Goal: Task Accomplishment & Management: Use online tool/utility

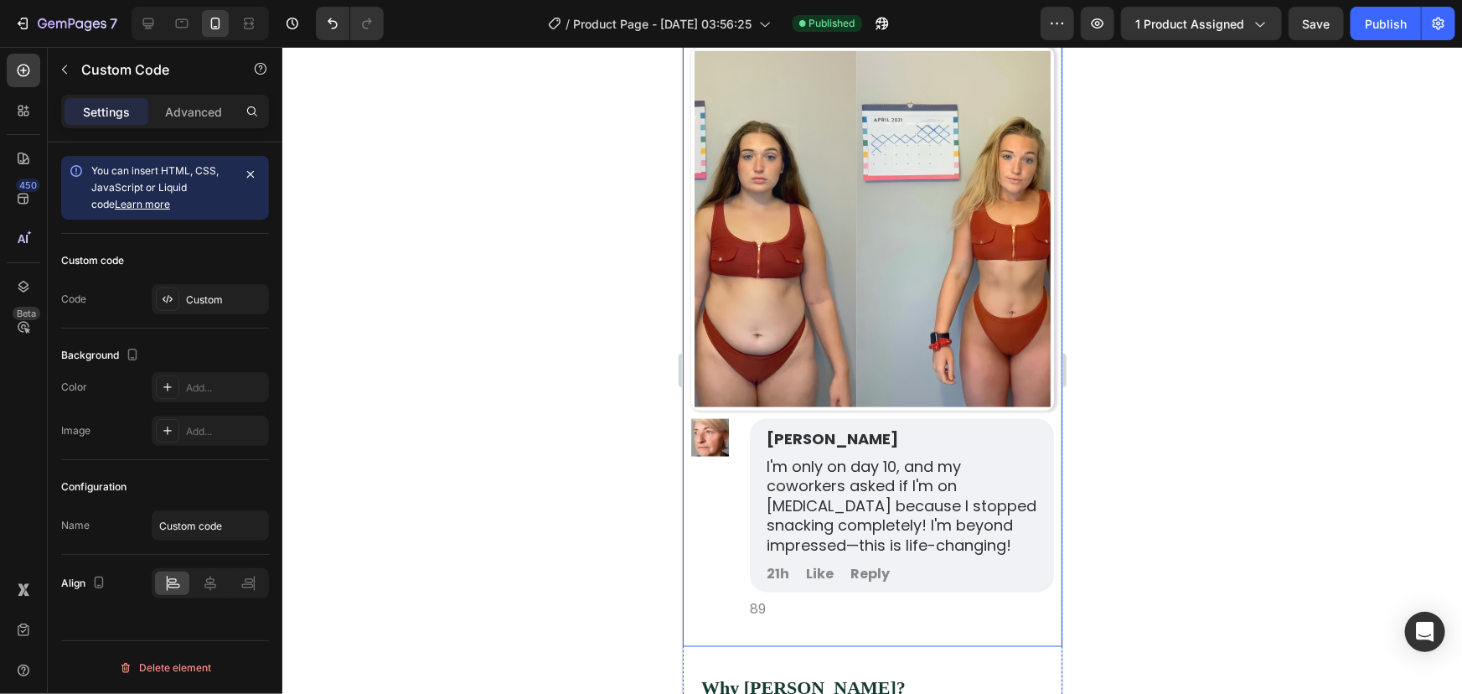
click at [974, 105] on img at bounding box center [871, 228] width 363 height 363
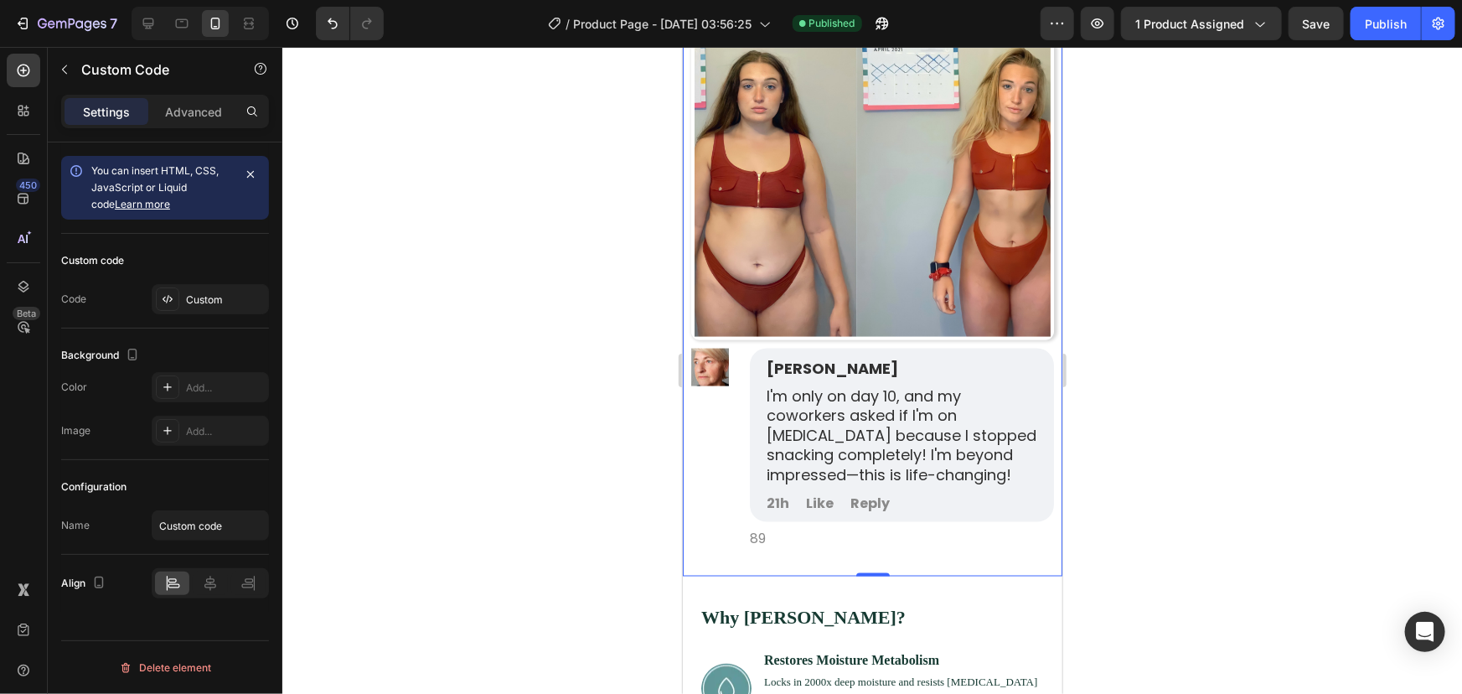
scroll to position [1066, 0]
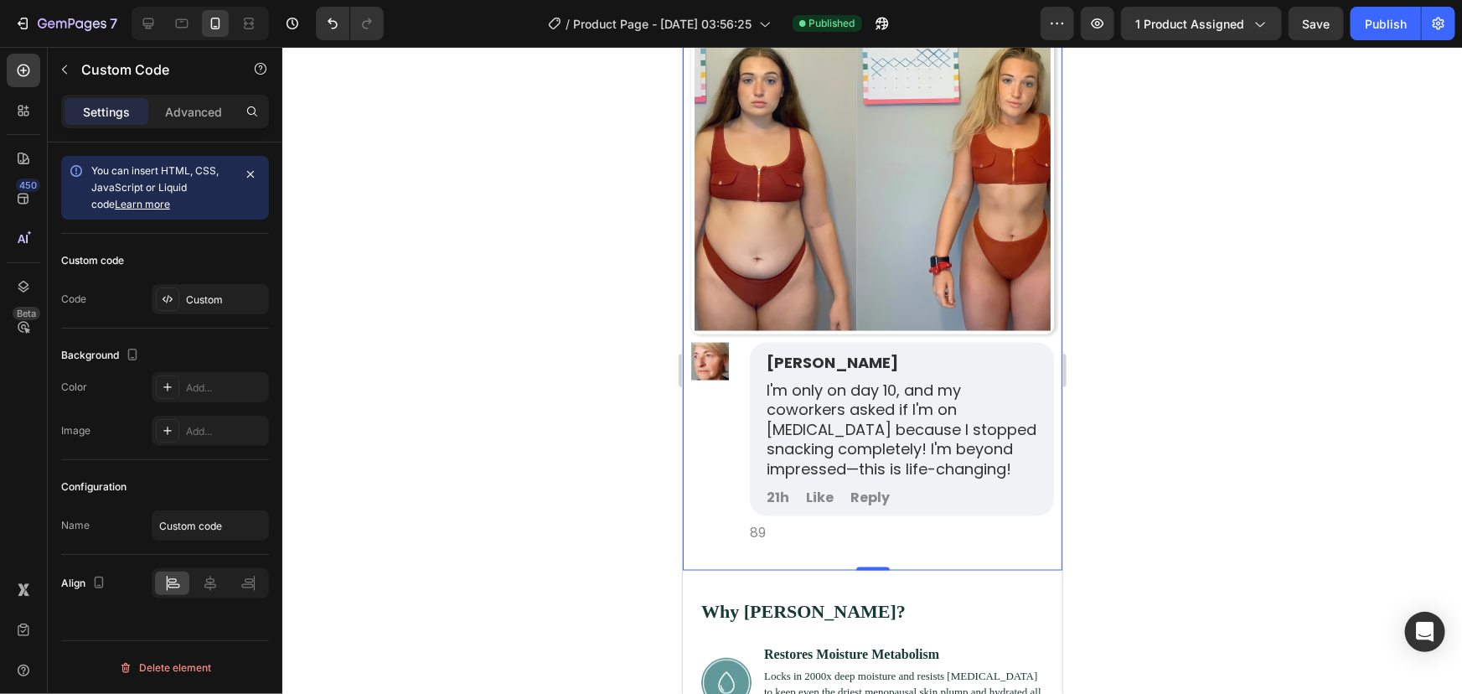
click at [839, 406] on p "I'm only on day 10, and my coworkers asked if I'm on [MEDICAL_DATA] because I s…" at bounding box center [901, 428] width 271 height 98
click at [839, 405] on p "I'm only on day 10, and my coworkers asked if I'm on [MEDICAL_DATA] because I s…" at bounding box center [901, 428] width 271 height 98
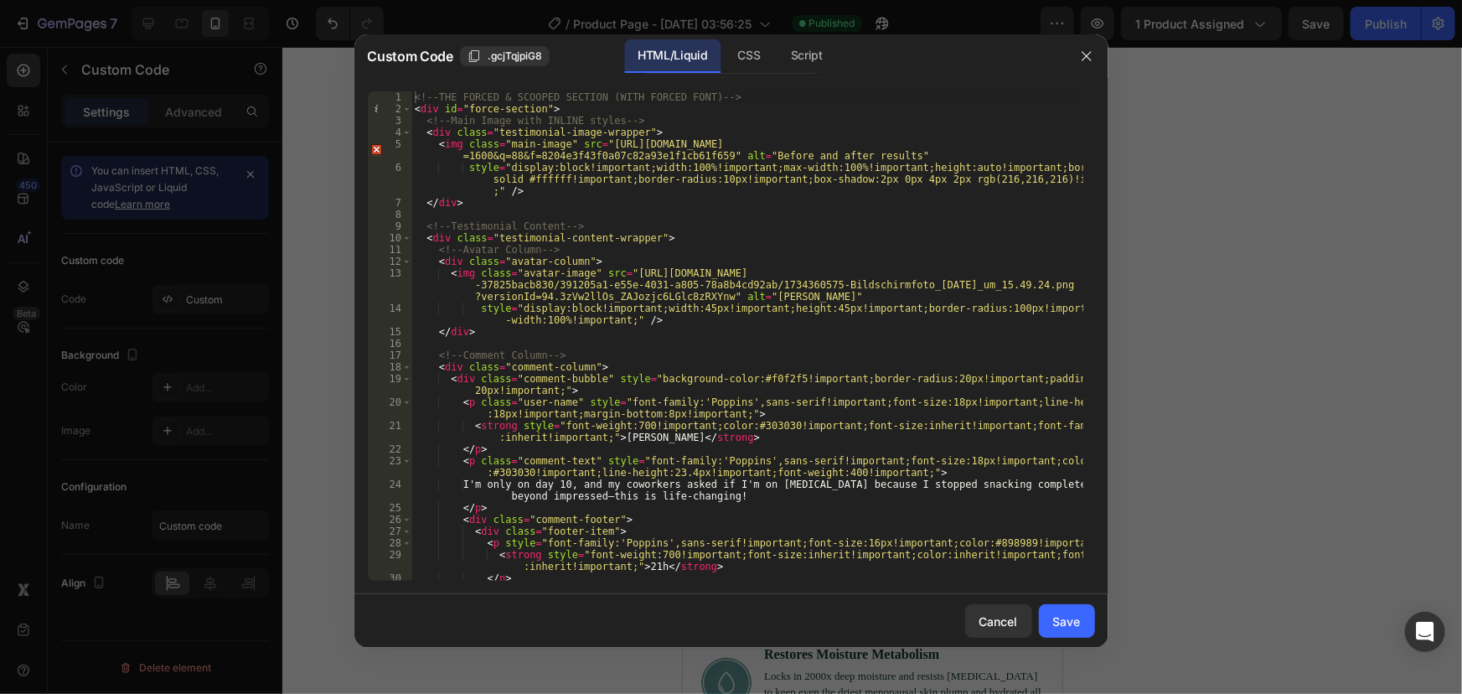
scroll to position [91, 0]
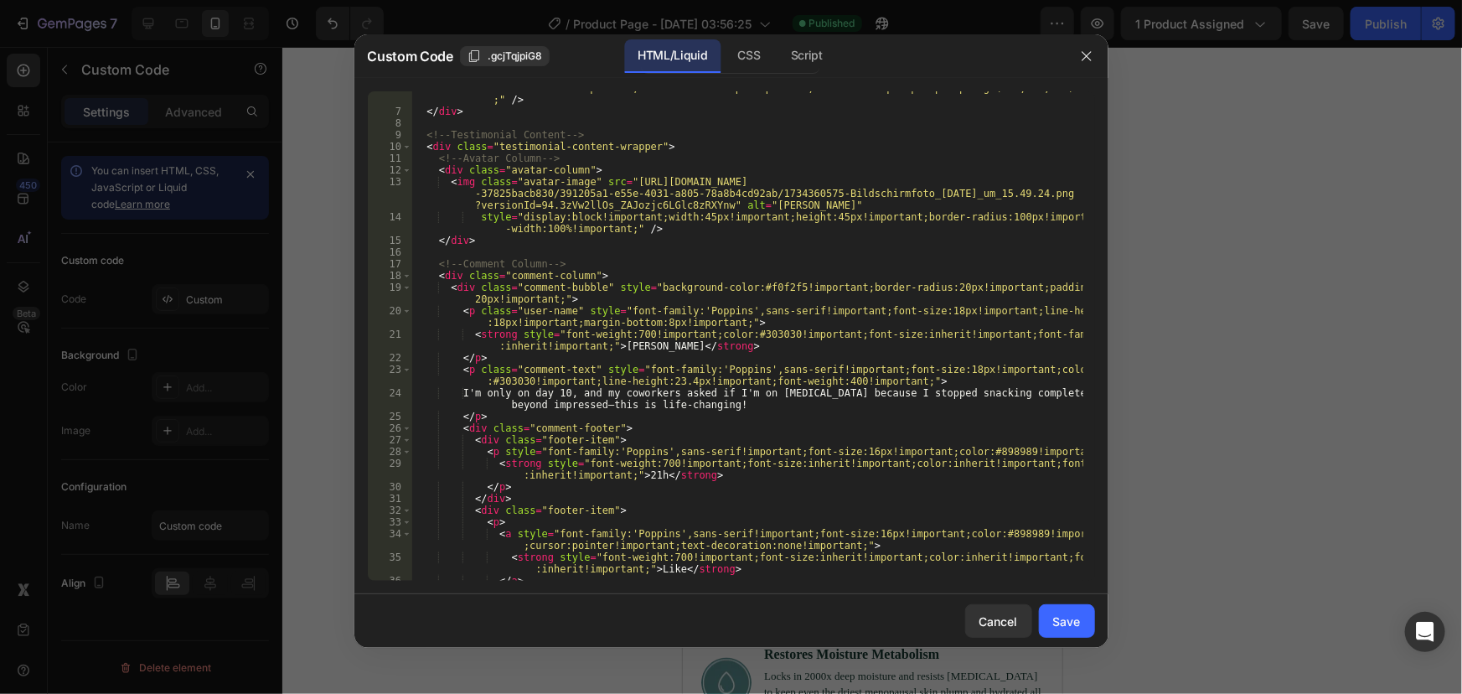
type textarea "I'm only on day 10, and my coworkers asked if I'm on [MEDICAL_DATA] because I s…"
click at [479, 393] on div "style = "display:block!important;width:100%!important;max-width:100%!important;…" at bounding box center [746, 338] width 671 height 536
click at [495, 398] on div "style = "display:block!important;width:100%!important;max-width:100%!important;…" at bounding box center [746, 338] width 671 height 536
click at [1215, 417] on div at bounding box center [731, 347] width 1462 height 694
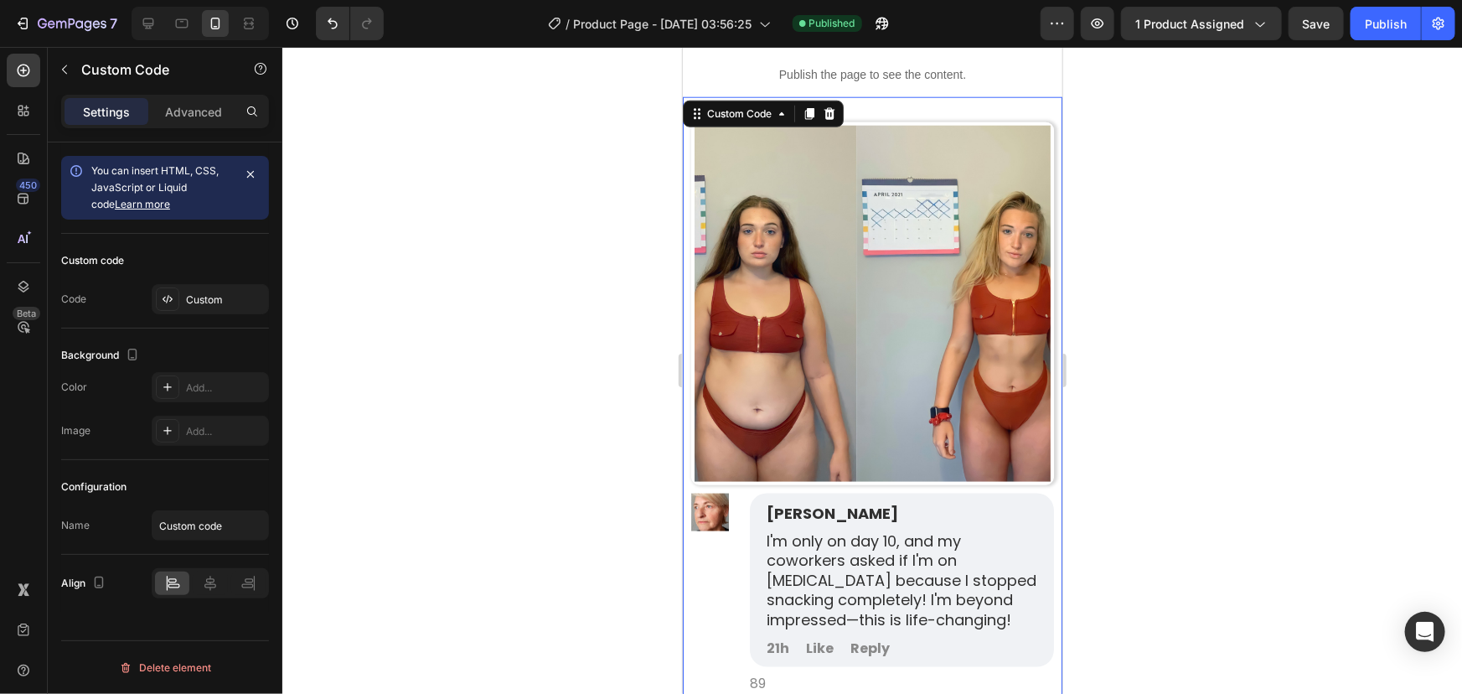
scroll to position [913, 0]
click at [808, 112] on icon at bounding box center [808, 115] width 9 height 12
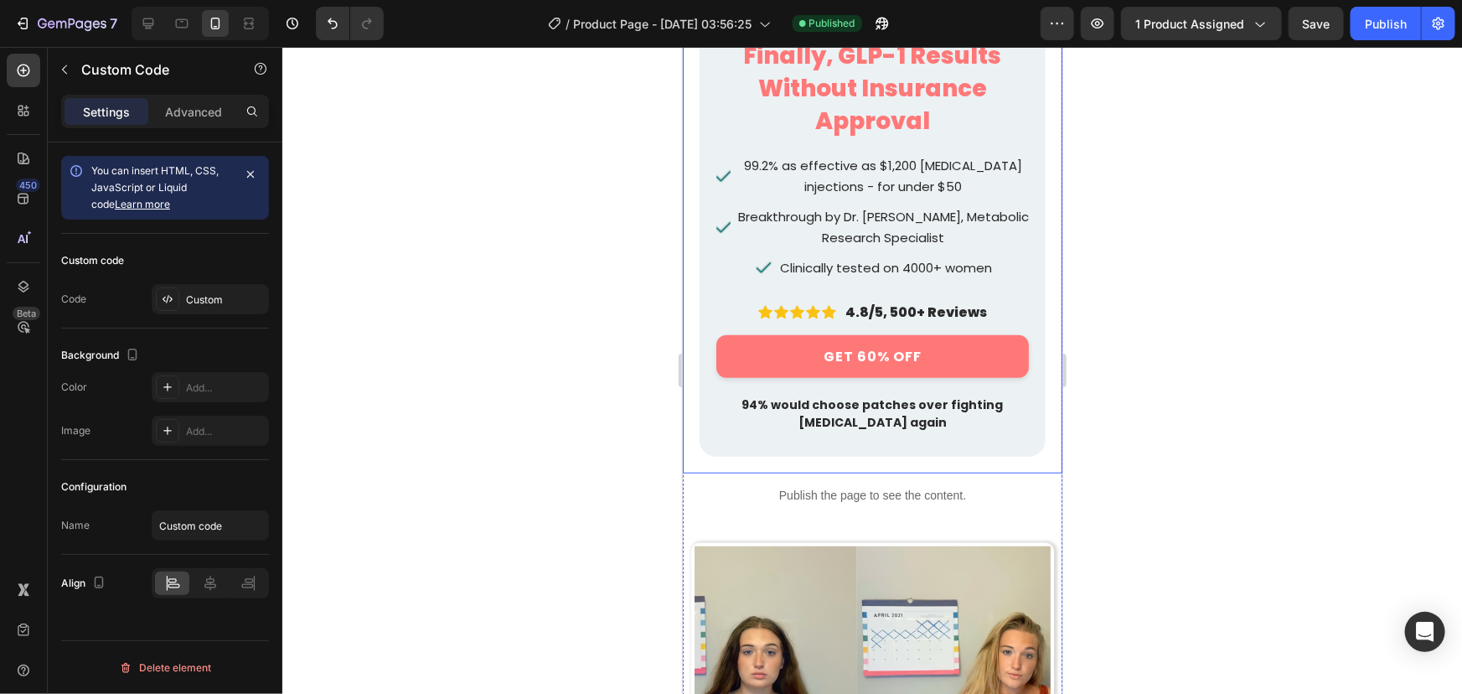
scroll to position [446, 0]
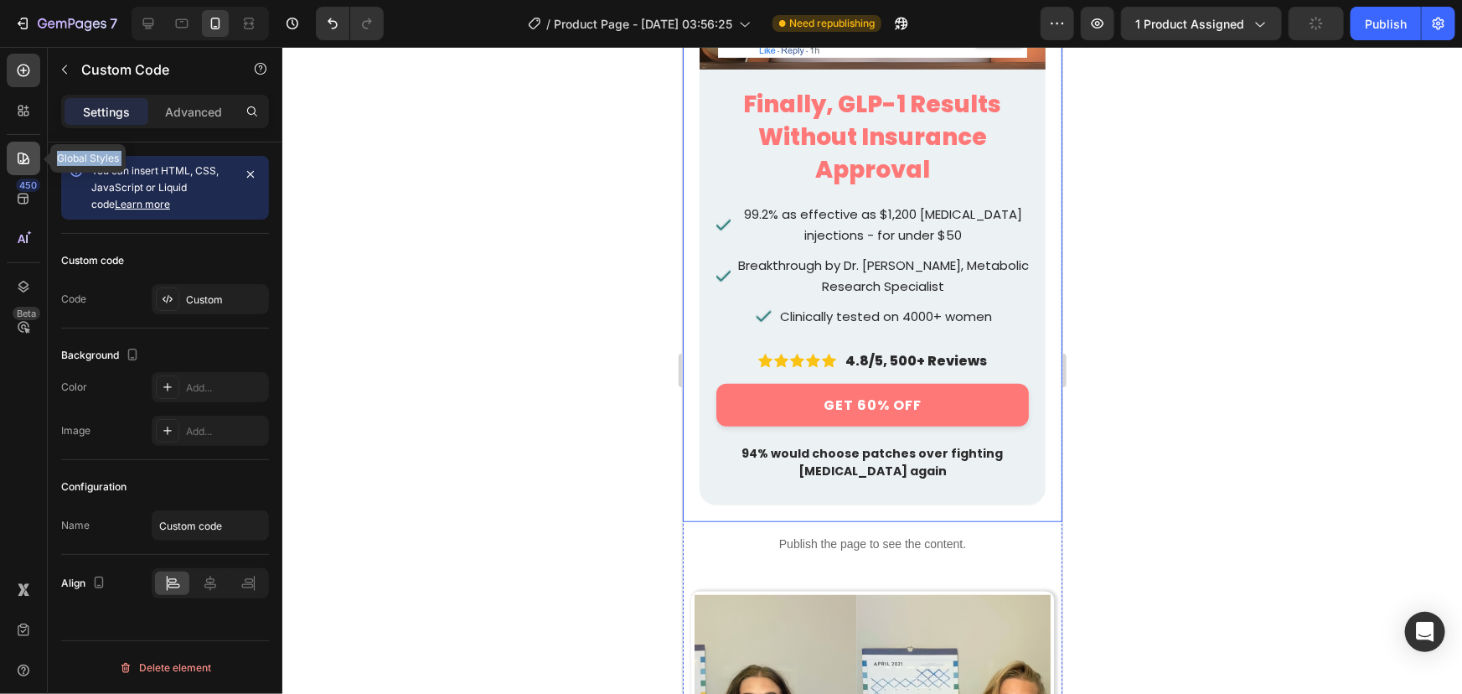
drag, startPoint x: 630, startPoint y: 0, endPoint x: 18, endPoint y: 167, distance: 634.7
click at [18, 167] on div at bounding box center [24, 159] width 34 height 34
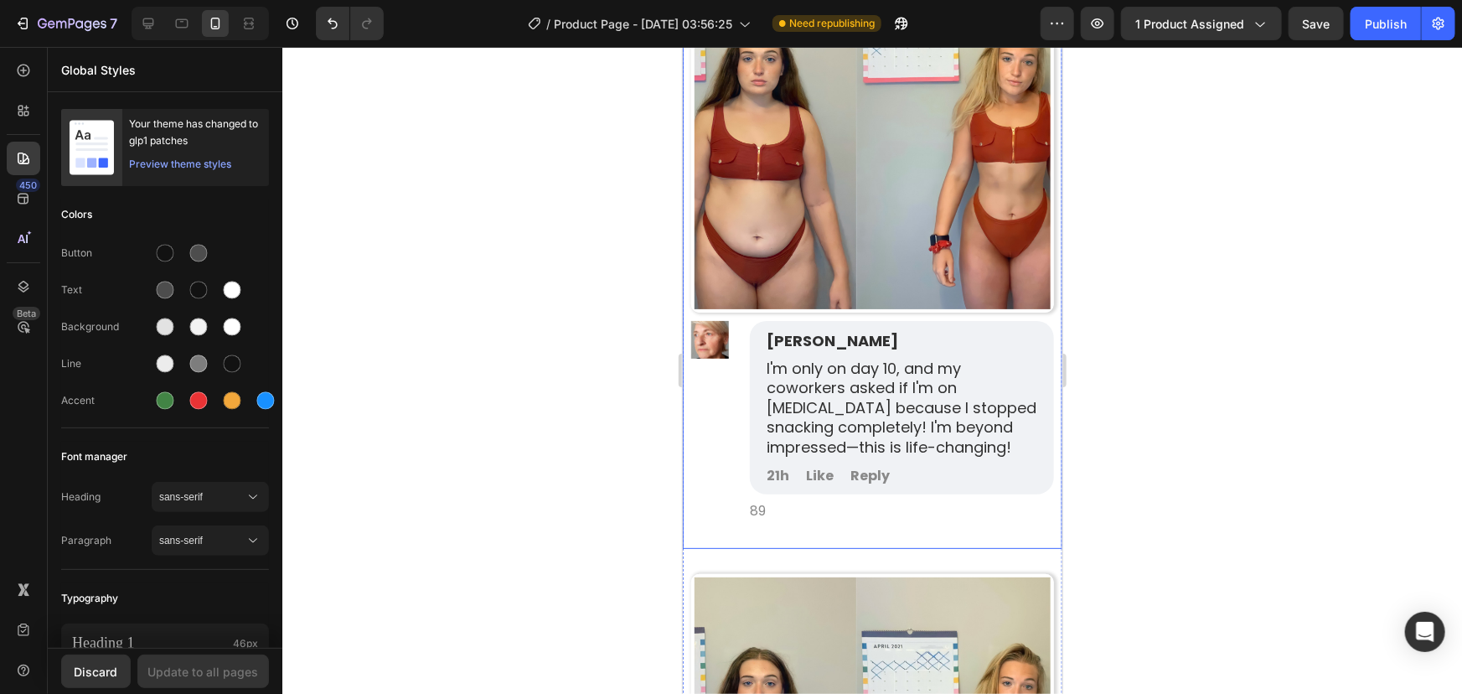
scroll to position [979, 0]
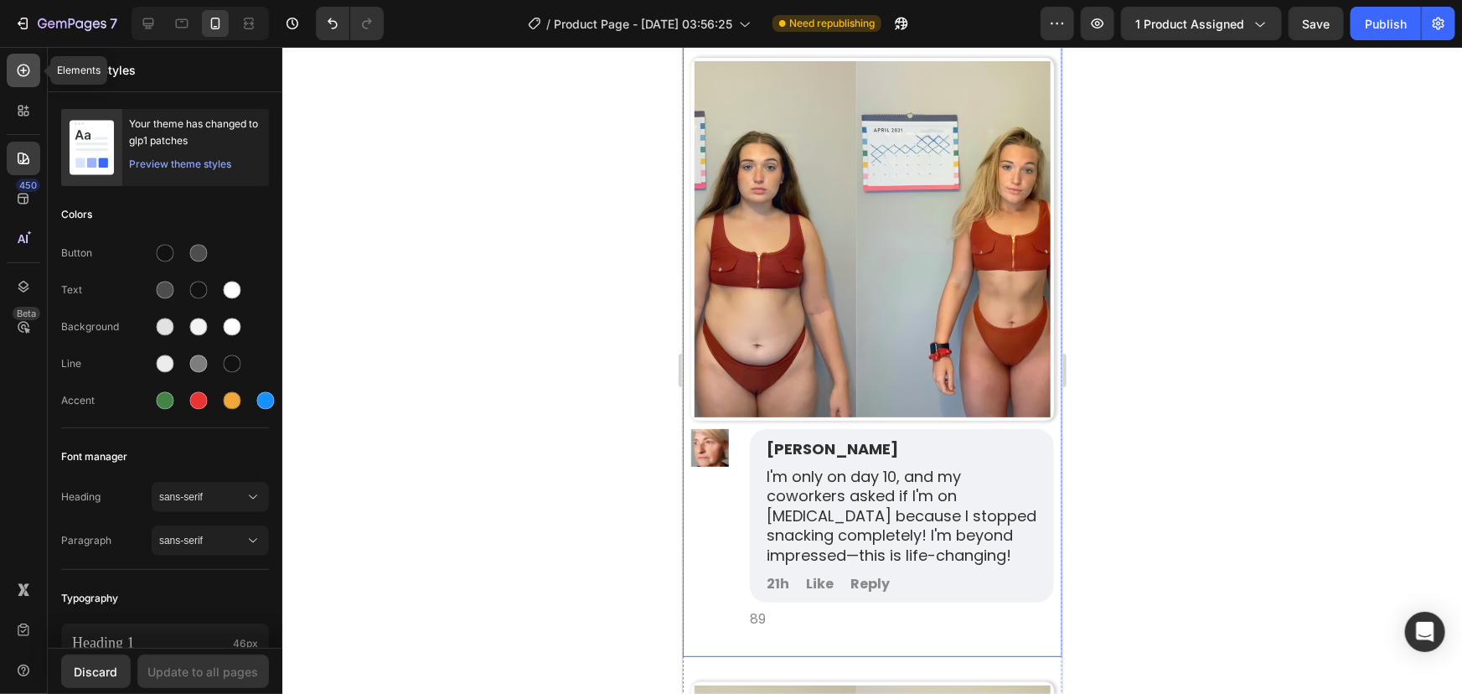
click at [20, 85] on div at bounding box center [24, 71] width 34 height 34
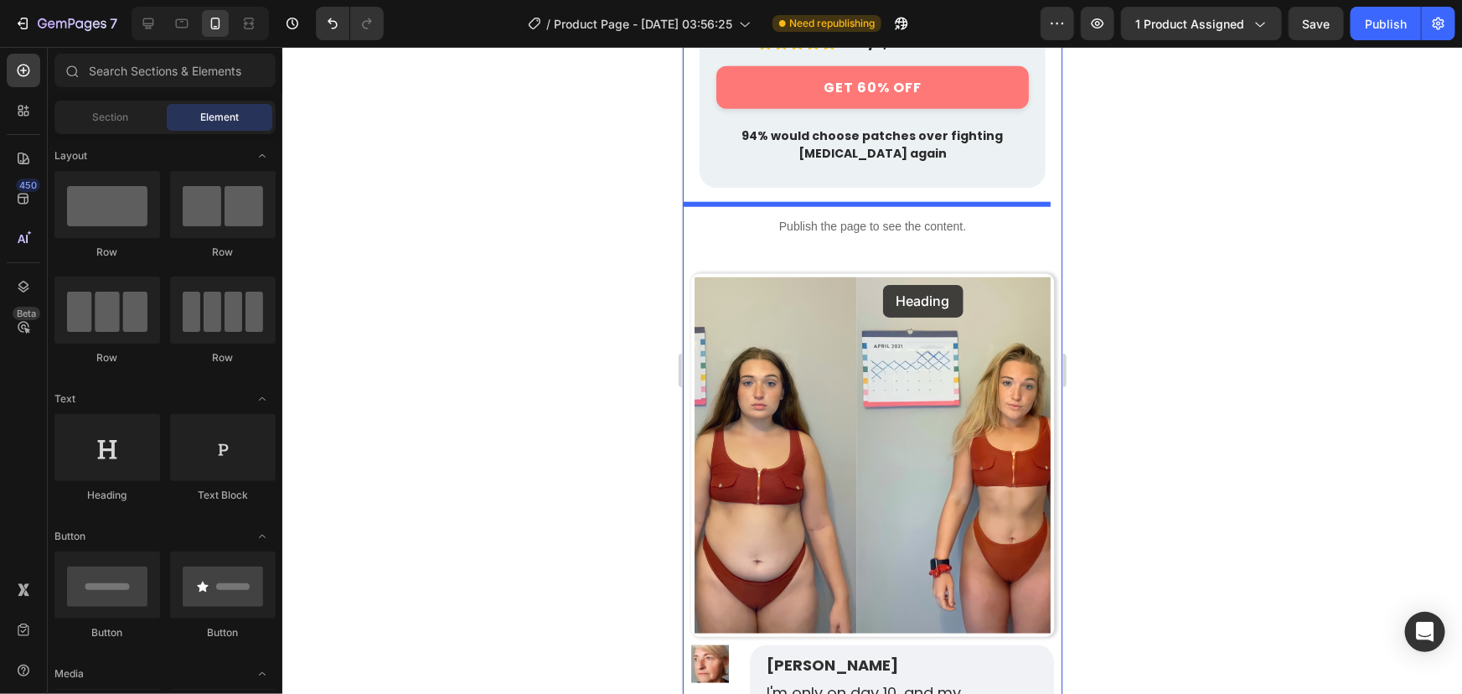
scroll to position [674, 0]
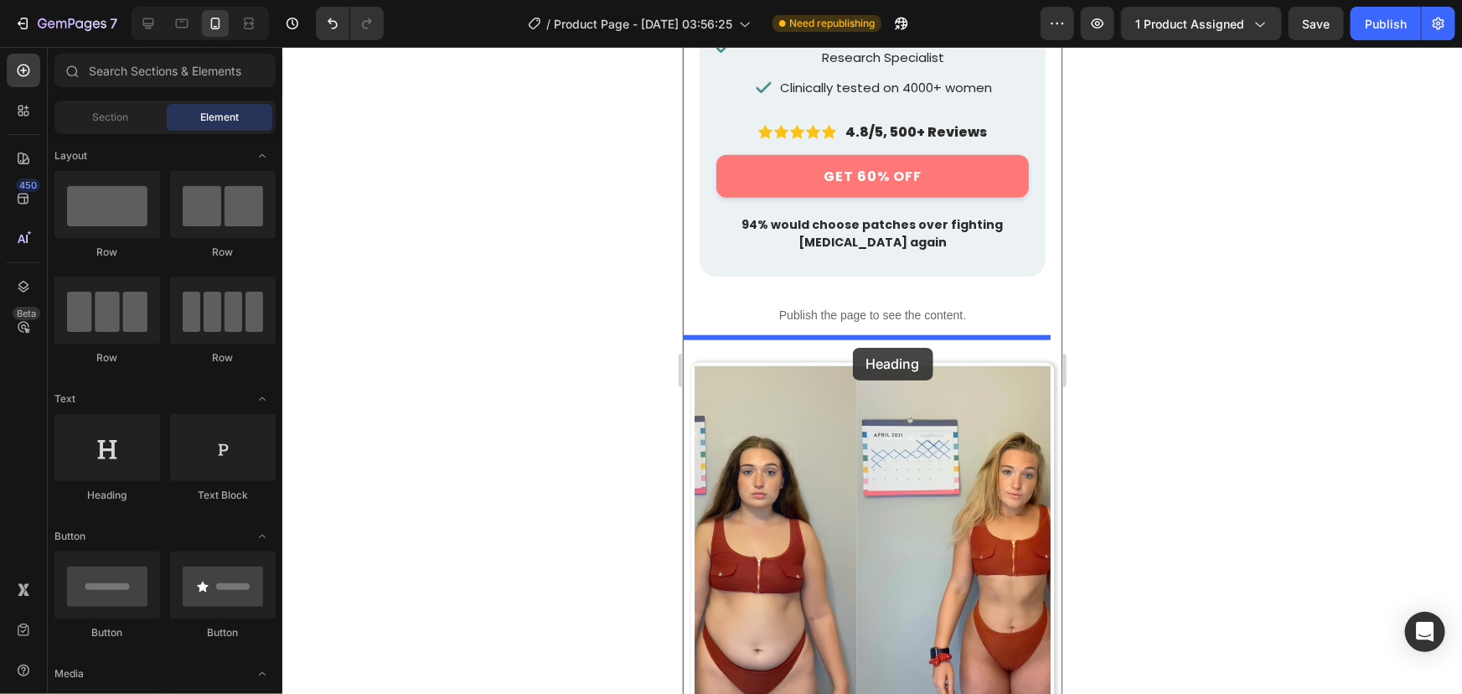
drag, startPoint x: 814, startPoint y: 488, endPoint x: 852, endPoint y: 347, distance: 145.7
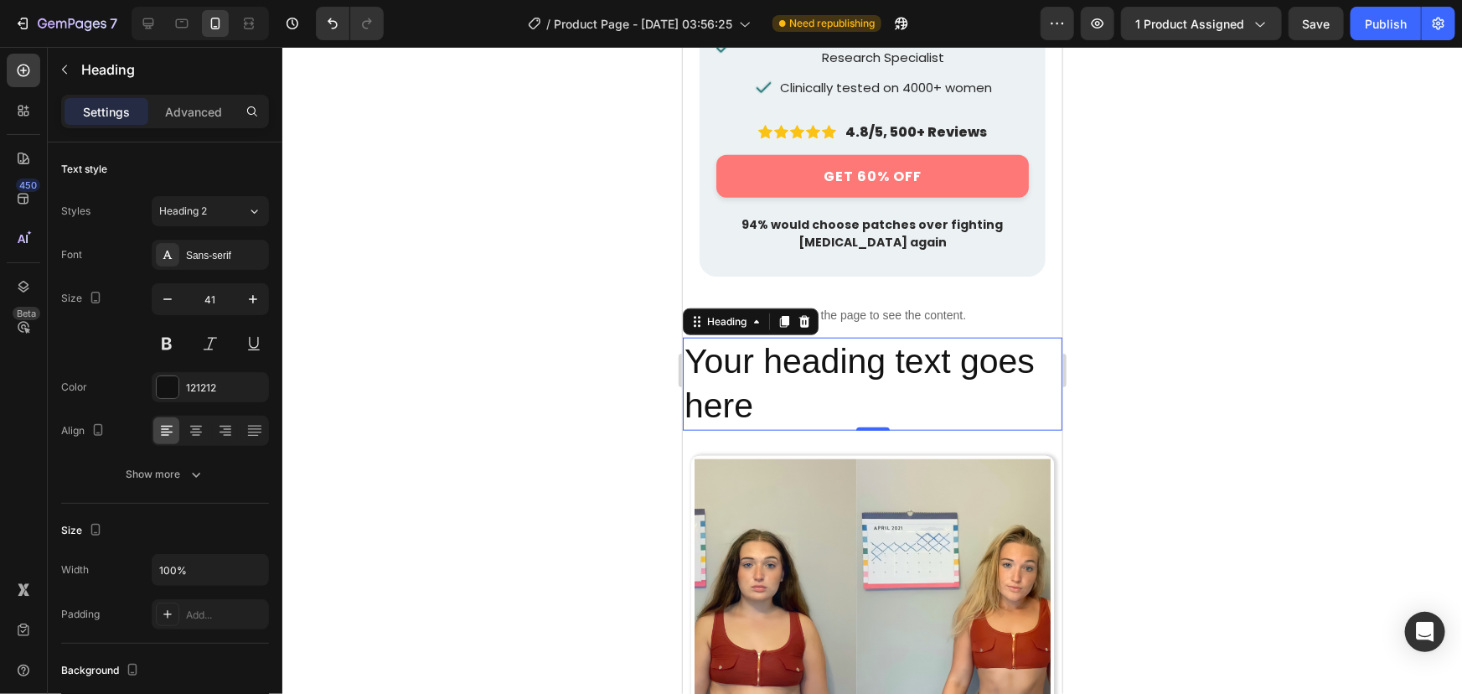
click at [924, 374] on h2 "Your heading text goes here" at bounding box center [871, 383] width 379 height 93
click at [924, 374] on p "Your heading text goes here" at bounding box center [872, 383] width 376 height 90
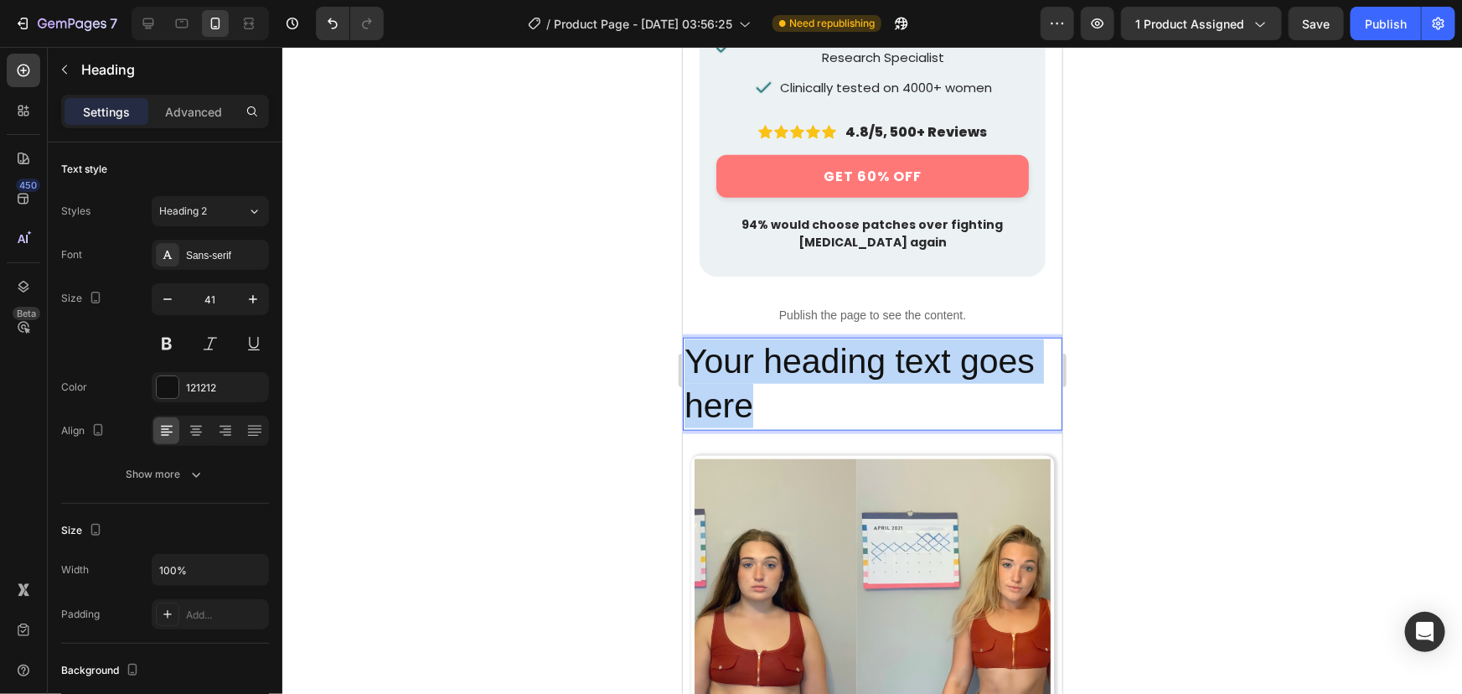
click at [924, 374] on p "Your heading text goes here" at bounding box center [872, 383] width 376 height 90
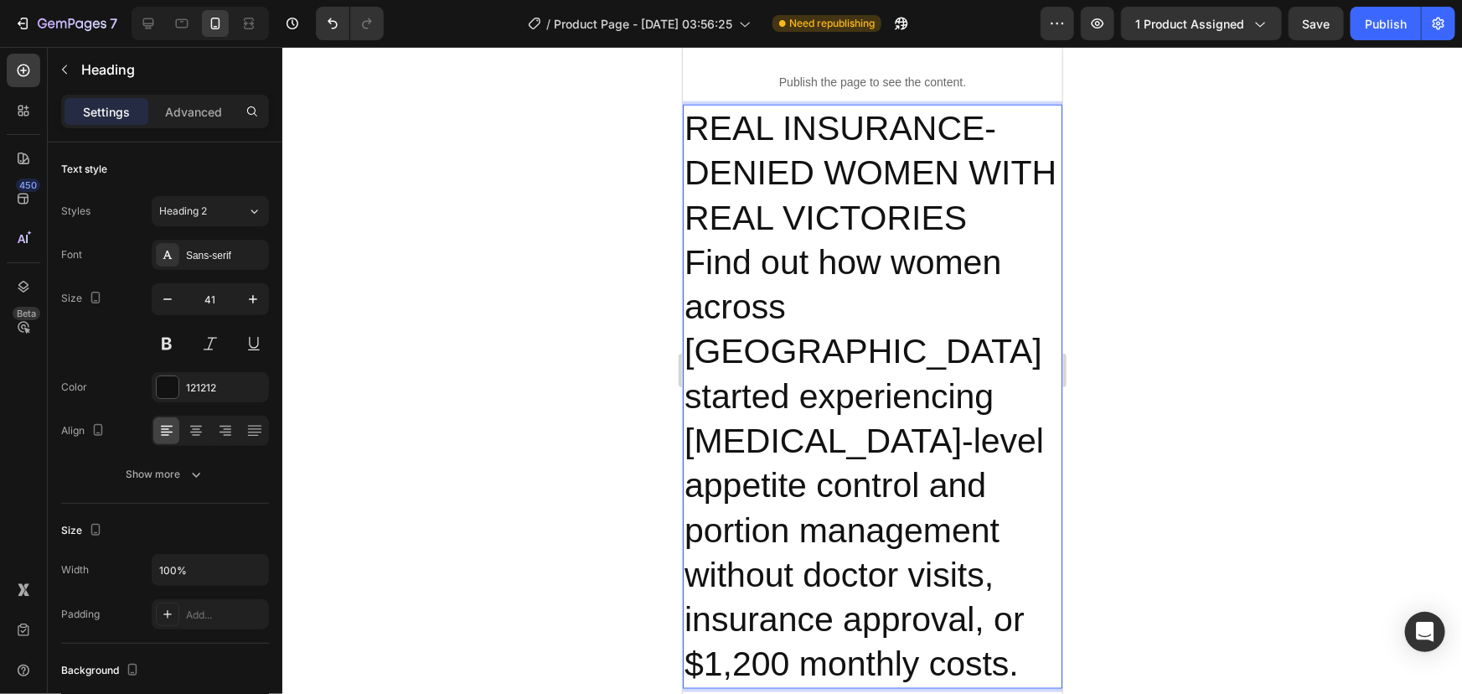
scroll to position [913, 0]
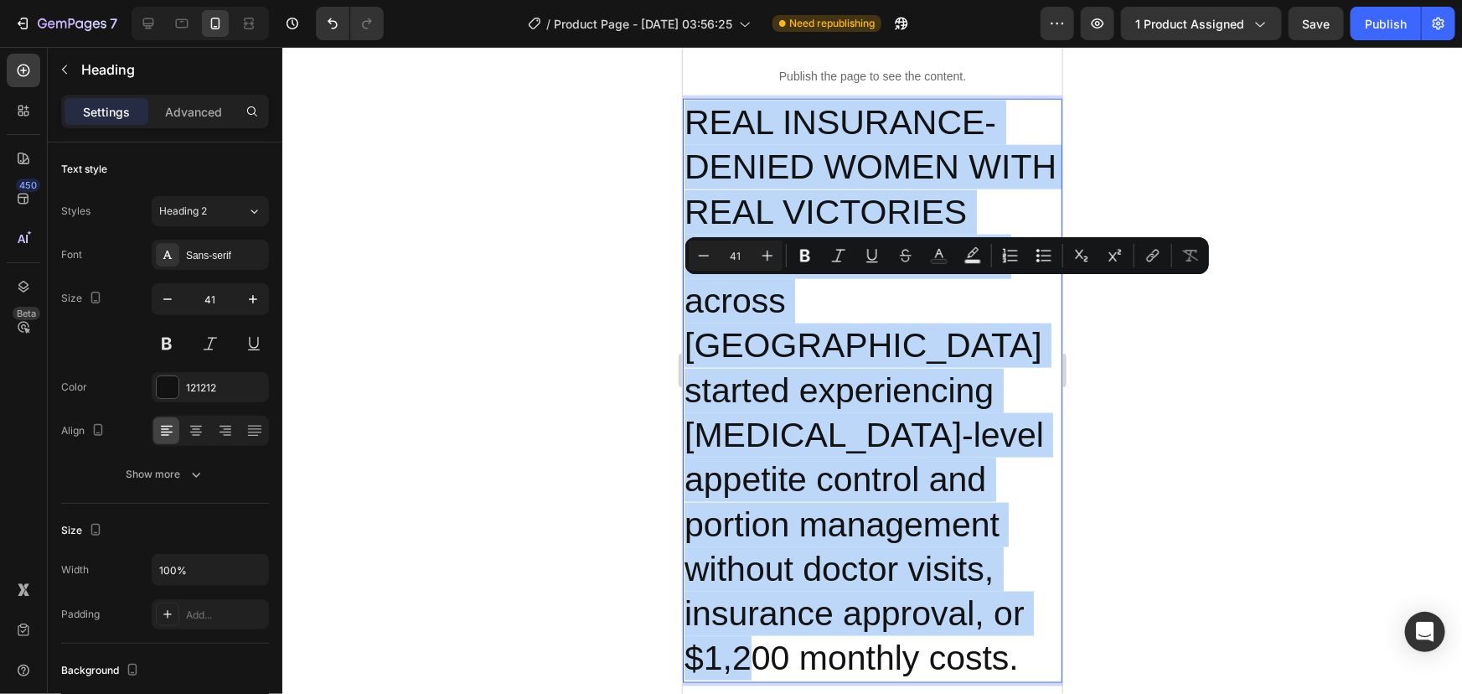
drag, startPoint x: 888, startPoint y: 260, endPoint x: 1013, endPoint y: 658, distance: 417.0
click at [1013, 658] on p "REAL INSURANCE-DENIED WOMEN WITH REAL VICTORIES Find out how women across Ameri…" at bounding box center [872, 390] width 376 height 581
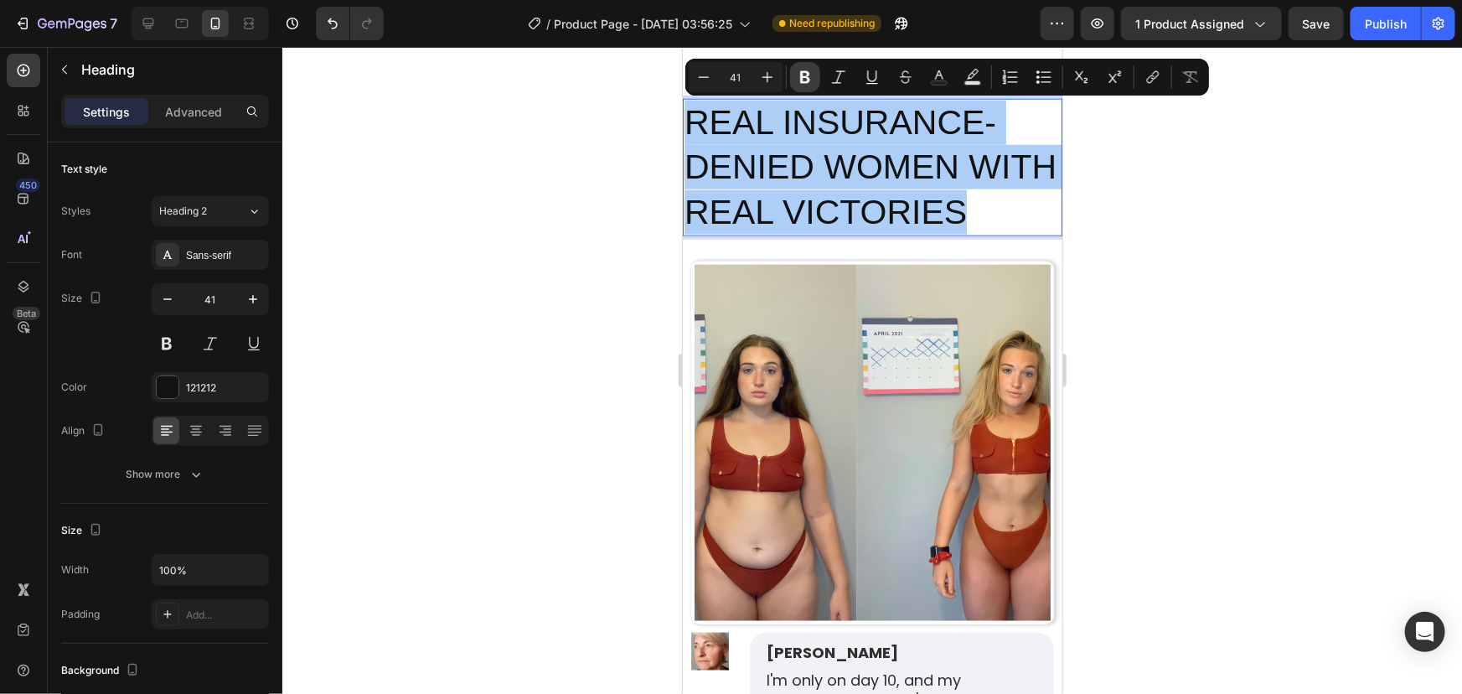
click at [809, 73] on icon "Editor contextual toolbar" at bounding box center [805, 77] width 17 height 17
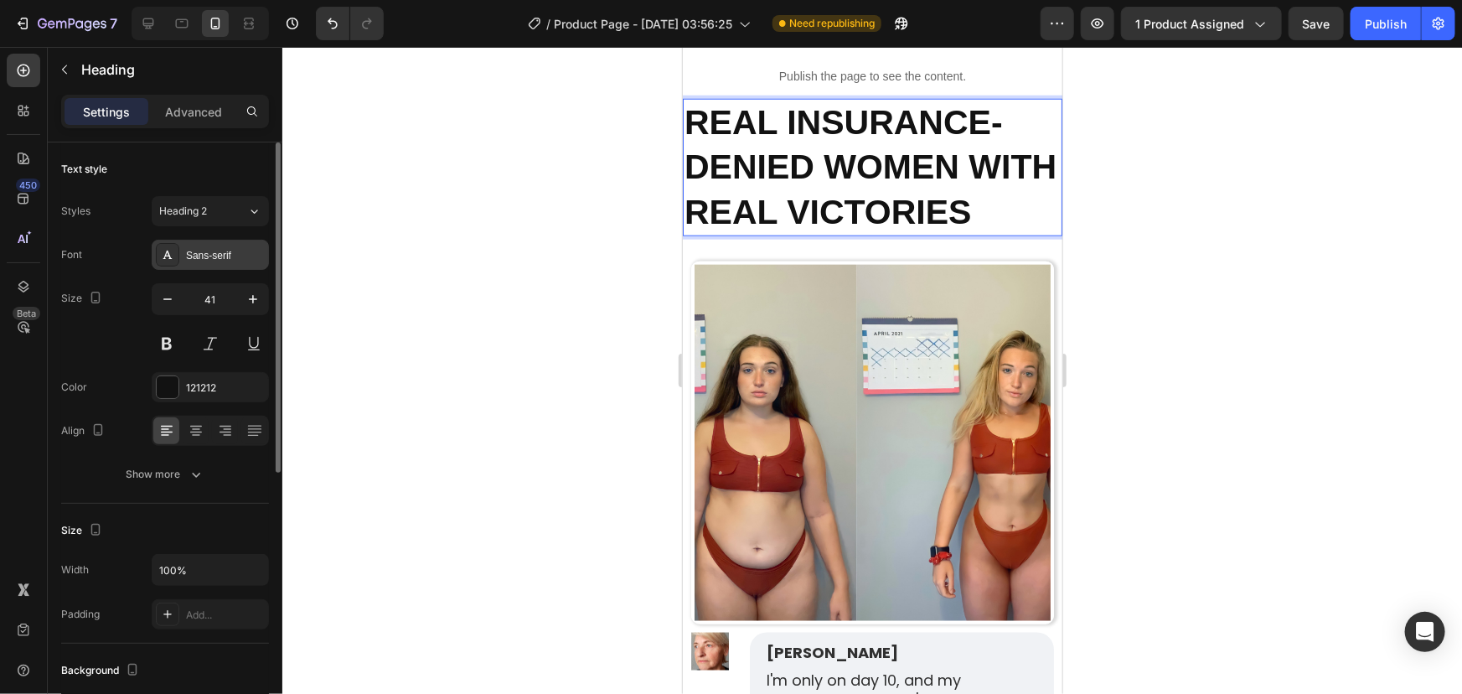
click at [202, 248] on div "Sans-serif" at bounding box center [225, 255] width 79 height 15
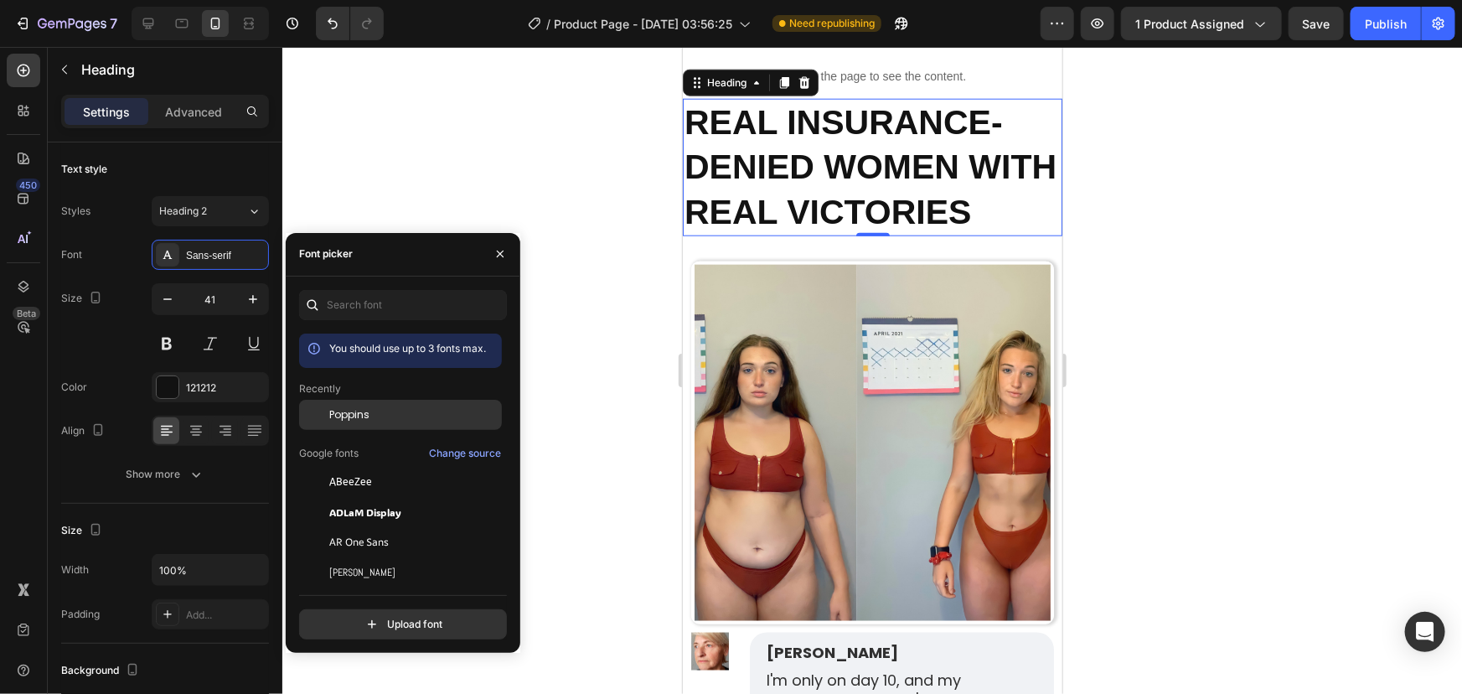
click at [371, 527] on div "Poppins" at bounding box center [400, 542] width 203 height 30
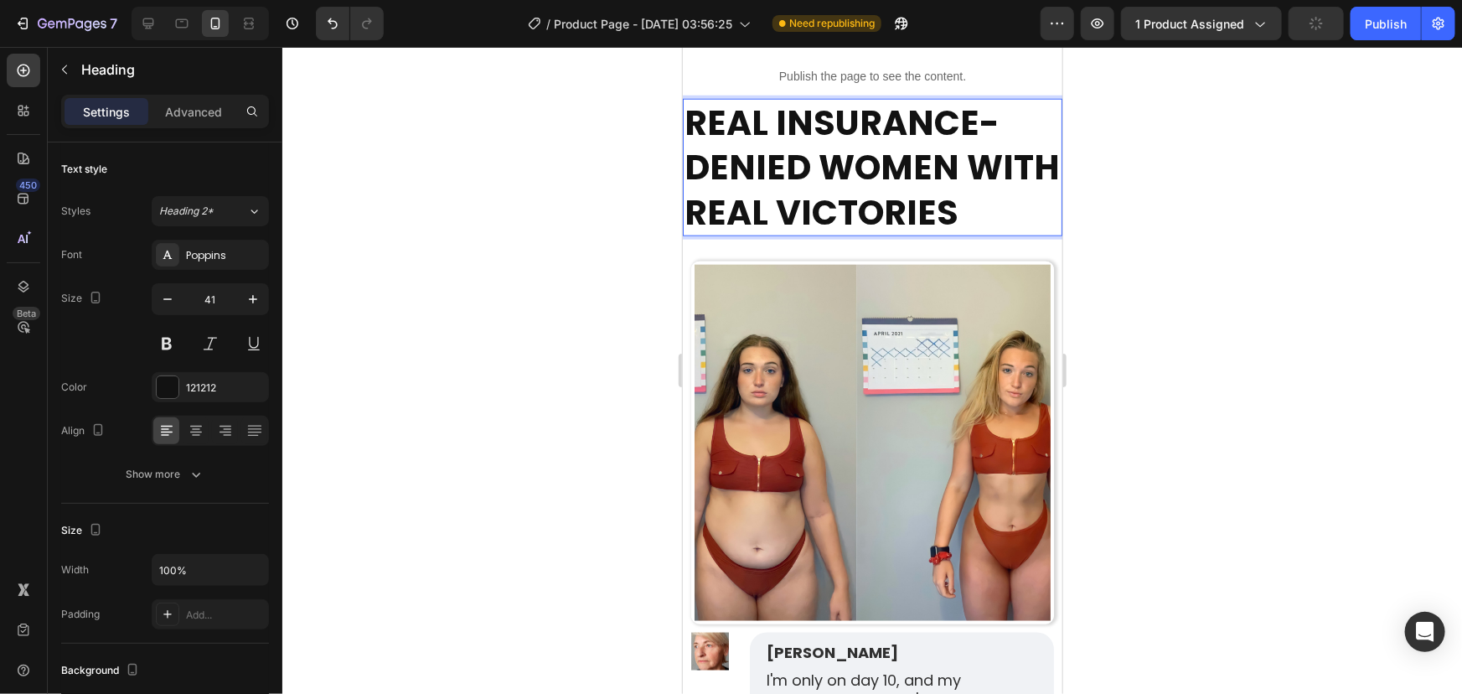
click at [862, 235] on strong "REAL INSURANCE-DENIED WOMEN WITH REAL VICTORIES" at bounding box center [871, 166] width 375 height 137
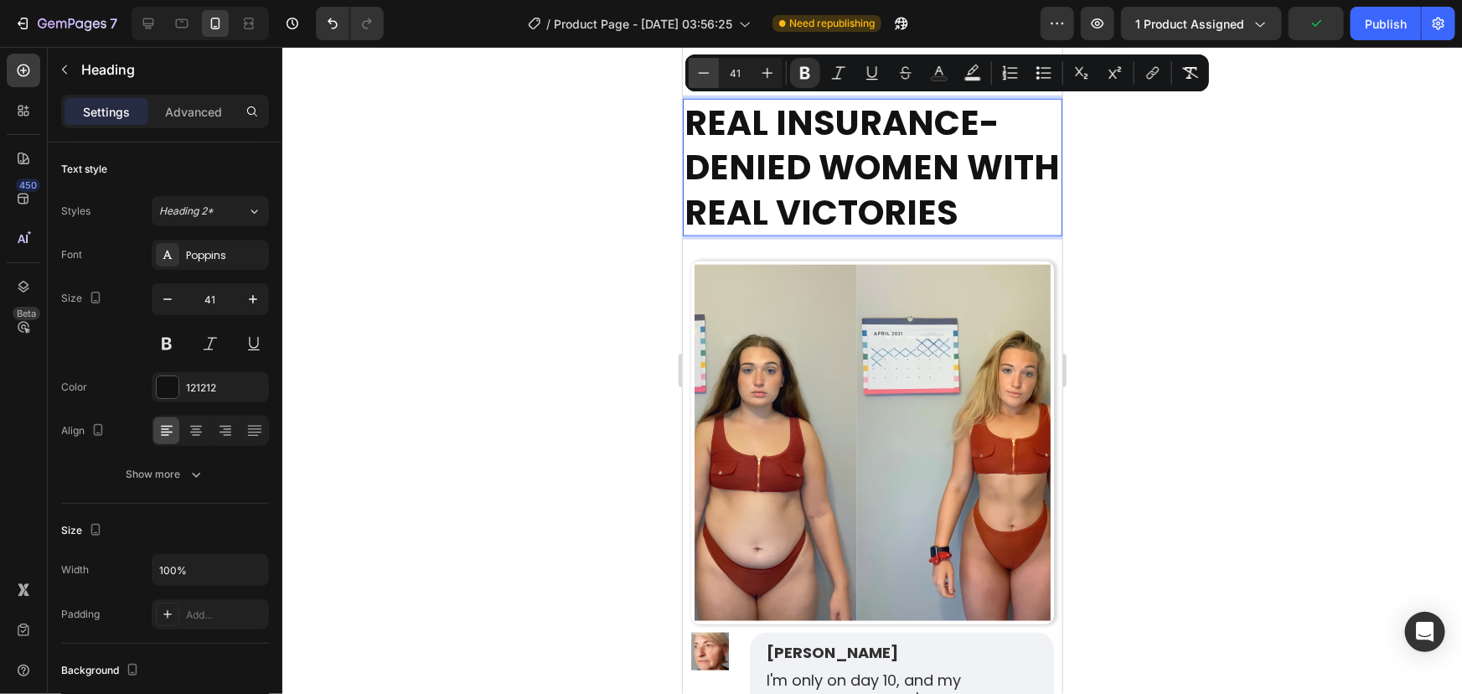
click at [712, 77] on button "Minus" at bounding box center [704, 73] width 30 height 30
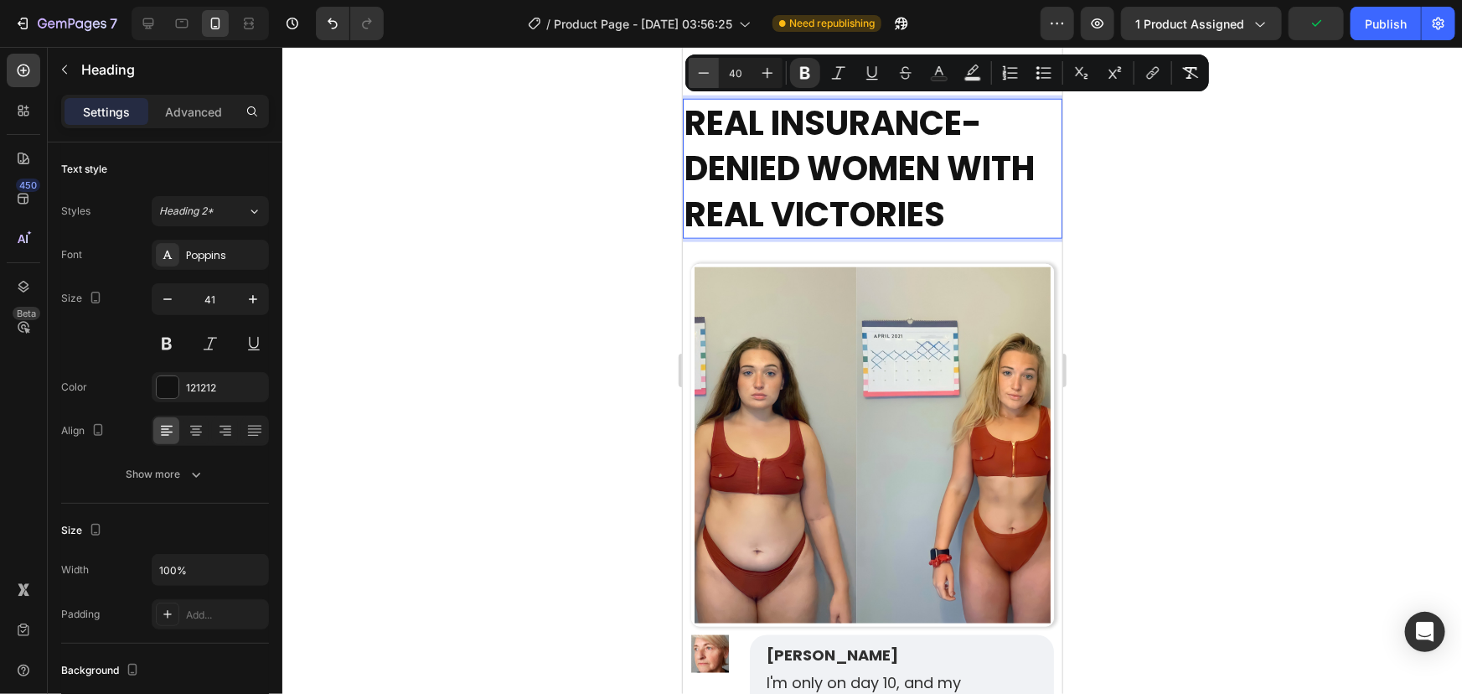
click at [712, 77] on button "Minus" at bounding box center [704, 73] width 30 height 30
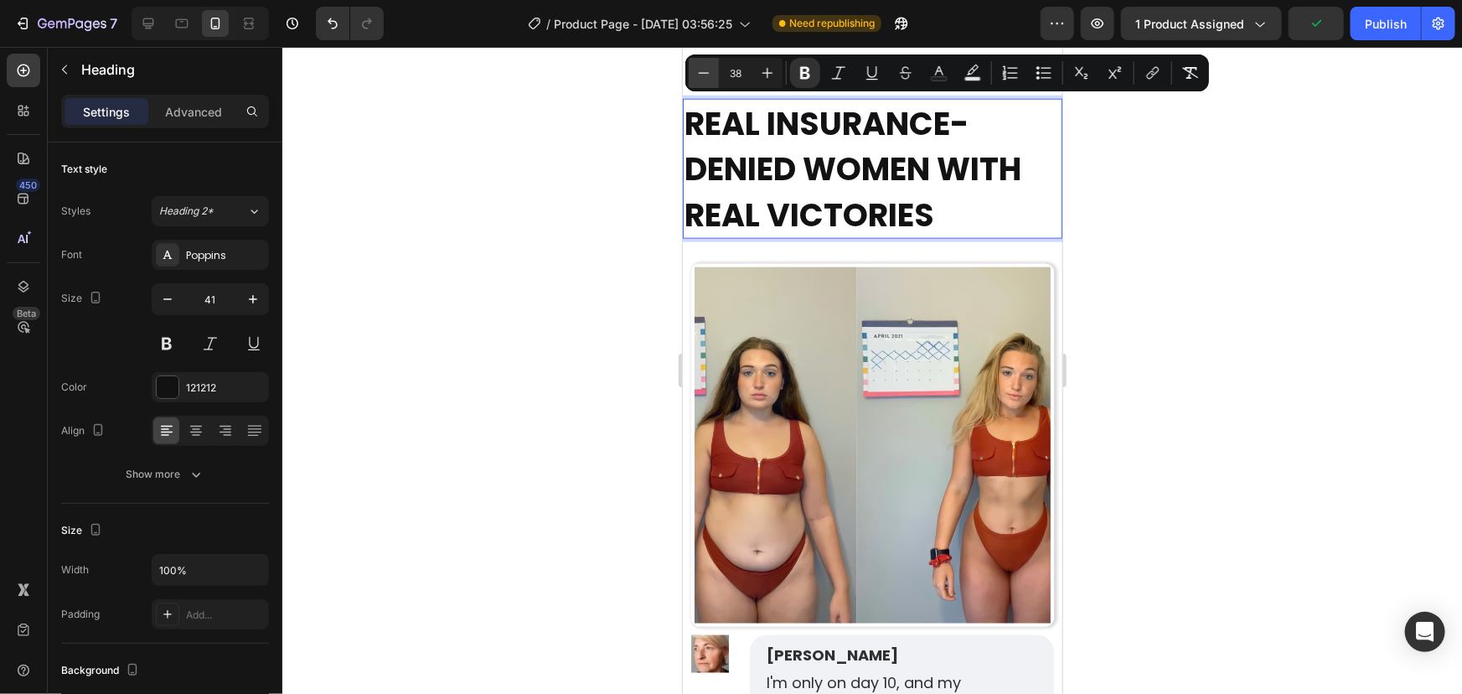
click at [712, 77] on button "Minus" at bounding box center [704, 73] width 30 height 30
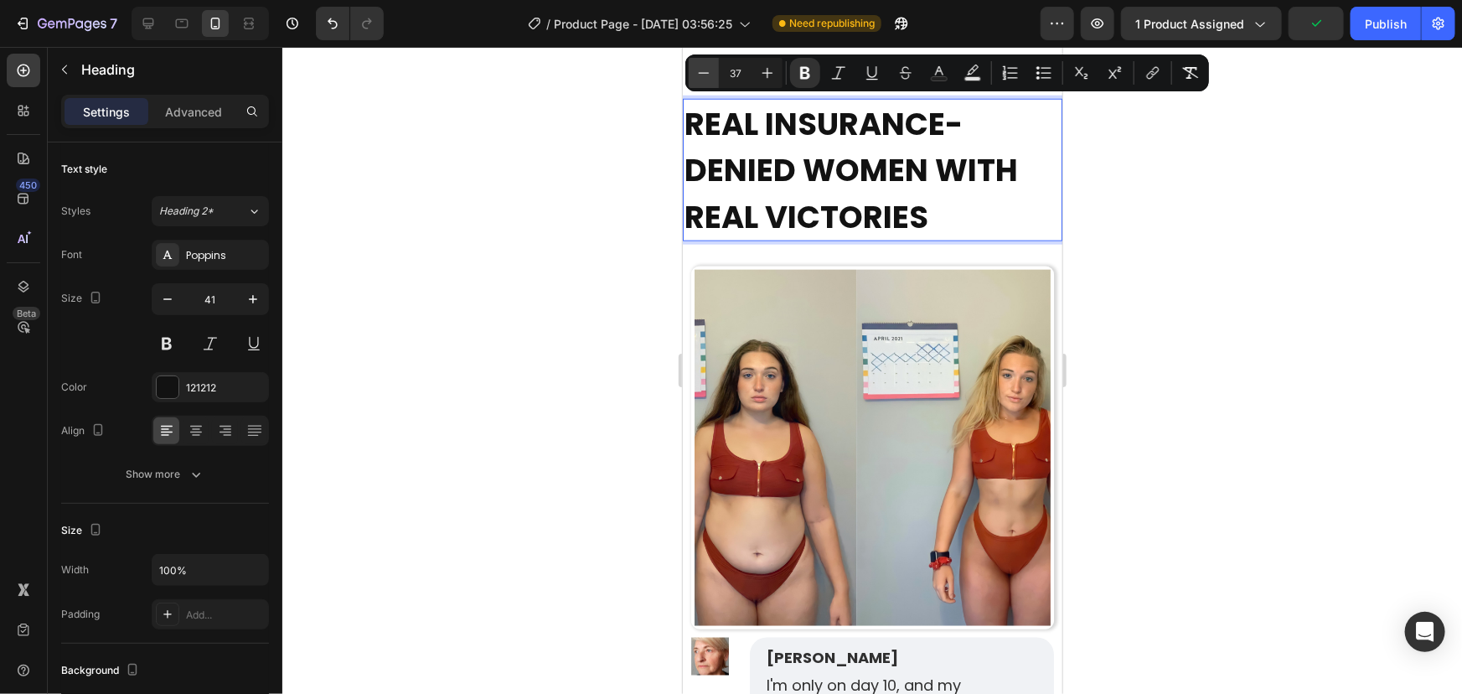
click at [712, 77] on button "Minus" at bounding box center [704, 73] width 30 height 30
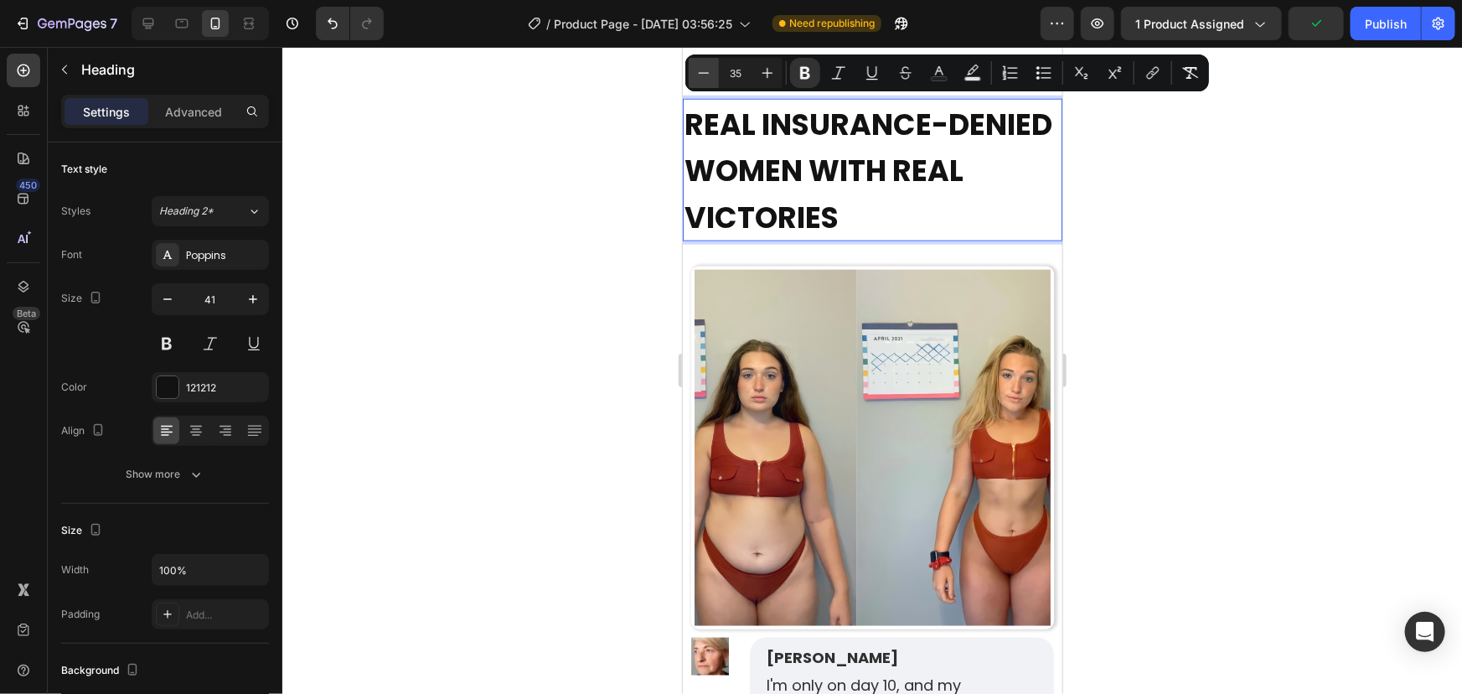
click at [712, 77] on button "Minus" at bounding box center [704, 73] width 30 height 30
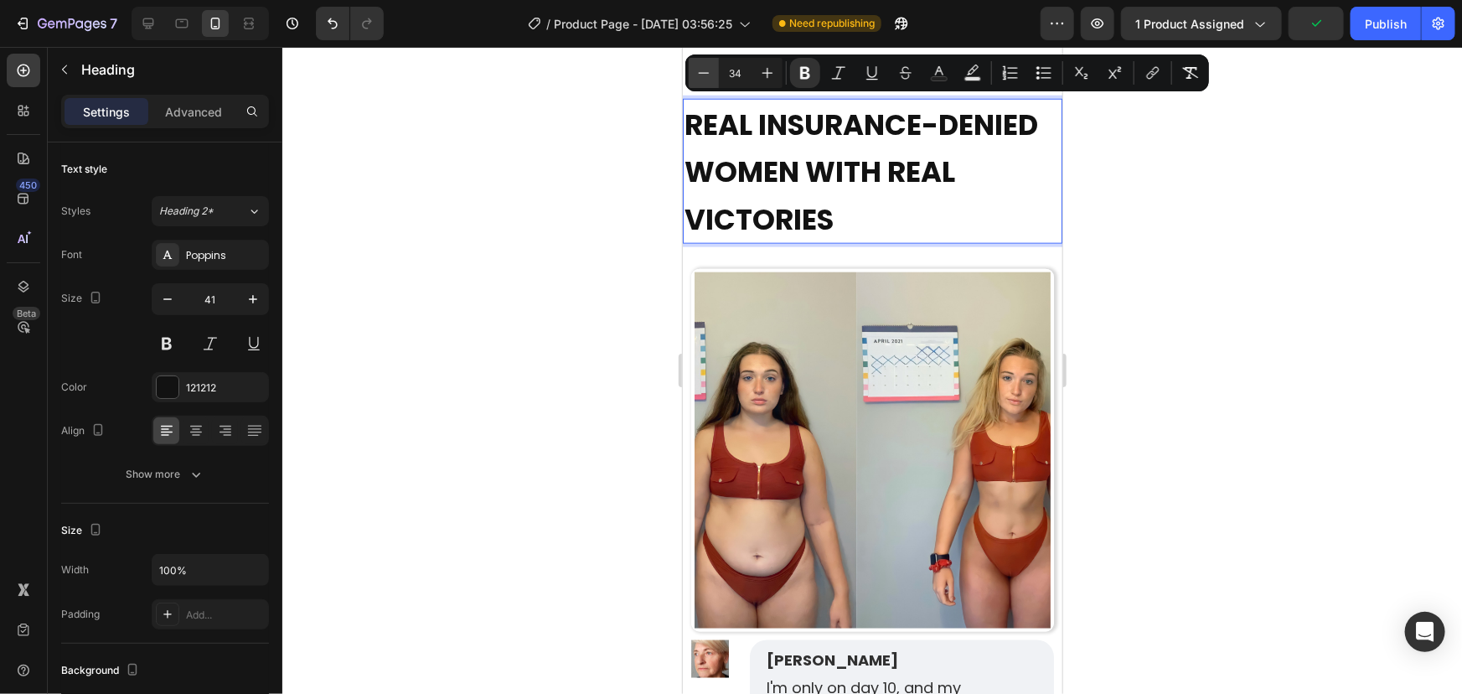
click at [712, 77] on button "Minus" at bounding box center [704, 73] width 30 height 30
click at [711, 77] on button "Minus" at bounding box center [704, 73] width 30 height 30
click at [711, 77] on icon "Editor contextual toolbar" at bounding box center [703, 73] width 17 height 17
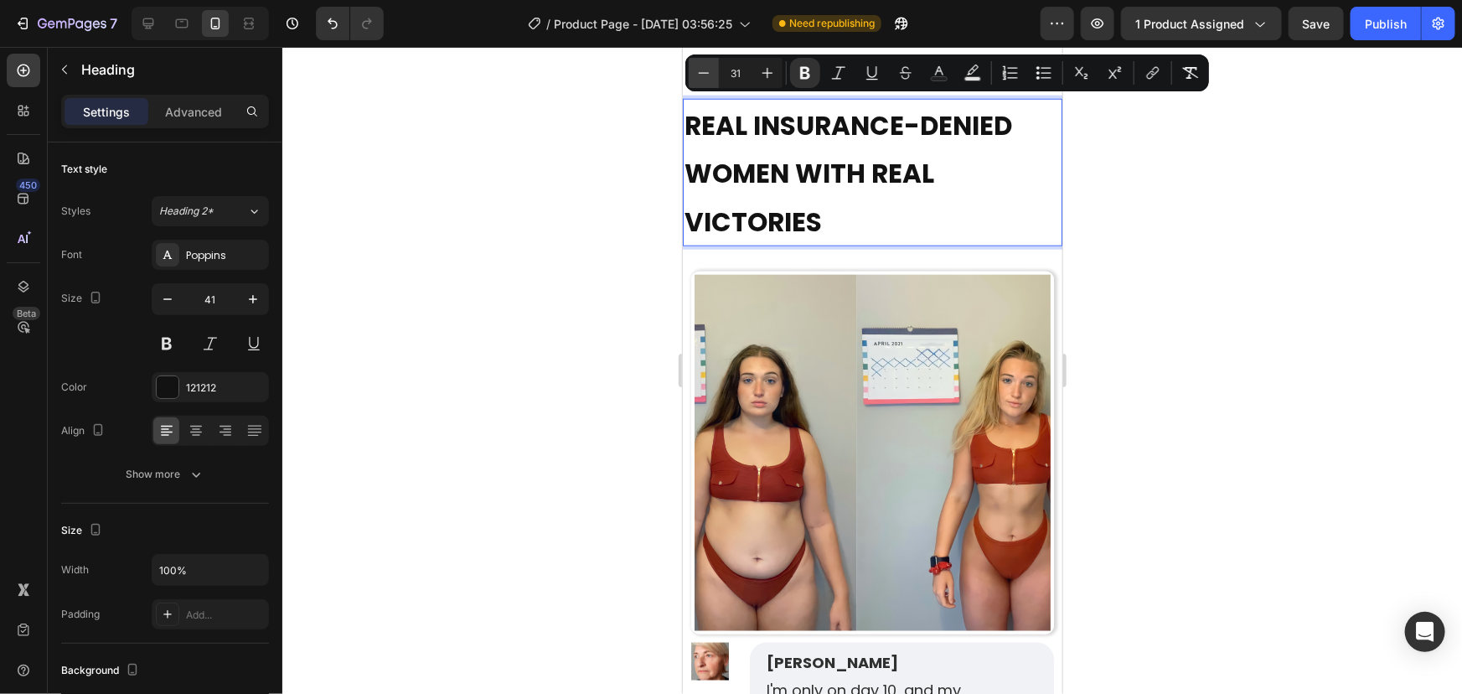
click at [711, 77] on icon "Editor contextual toolbar" at bounding box center [703, 73] width 17 height 17
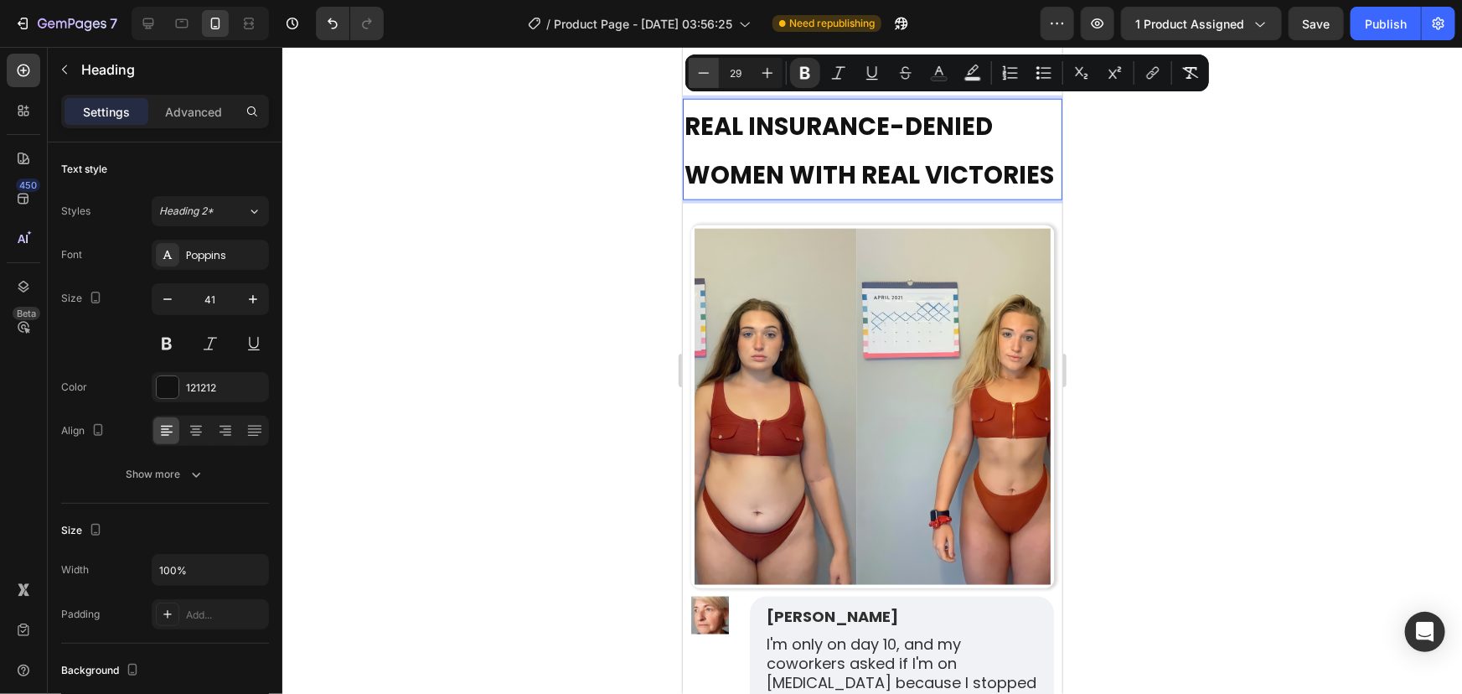
click at [711, 77] on icon "Editor contextual toolbar" at bounding box center [703, 73] width 17 height 17
type input "27"
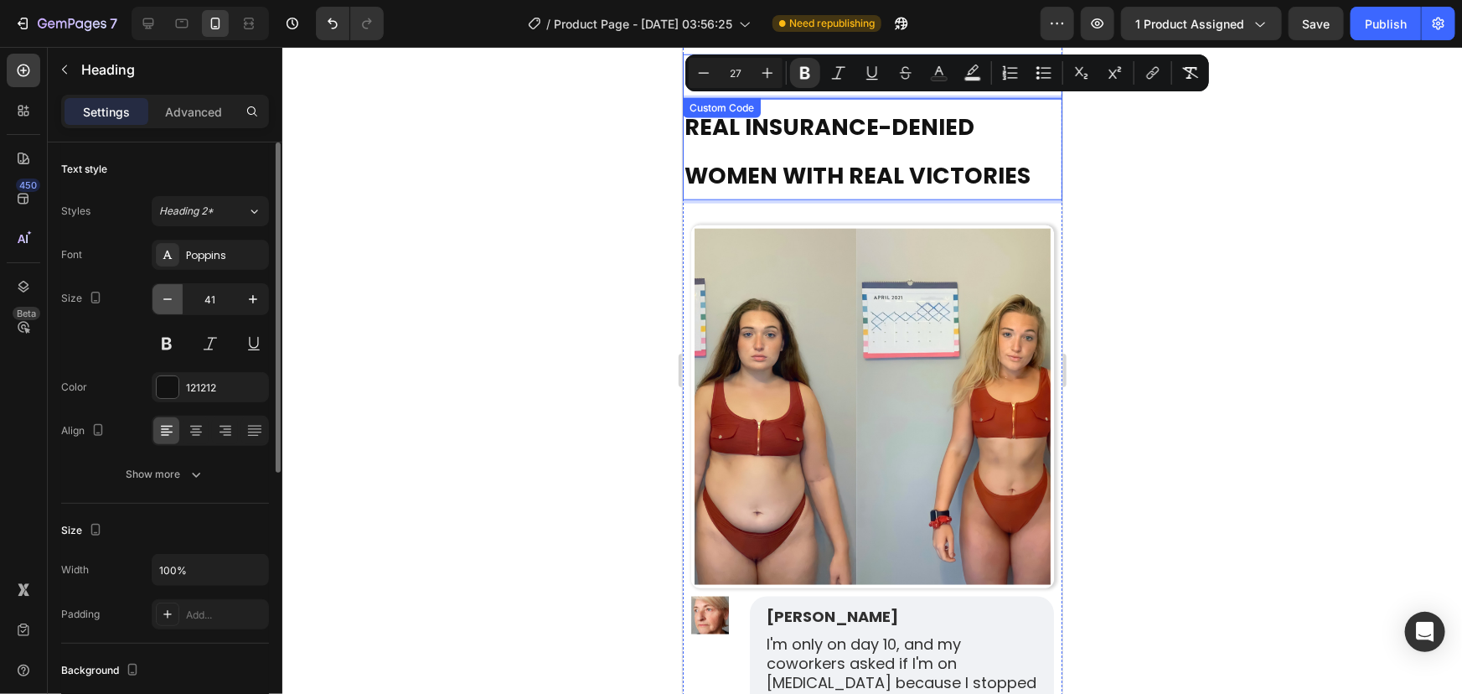
click at [176, 304] on button "button" at bounding box center [167, 299] width 30 height 30
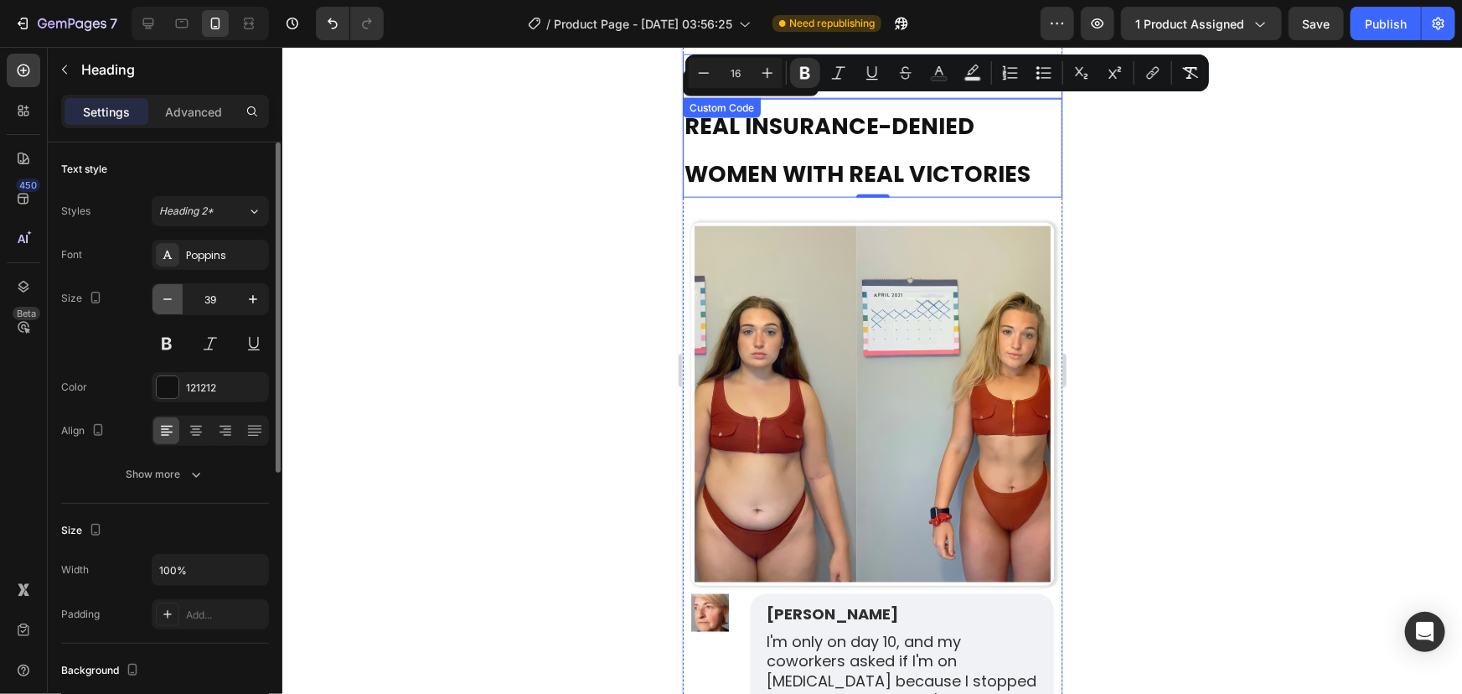
click at [176, 304] on button "button" at bounding box center [167, 299] width 30 height 30
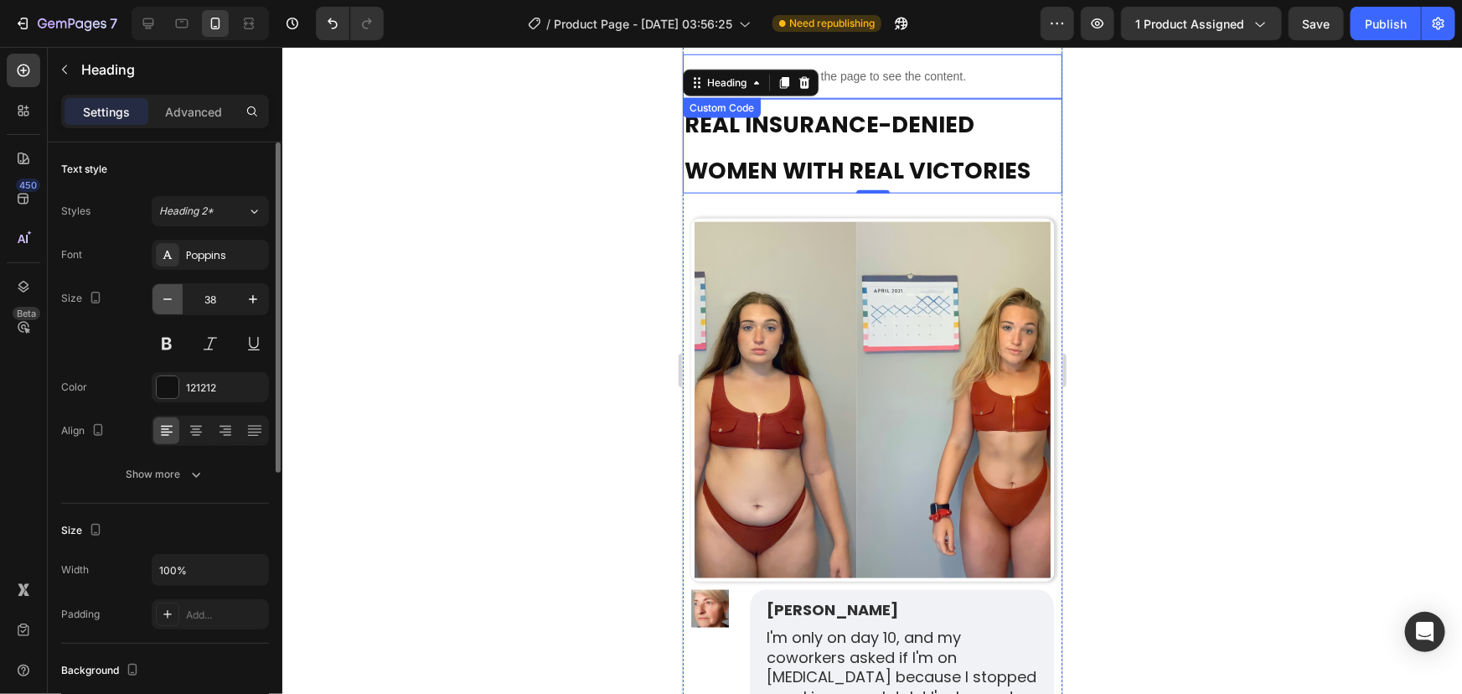
click at [176, 304] on button "button" at bounding box center [167, 299] width 30 height 30
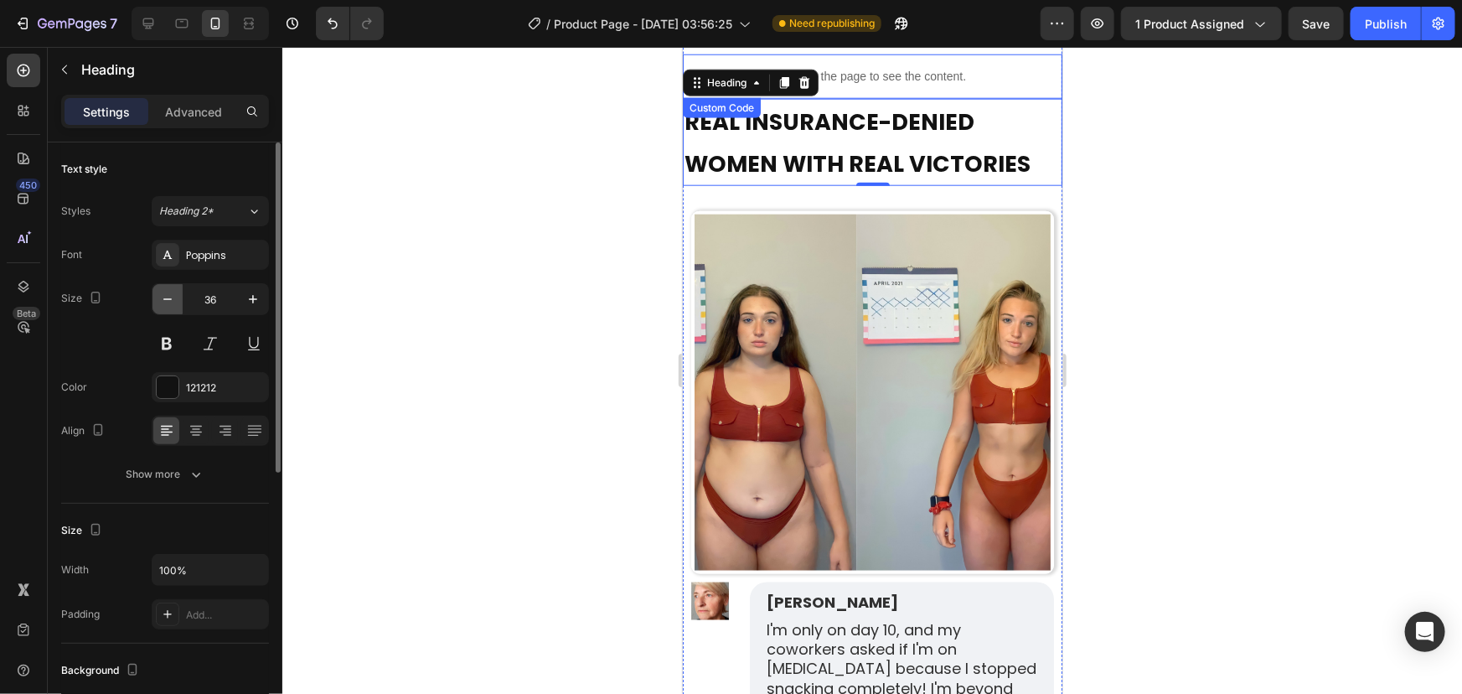
click at [176, 304] on button "button" at bounding box center [167, 299] width 30 height 30
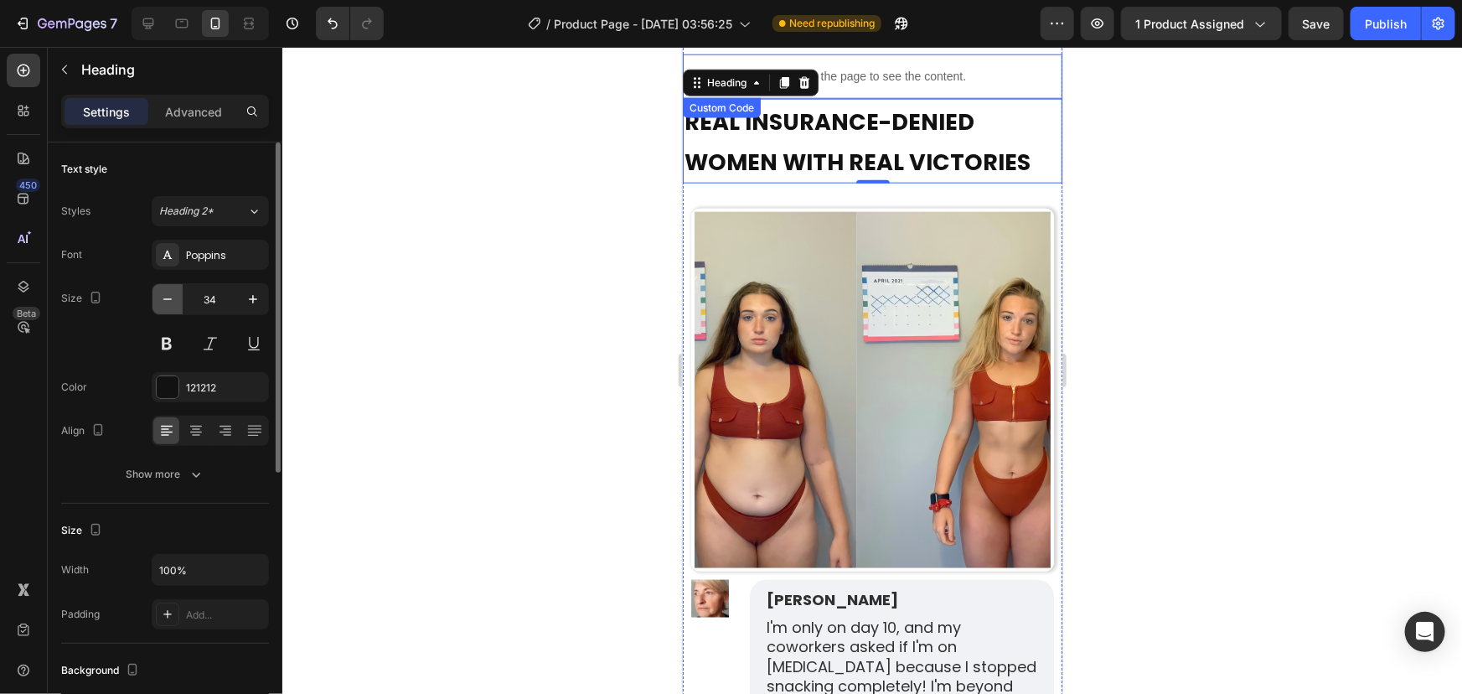
click at [176, 304] on button "button" at bounding box center [167, 299] width 30 height 30
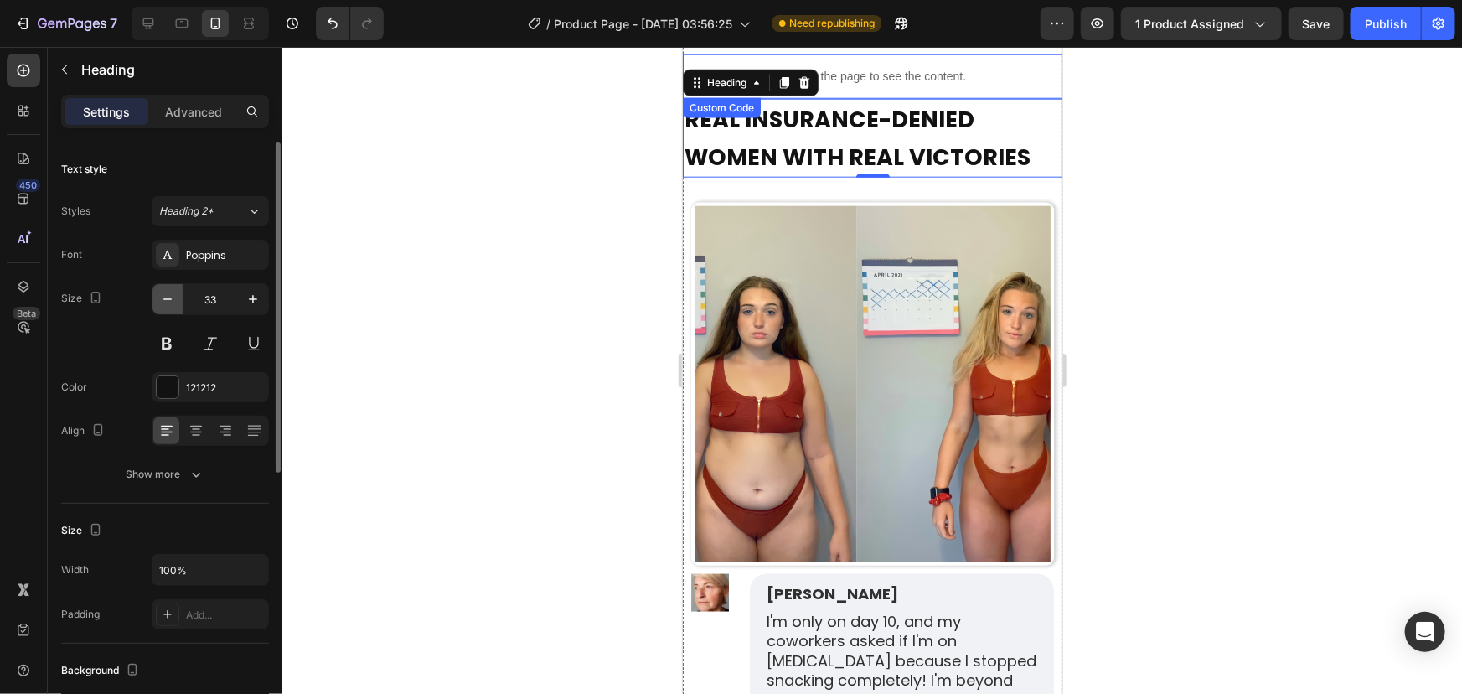
click at [176, 304] on button "button" at bounding box center [167, 299] width 30 height 30
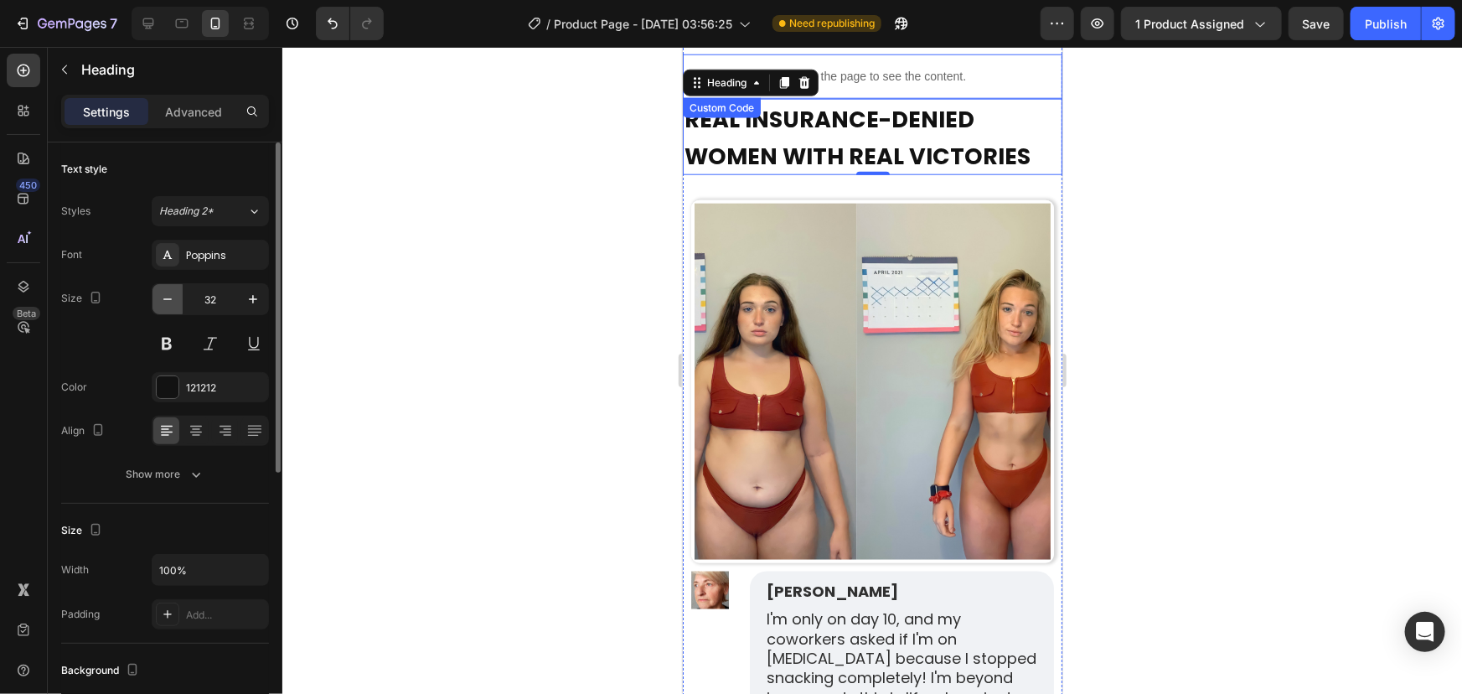
click at [176, 304] on button "button" at bounding box center [167, 299] width 30 height 30
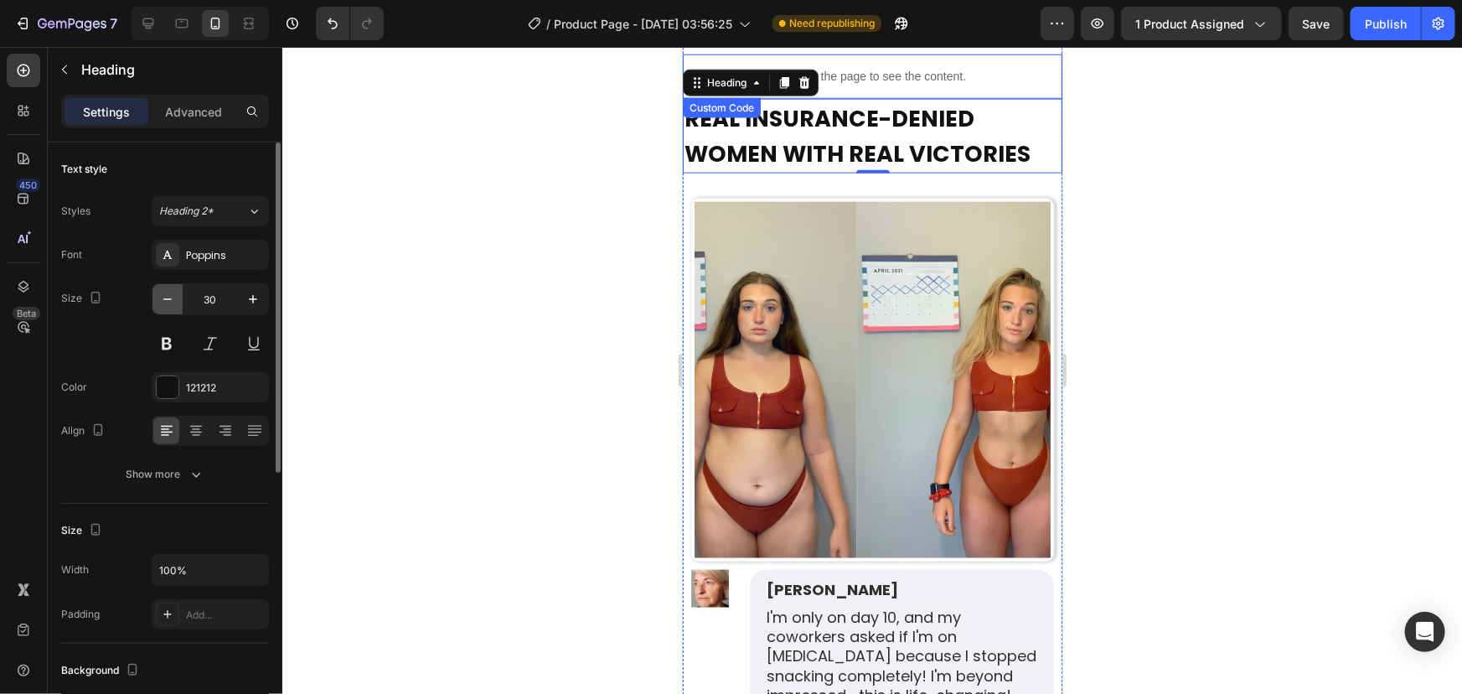
click at [176, 304] on button "button" at bounding box center [167, 299] width 30 height 30
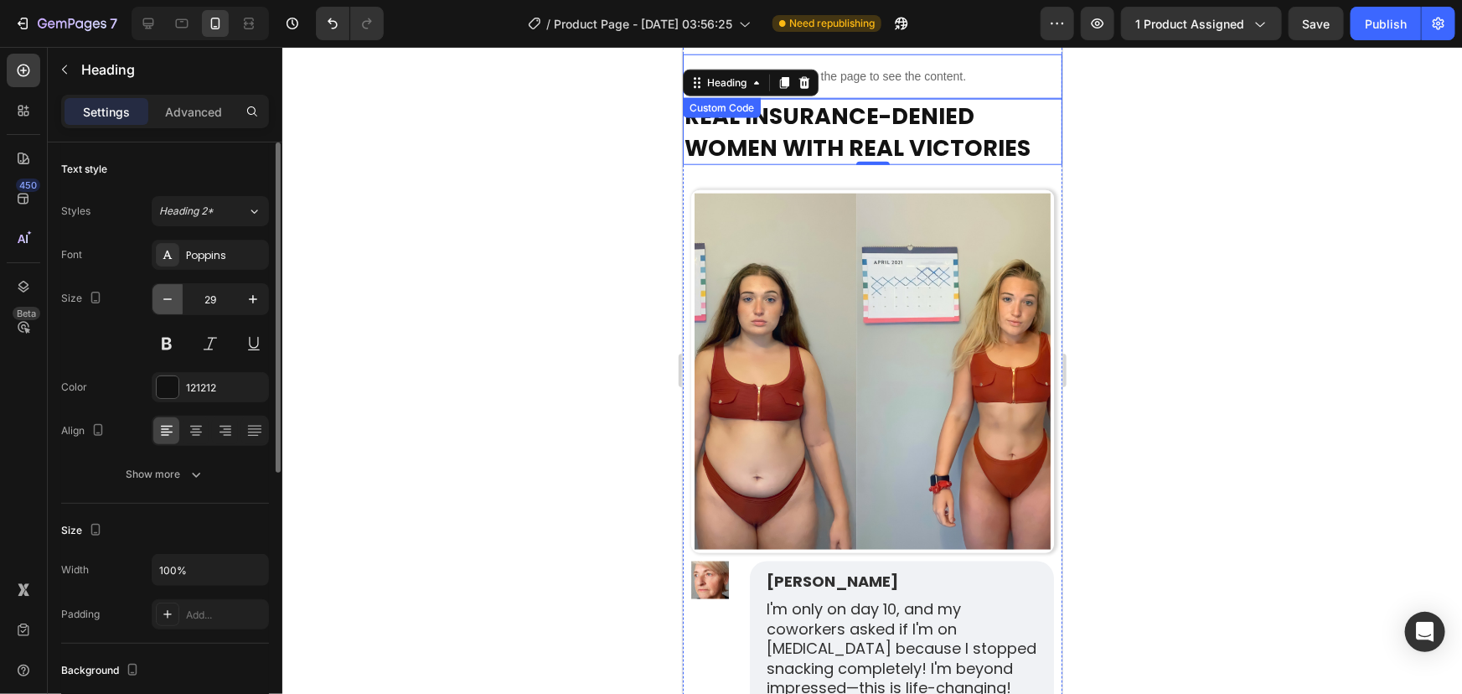
click at [176, 304] on button "button" at bounding box center [167, 299] width 30 height 30
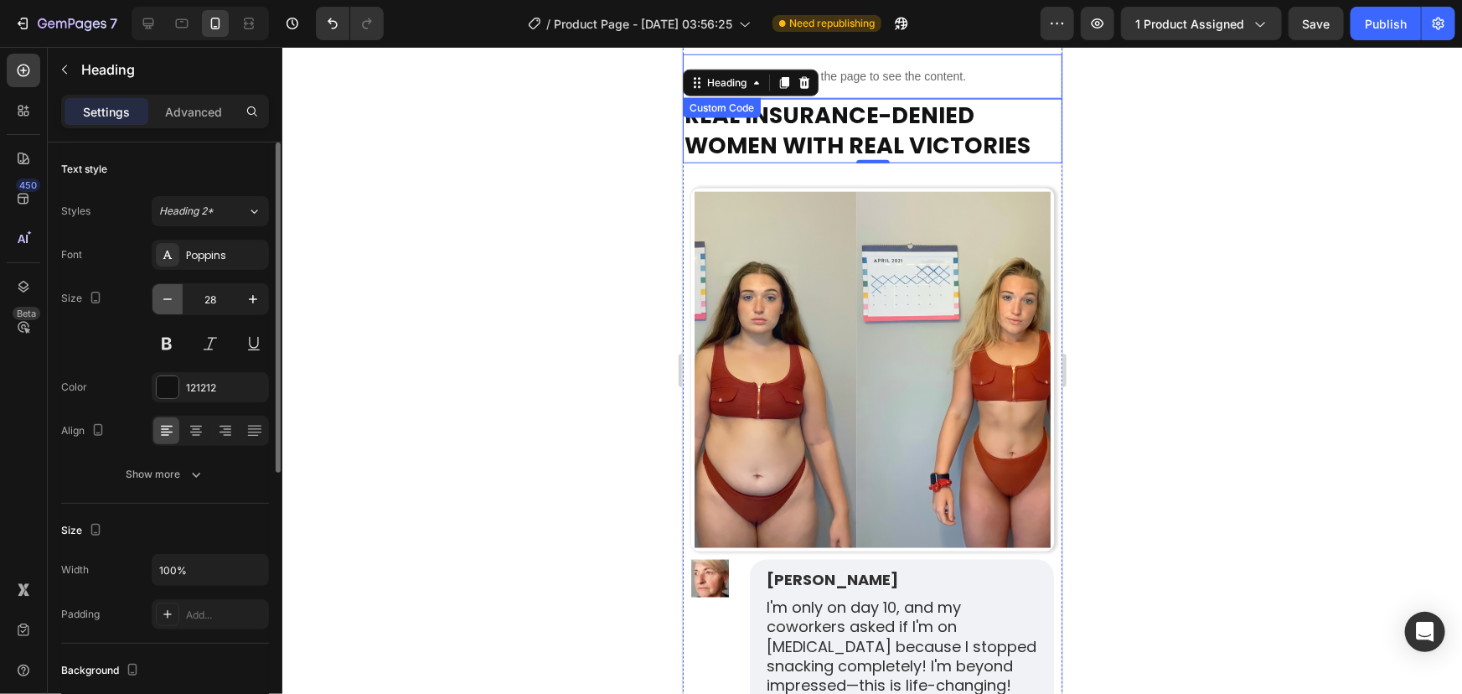
click at [176, 304] on button "button" at bounding box center [167, 299] width 30 height 30
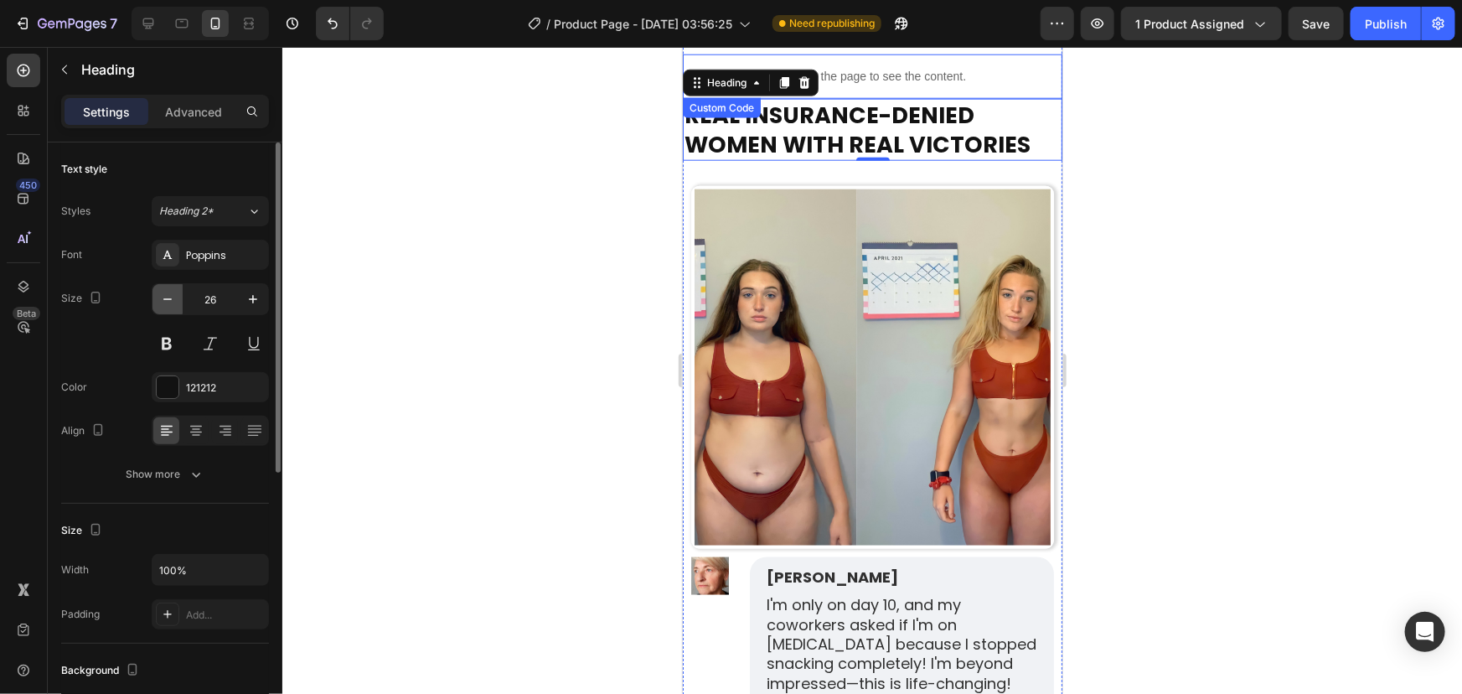
click at [176, 304] on button "button" at bounding box center [167, 299] width 30 height 30
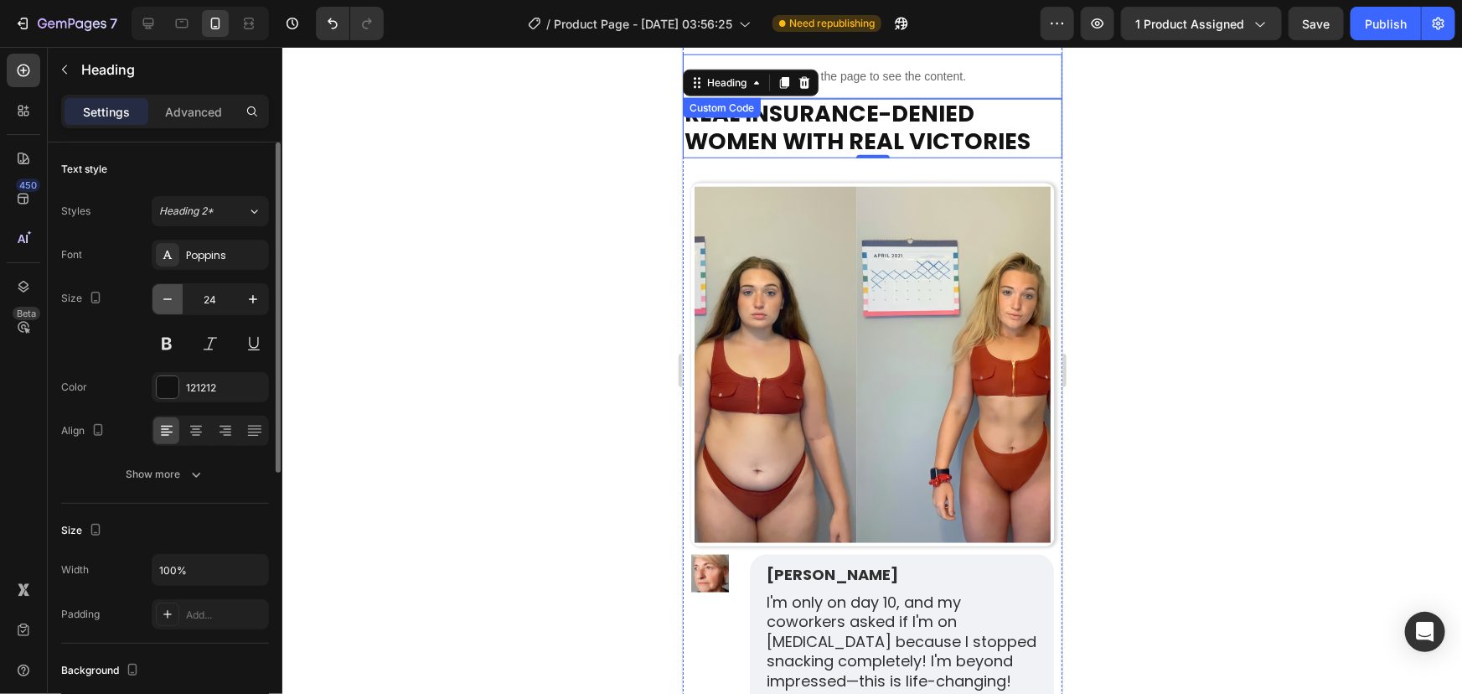
click at [176, 304] on button "button" at bounding box center [167, 299] width 30 height 30
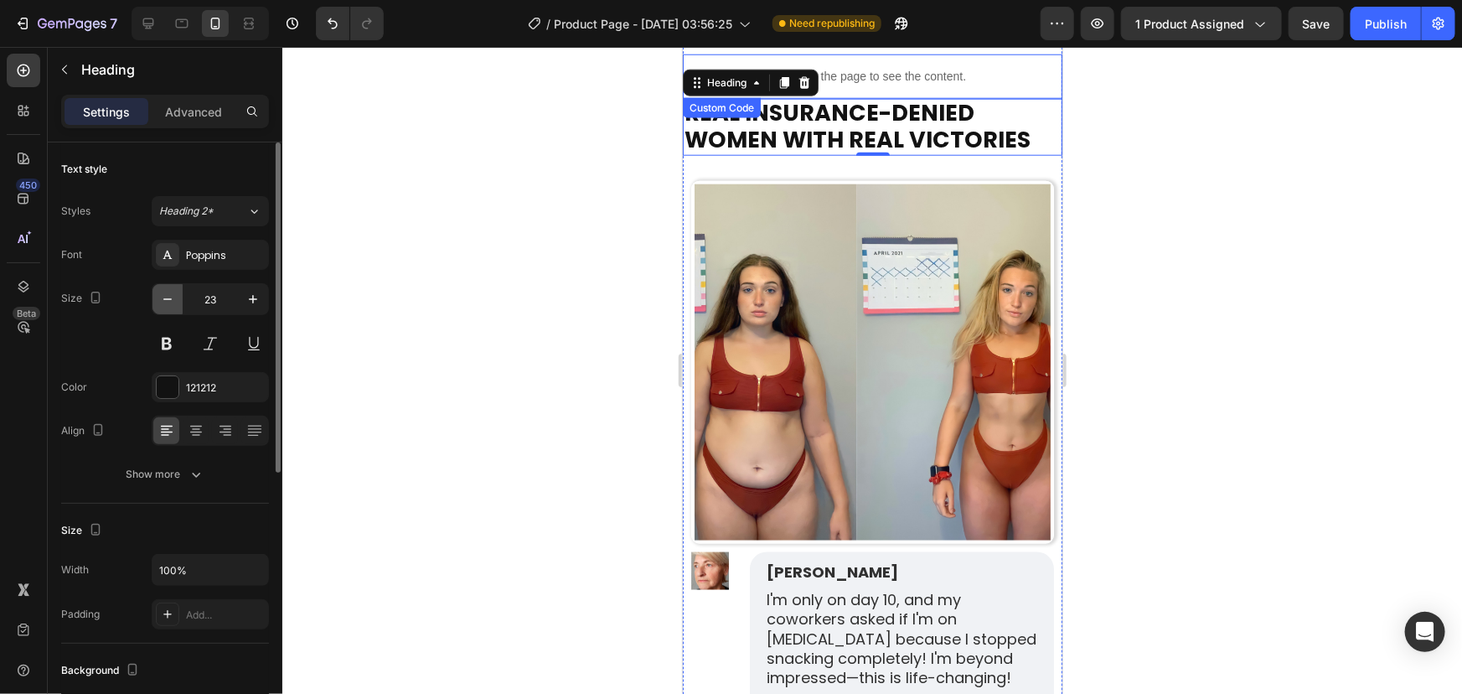
click at [176, 304] on button "button" at bounding box center [167, 299] width 30 height 30
type input "22"
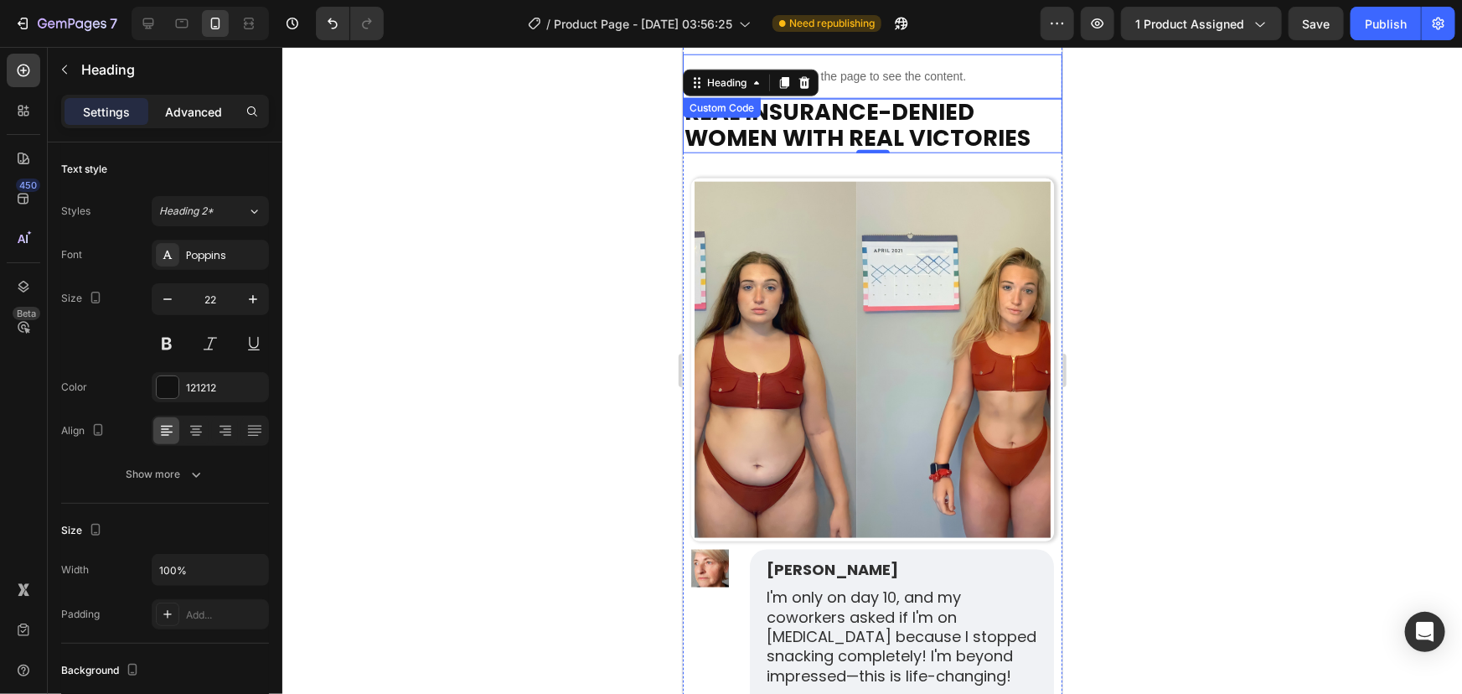
click at [185, 116] on p "Advanced" at bounding box center [193, 112] width 57 height 18
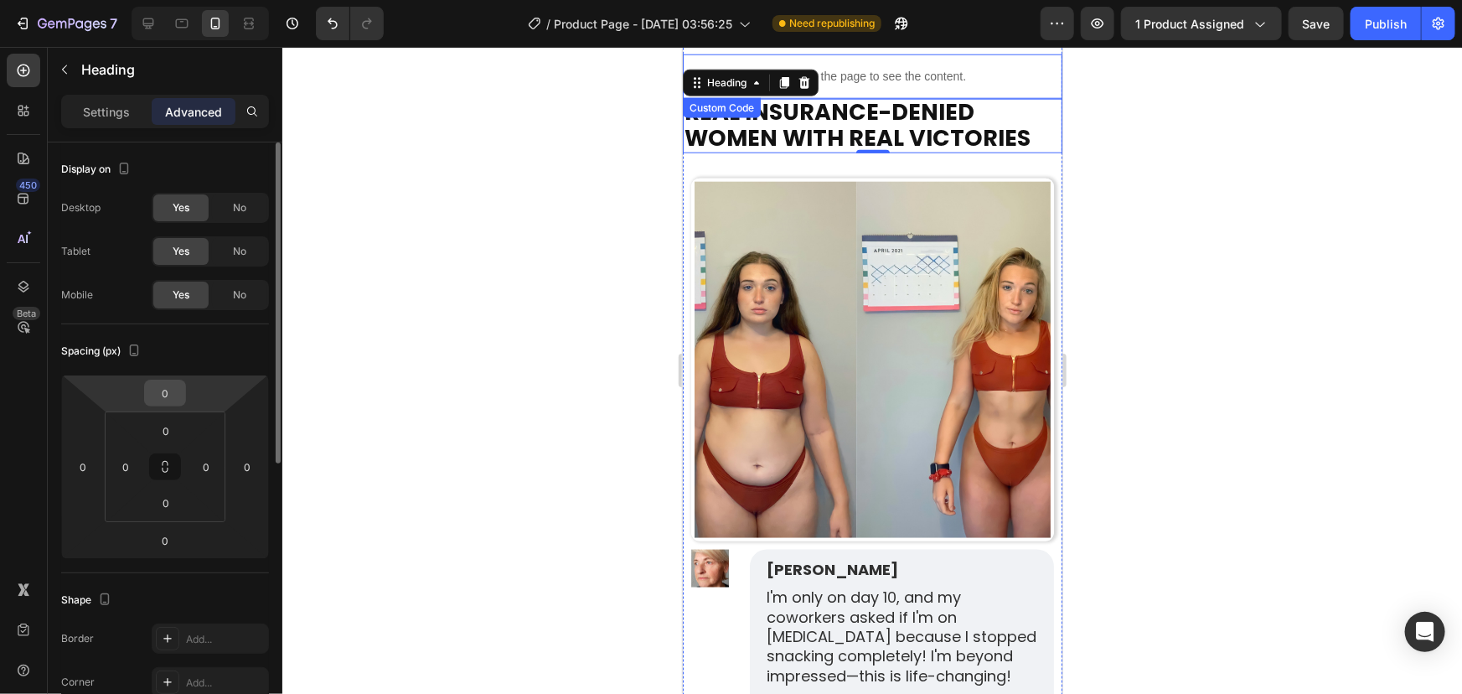
click at [161, 400] on input "0" at bounding box center [165, 392] width 34 height 25
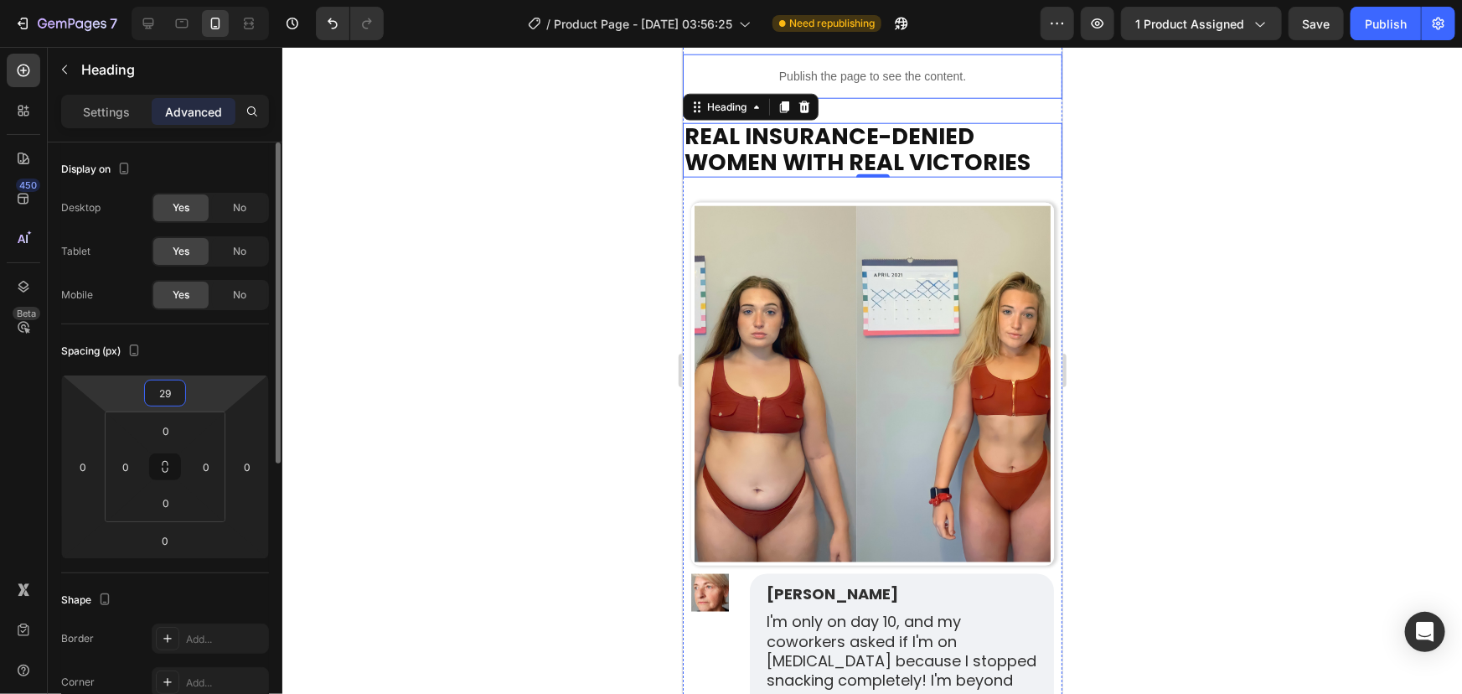
type input "30"
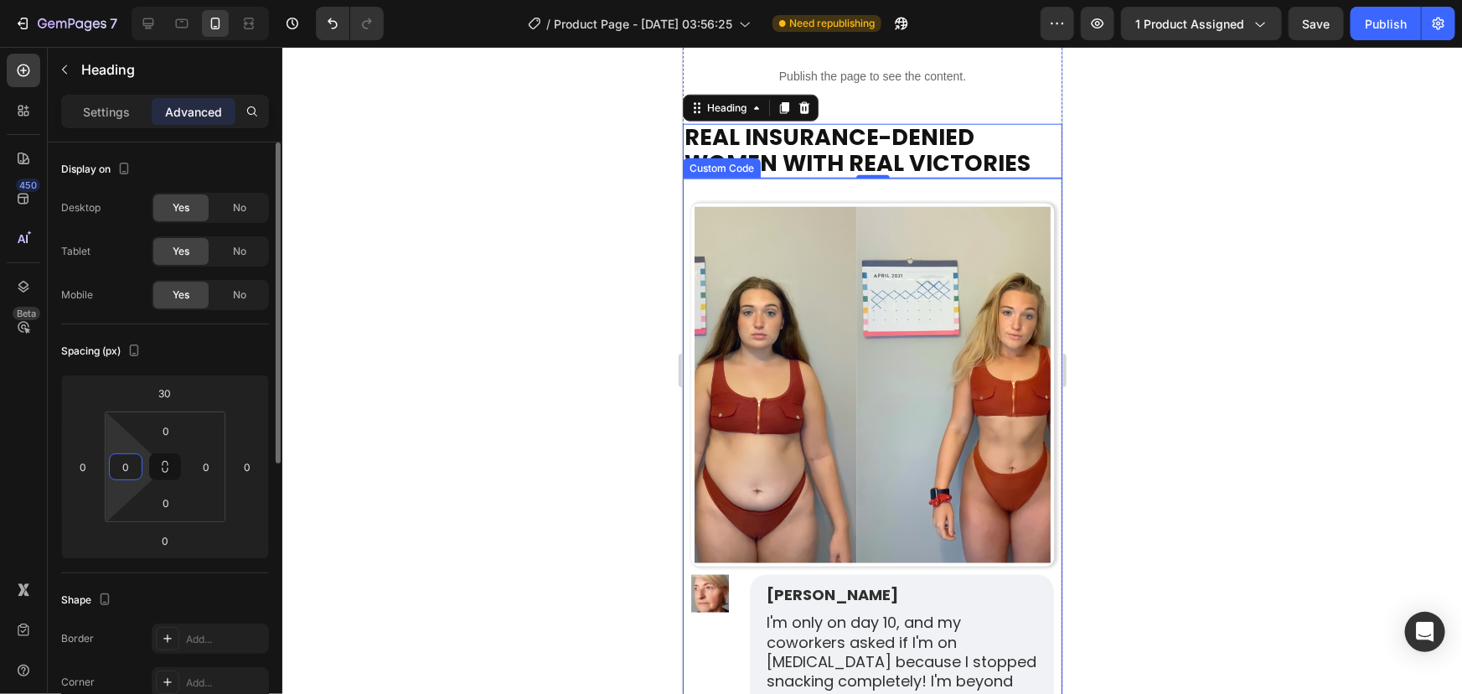
click at [137, 458] on input "0" at bounding box center [125, 466] width 25 height 25
type input "10"
click at [200, 467] on input "0" at bounding box center [206, 466] width 25 height 25
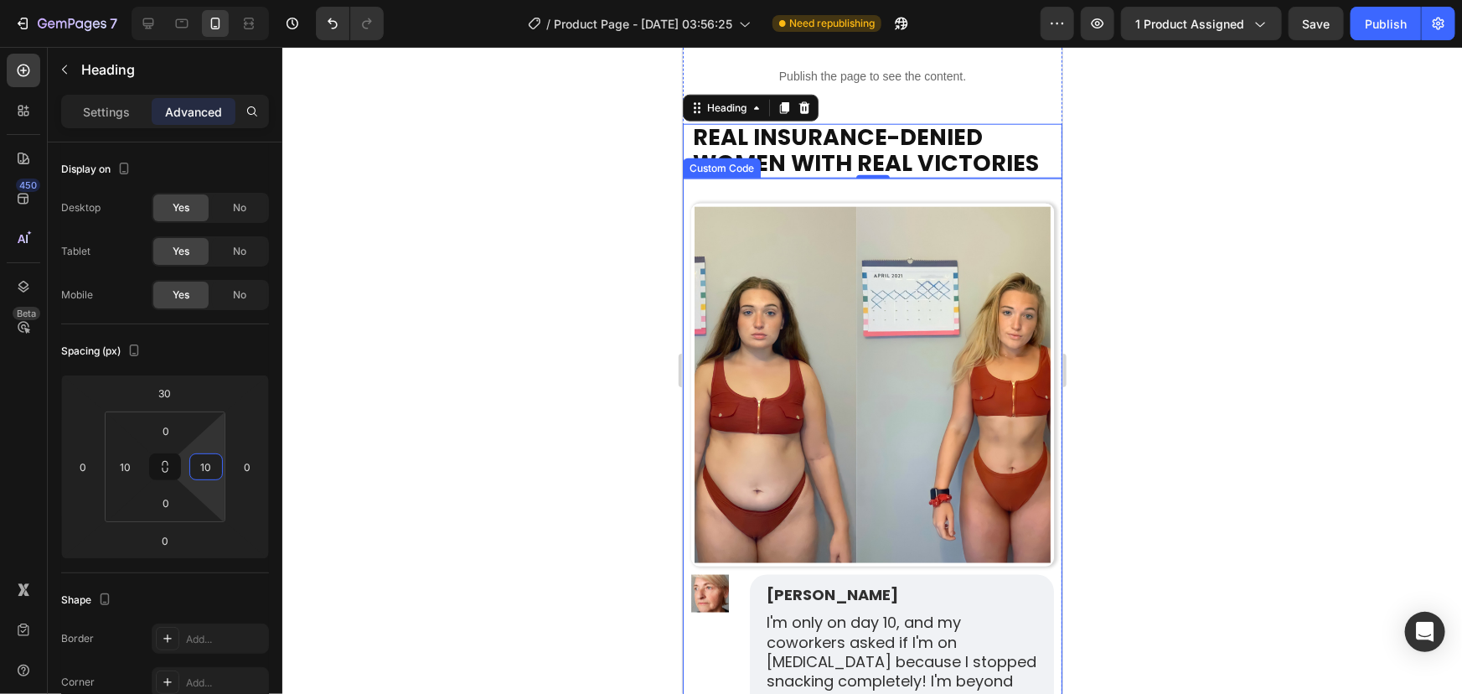
type input "10"
click at [351, 403] on div at bounding box center [872, 370] width 1180 height 647
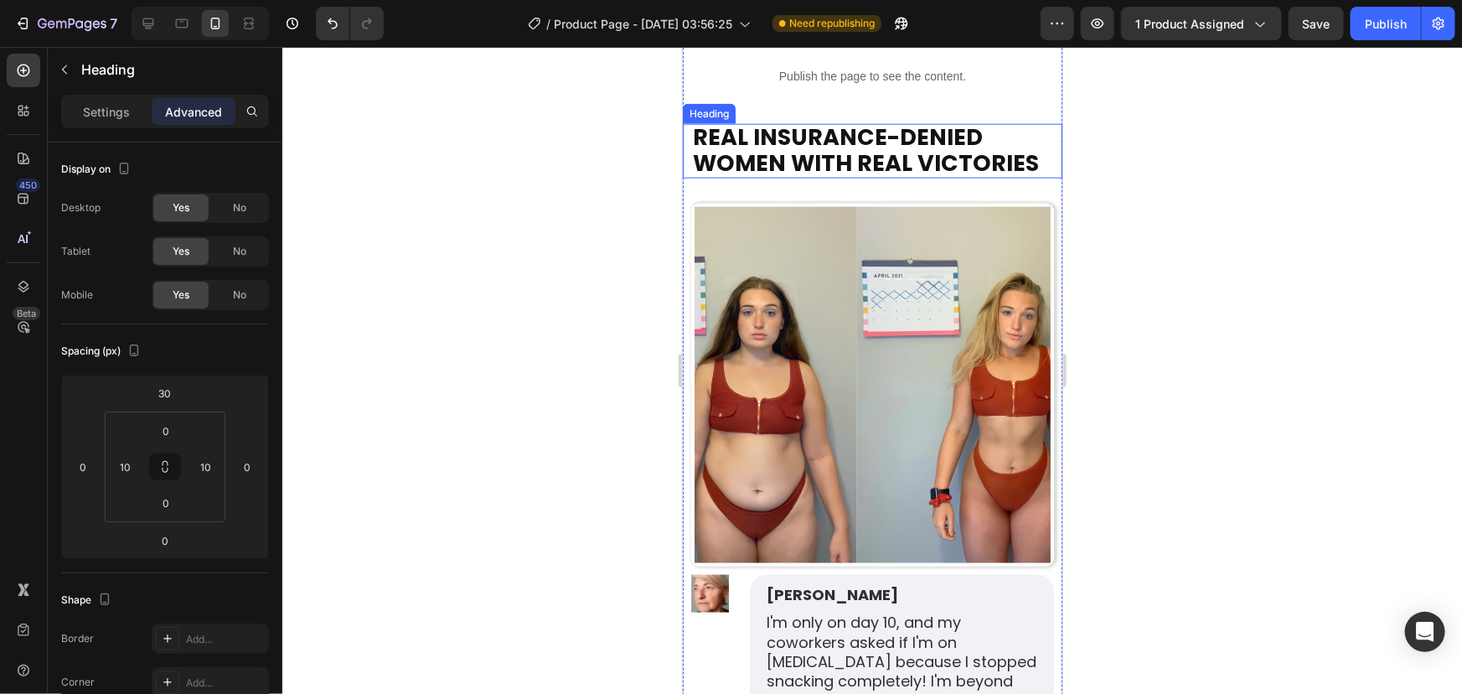
click at [789, 156] on strong "REAL INSURANCE-DENIED WOMEN WITH REAL VICTORIES" at bounding box center [865, 149] width 346 height 57
click at [778, 107] on icon at bounding box center [783, 107] width 13 height 13
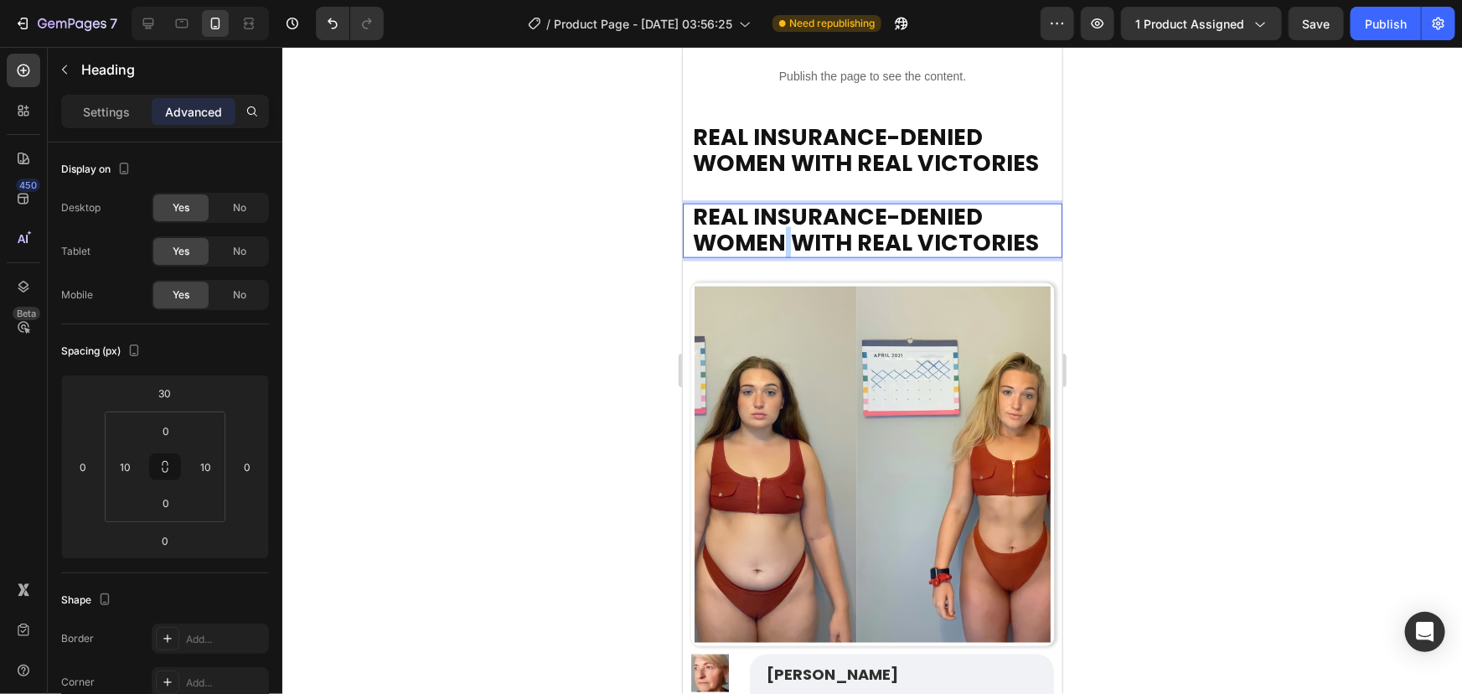
click at [776, 232] on strong "REAL INSURANCE-DENIED WOMEN WITH REAL VICTORIES" at bounding box center [865, 228] width 346 height 57
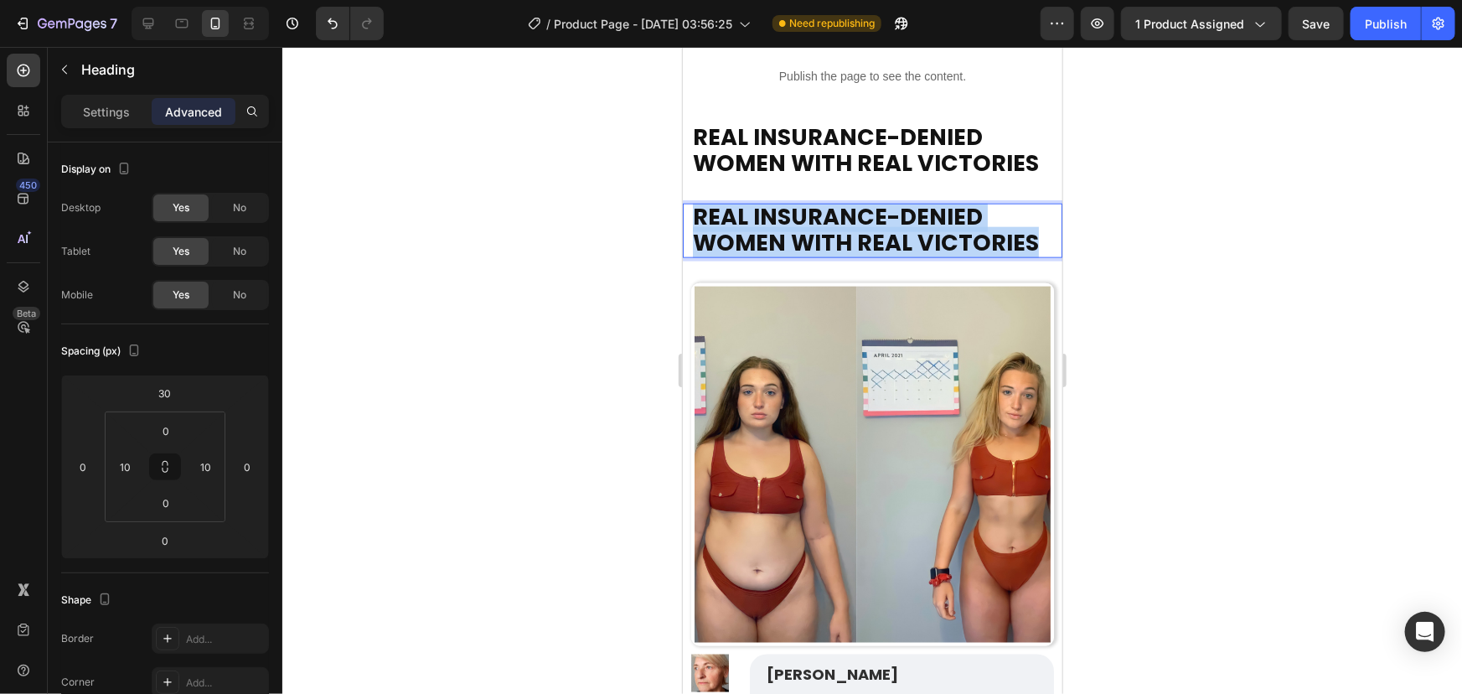
click at [776, 232] on strong "REAL INSURANCE-DENIED WOMEN WITH REAL VICTORIES" at bounding box center [865, 228] width 346 height 57
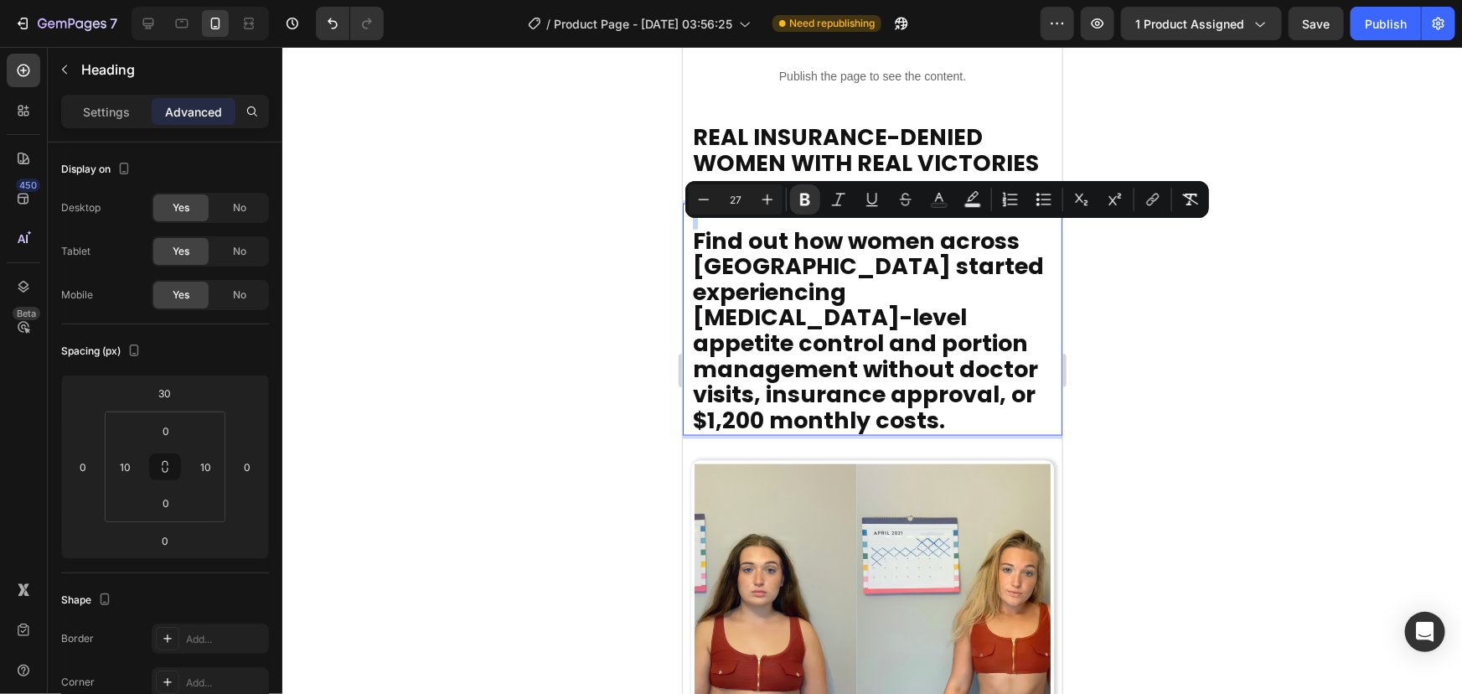
click at [697, 233] on strong "Find out how women across [GEOGRAPHIC_DATA] started experiencing [MEDICAL_DATA]…" at bounding box center [867, 330] width 351 height 210
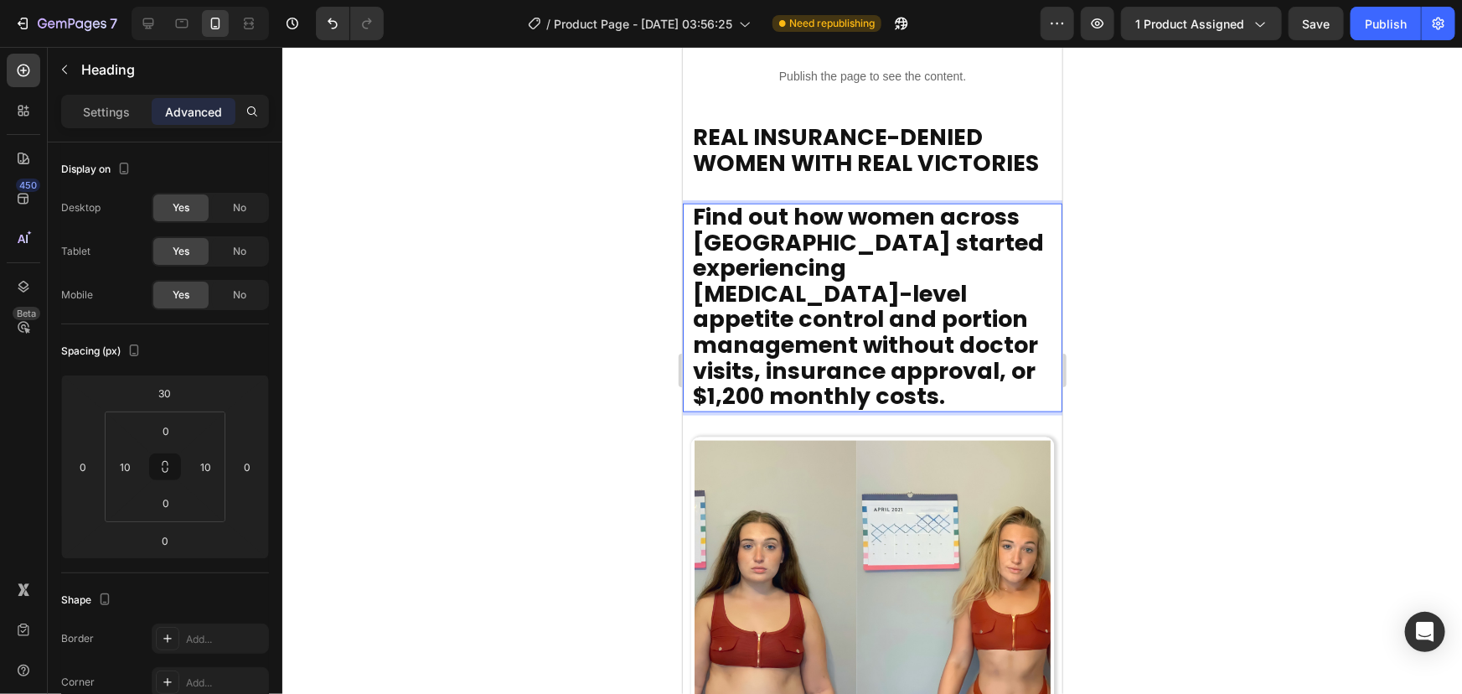
click at [762, 242] on strong "Find out how women across [GEOGRAPHIC_DATA] started experiencing [MEDICAL_DATA]…" at bounding box center [867, 305] width 351 height 210
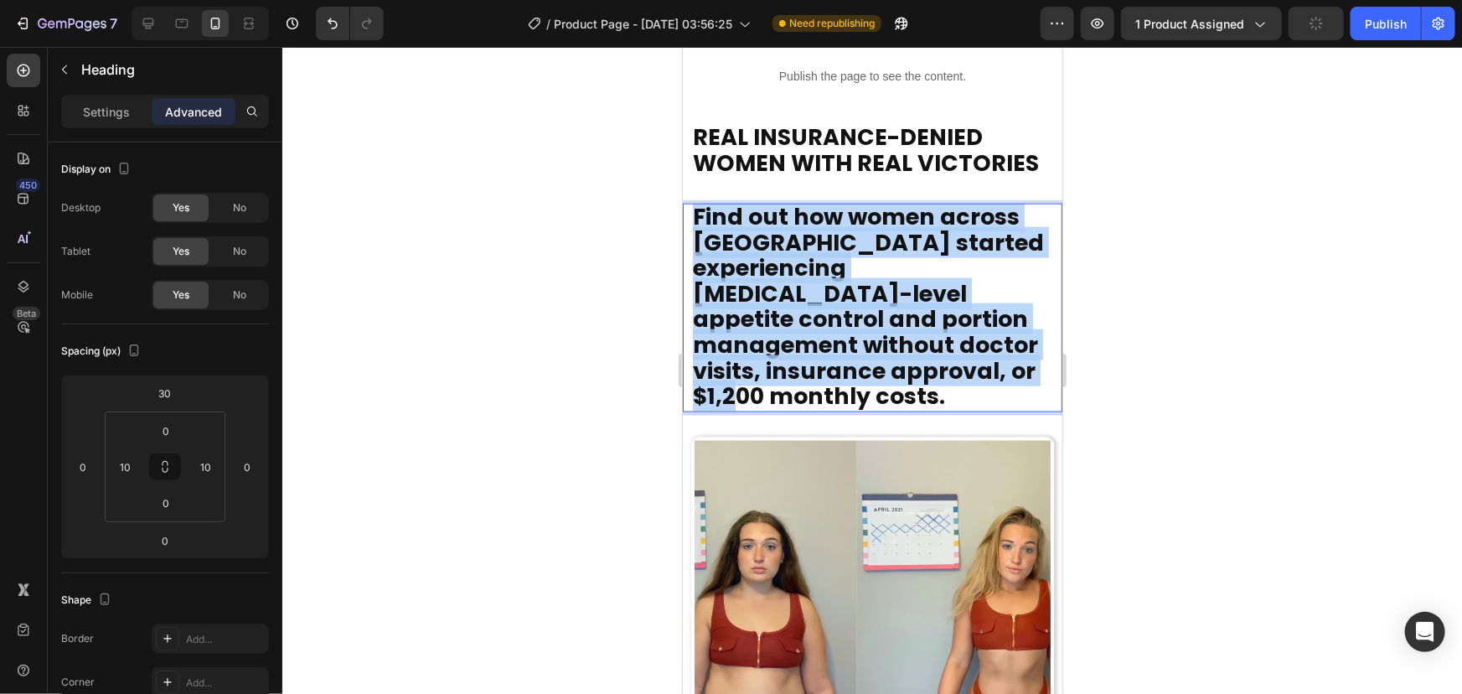
click at [762, 242] on strong "Find out how women across [GEOGRAPHIC_DATA] started experiencing [MEDICAL_DATA]…" at bounding box center [867, 305] width 351 height 210
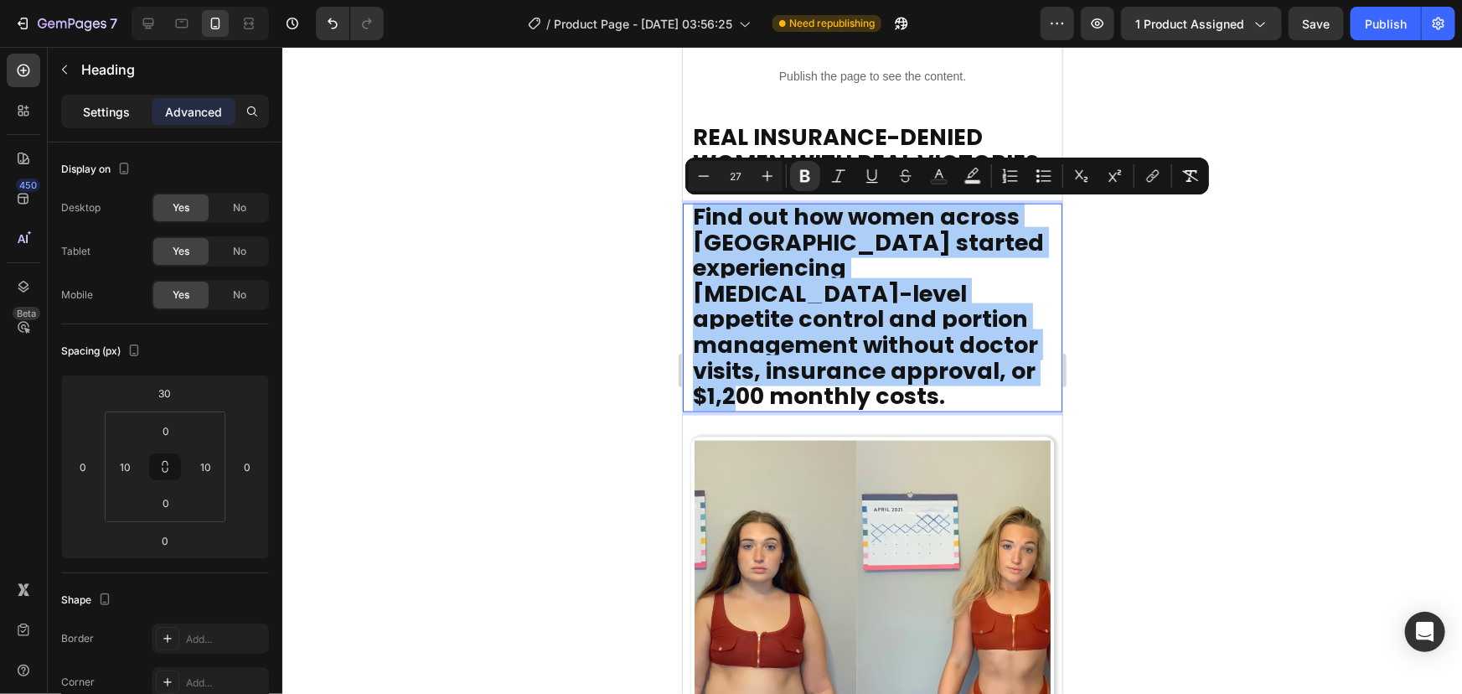
click at [124, 119] on p "Settings" at bounding box center [106, 112] width 47 height 18
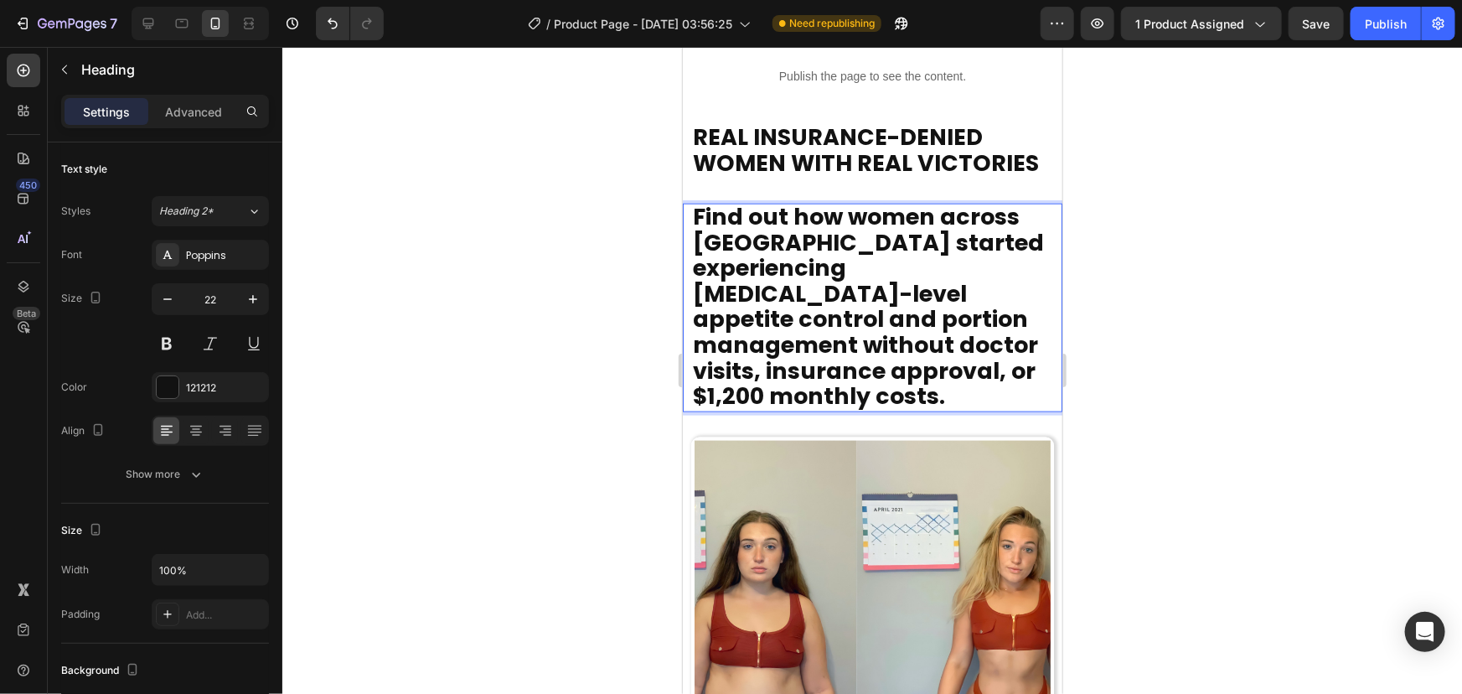
click at [787, 292] on strong "Find out how women across [GEOGRAPHIC_DATA] started experiencing [MEDICAL_DATA]…" at bounding box center [867, 305] width 351 height 210
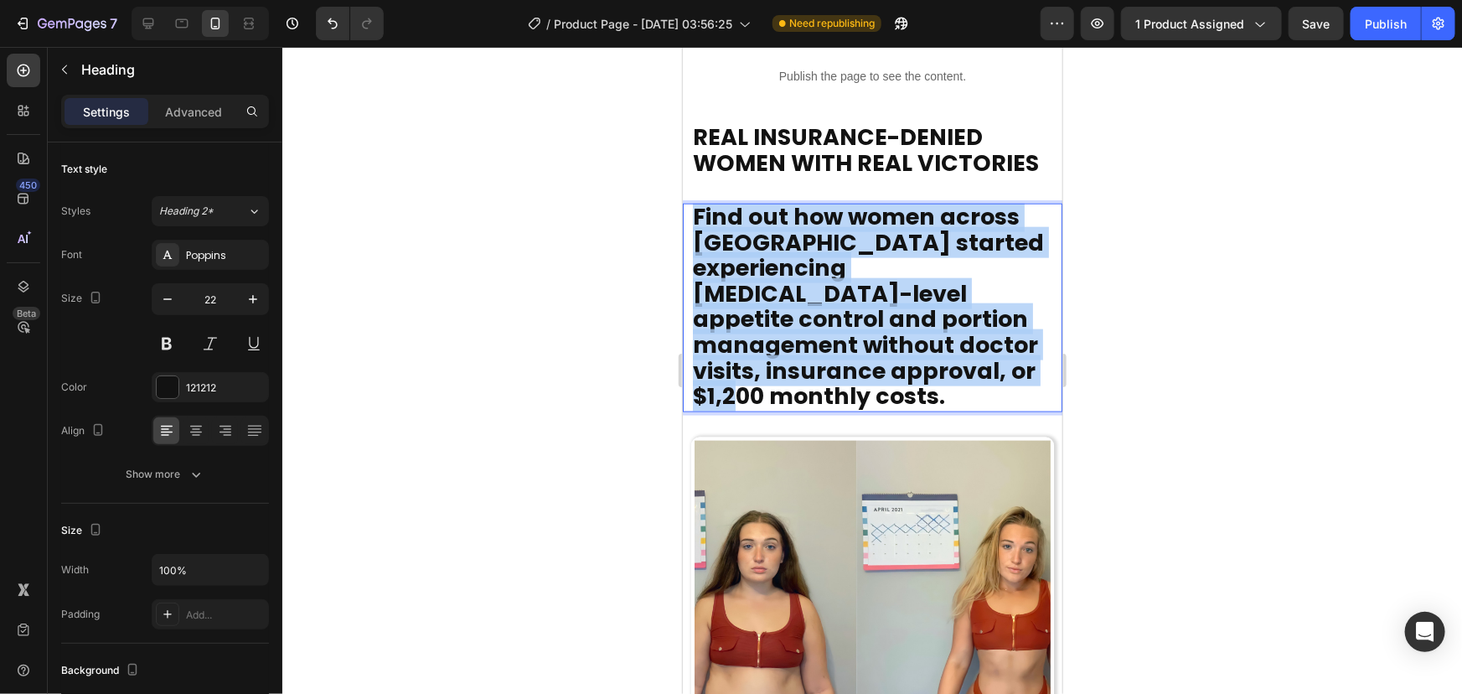
click at [787, 292] on strong "Find out how women across [GEOGRAPHIC_DATA] started experiencing [MEDICAL_DATA]…" at bounding box center [867, 305] width 351 height 210
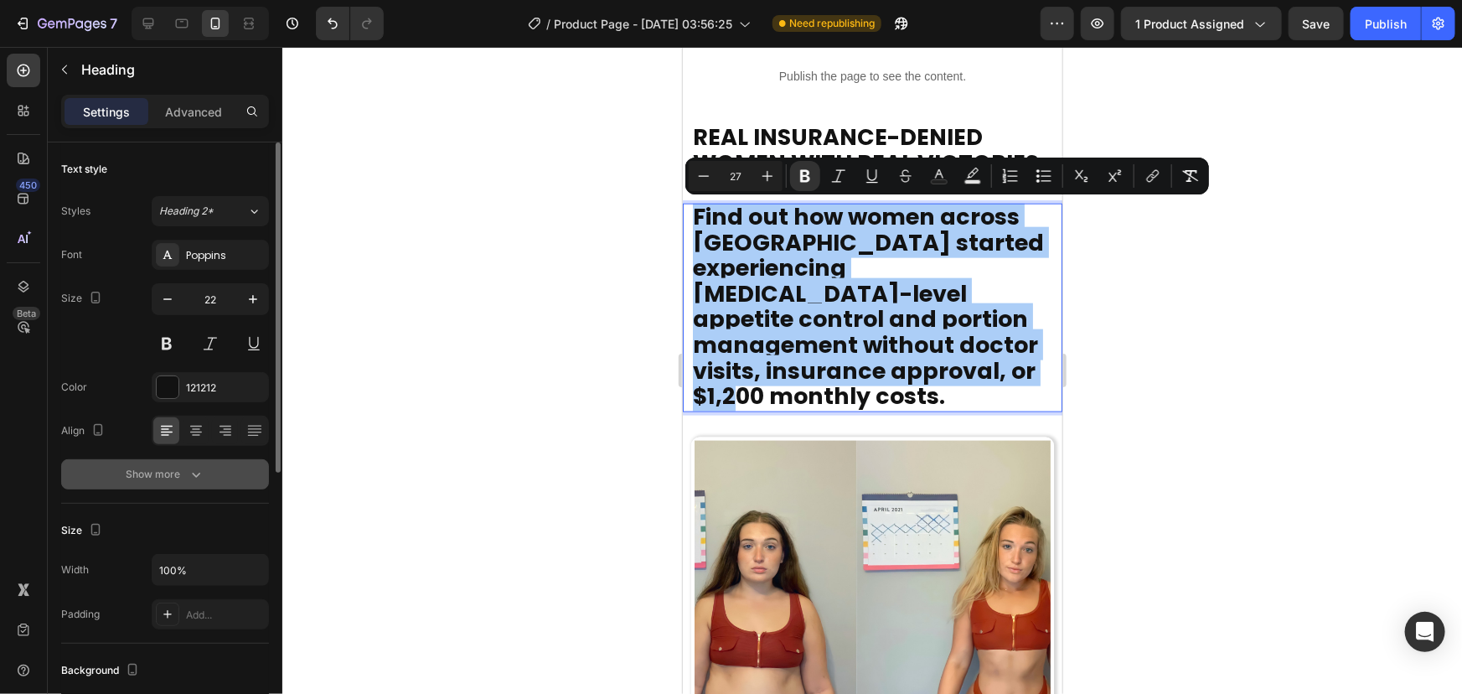
click at [168, 478] on div "Show more" at bounding box center [165, 474] width 78 height 17
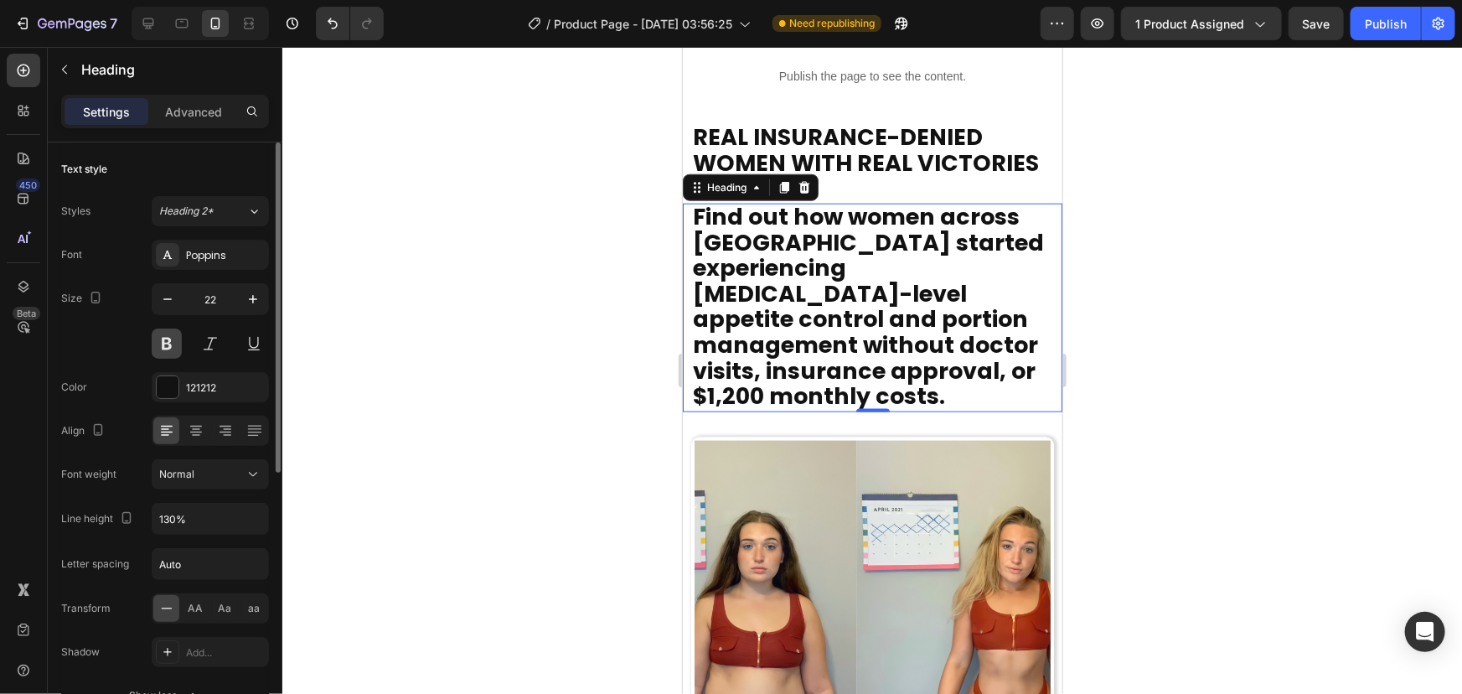
click at [172, 349] on button at bounding box center [167, 343] width 30 height 30
click at [813, 349] on strong "Find out how women across [GEOGRAPHIC_DATA] started experiencing [MEDICAL_DATA]…" at bounding box center [867, 305] width 351 height 210
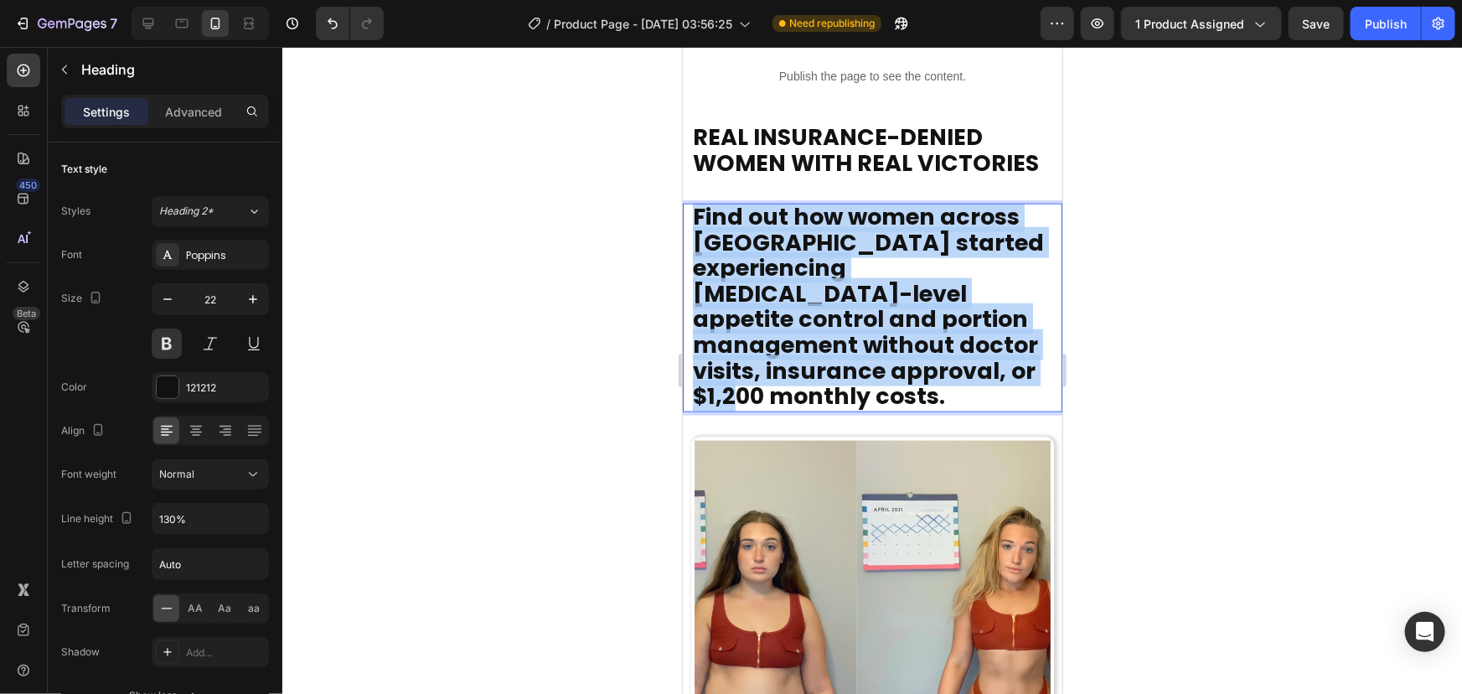
click at [813, 349] on strong "Find out how women across [GEOGRAPHIC_DATA] started experiencing [MEDICAL_DATA]…" at bounding box center [867, 305] width 351 height 210
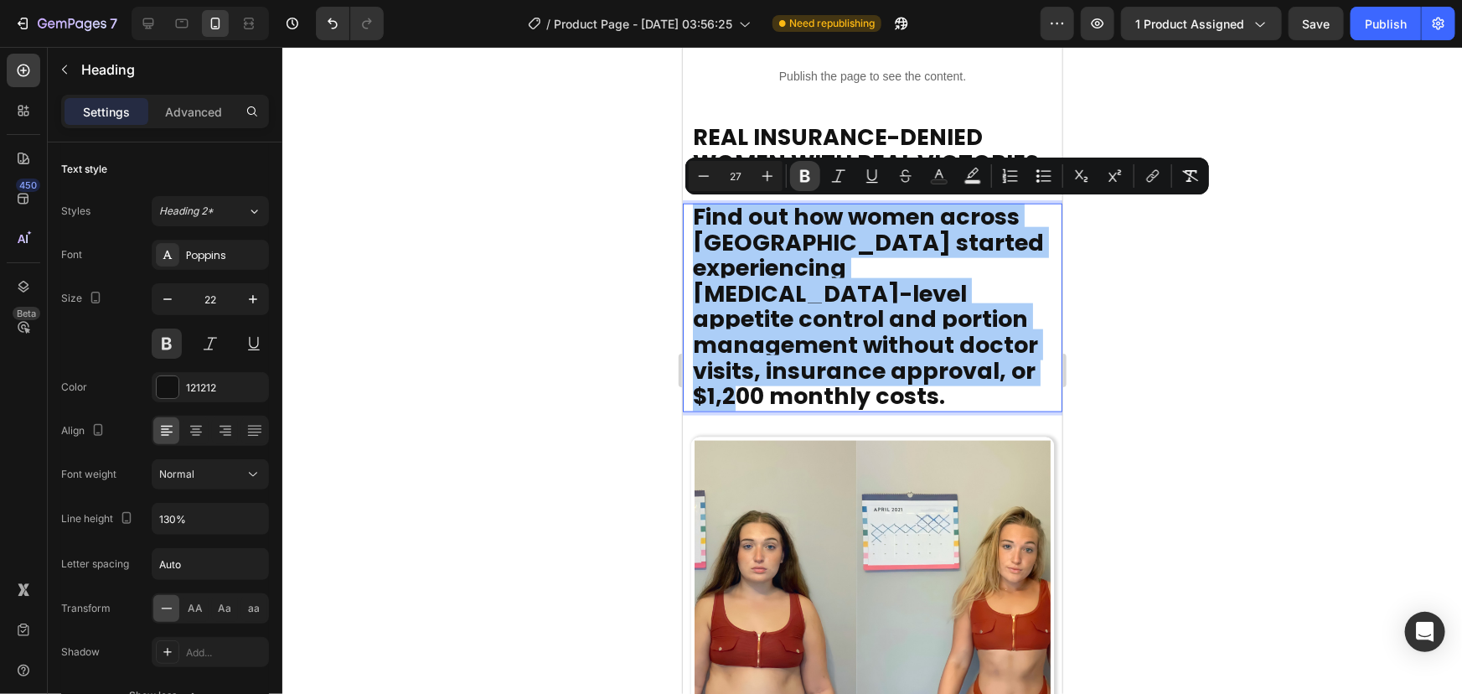
click at [803, 167] on button "Bold" at bounding box center [805, 176] width 30 height 30
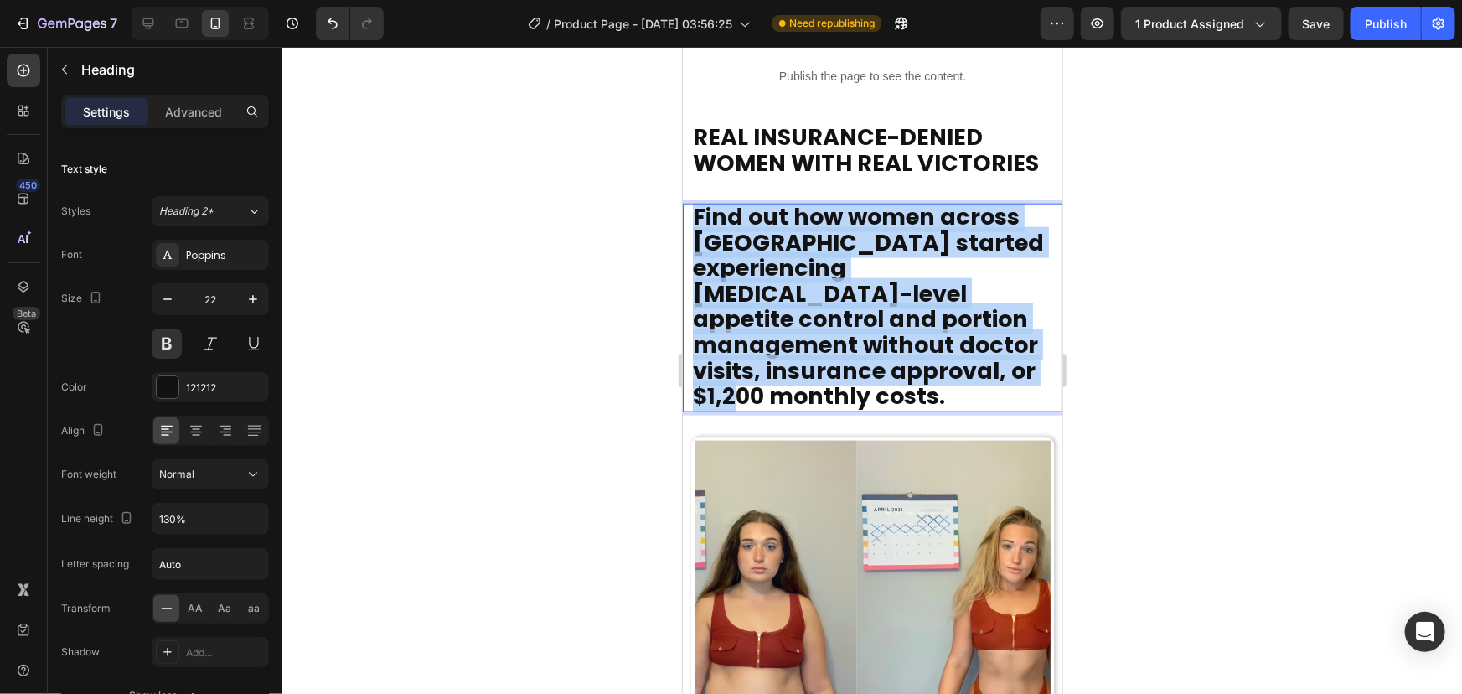
drag, startPoint x: 958, startPoint y: 363, endPoint x: 694, endPoint y: 220, distance: 299.1
click at [694, 220] on p "Find out how women across [GEOGRAPHIC_DATA] started experiencing [MEDICAL_DATA]…" at bounding box center [871, 306] width 359 height 205
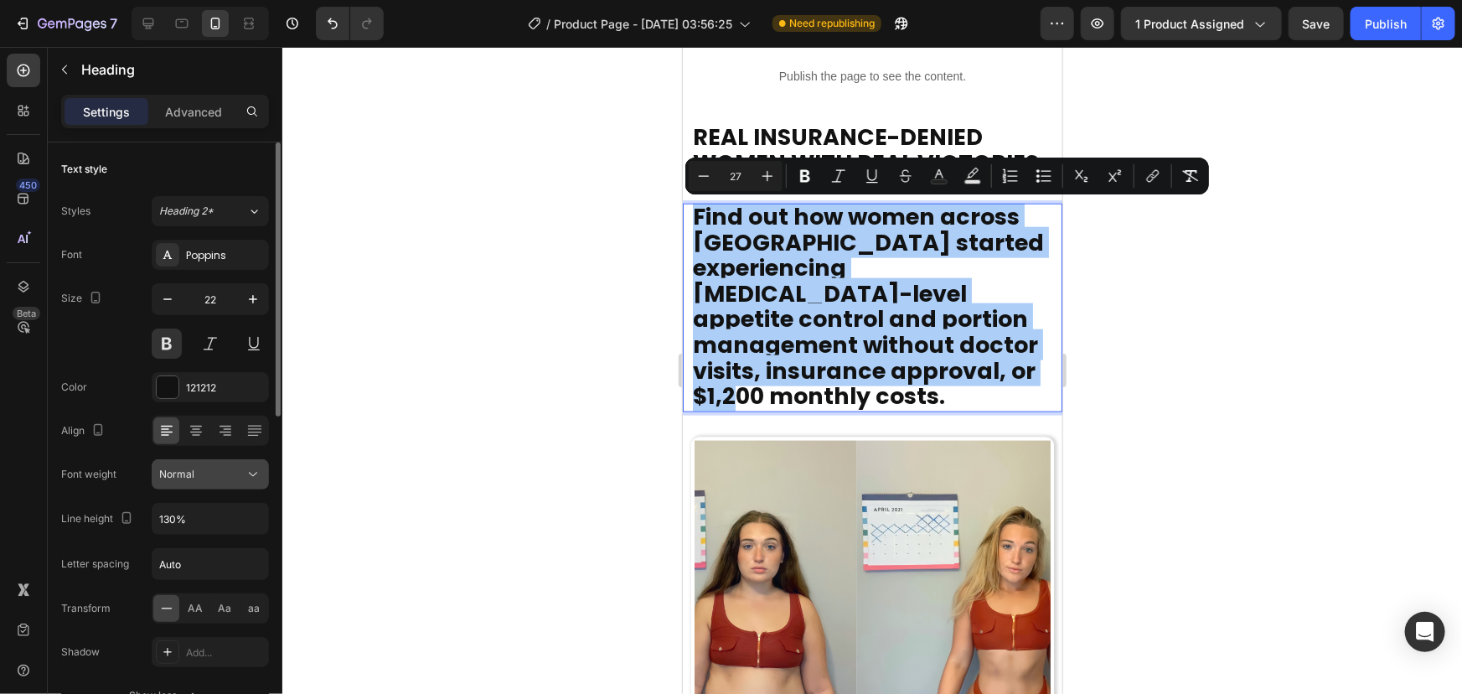
click at [200, 486] on button "Normal" at bounding box center [210, 474] width 117 height 30
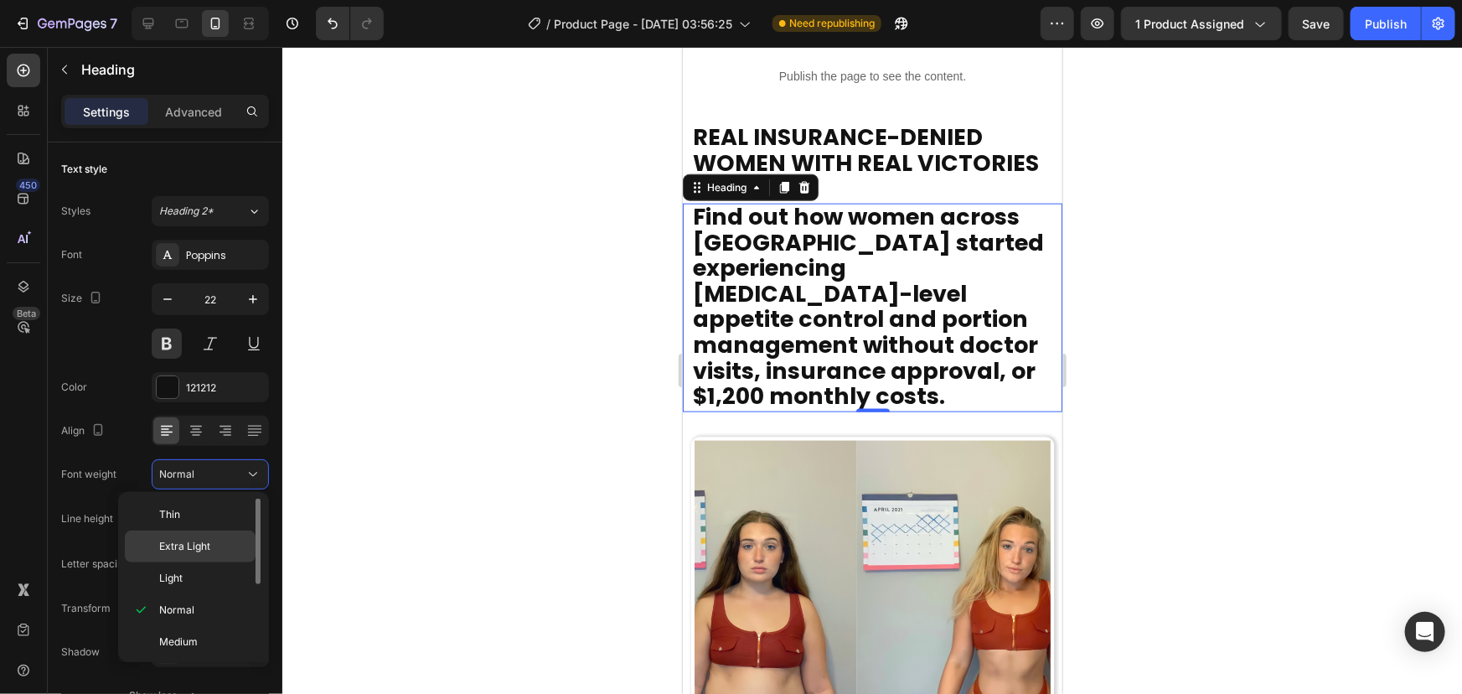
click at [192, 547] on span "Extra Light" at bounding box center [184, 546] width 51 height 15
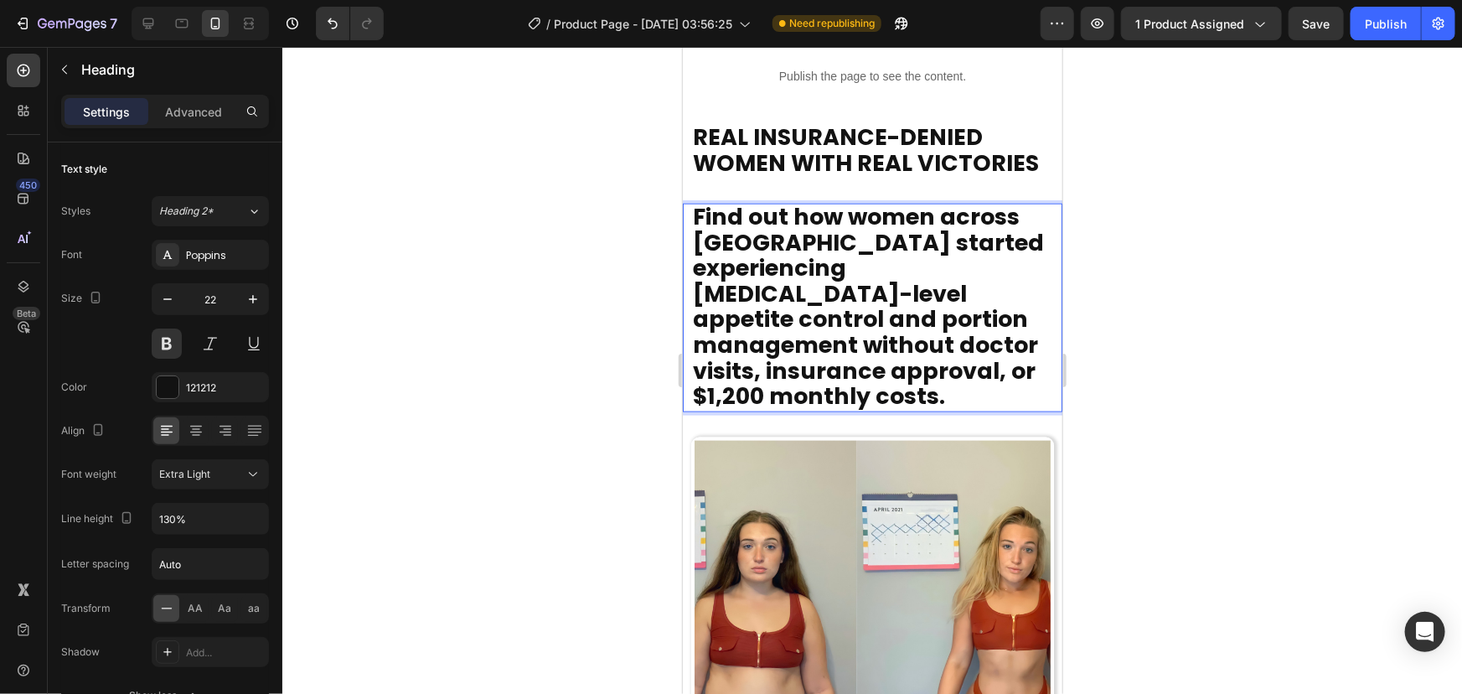
click at [831, 274] on span "Find out how women across [GEOGRAPHIC_DATA] started experiencing [MEDICAL_DATA]…" at bounding box center [867, 305] width 351 height 210
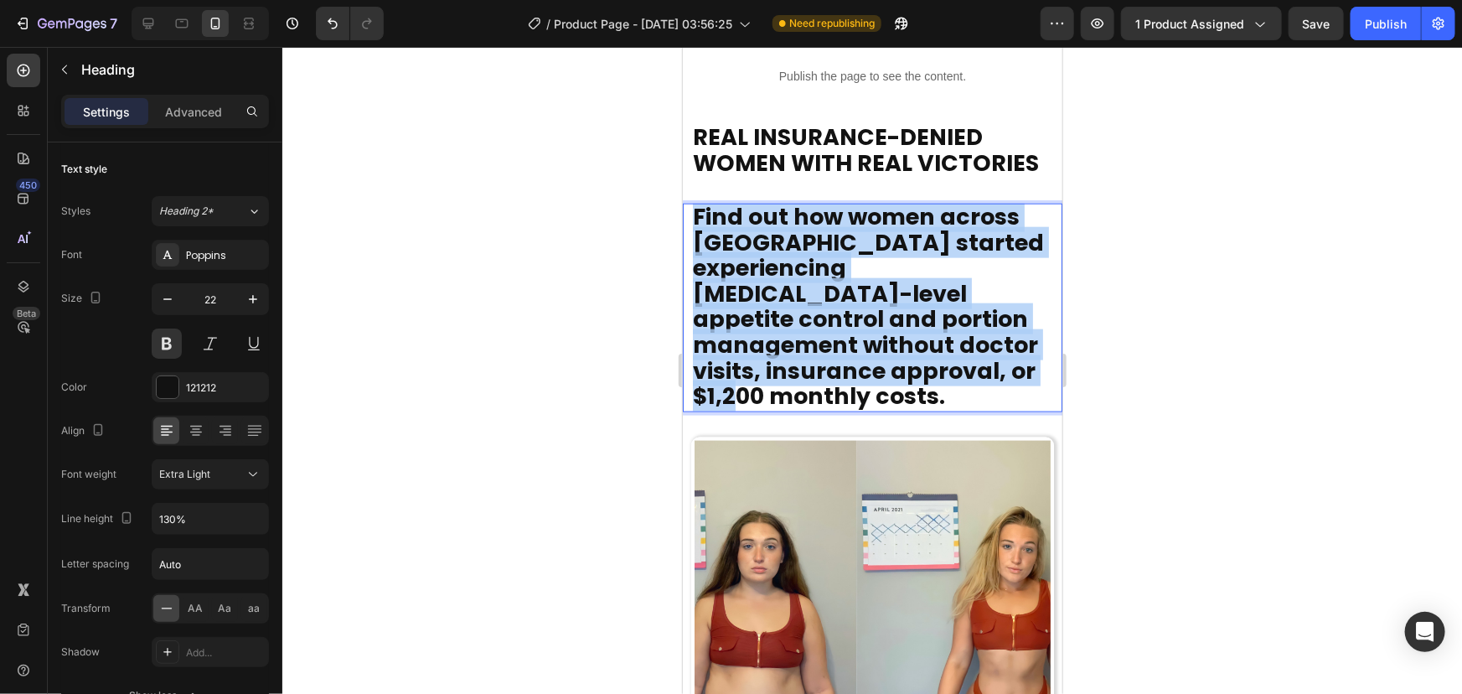
click at [831, 274] on span "Find out how women across [GEOGRAPHIC_DATA] started experiencing [MEDICAL_DATA]…" at bounding box center [867, 305] width 351 height 210
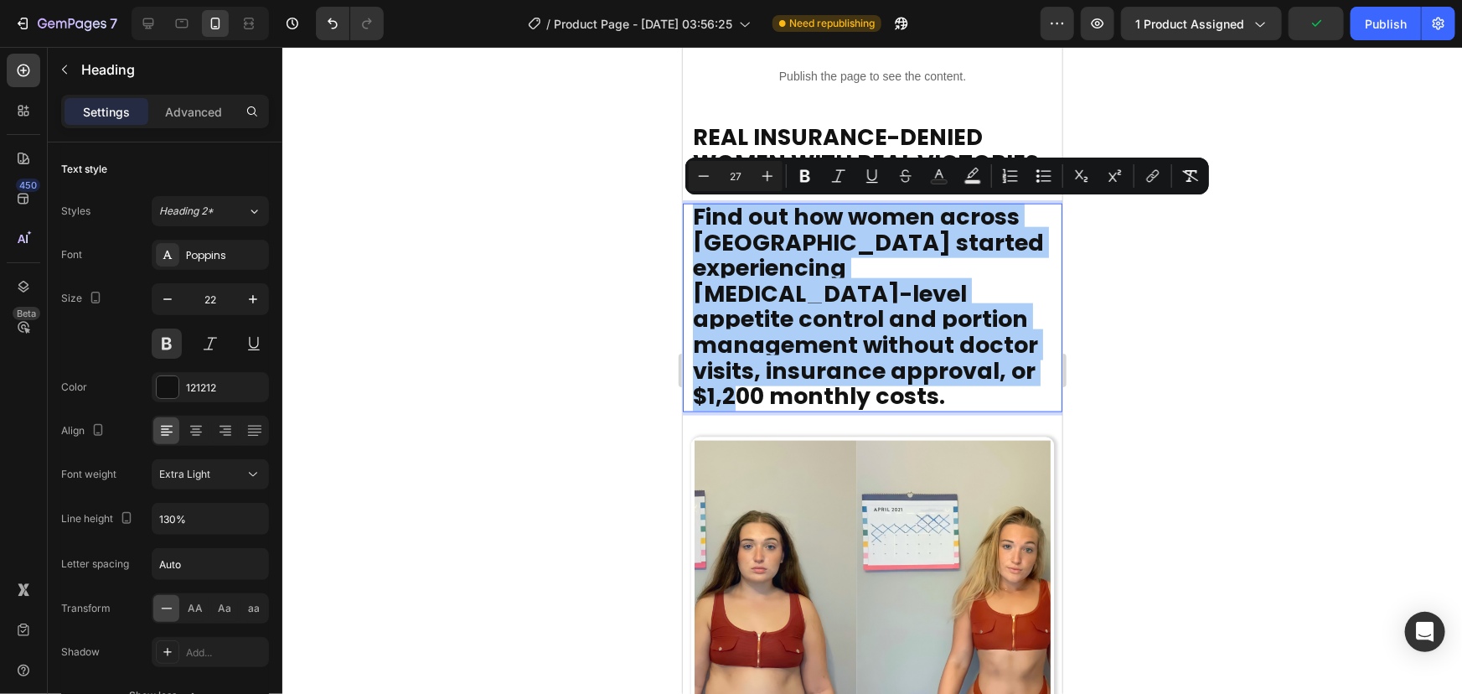
click at [1188, 260] on div at bounding box center [872, 370] width 1180 height 647
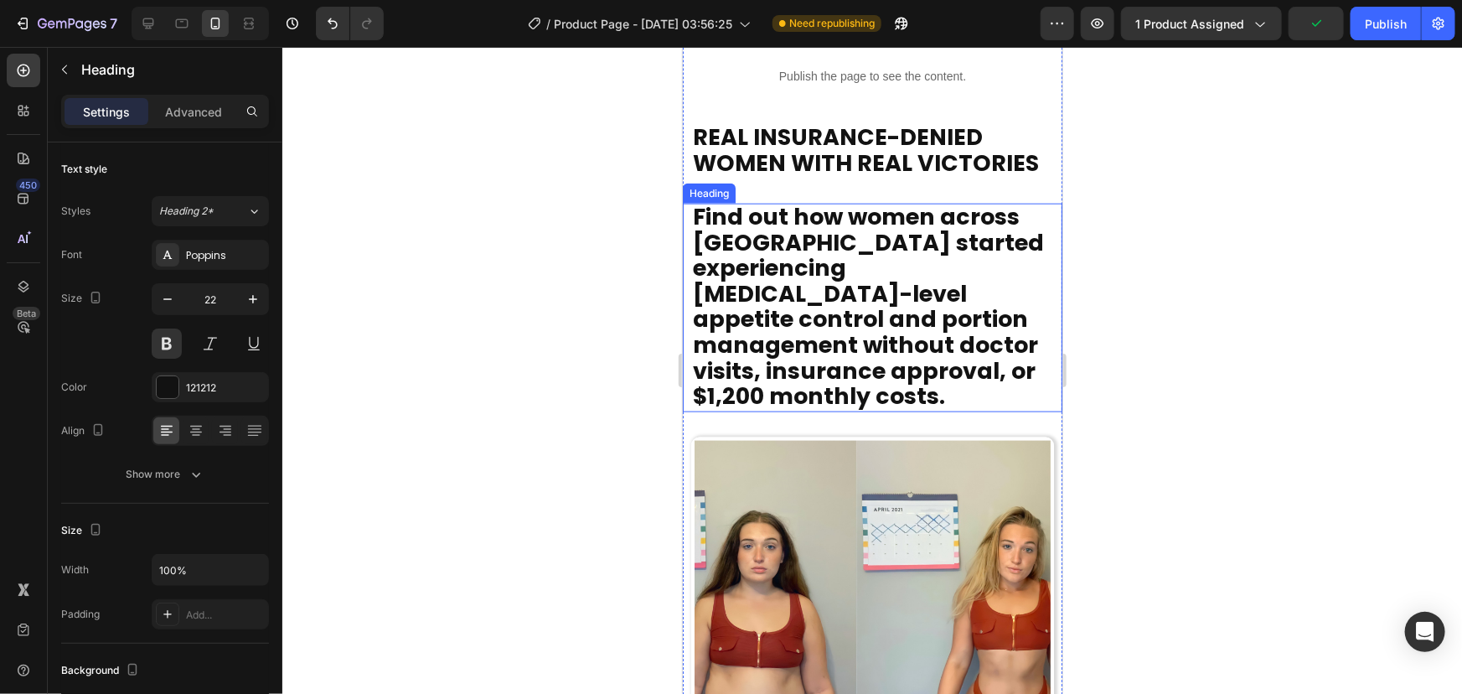
click at [968, 273] on span "Find out how women across [GEOGRAPHIC_DATA] started experiencing [MEDICAL_DATA]…" at bounding box center [867, 305] width 351 height 210
click at [809, 180] on icon at bounding box center [803, 186] width 13 height 13
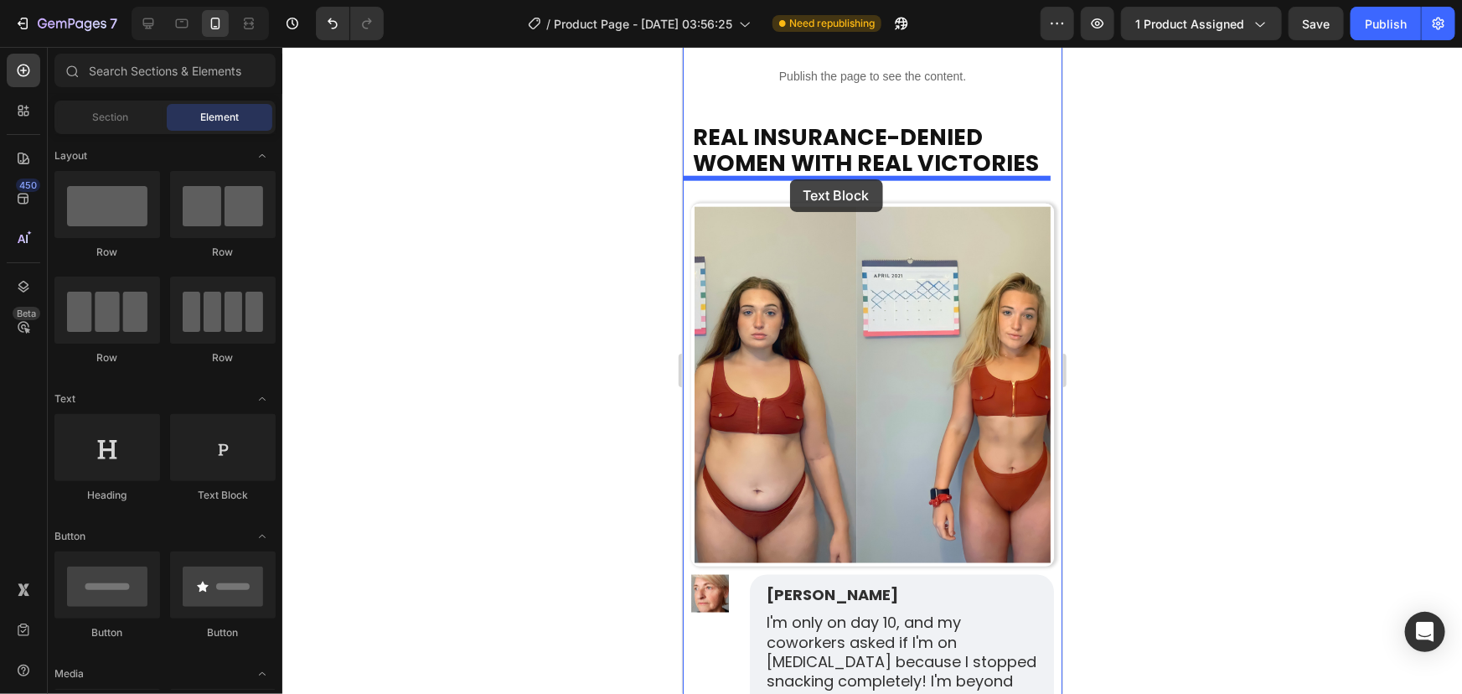
drag, startPoint x: 889, startPoint y: 512, endPoint x: 789, endPoint y: 178, distance: 348.0
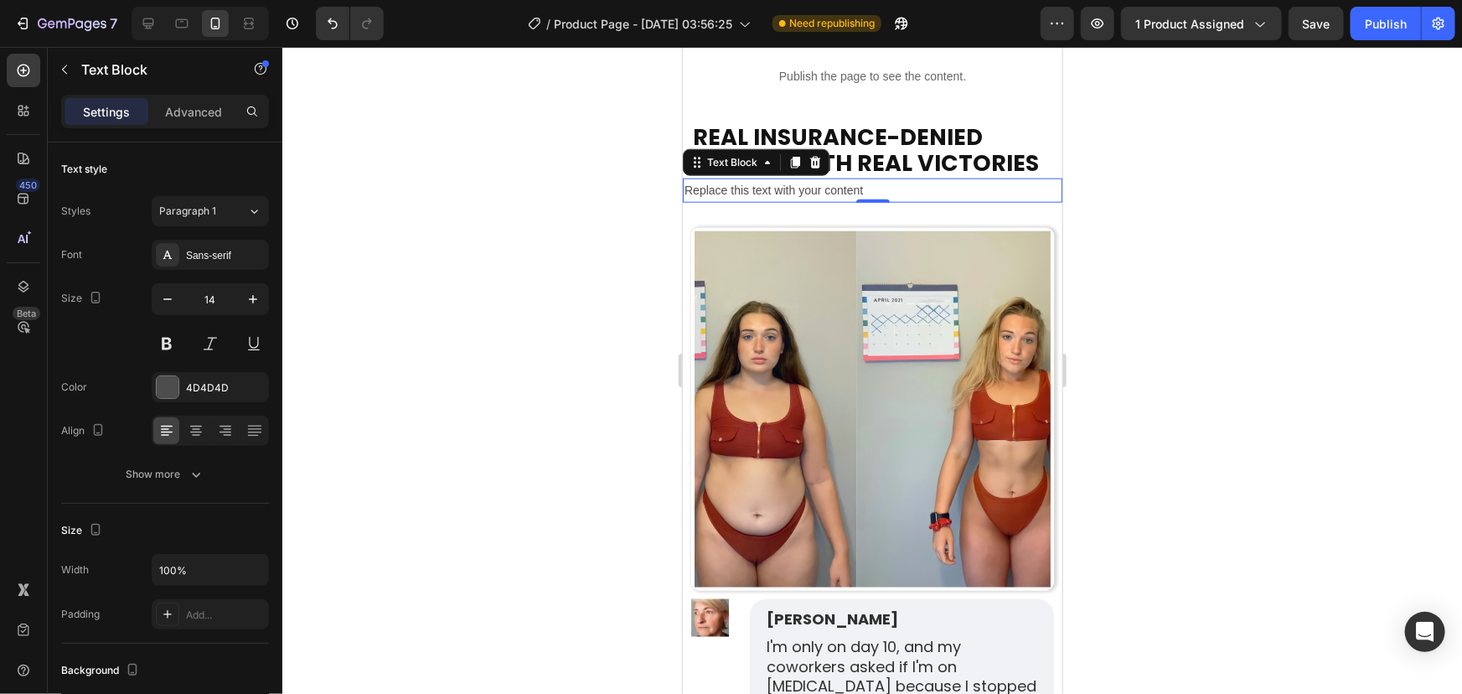
click at [783, 190] on div "Replace this text with your content" at bounding box center [871, 190] width 379 height 24
click at [783, 190] on p "Replace this text with your content" at bounding box center [872, 189] width 376 height 21
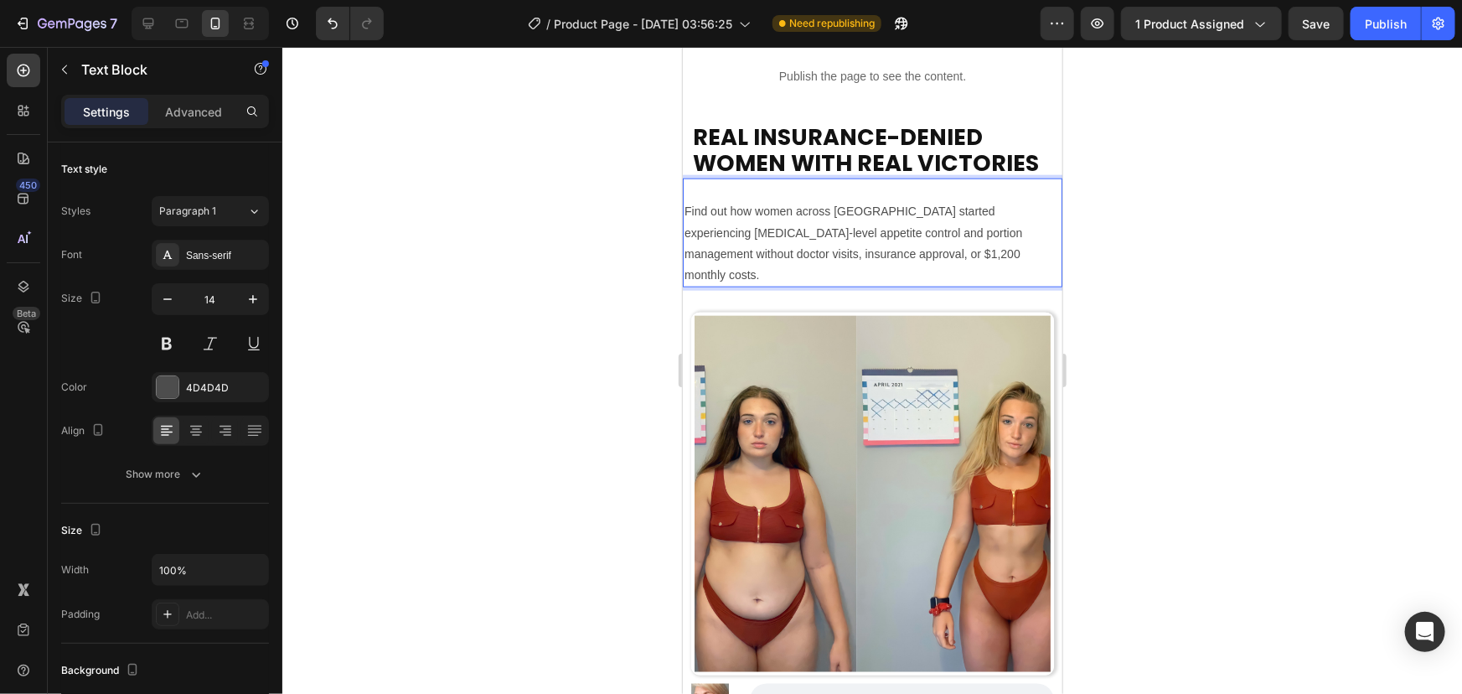
click at [688, 209] on p "Find out how women across [GEOGRAPHIC_DATA] started experiencing [MEDICAL_DATA]…" at bounding box center [872, 232] width 376 height 106
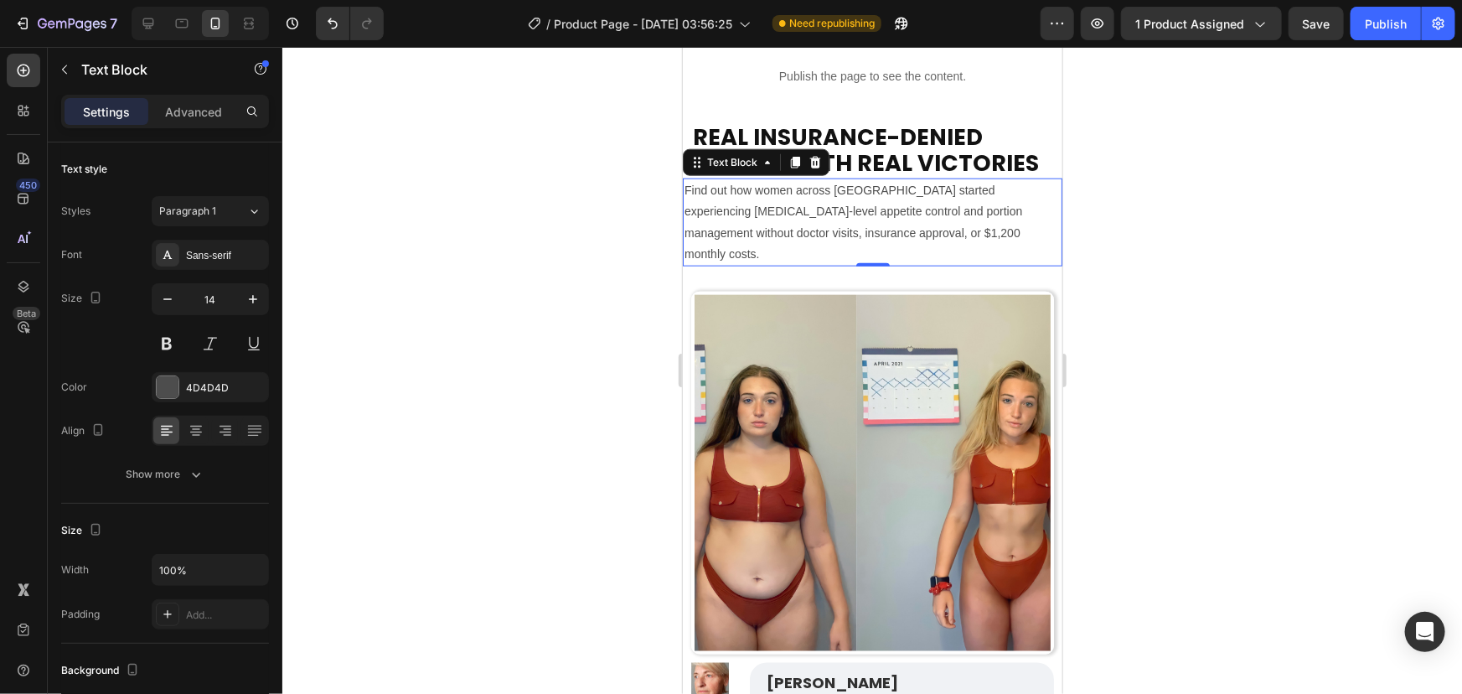
click at [203, 126] on div "Settings Advanced" at bounding box center [165, 112] width 208 height 34
click at [196, 121] on div "Advanced" at bounding box center [194, 111] width 84 height 27
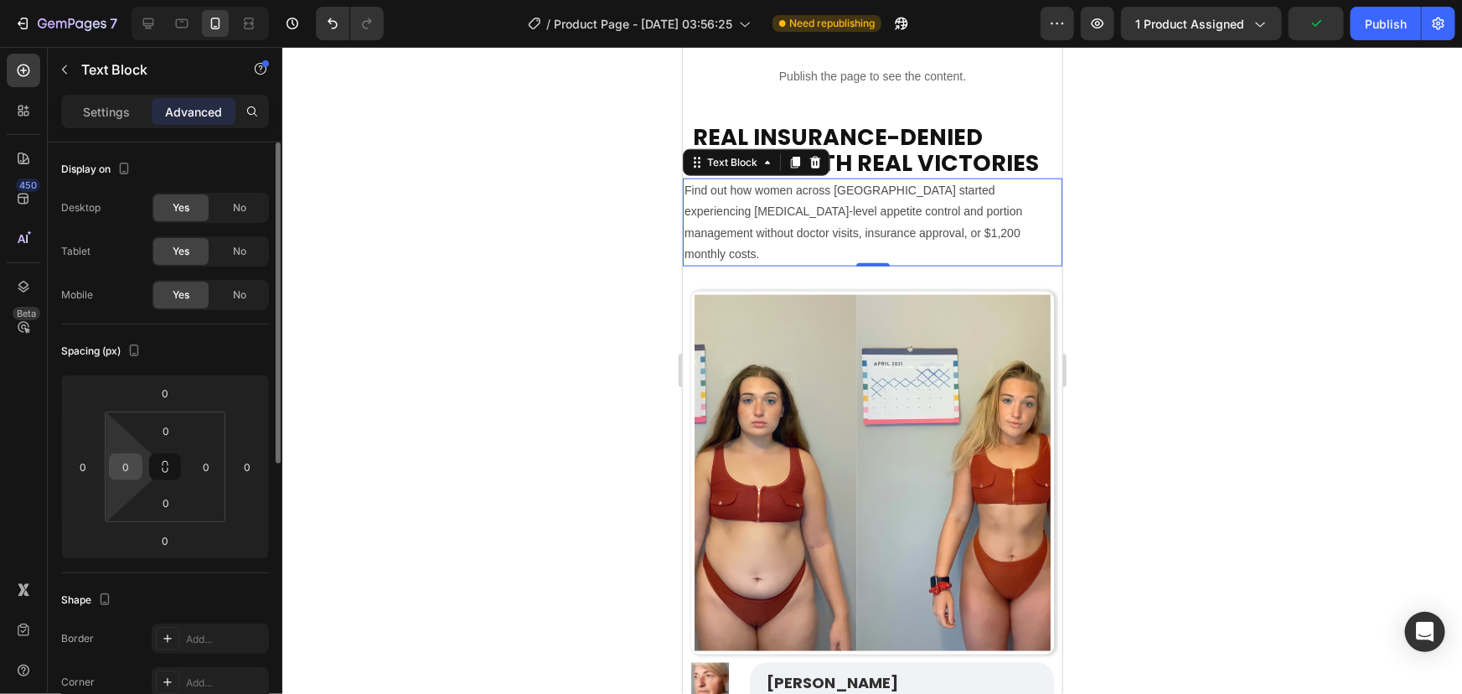
click at [129, 454] on input "0" at bounding box center [125, 466] width 25 height 25
type input "10"
click at [205, 464] on input "0" at bounding box center [206, 466] width 25 height 25
type input "10"
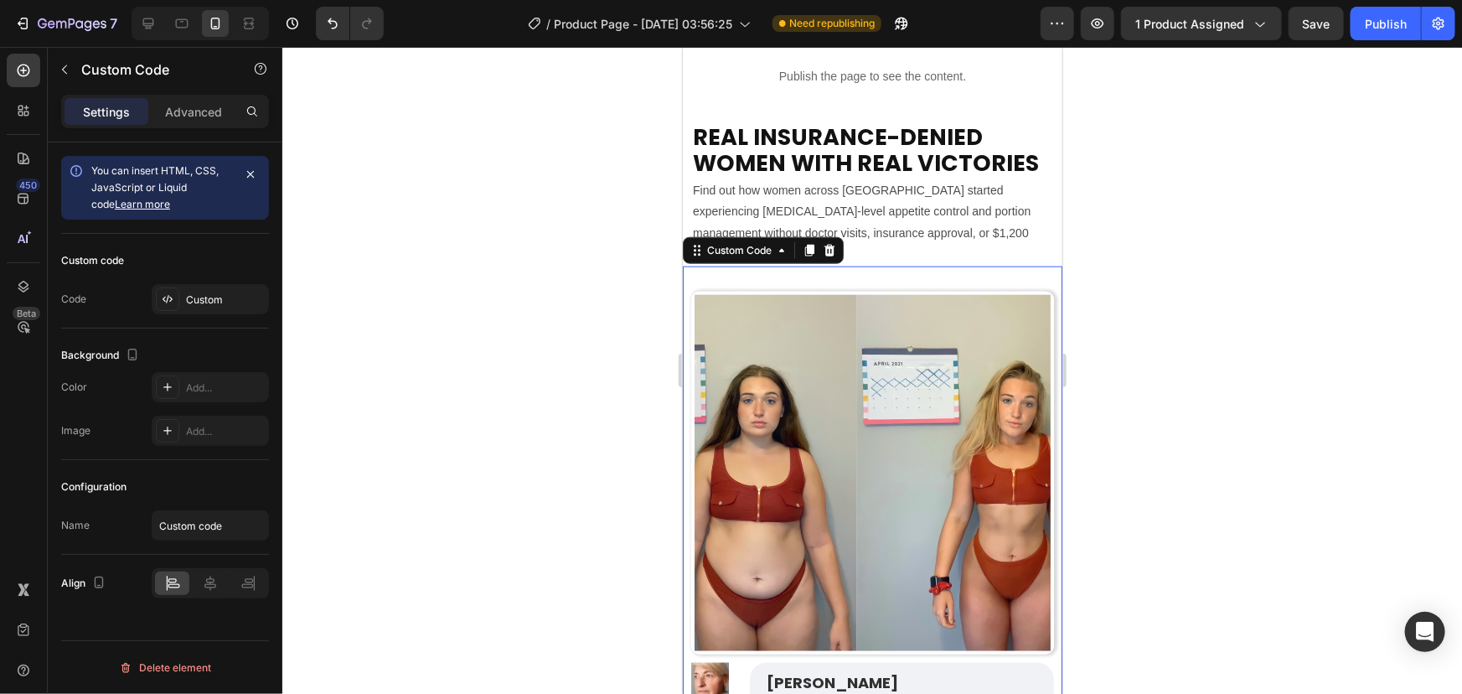
click at [768, 266] on div "Claudia F. I'm only on day 10, and my coworkers asked if I'm on Ozempic because…" at bounding box center [871, 578] width 379 height 624
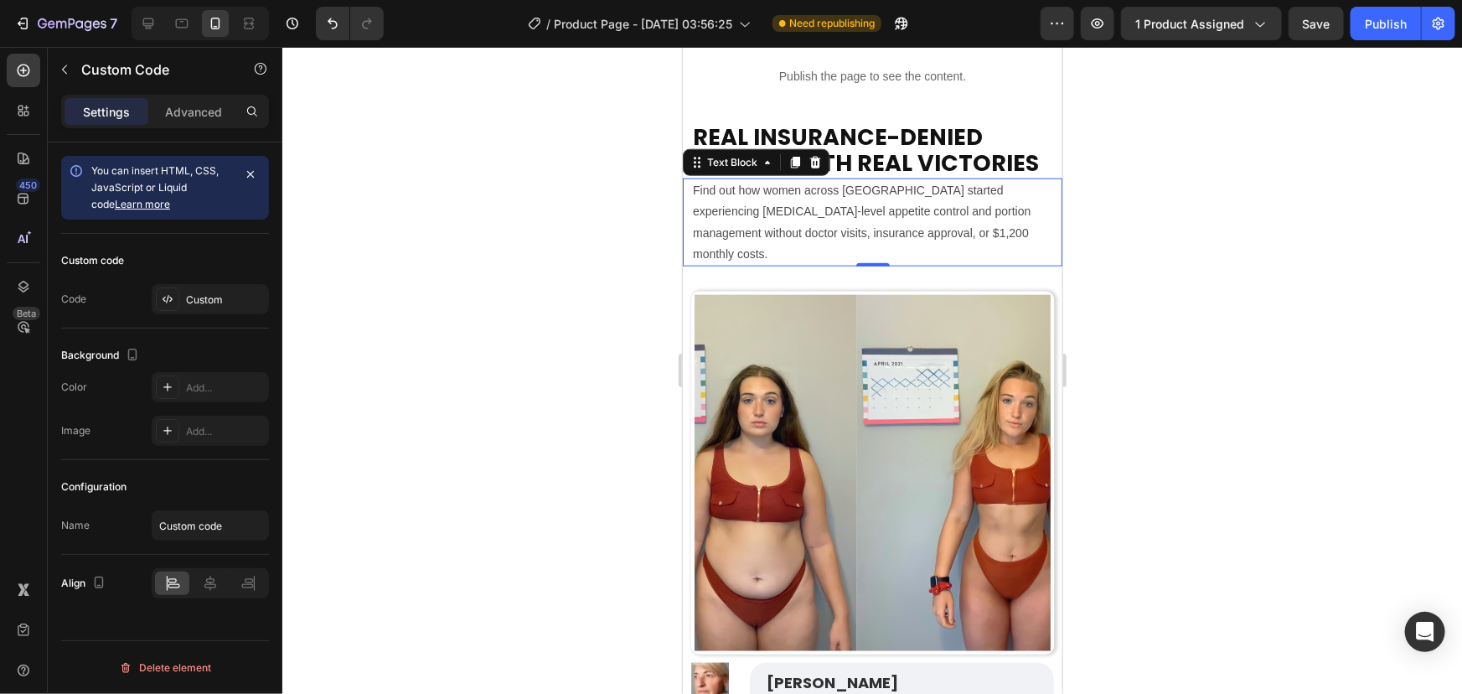
click at [781, 201] on p "Find out how women across [GEOGRAPHIC_DATA] started experiencing [MEDICAL_DATA]…" at bounding box center [871, 221] width 359 height 85
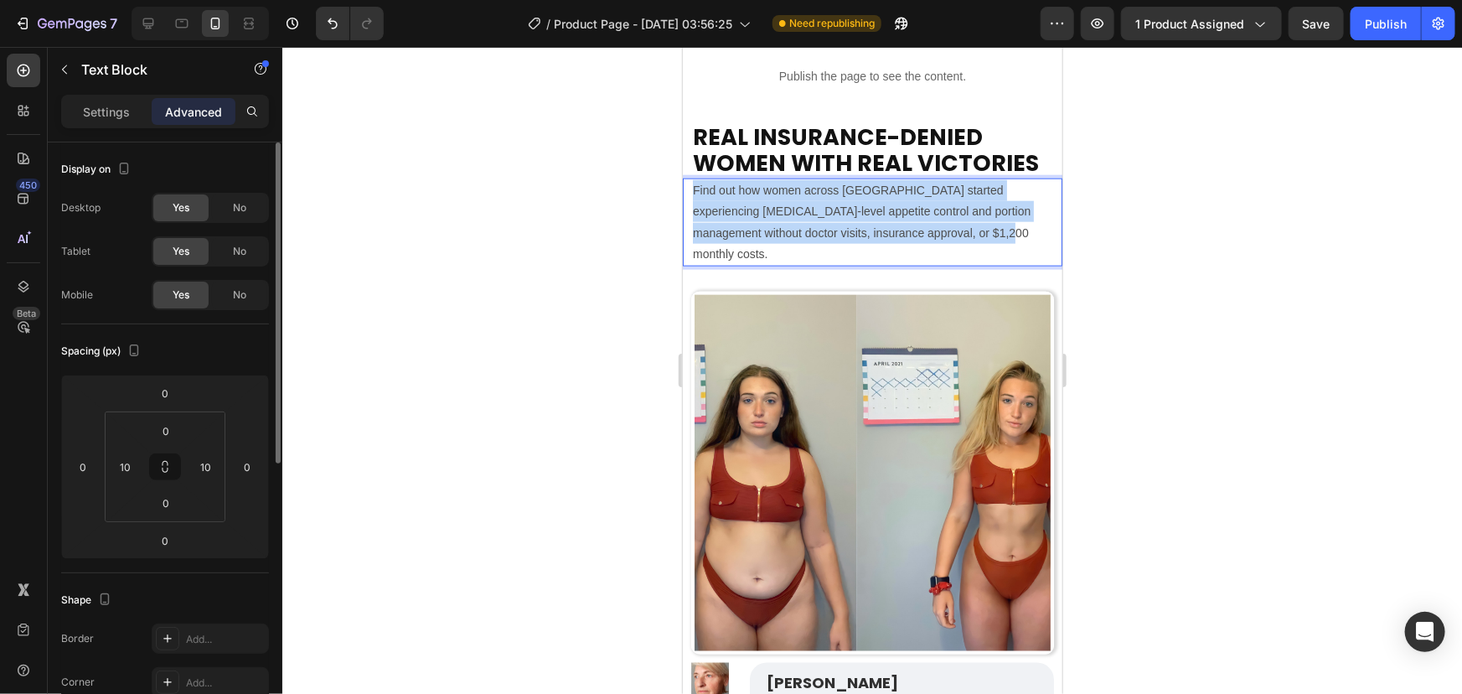
click at [781, 201] on p "Find out how women across [GEOGRAPHIC_DATA] started experiencing [MEDICAL_DATA]…" at bounding box center [871, 221] width 359 height 85
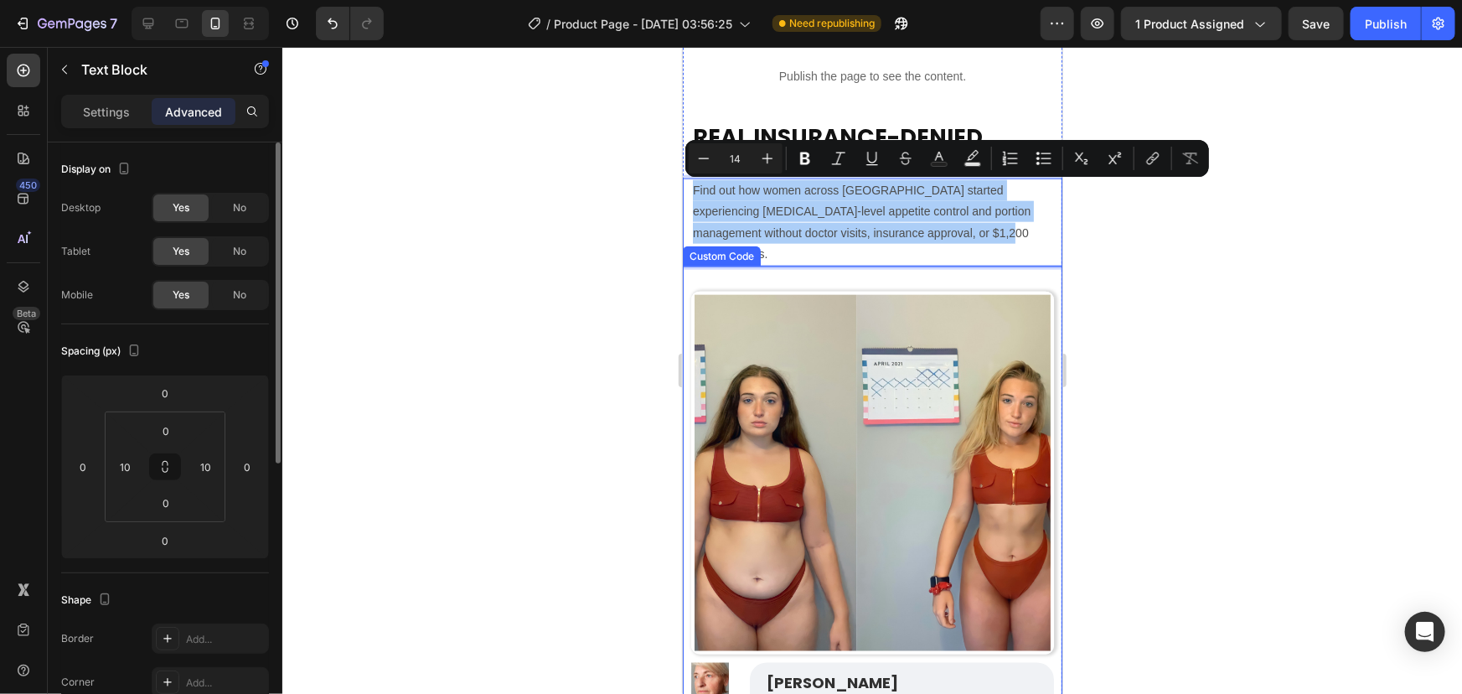
click at [578, 250] on div at bounding box center [872, 370] width 1180 height 647
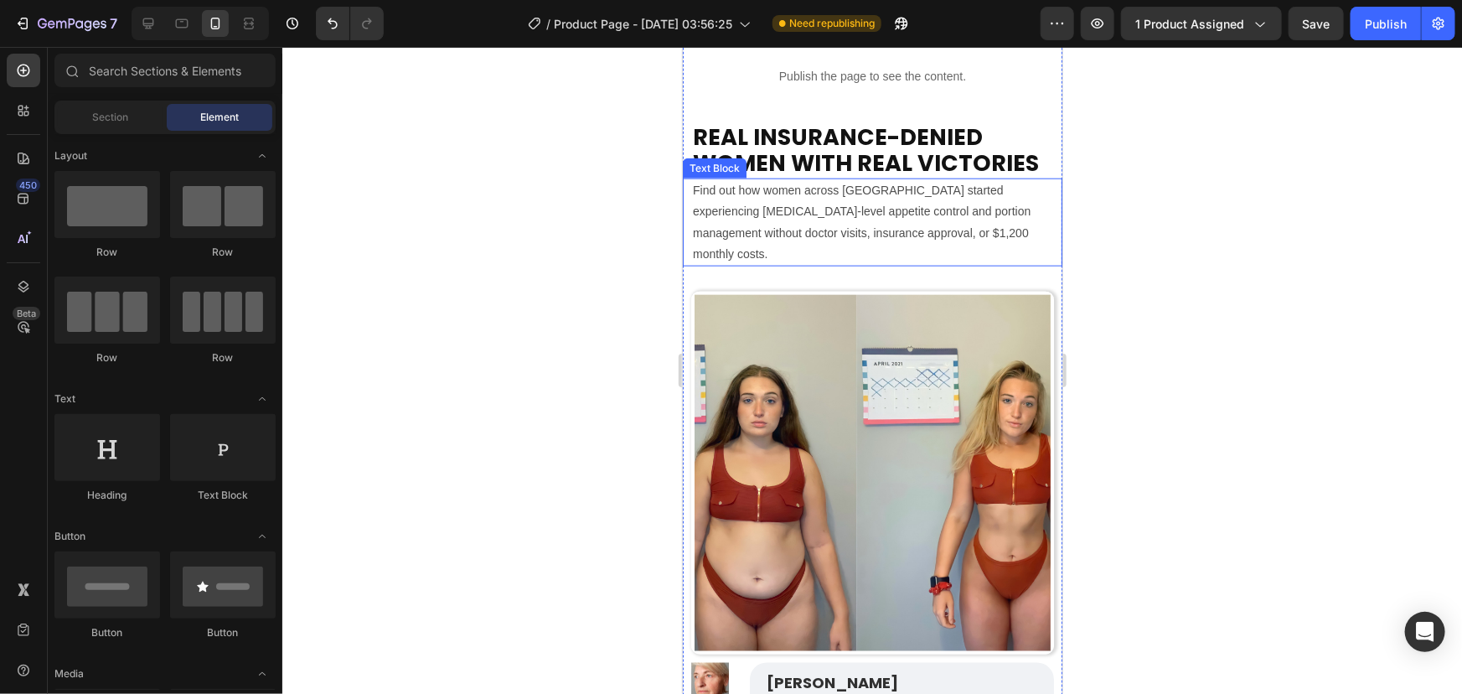
click at [763, 201] on p "Find out how women across [GEOGRAPHIC_DATA] started experiencing [MEDICAL_DATA]…" at bounding box center [871, 221] width 359 height 85
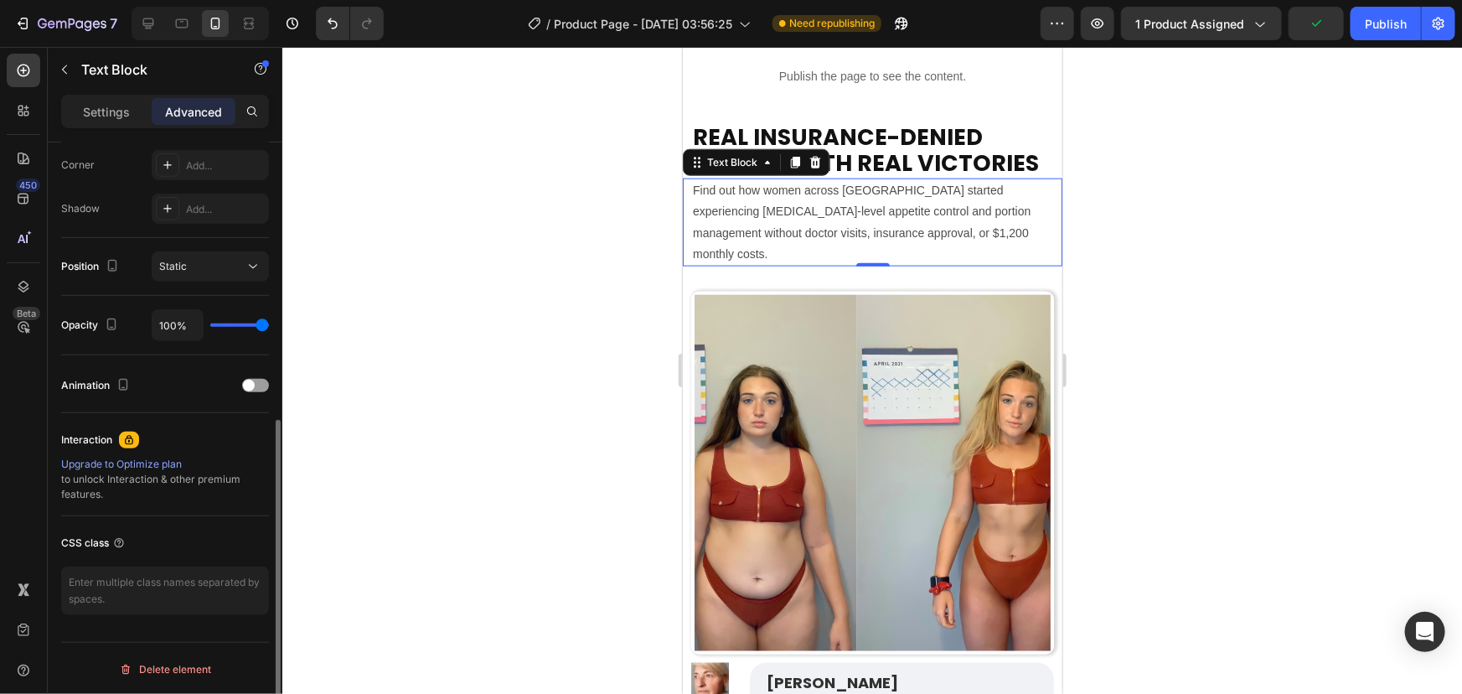
scroll to position [0, 0]
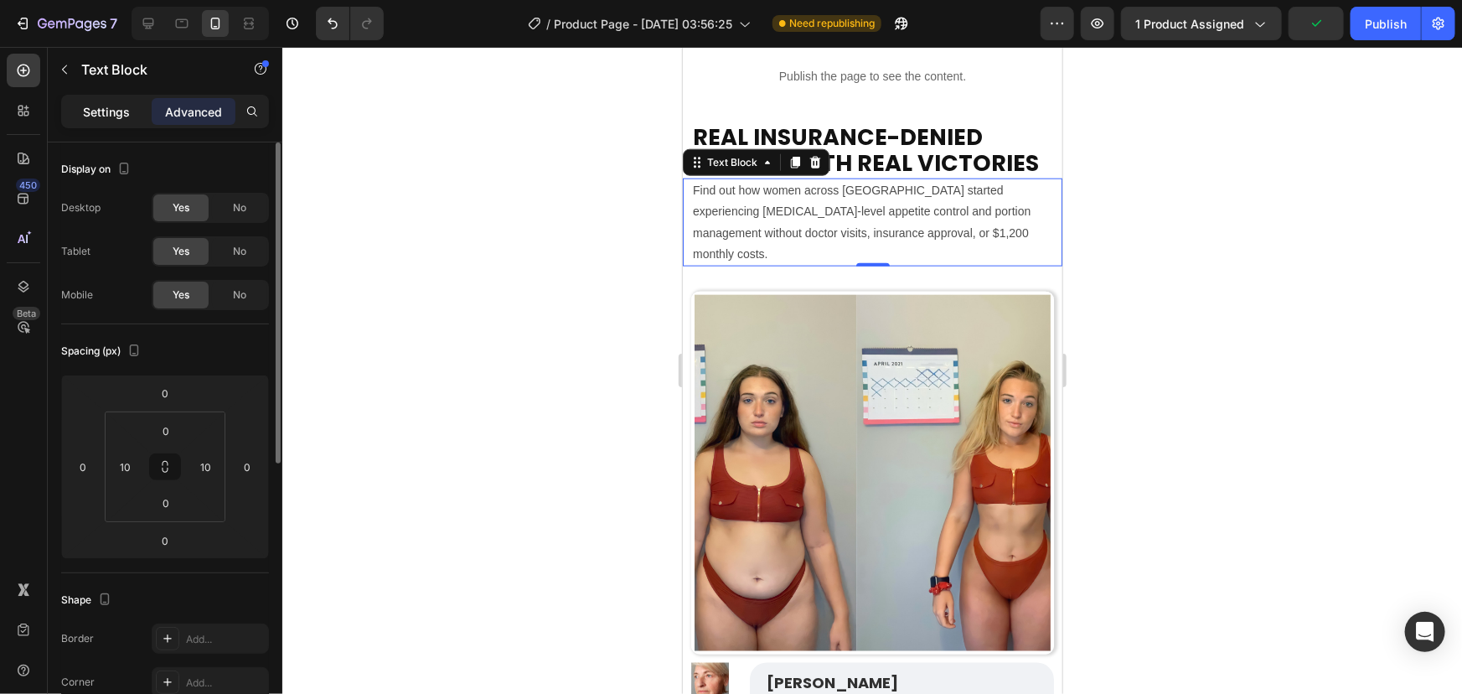
click at [133, 113] on div "Settings" at bounding box center [107, 111] width 84 height 27
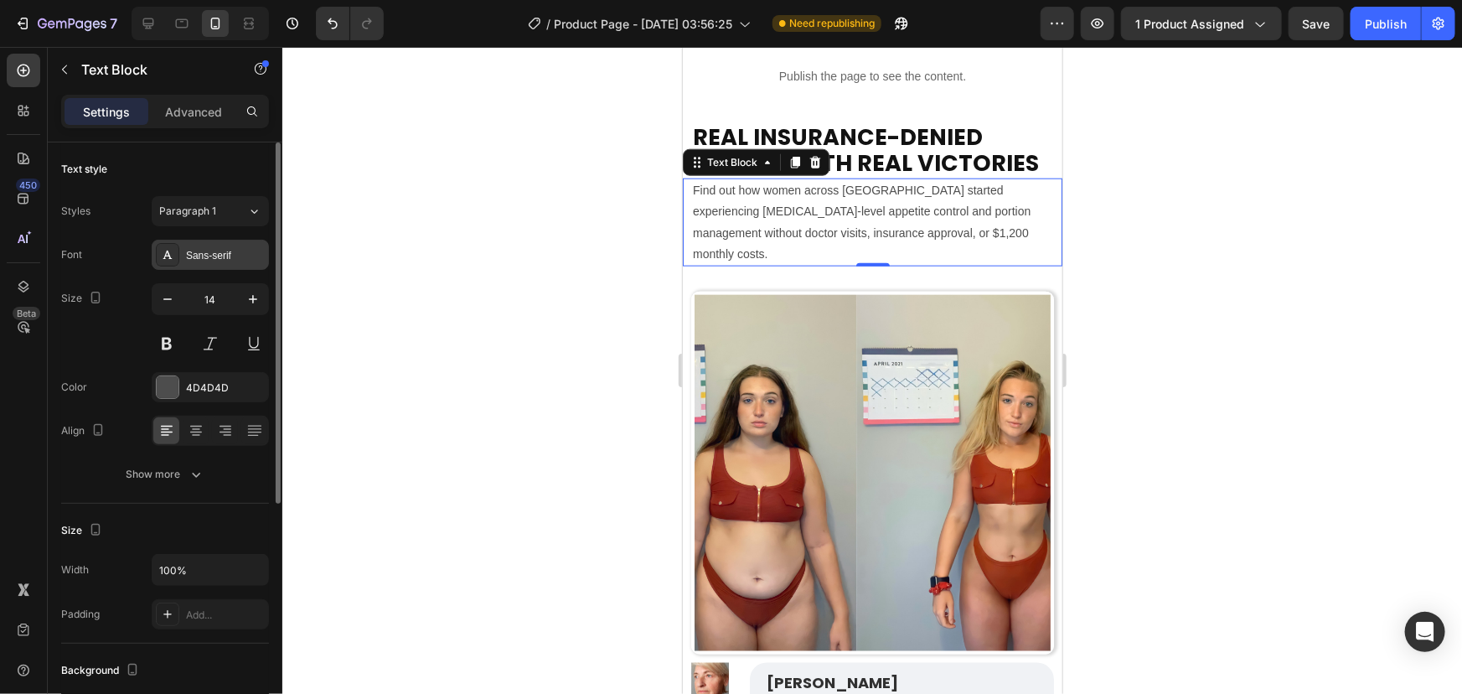
click at [218, 245] on div "Sans-serif" at bounding box center [210, 255] width 117 height 30
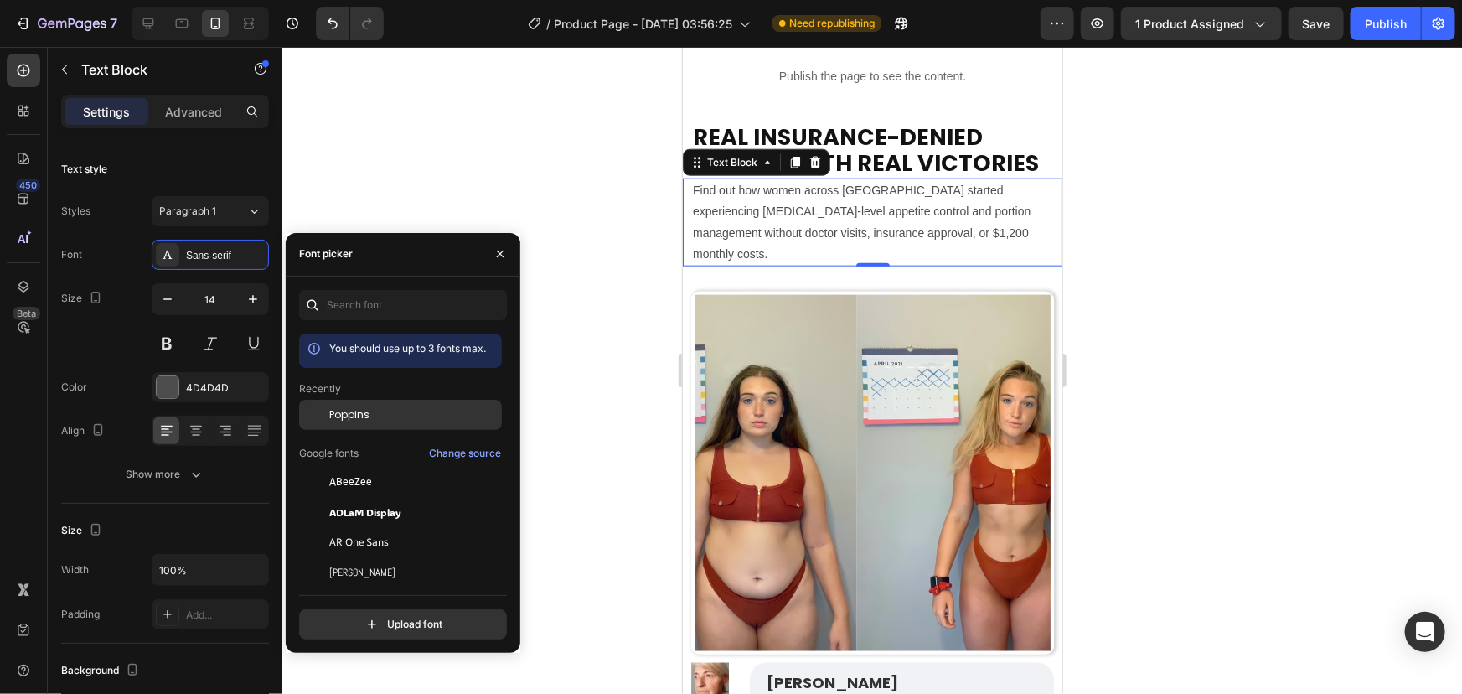
click at [409, 527] on div "Poppins" at bounding box center [400, 542] width 203 height 30
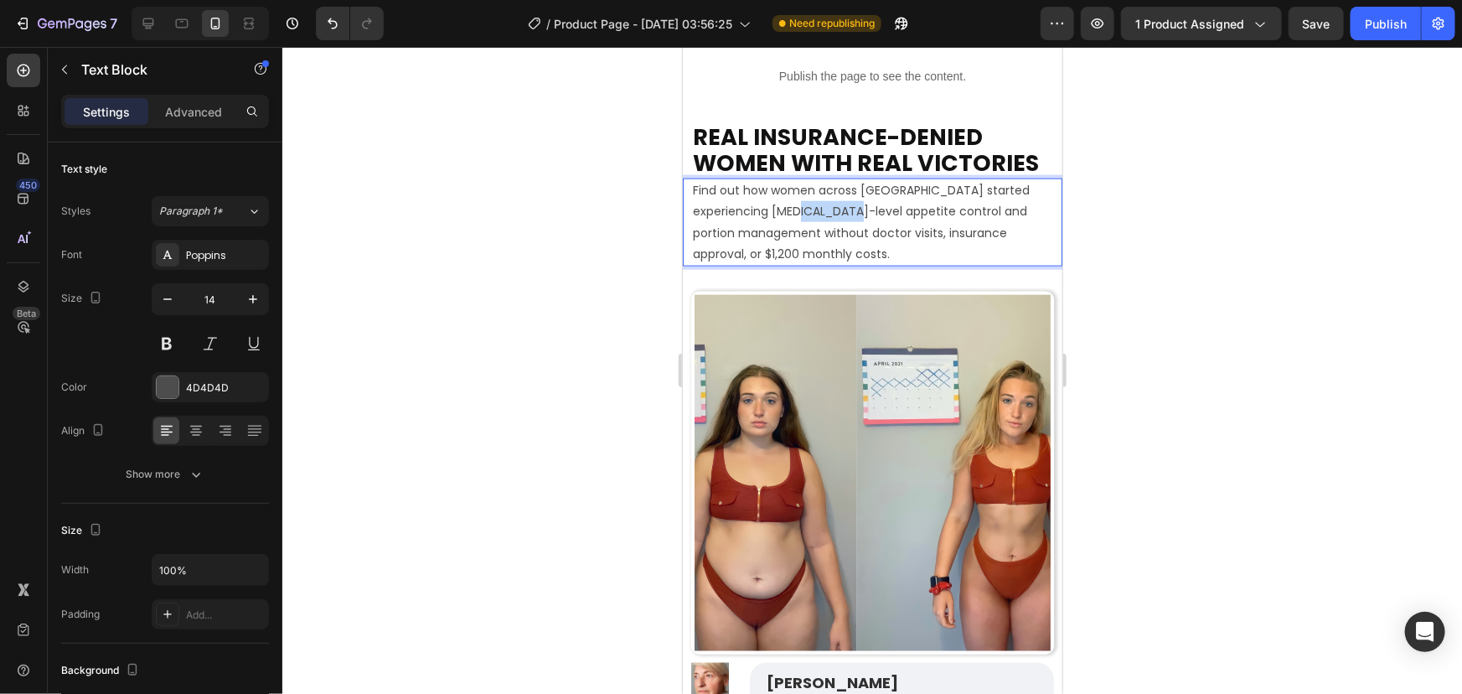
click at [783, 219] on p "Find out how women across [GEOGRAPHIC_DATA] started experiencing [MEDICAL_DATA]…" at bounding box center [871, 221] width 359 height 85
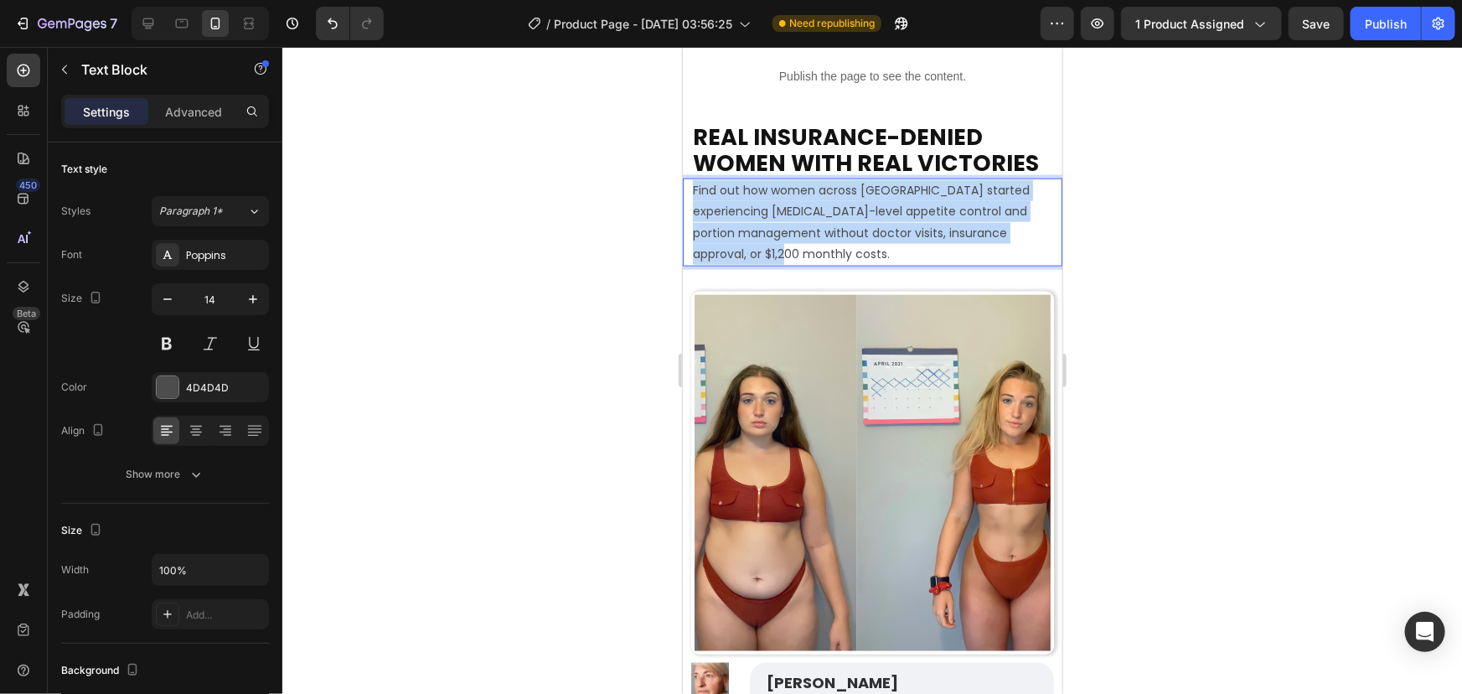
click at [783, 219] on p "Find out how women across [GEOGRAPHIC_DATA] started experiencing [MEDICAL_DATA]…" at bounding box center [871, 221] width 359 height 85
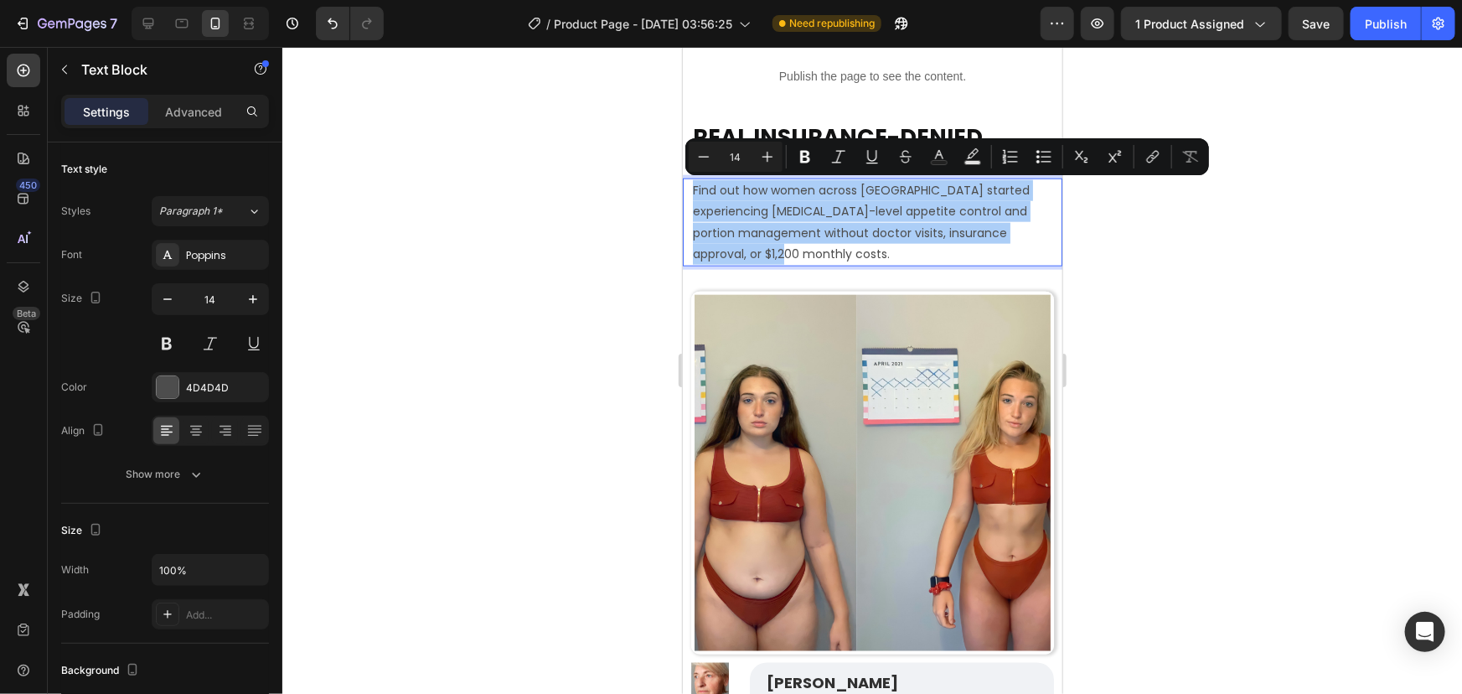
click at [568, 233] on div at bounding box center [872, 370] width 1180 height 647
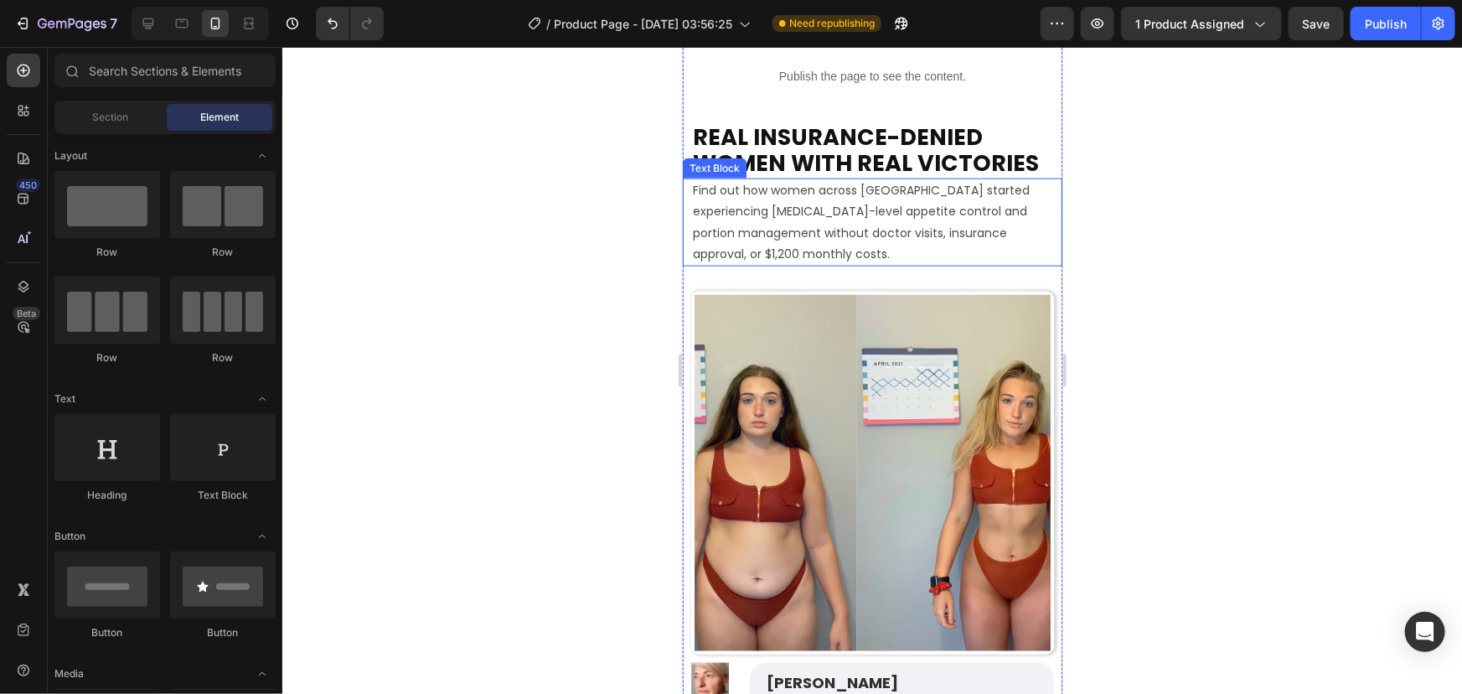
click at [772, 196] on p "Find out how women across [GEOGRAPHIC_DATA] started experiencing [MEDICAL_DATA]…" at bounding box center [871, 221] width 359 height 85
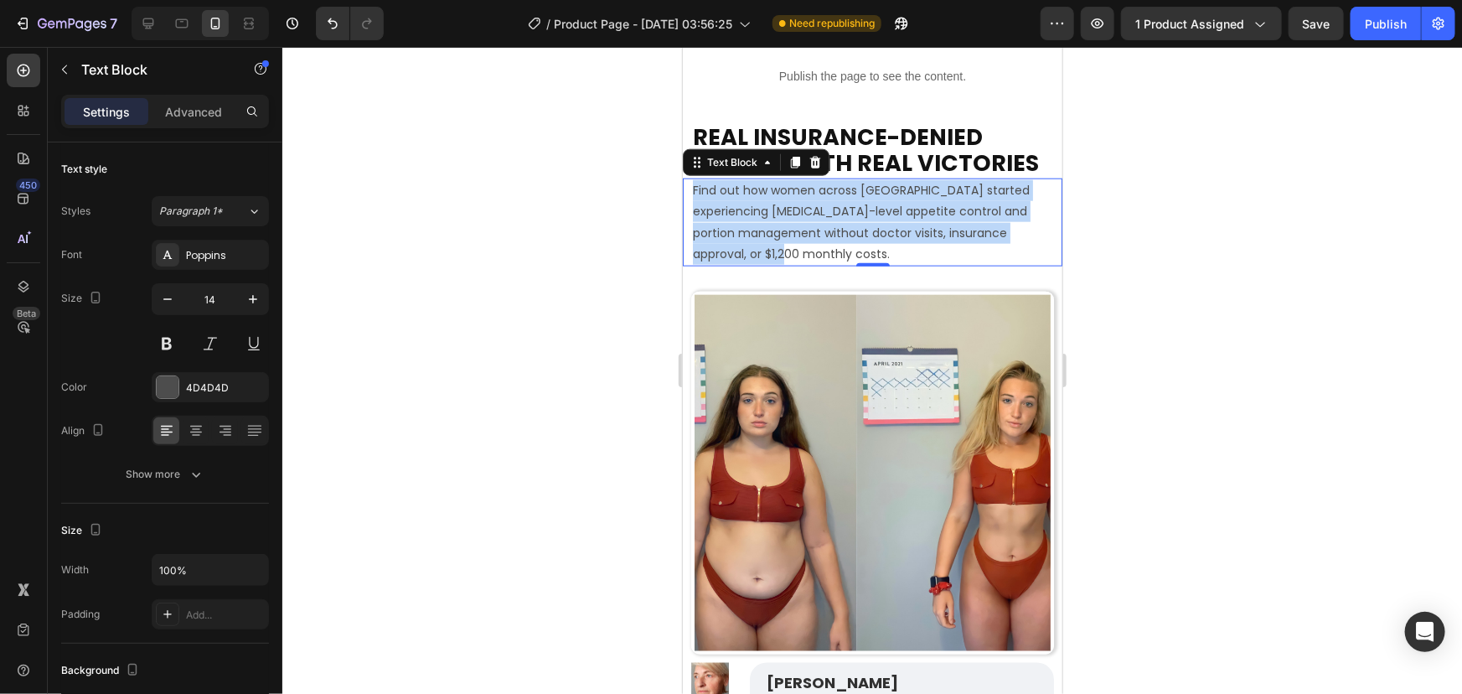
click at [772, 196] on p "Find out how women across [GEOGRAPHIC_DATA] started experiencing [MEDICAL_DATA]…" at bounding box center [871, 221] width 359 height 85
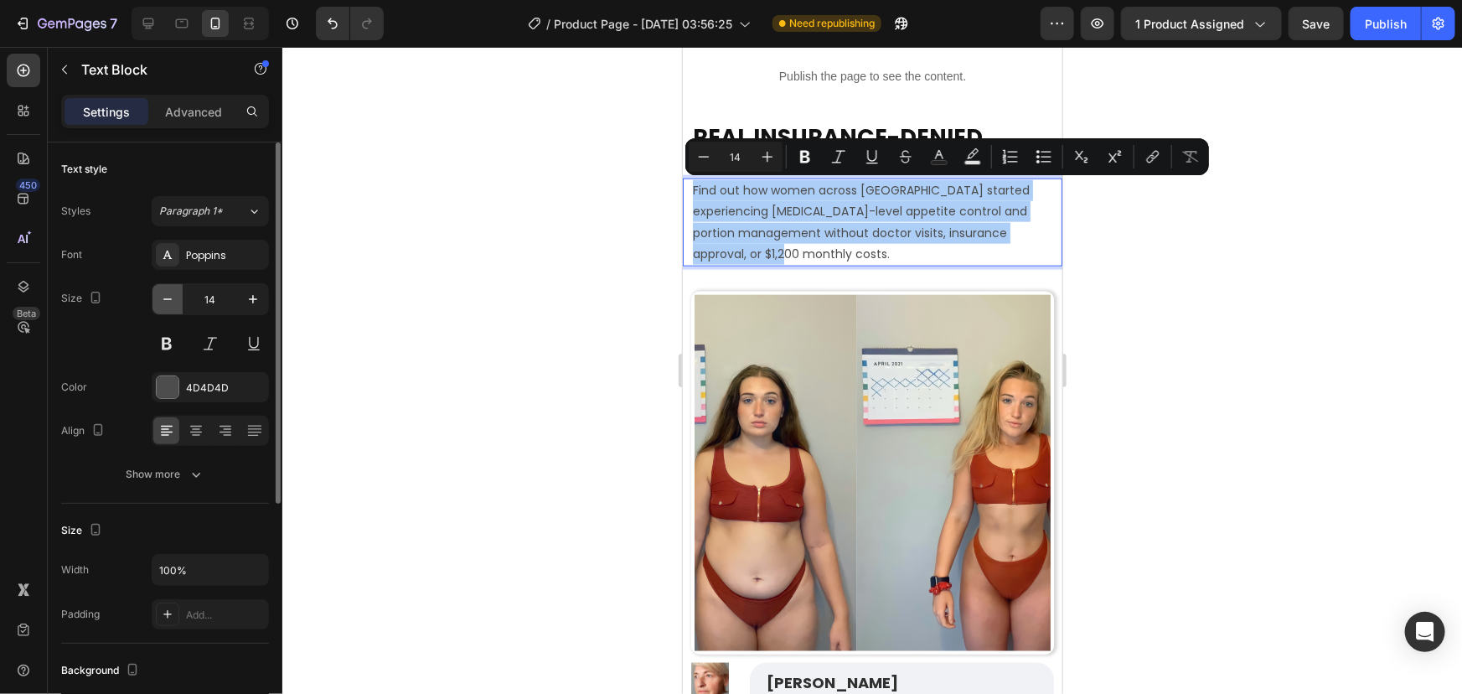
click at [164, 305] on icon "button" at bounding box center [167, 299] width 17 height 17
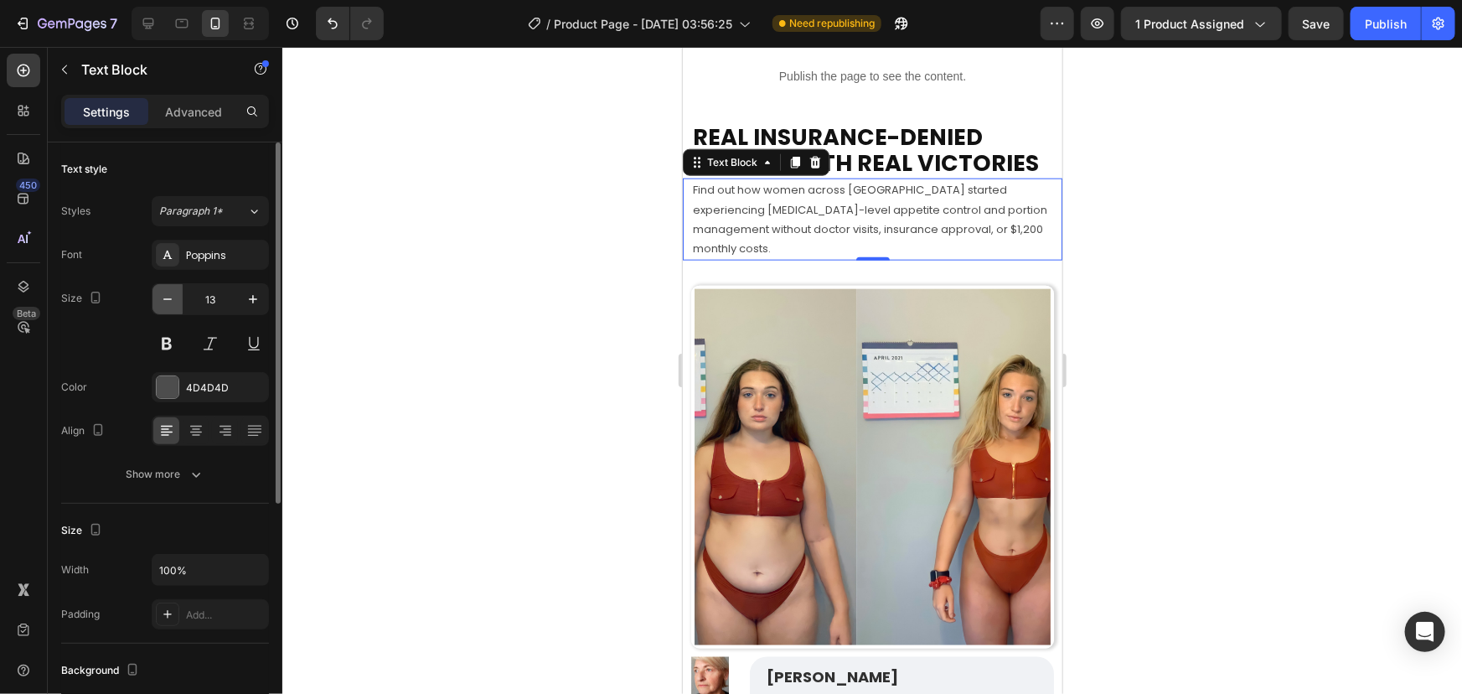
click at [164, 305] on icon "button" at bounding box center [167, 299] width 17 height 17
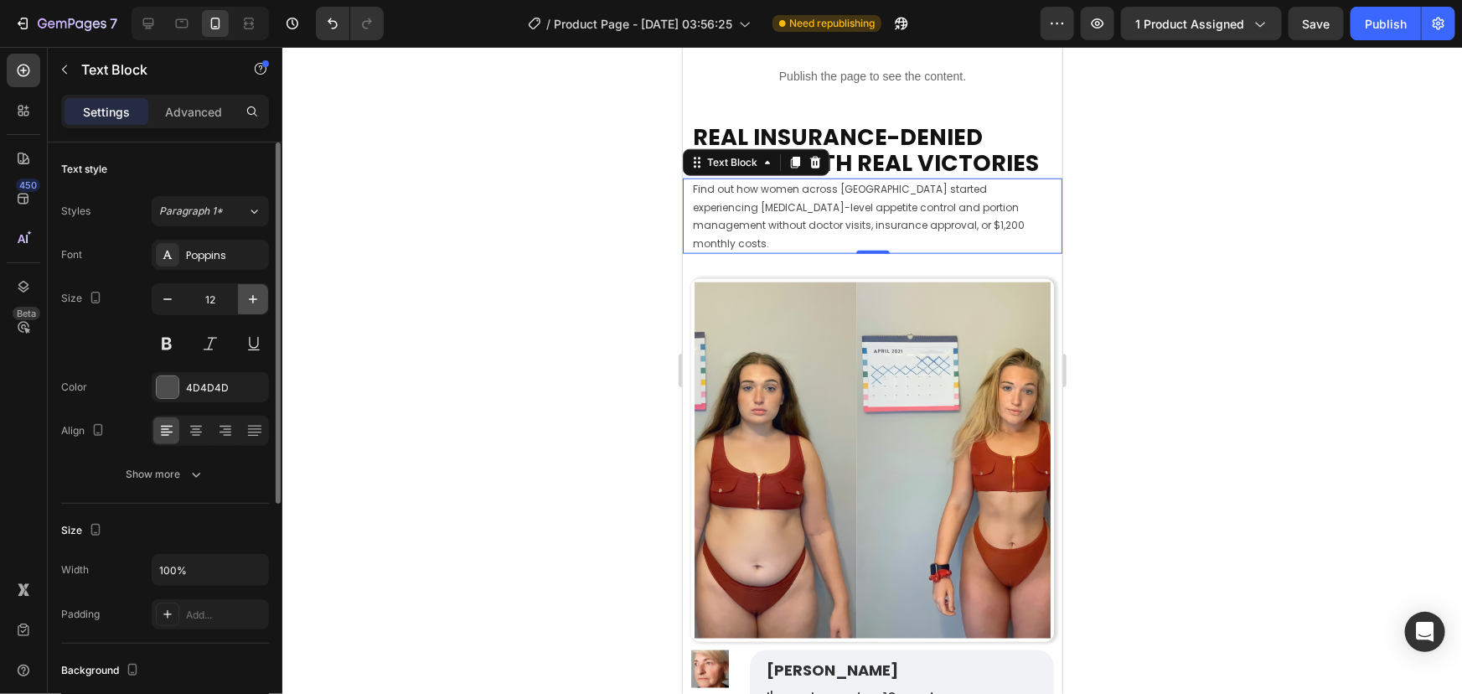
click at [247, 300] on icon "button" at bounding box center [253, 299] width 17 height 17
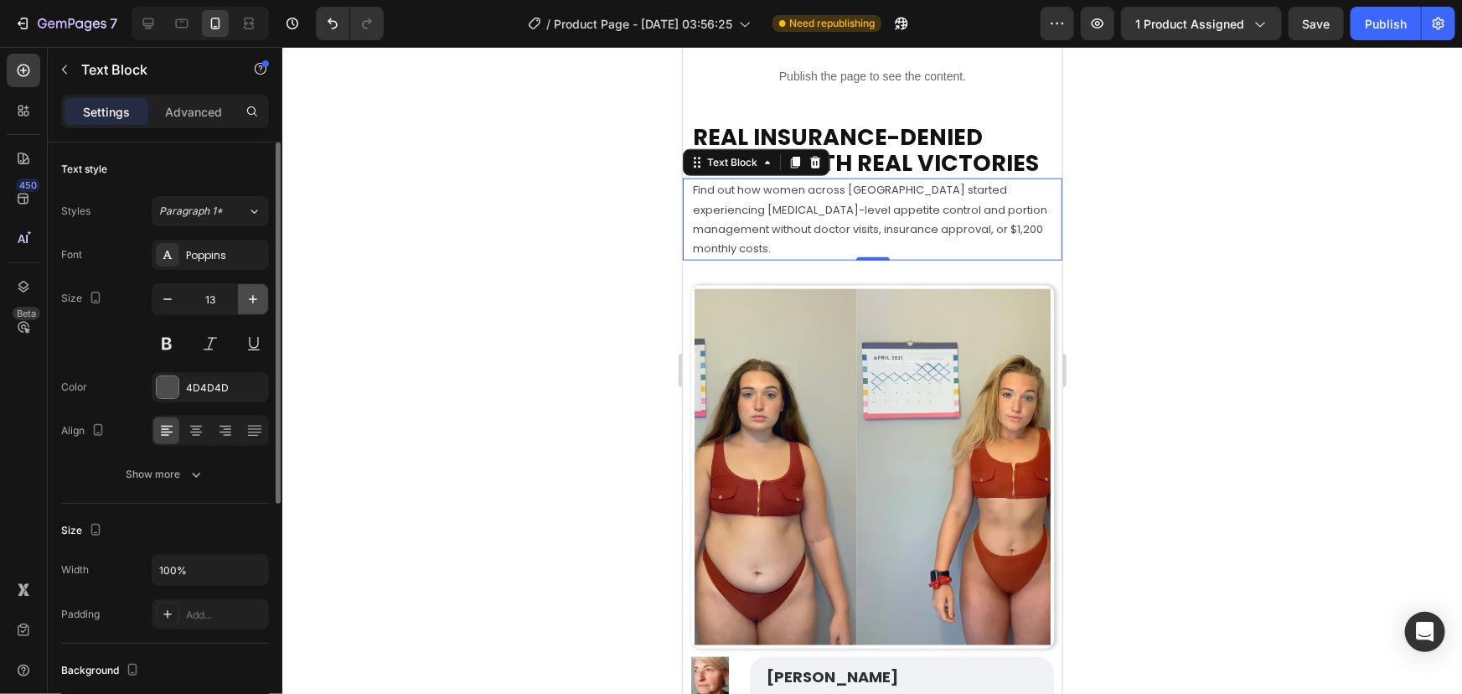
click at [248, 300] on icon "button" at bounding box center [253, 299] width 17 height 17
type input "14"
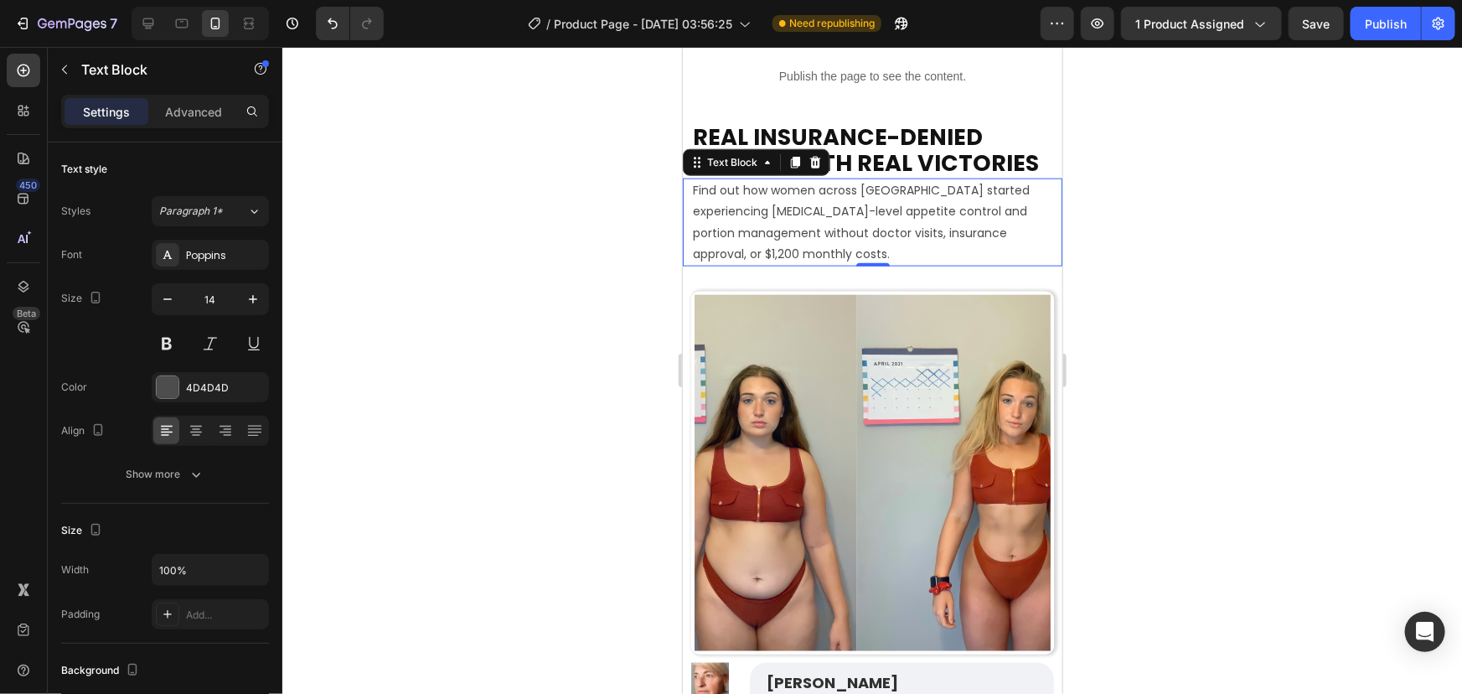
click at [782, 224] on p "Find out how women across [GEOGRAPHIC_DATA] started experiencing [MEDICAL_DATA]…" at bounding box center [871, 221] width 359 height 85
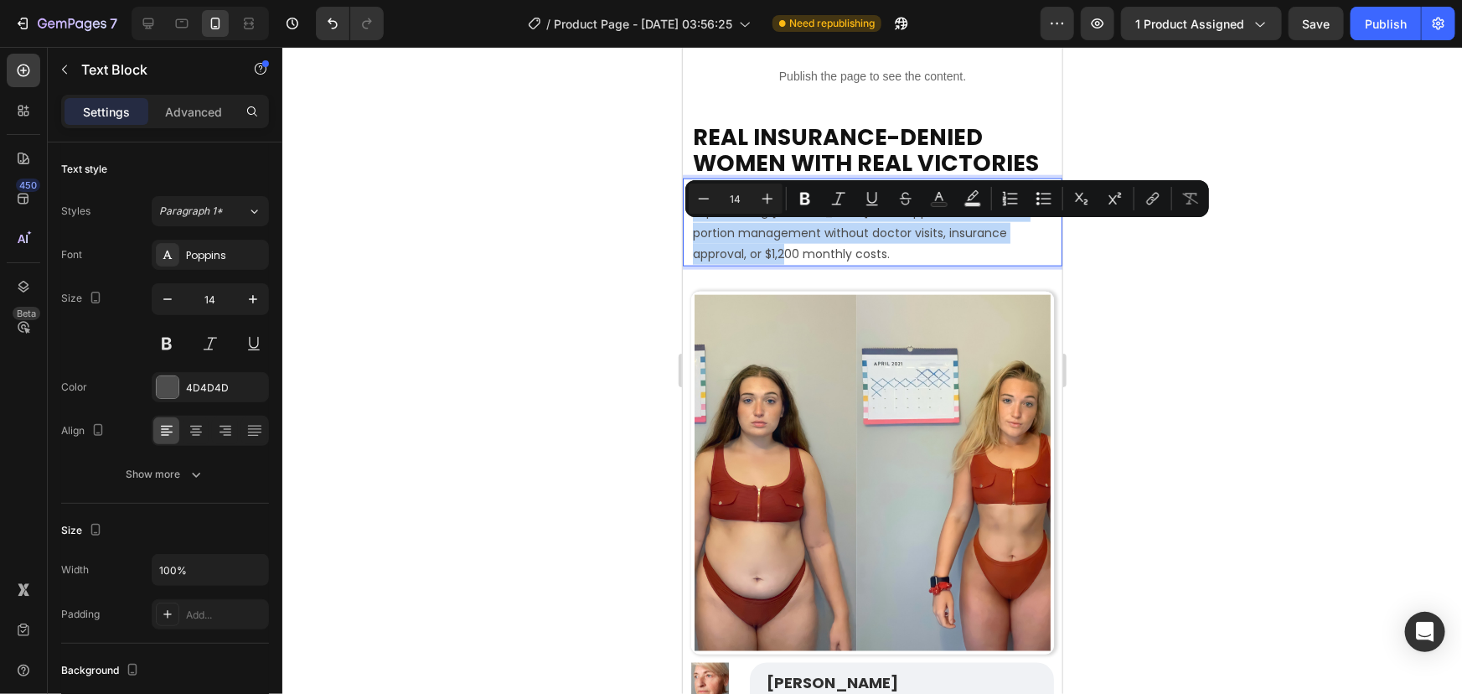
click at [782, 224] on p "Find out how women across [GEOGRAPHIC_DATA] started experiencing [MEDICAL_DATA]…" at bounding box center [871, 221] width 359 height 85
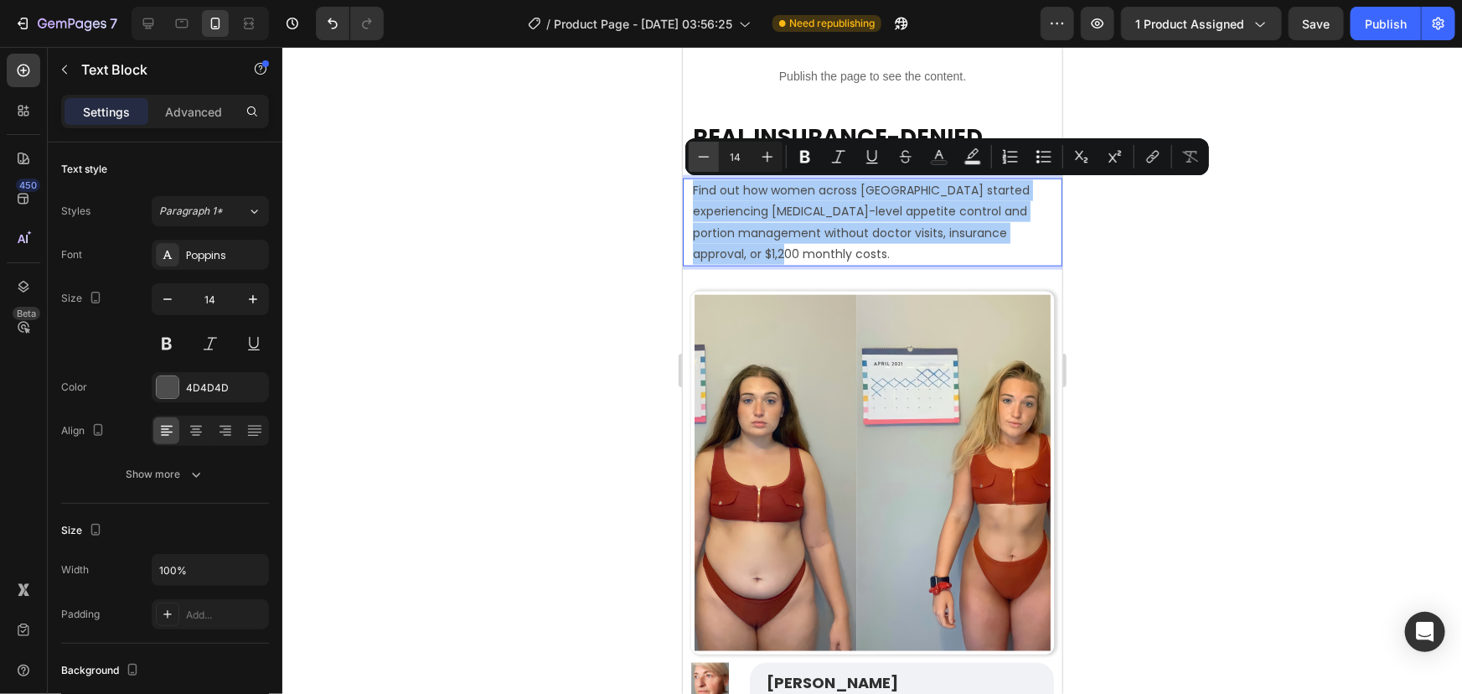
click at [703, 143] on button "Minus" at bounding box center [704, 157] width 30 height 30
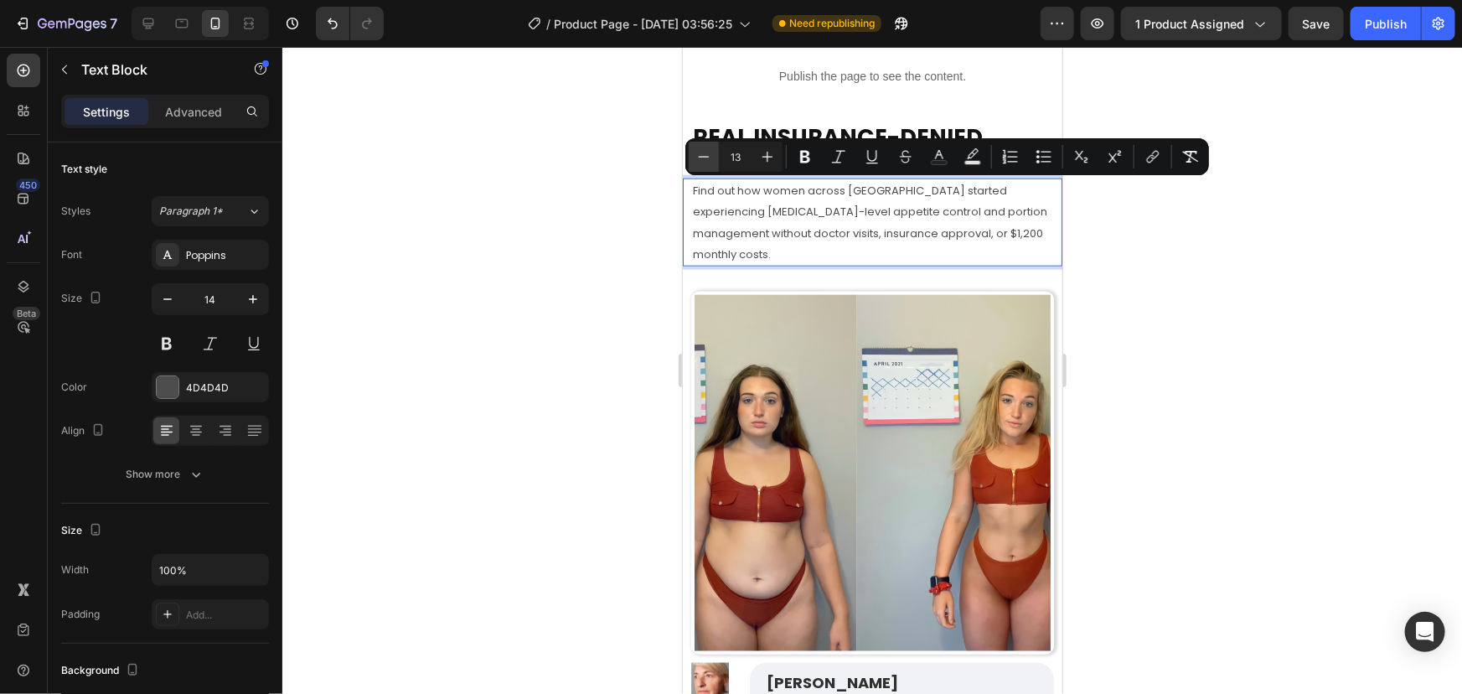
click at [703, 143] on button "Minus" at bounding box center [704, 157] width 30 height 30
click at [767, 161] on icon "Editor contextual toolbar" at bounding box center [767, 157] width 11 height 11
click at [768, 162] on icon "Editor contextual toolbar" at bounding box center [767, 156] width 17 height 17
type input "14"
click at [754, 192] on span "Find out how women across [GEOGRAPHIC_DATA] started experiencing [MEDICAL_DATA]…" at bounding box center [860, 221] width 337 height 80
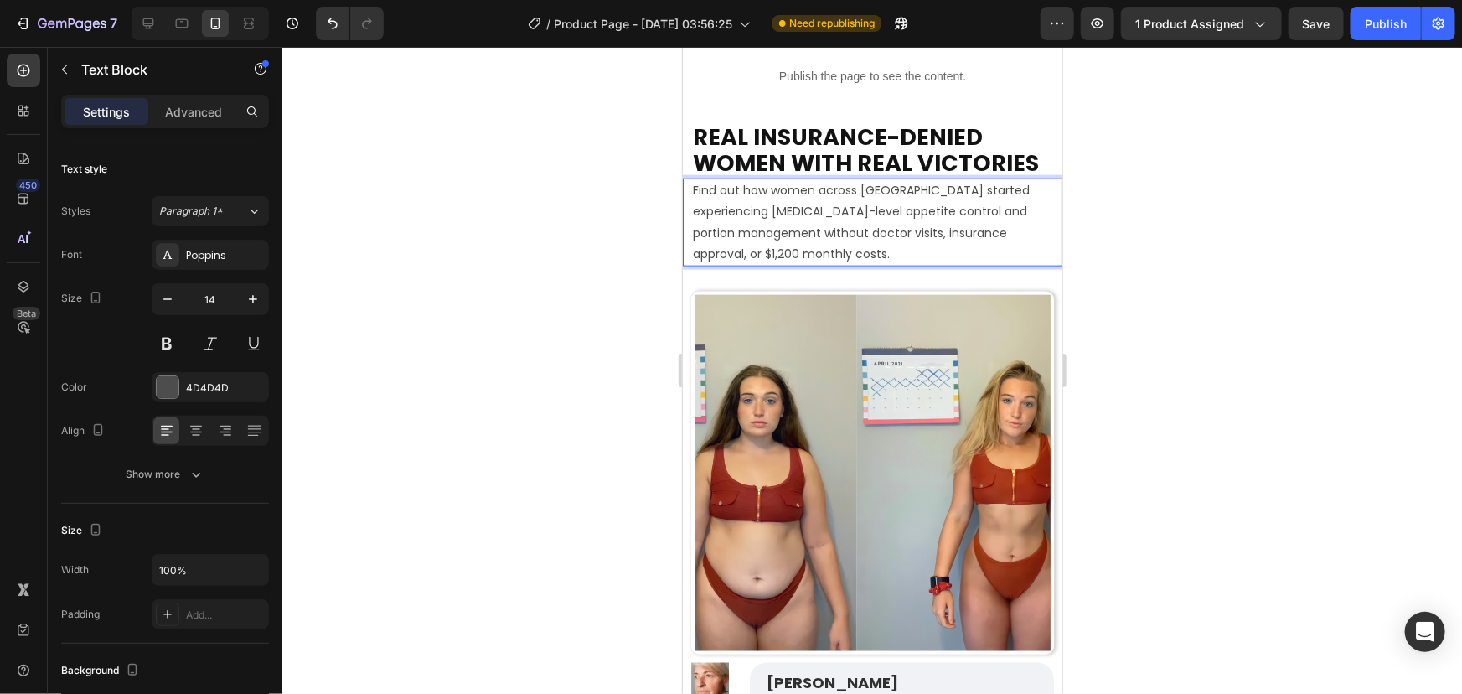
click at [1190, 292] on div at bounding box center [872, 370] width 1180 height 647
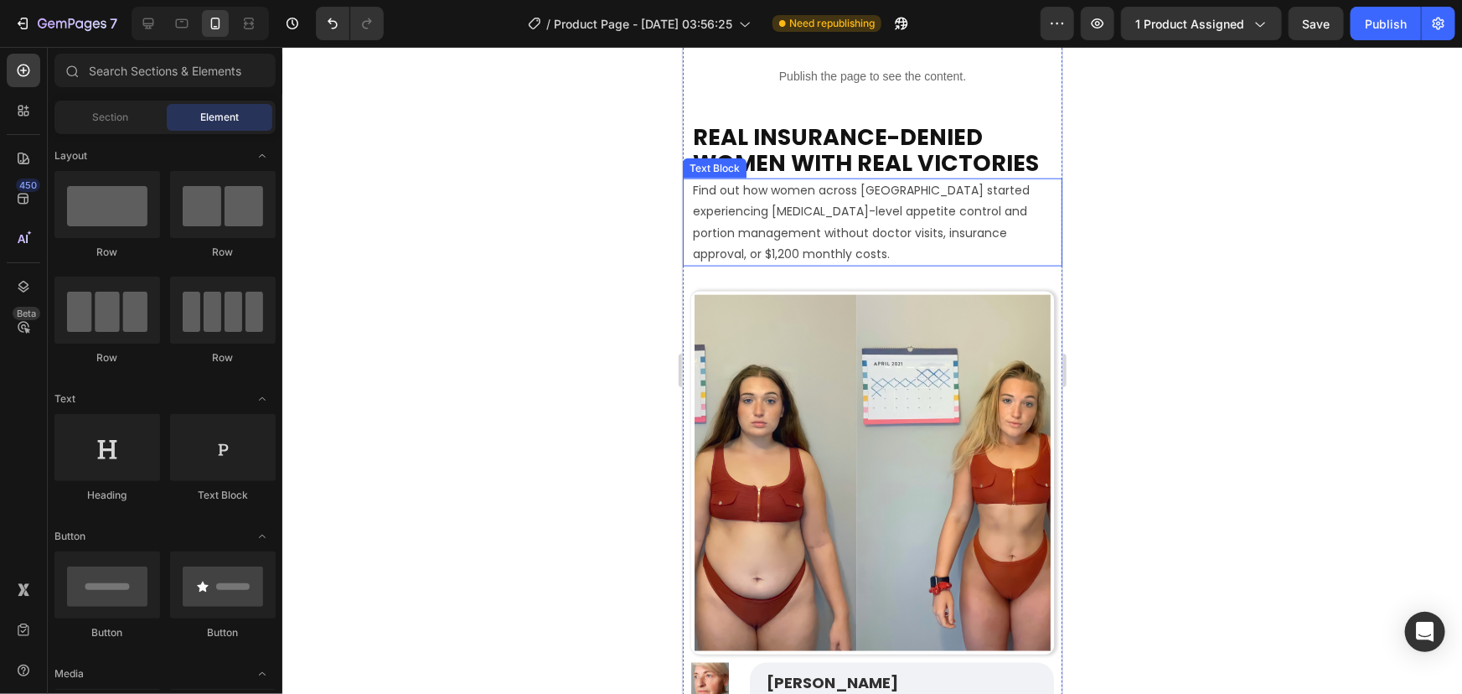
click at [979, 235] on span "Find out how women across [GEOGRAPHIC_DATA] started experiencing [MEDICAL_DATA]…" at bounding box center [860, 221] width 337 height 80
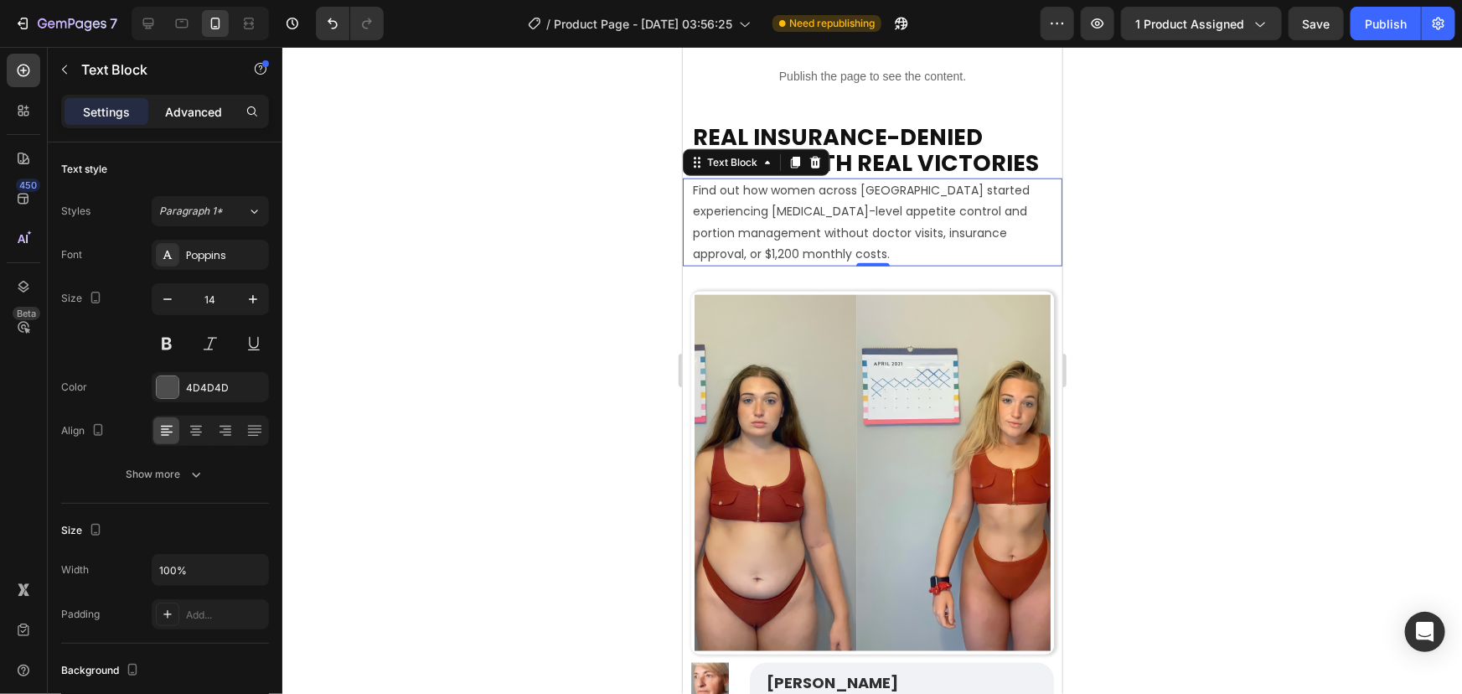
click at [209, 118] on p "Advanced" at bounding box center [193, 112] width 57 height 18
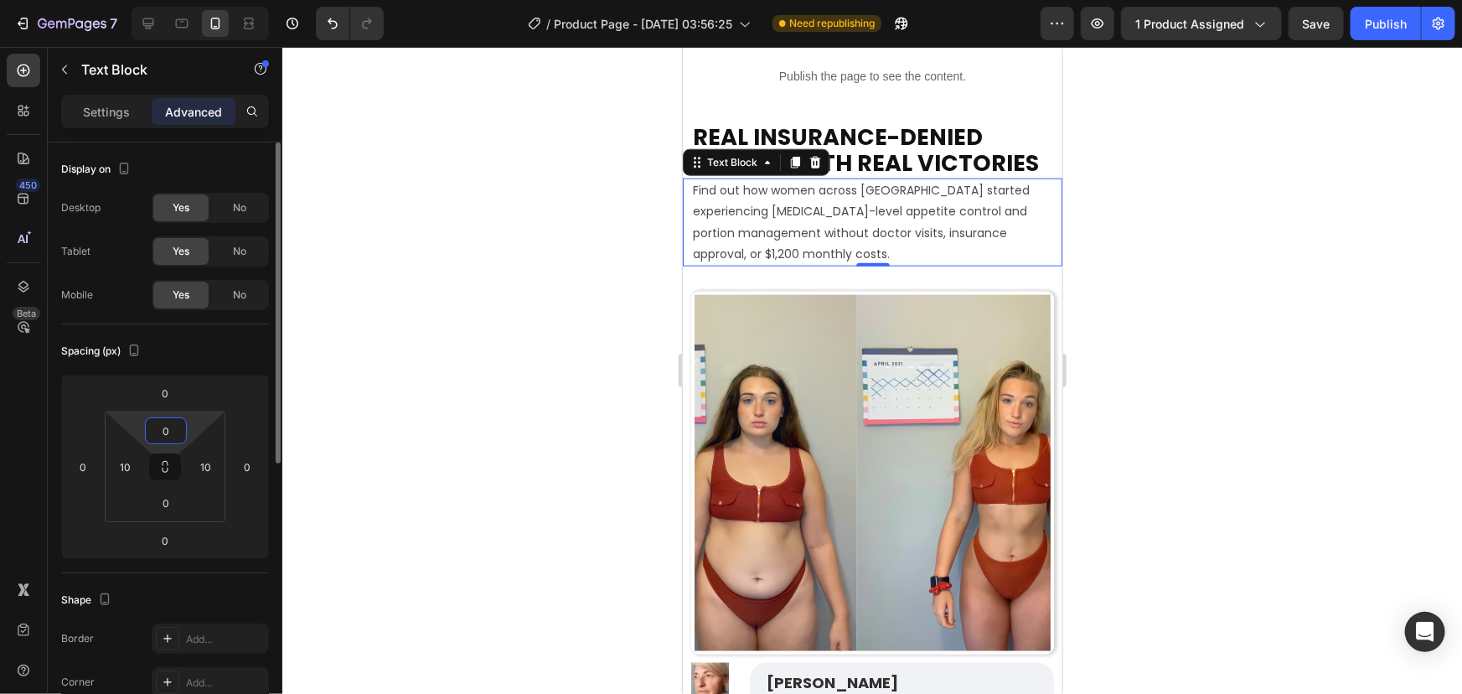
click at [168, 425] on input "0" at bounding box center [166, 430] width 34 height 25
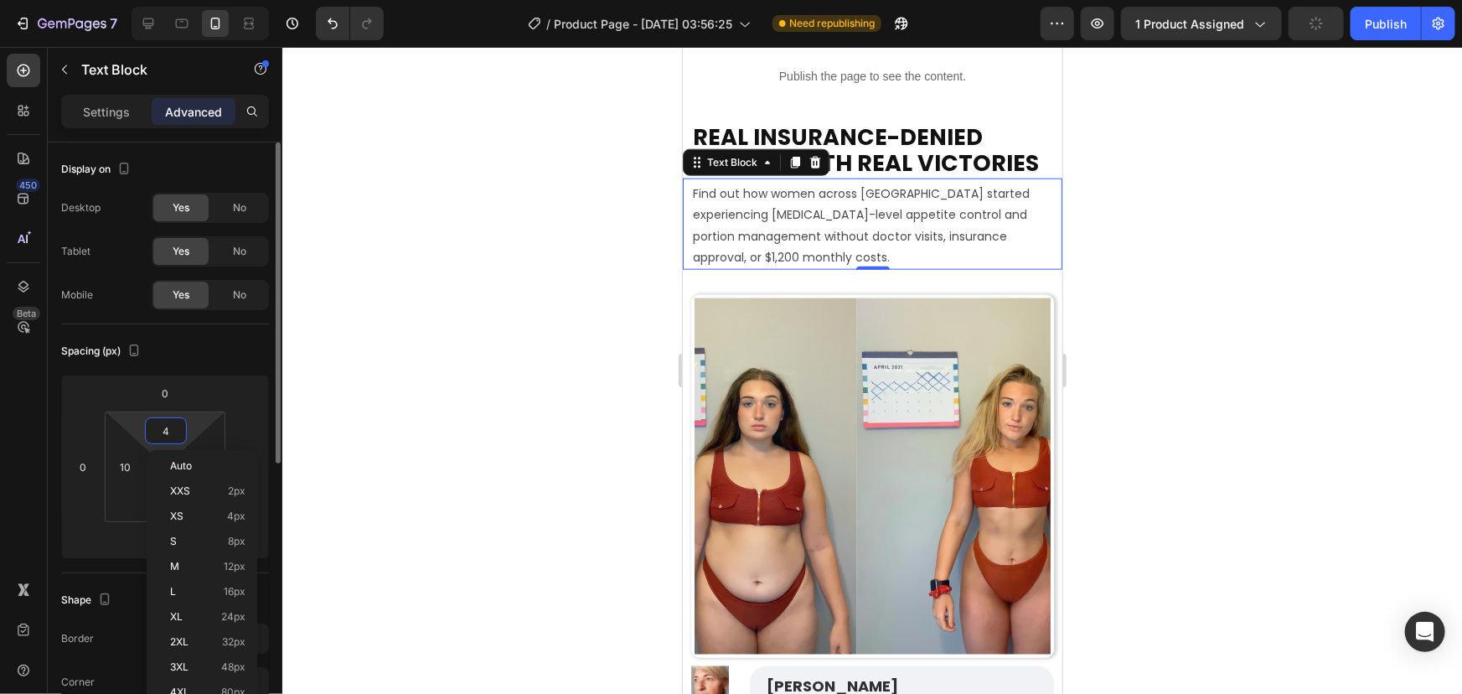
type input "5"
click at [532, 374] on div at bounding box center [872, 370] width 1180 height 647
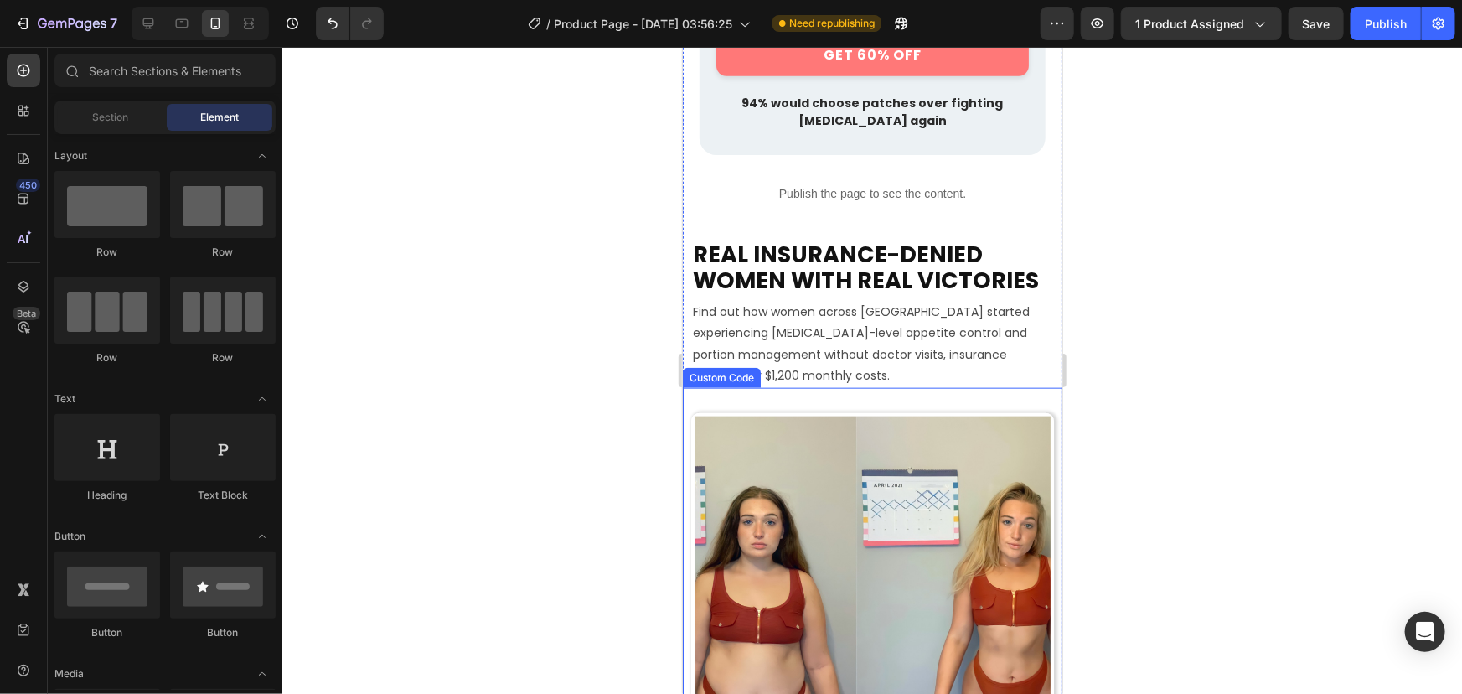
scroll to position [793, 0]
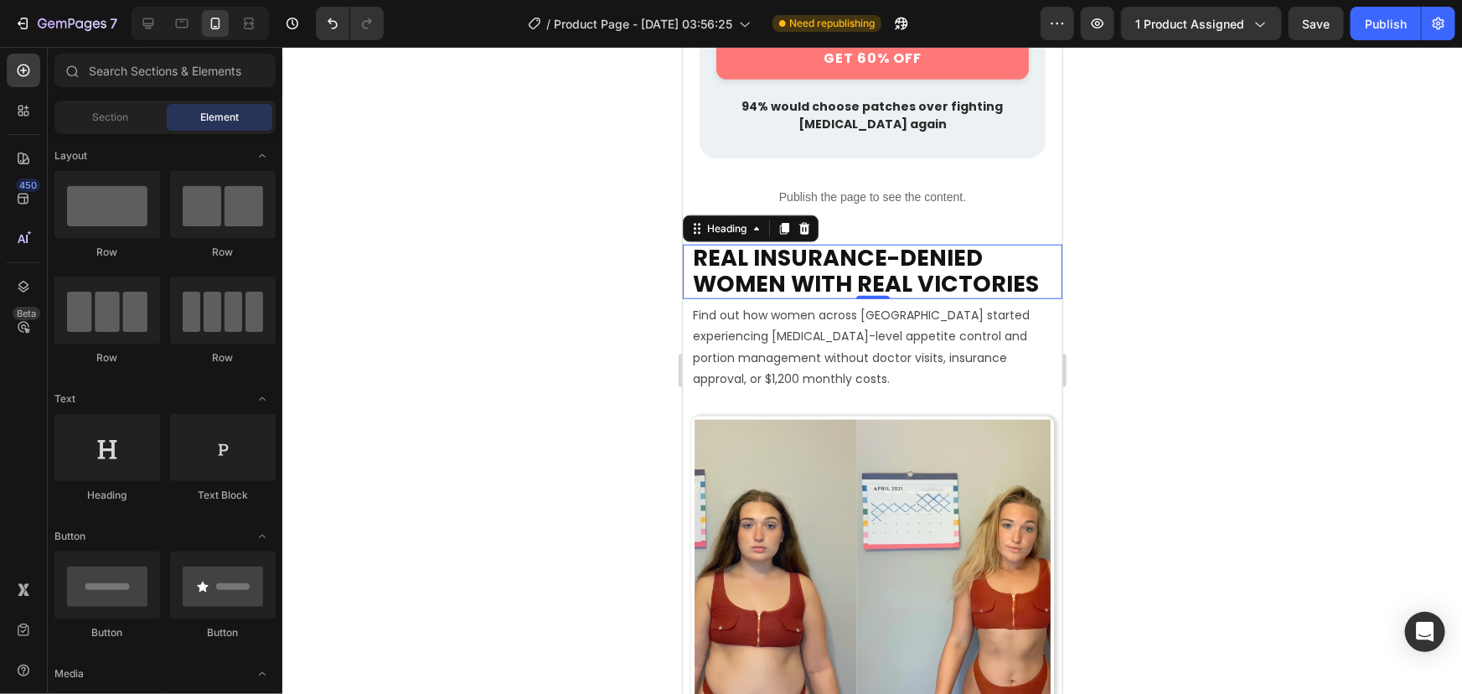
click at [910, 267] on strong "REAL INSURANCE-DENIED WOMEN WITH REAL VICTORIES" at bounding box center [865, 269] width 346 height 57
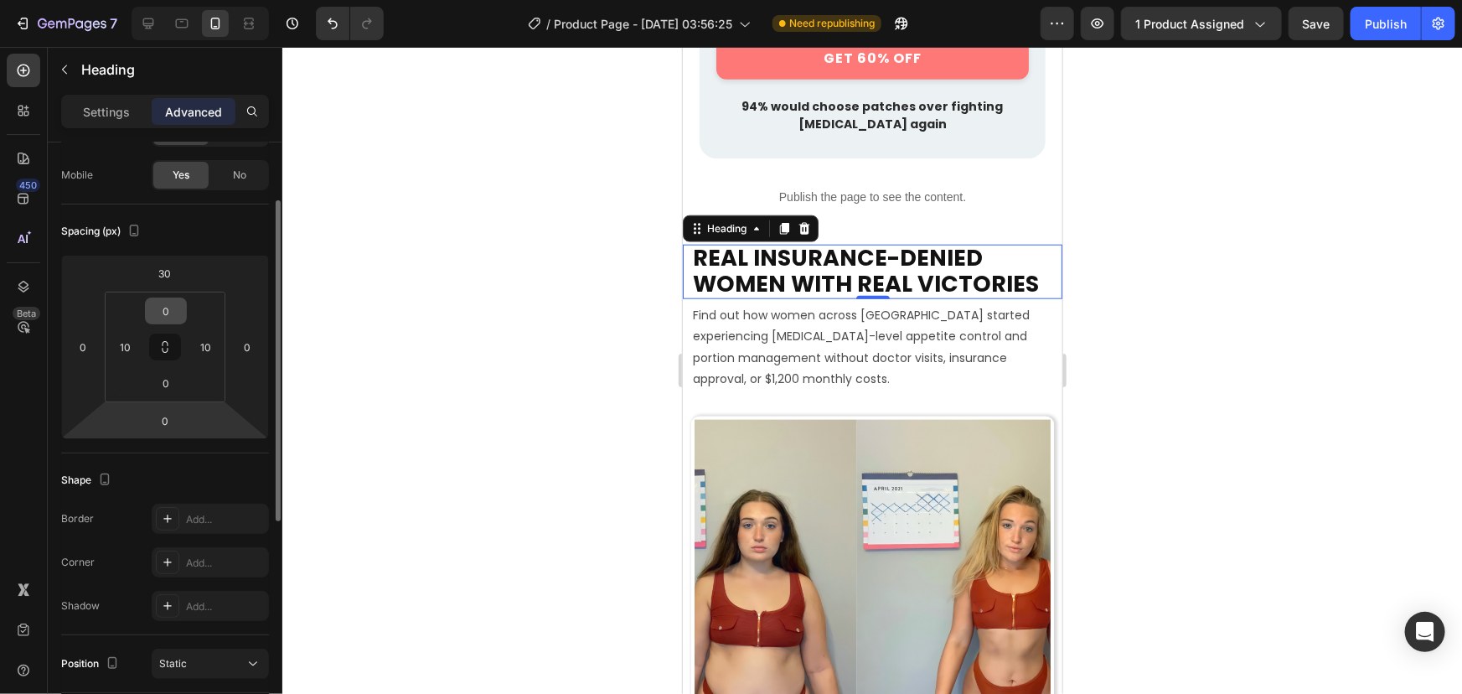
scroll to position [84, 0]
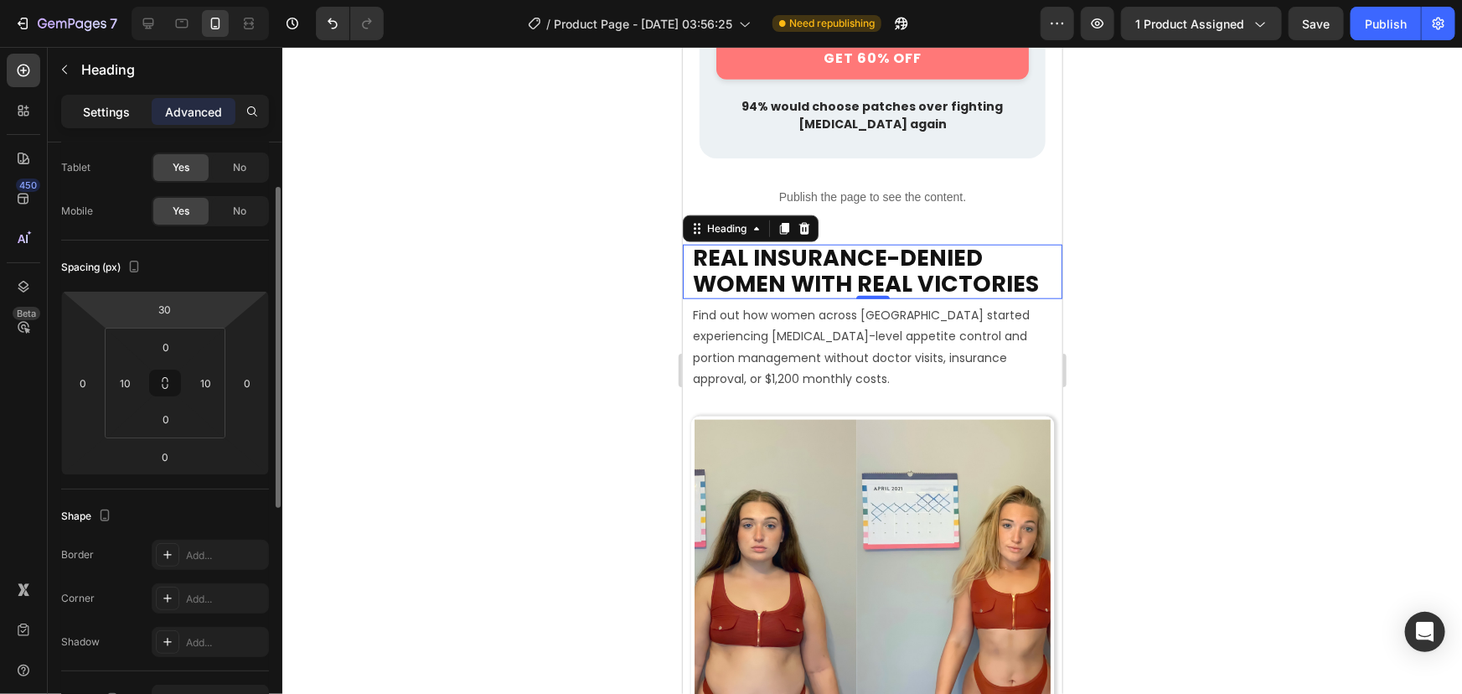
click at [97, 107] on p "Settings" at bounding box center [106, 112] width 47 height 18
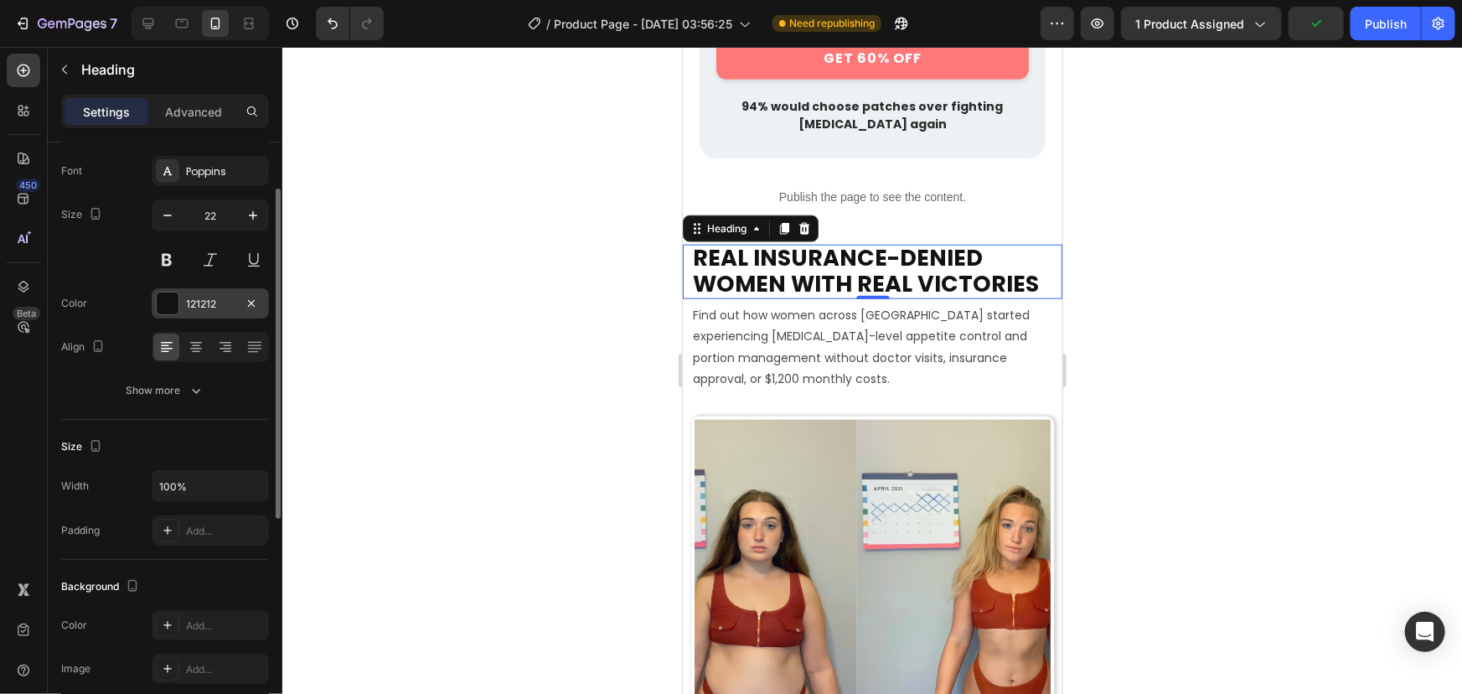
click at [200, 310] on div "121212" at bounding box center [210, 304] width 49 height 15
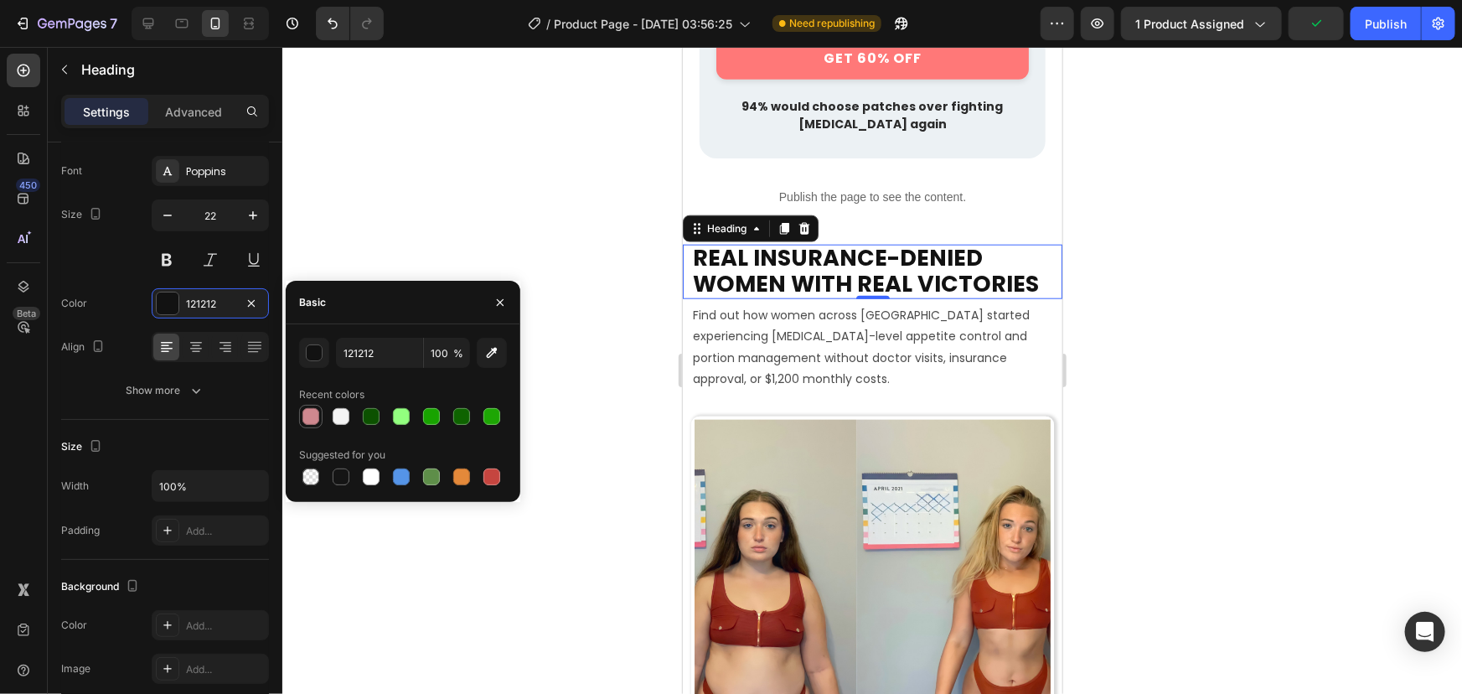
click at [307, 410] on div at bounding box center [310, 416] width 17 height 17
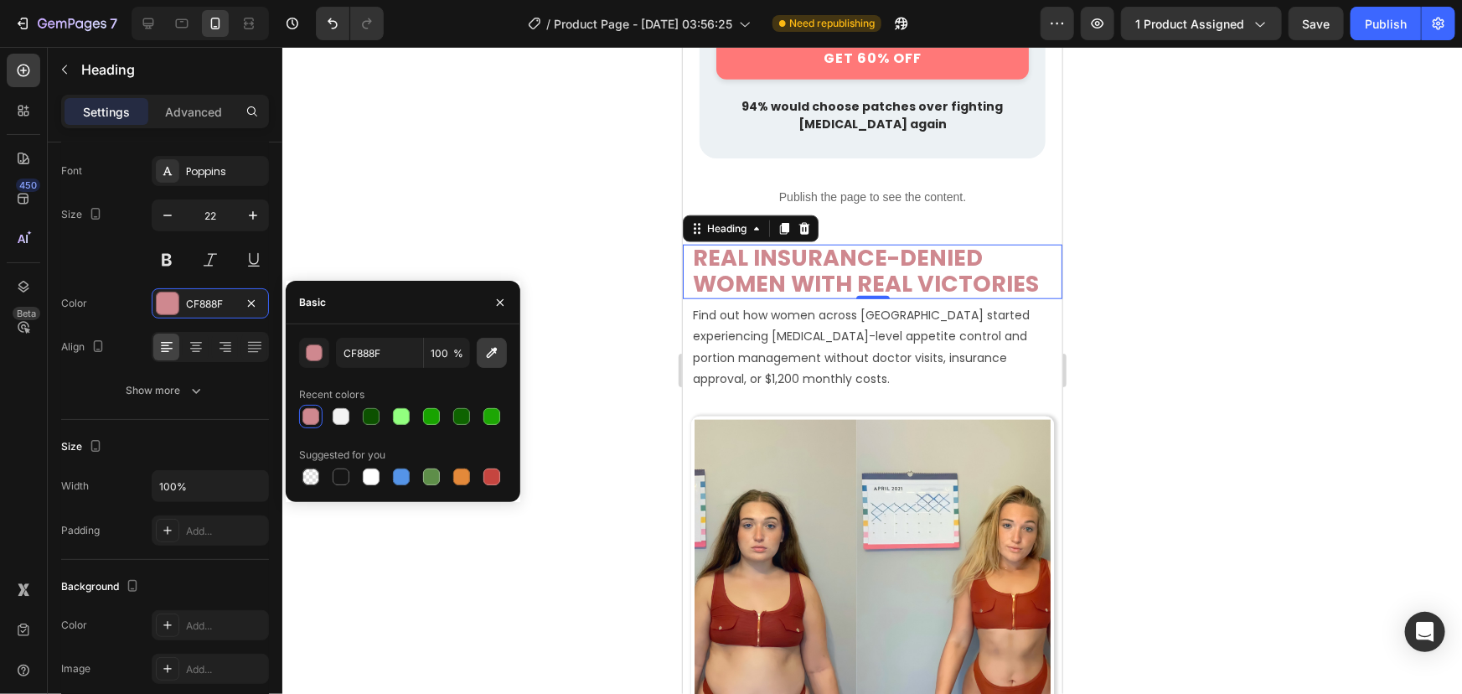
click at [488, 361] on button "button" at bounding box center [492, 353] width 30 height 30
type input "FF7878"
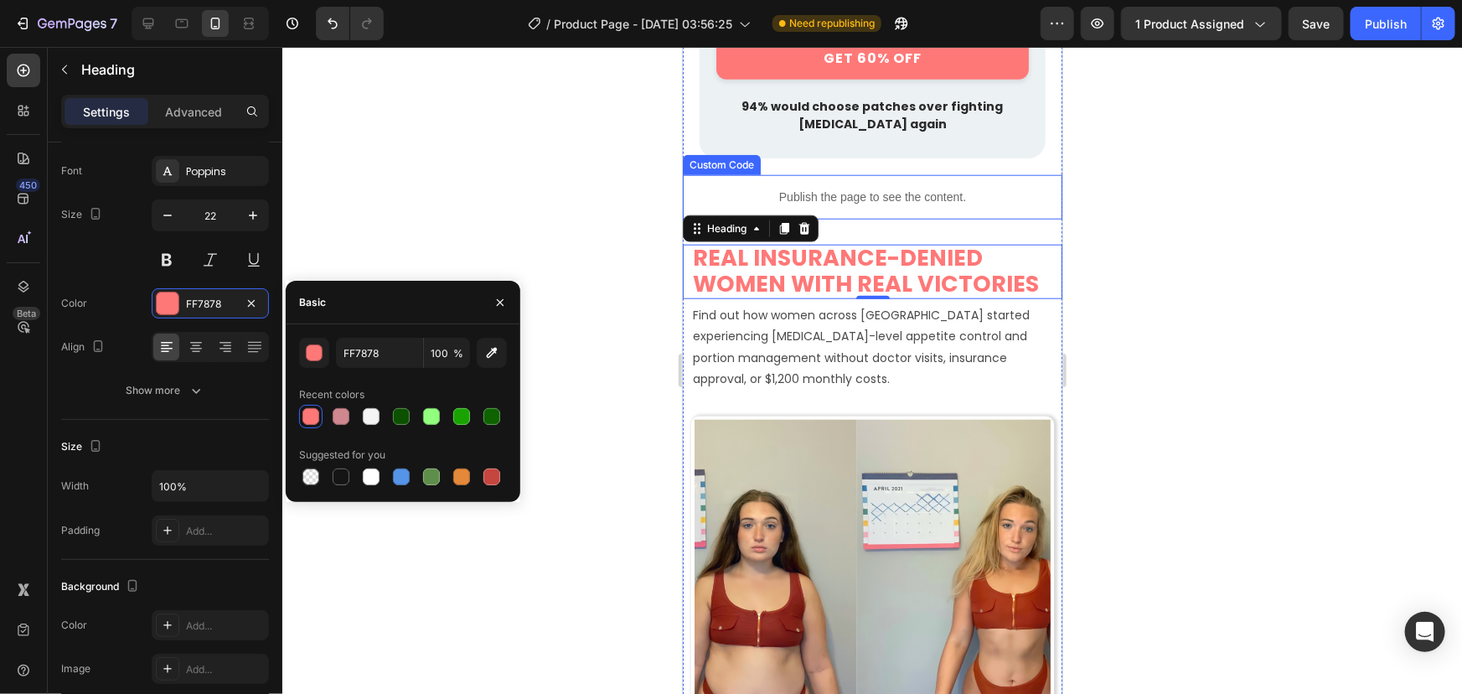
click at [618, 310] on div at bounding box center [872, 370] width 1180 height 647
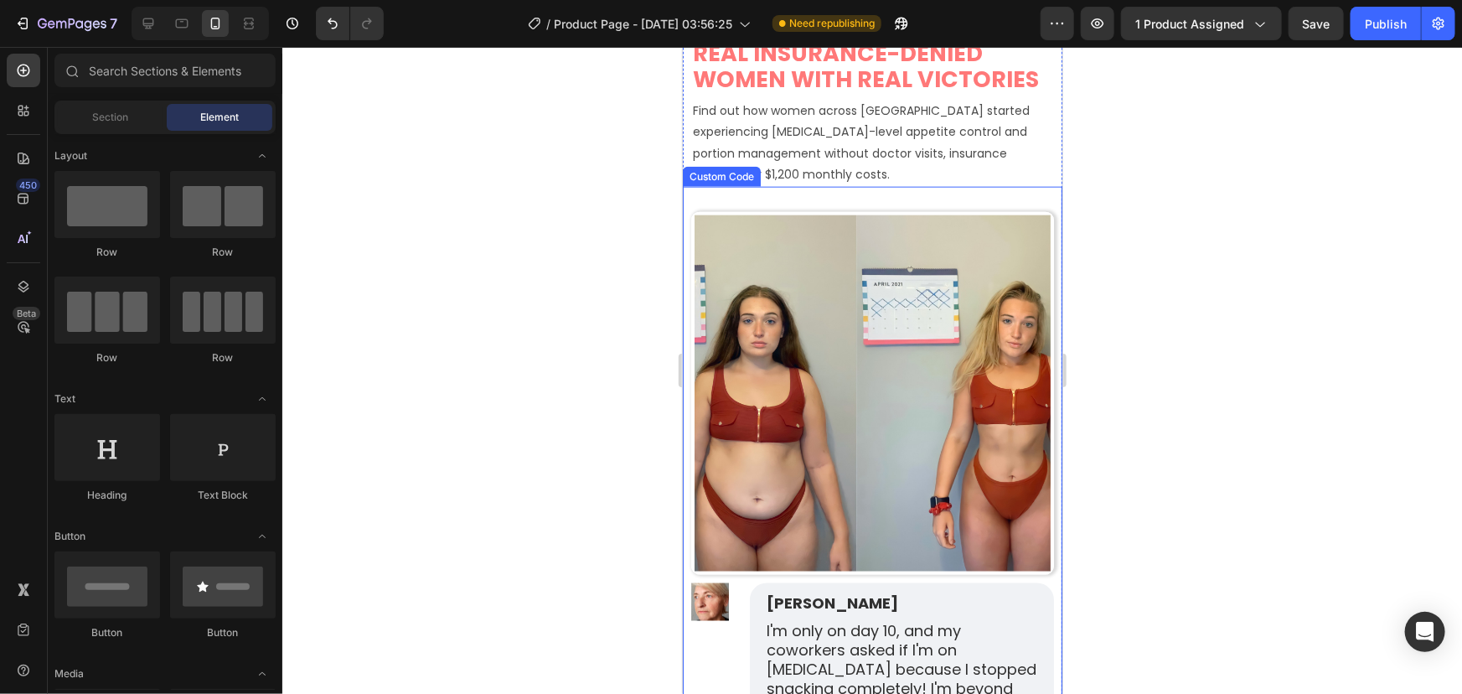
scroll to position [997, 0]
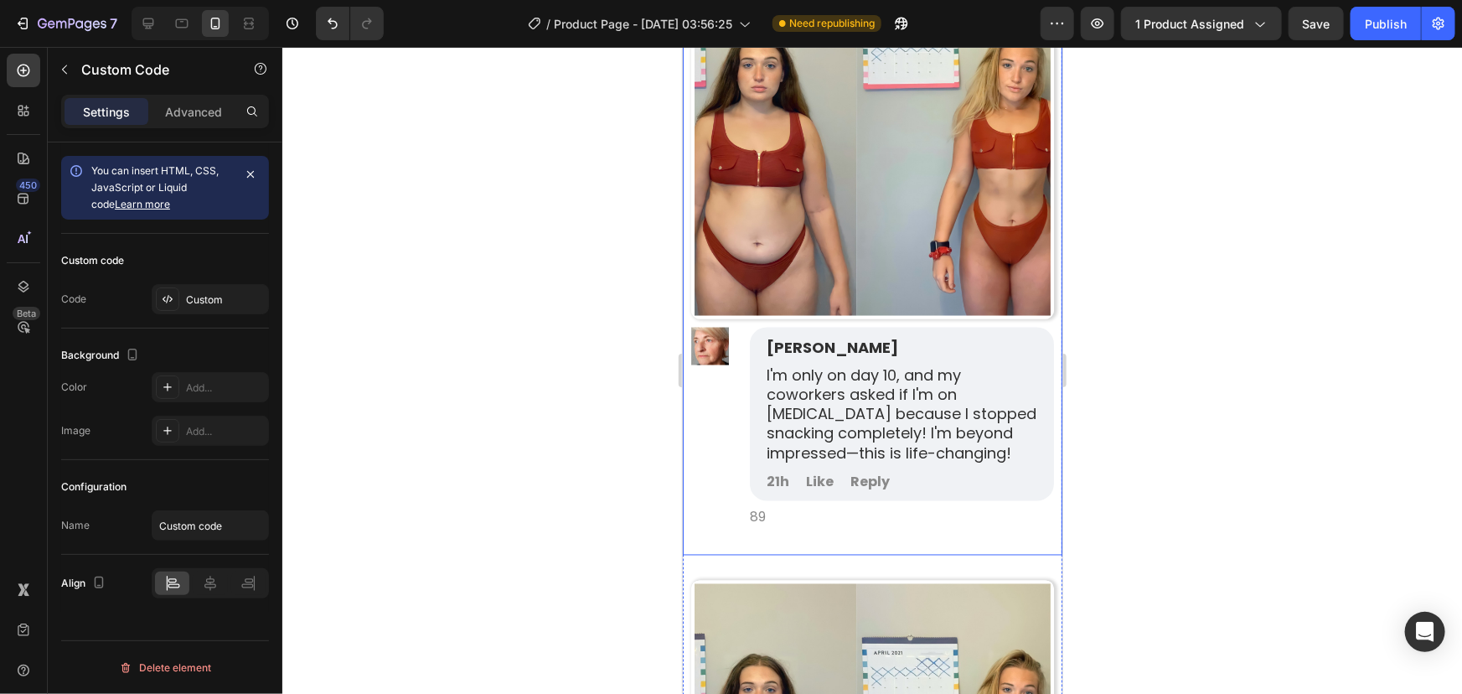
click at [936, 302] on img at bounding box center [871, 137] width 363 height 363
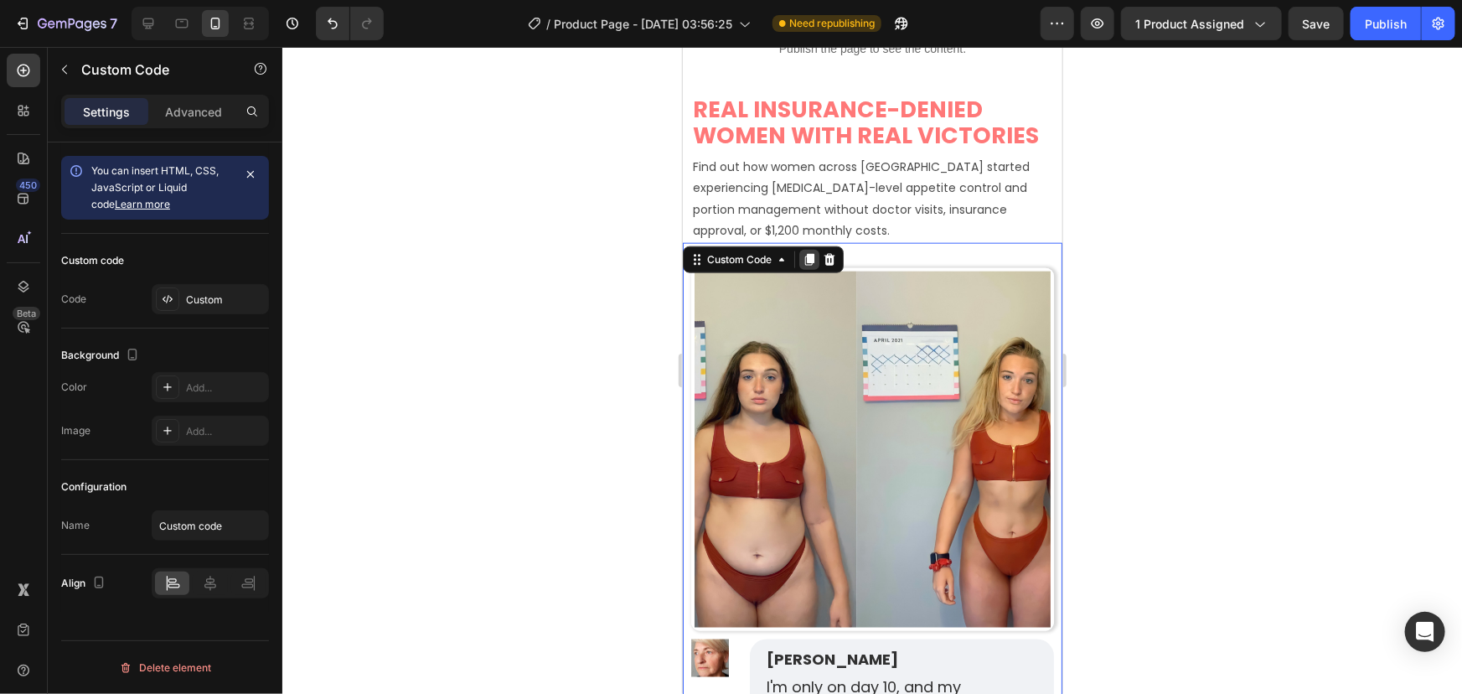
click at [808, 255] on icon at bounding box center [808, 259] width 9 height 12
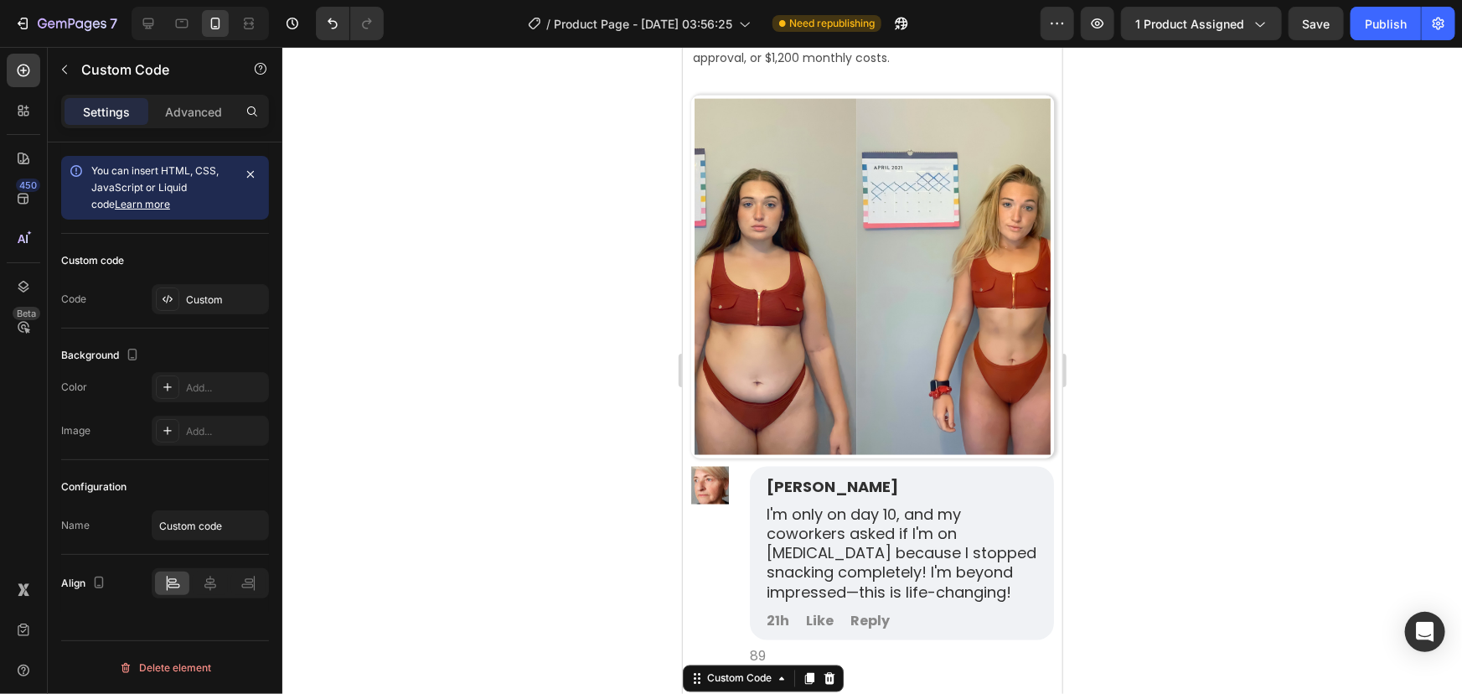
scroll to position [1112, 0]
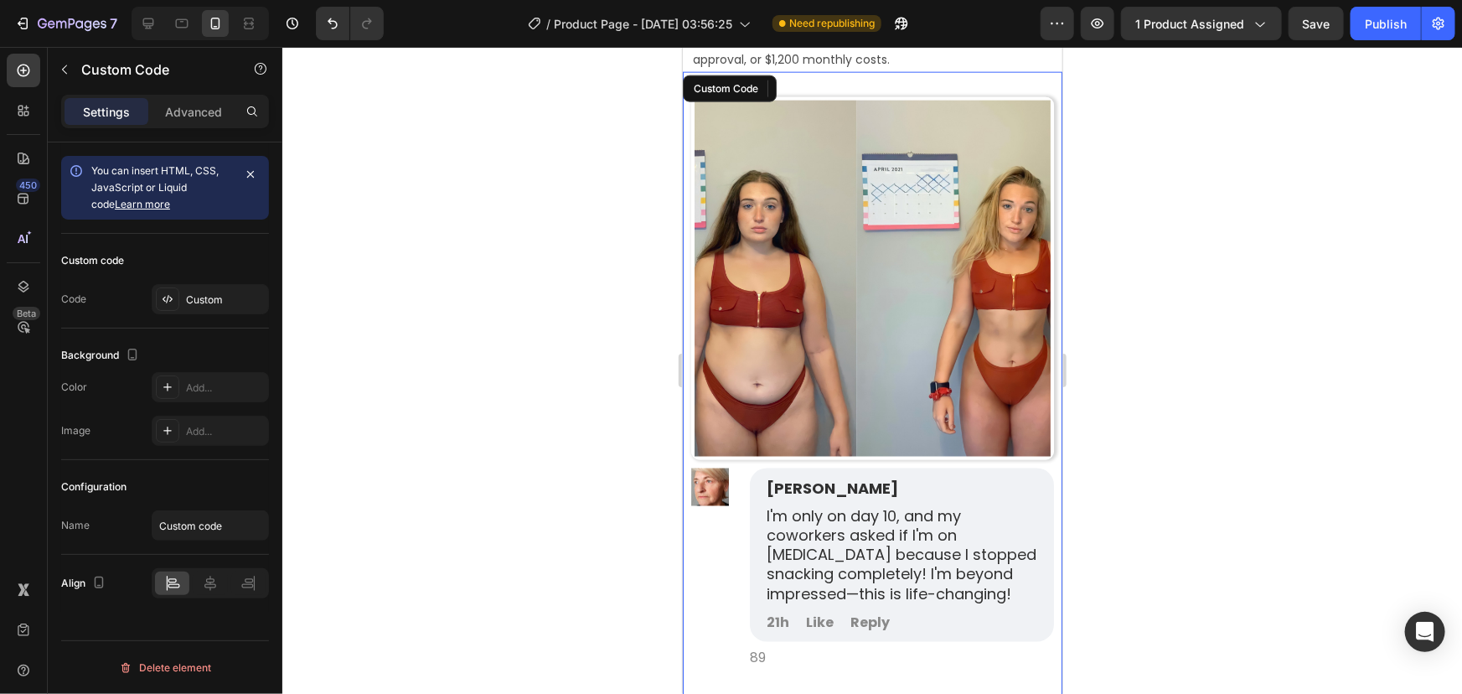
click at [814, 239] on img at bounding box center [871, 277] width 363 height 363
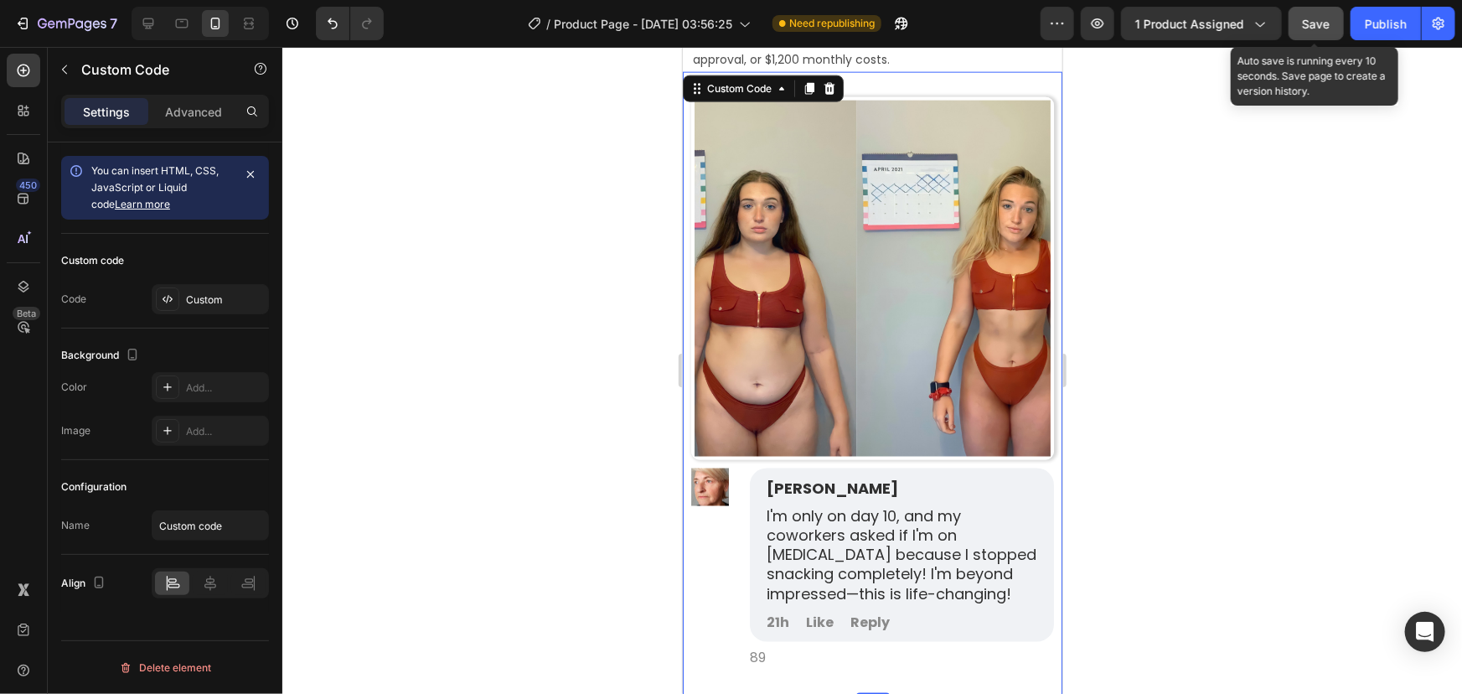
click at [1326, 24] on span "Save" at bounding box center [1317, 24] width 28 height 14
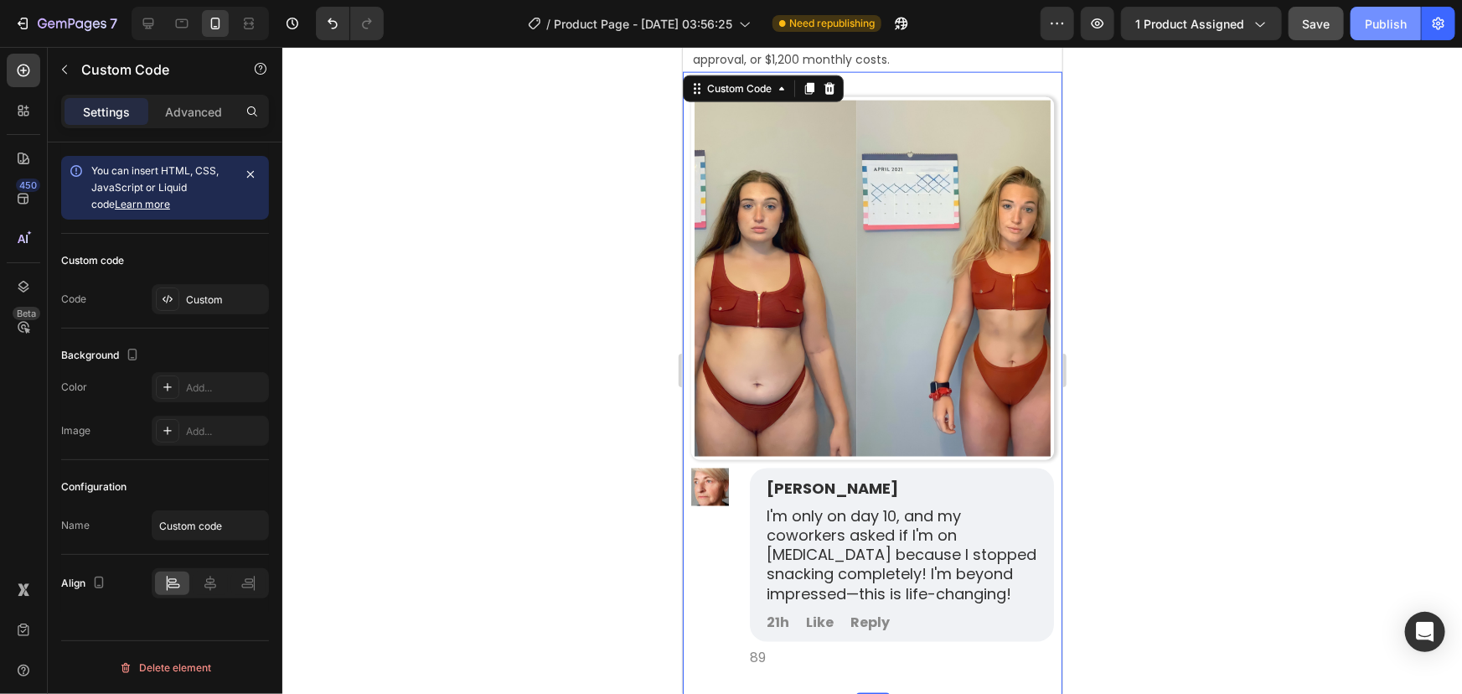
click at [1416, 33] on button "Publish" at bounding box center [1385, 24] width 70 height 34
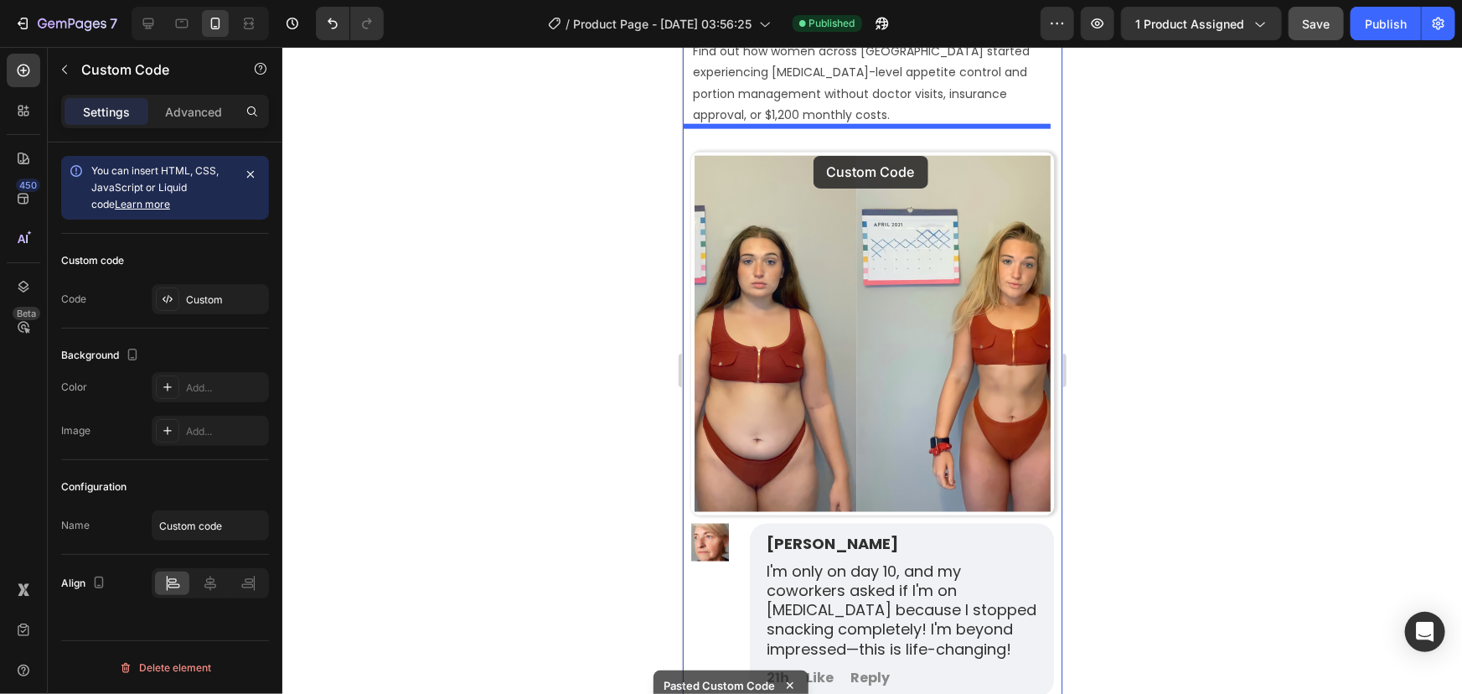
scroll to position [1053, 0]
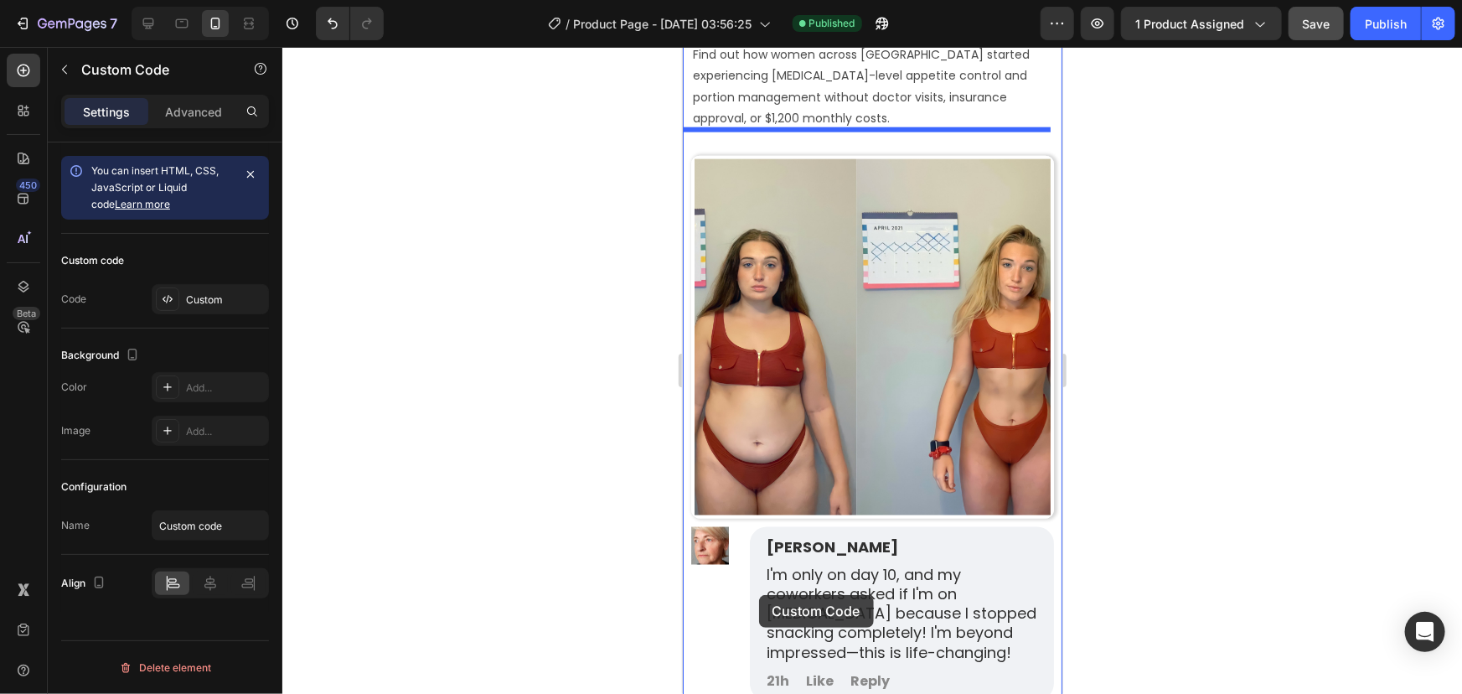
drag, startPoint x: 697, startPoint y: 385, endPoint x: 758, endPoint y: 594, distance: 218.2
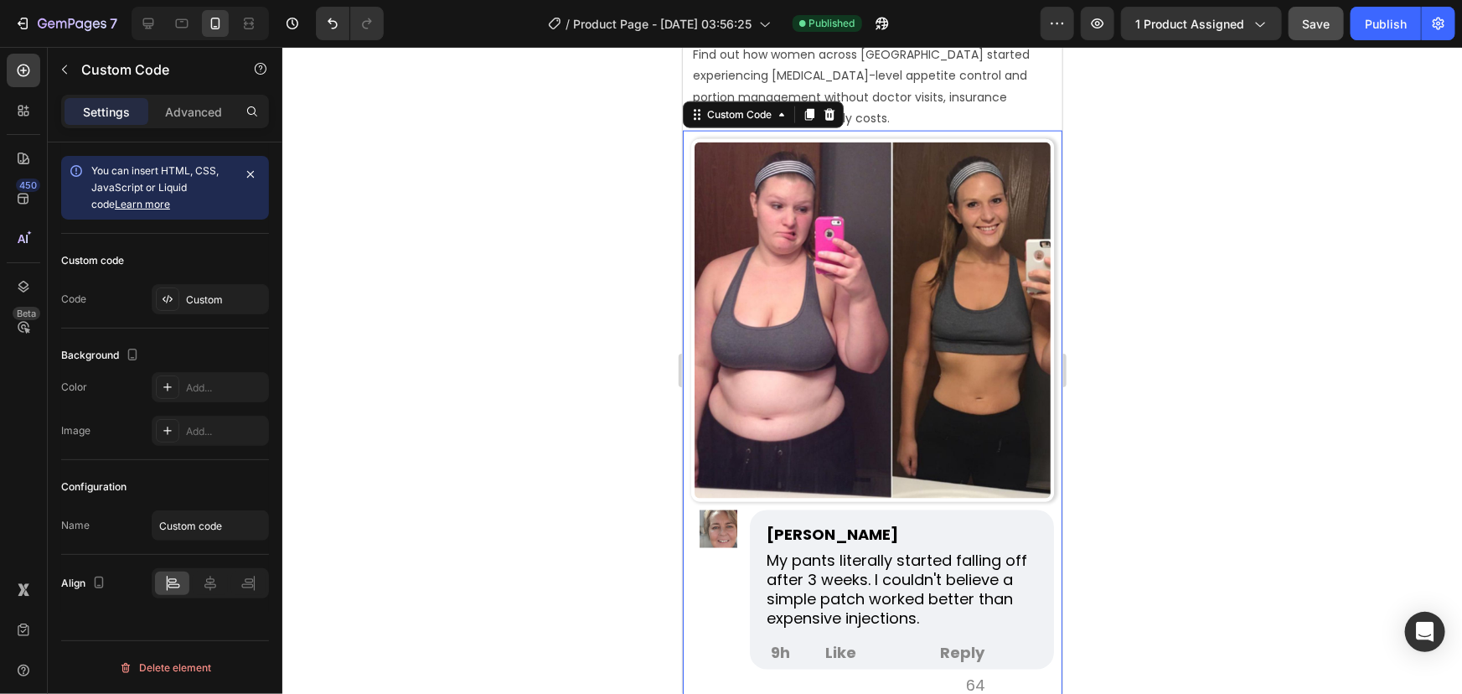
click at [1187, 326] on div at bounding box center [872, 370] width 1180 height 647
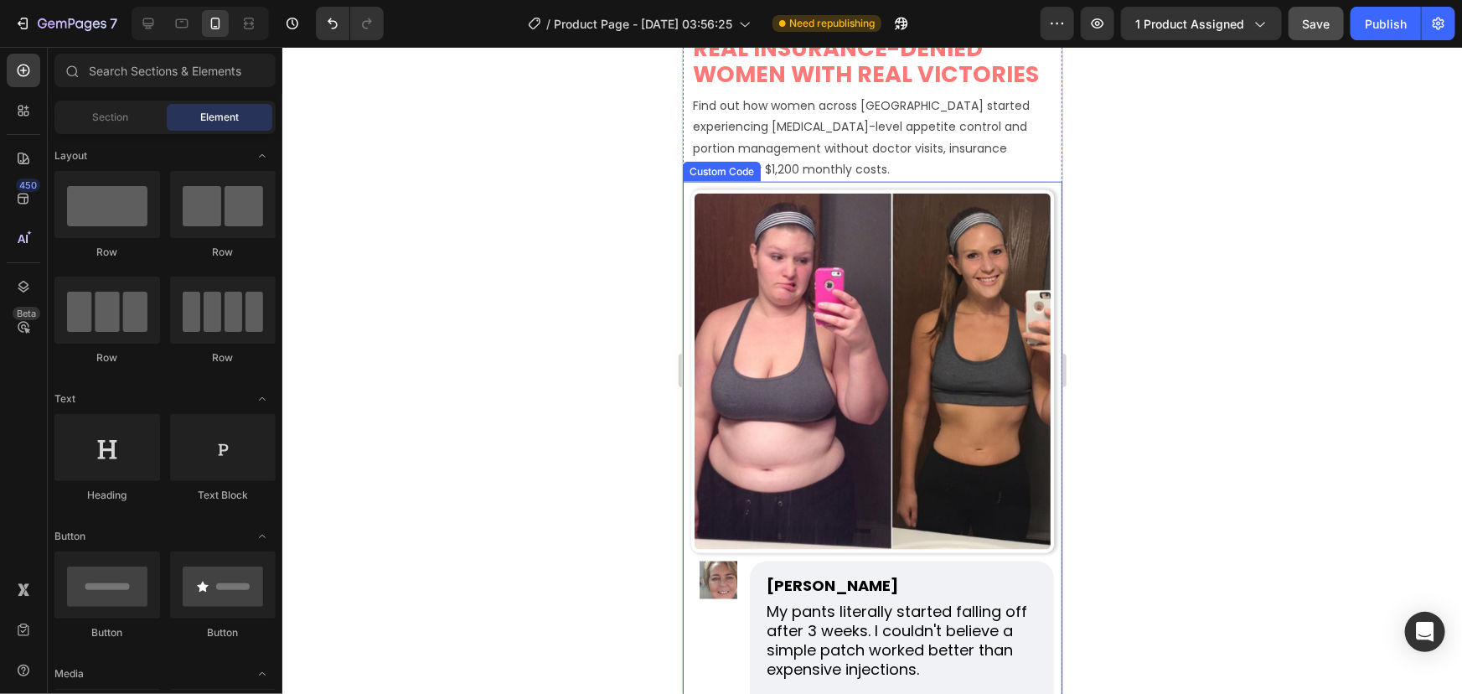
scroll to position [968, 0]
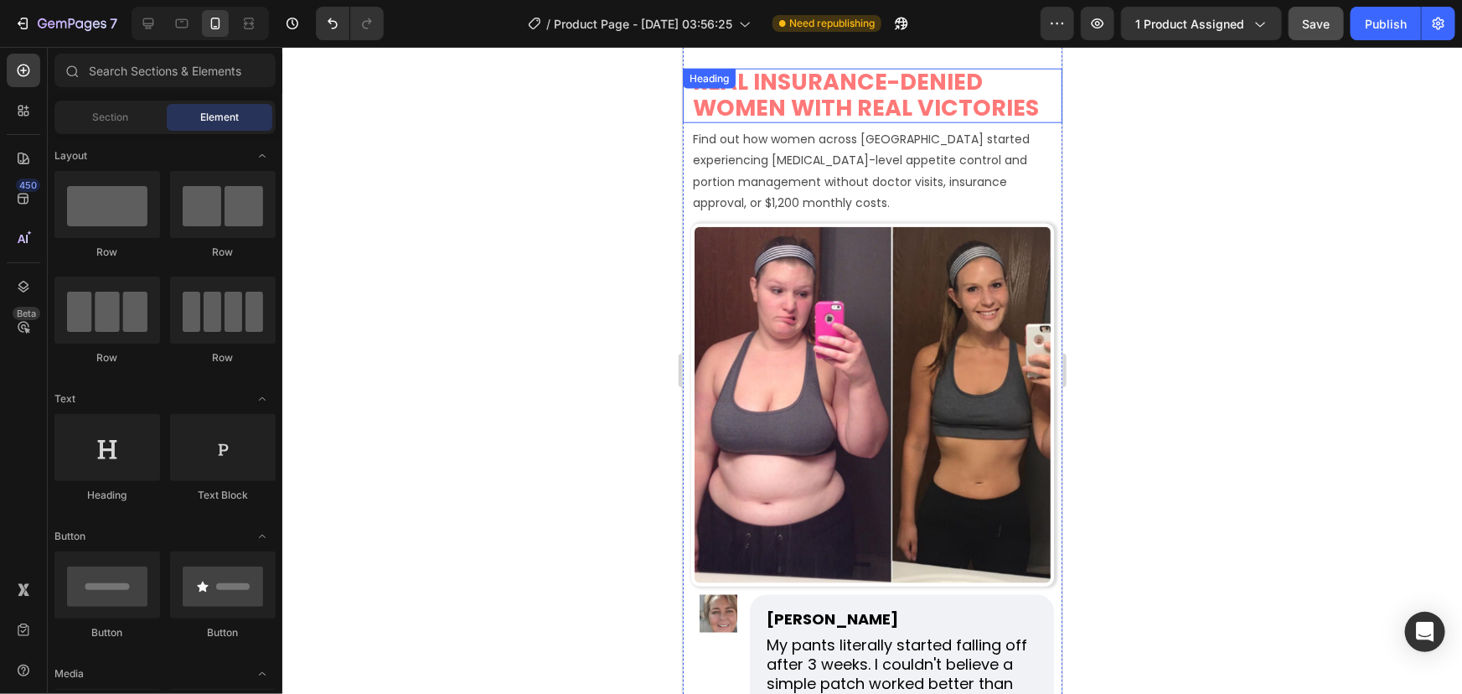
click at [856, 92] on strong "REAL INSURANCE-DENIED WOMEN WITH REAL VICTORIES" at bounding box center [865, 93] width 346 height 57
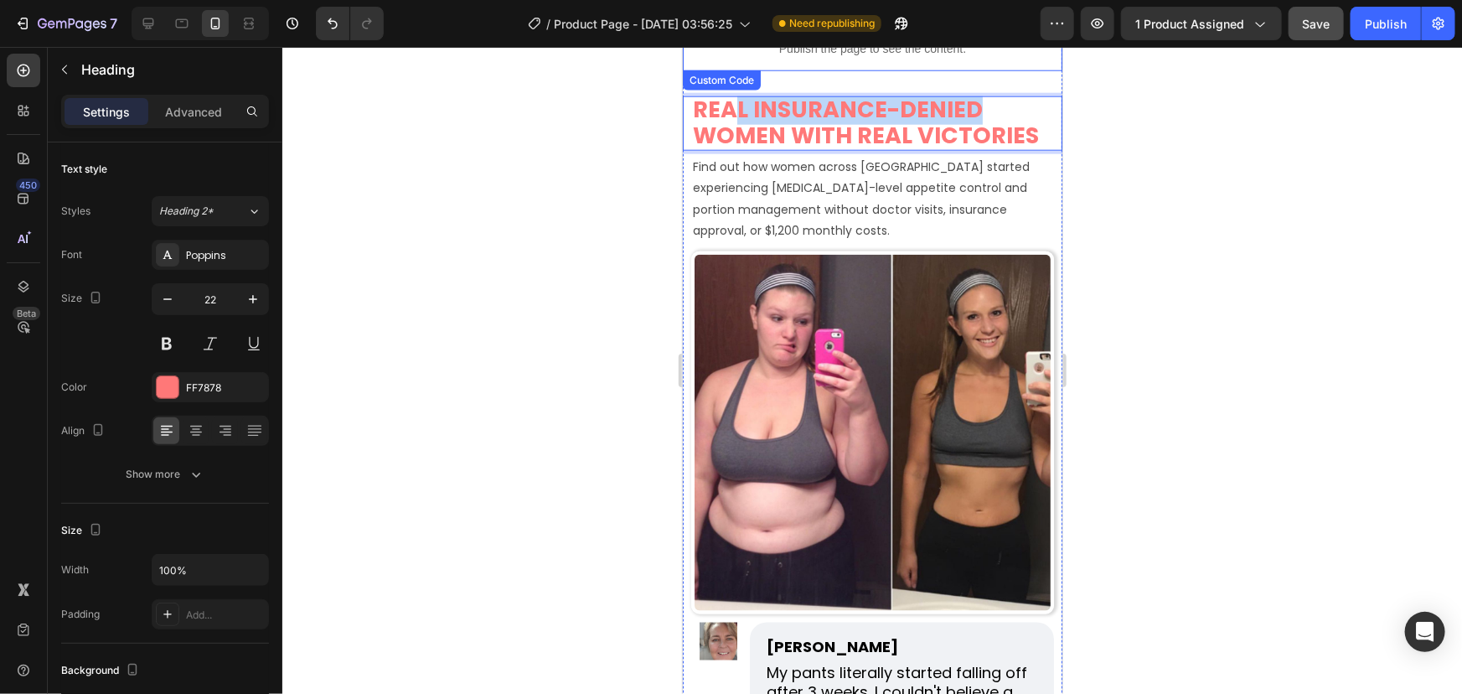
scroll to position [940, 0]
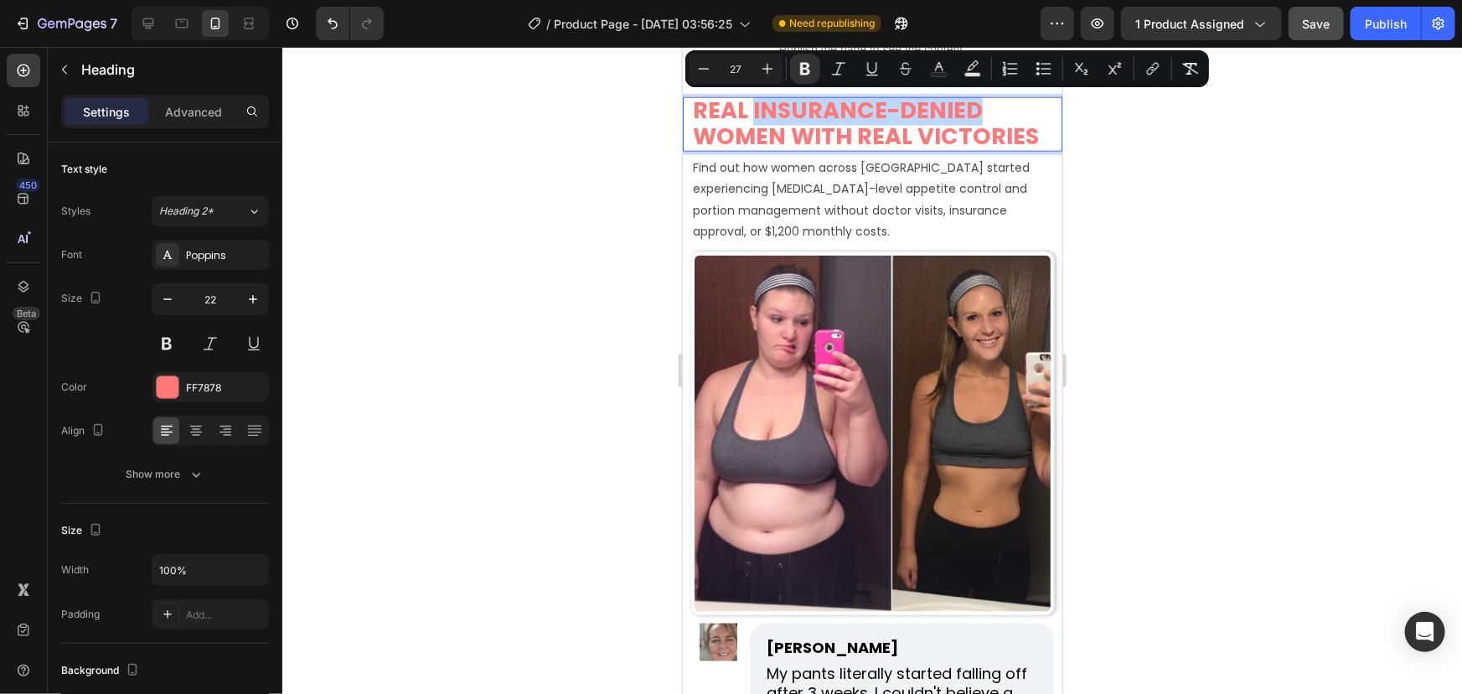
drag, startPoint x: 973, startPoint y: 85, endPoint x: 750, endPoint y: 111, distance: 224.3
click at [750, 111] on strong "REAL INSURANCE-DENIED WOMEN WITH REAL VICTORIES" at bounding box center [865, 122] width 346 height 57
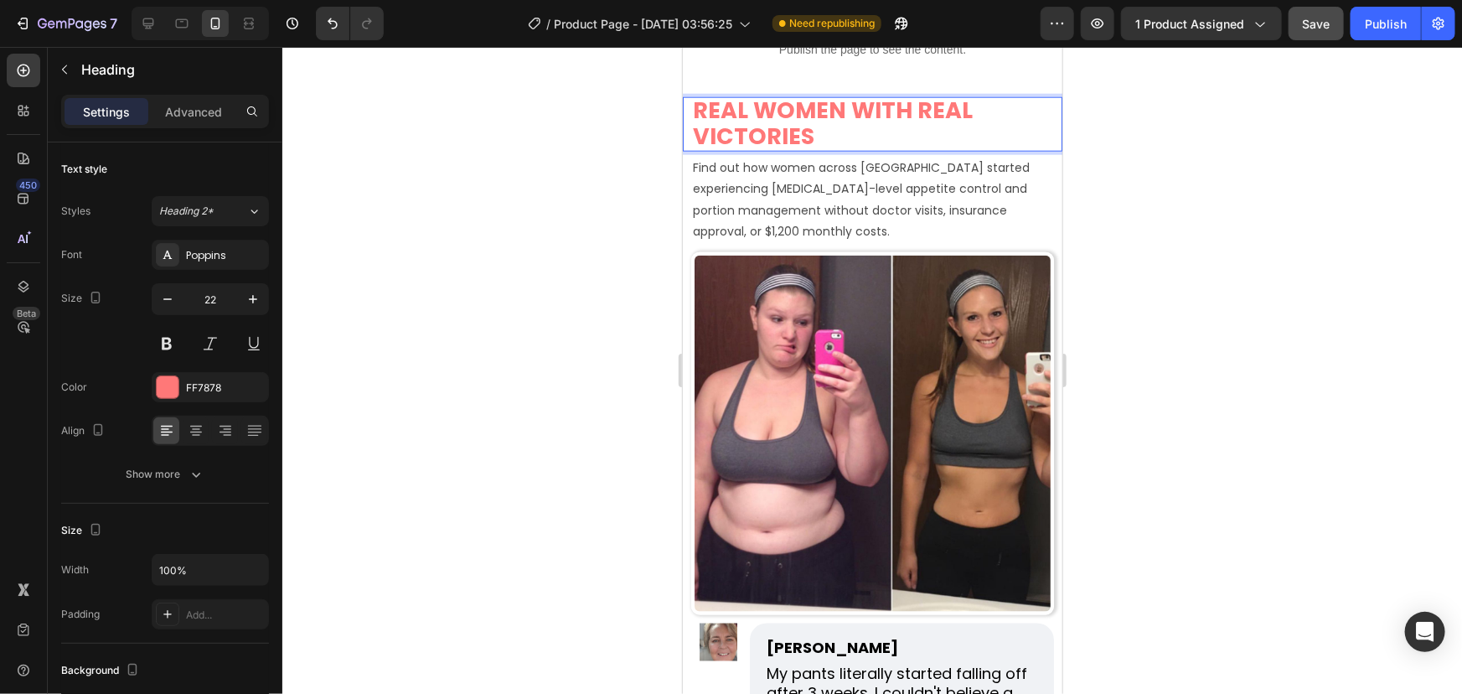
click at [1191, 165] on div at bounding box center [872, 370] width 1180 height 647
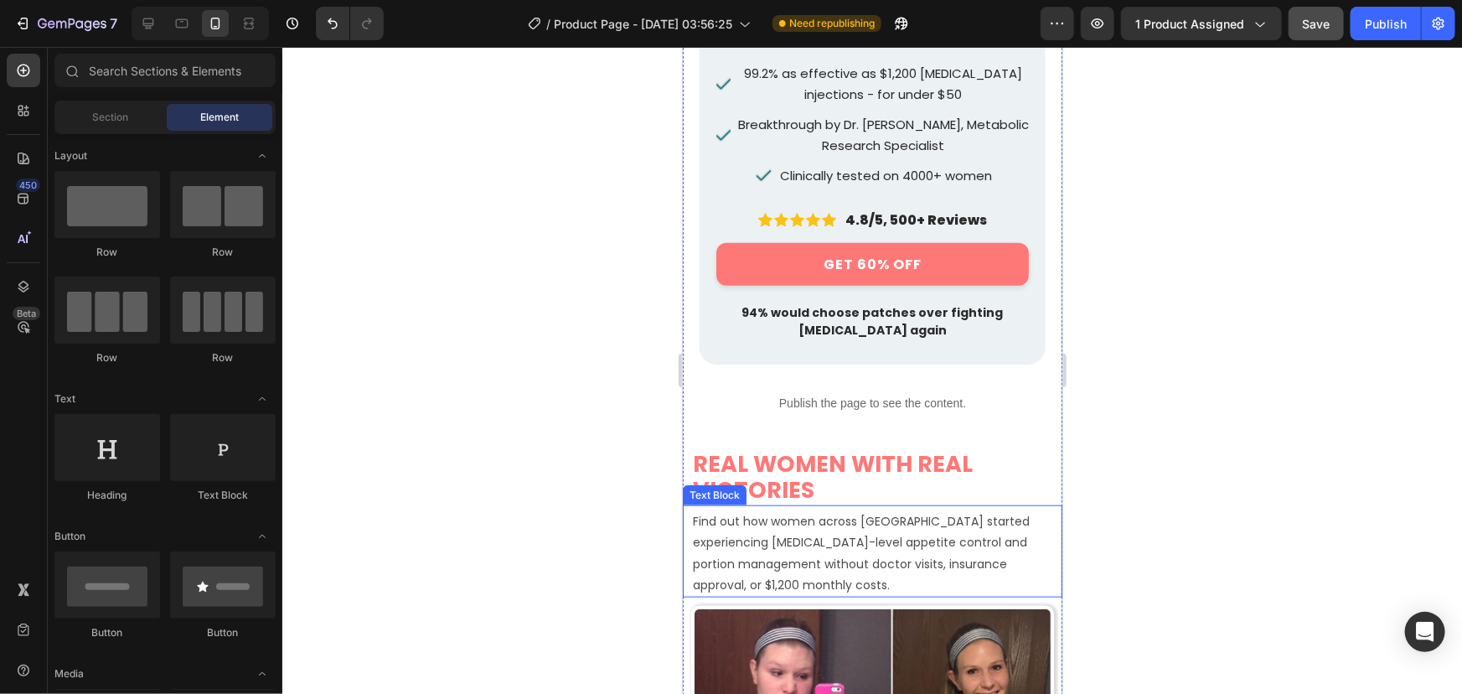
scroll to position [573, 0]
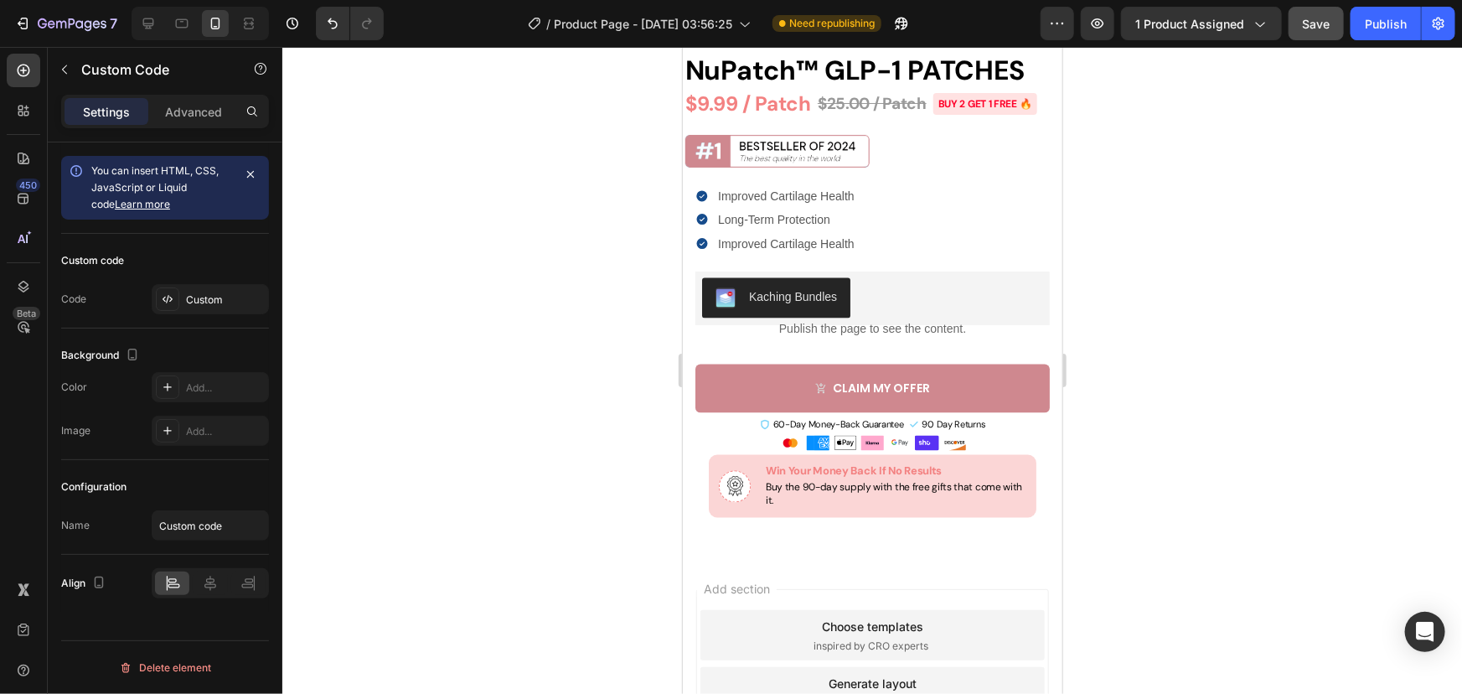
scroll to position [4500, 0]
click at [685, 418] on div "Product Images Icon Boosts immunity and defense Text Block Icon Boosts immunity…" at bounding box center [871, 133] width 379 height 842
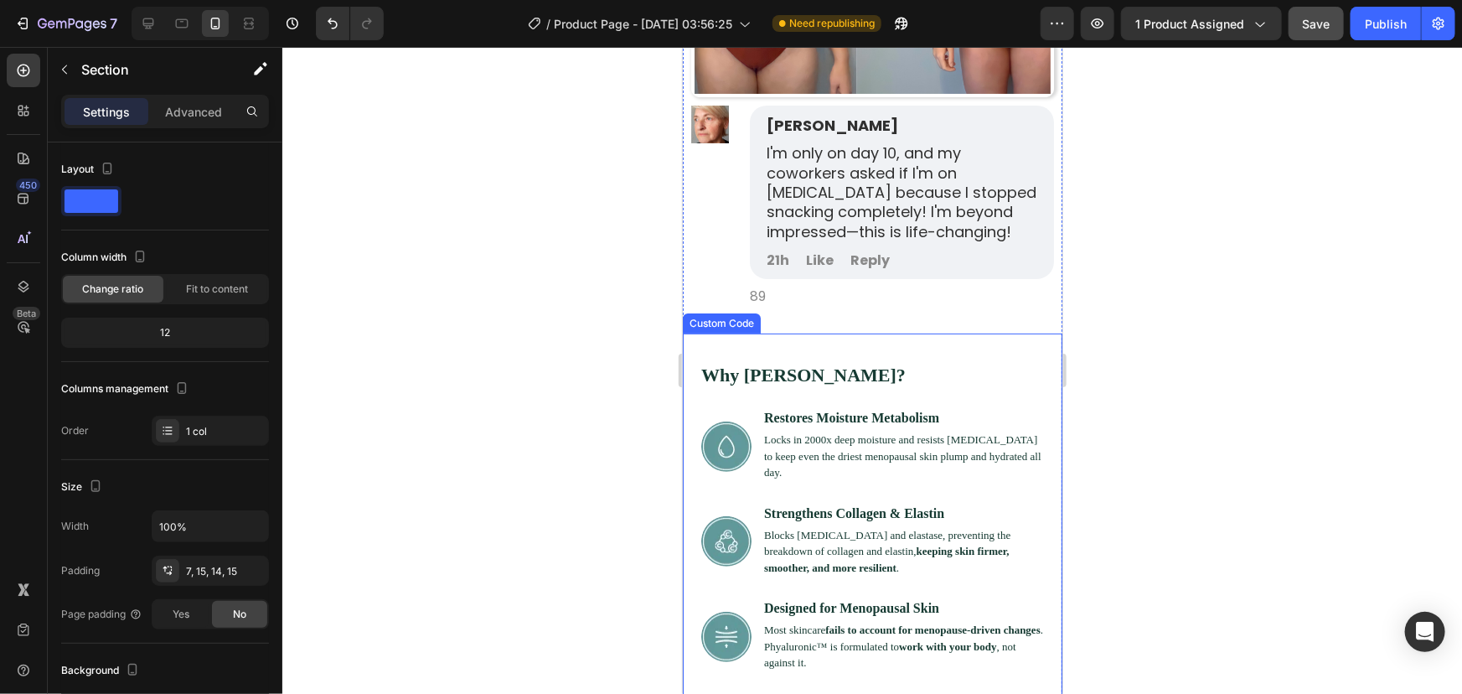
scroll to position [3320, 0]
click at [750, 363] on p "Why [PERSON_NAME]?" at bounding box center [871, 376] width 343 height 26
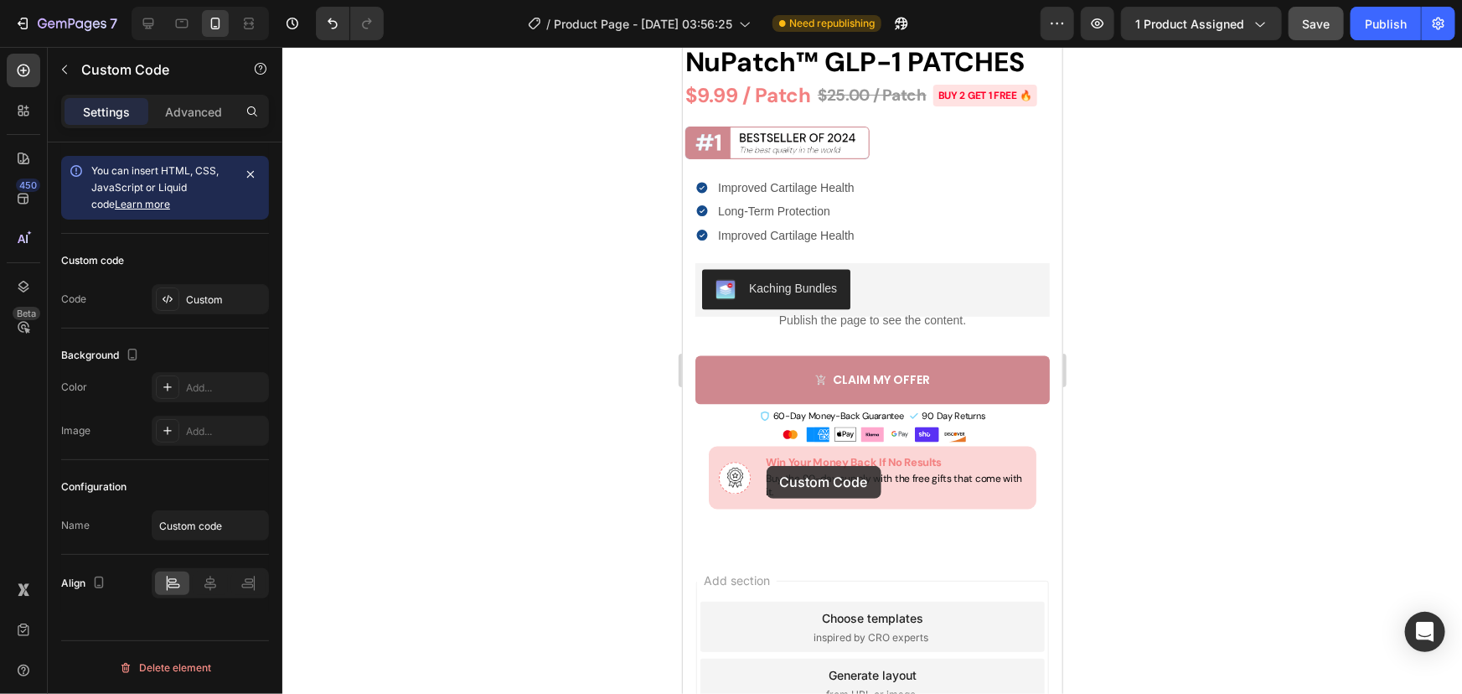
scroll to position [4726, 0]
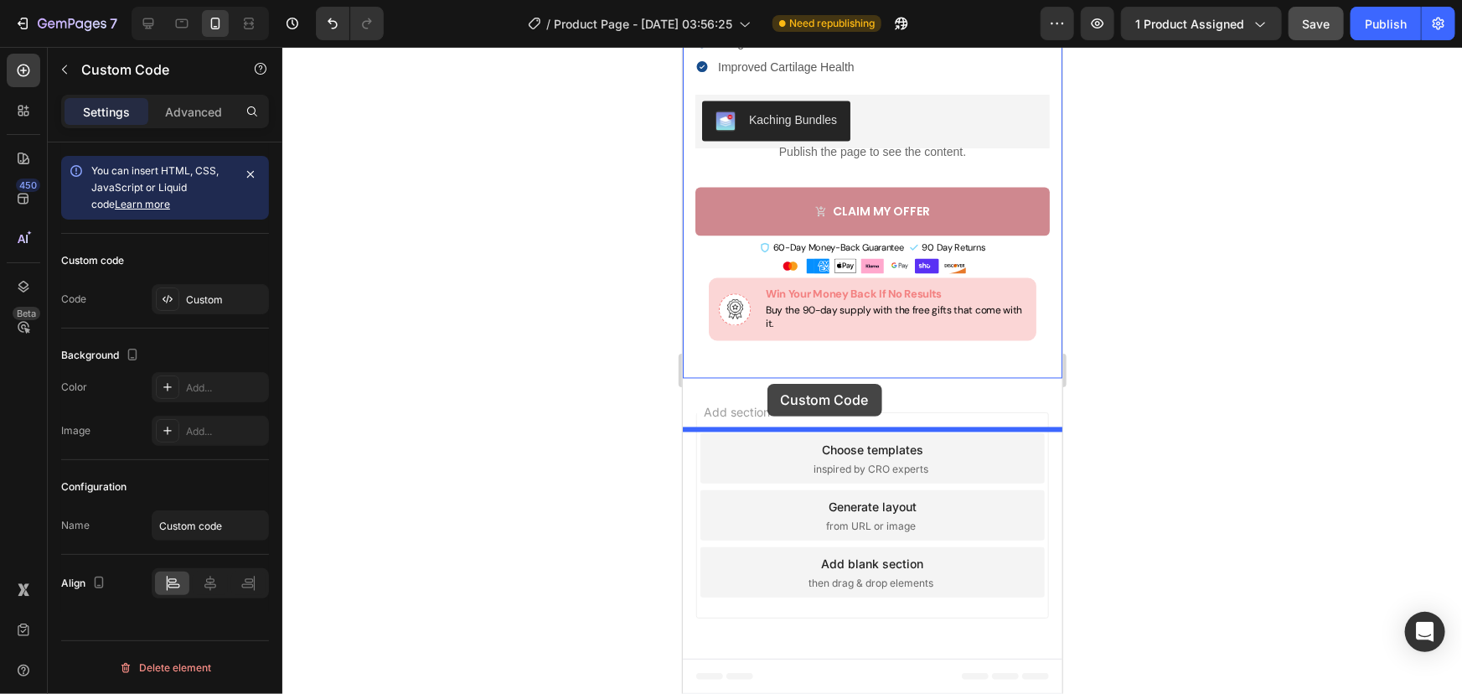
drag, startPoint x: 694, startPoint y: 220, endPoint x: 763, endPoint y: 381, distance: 174.9
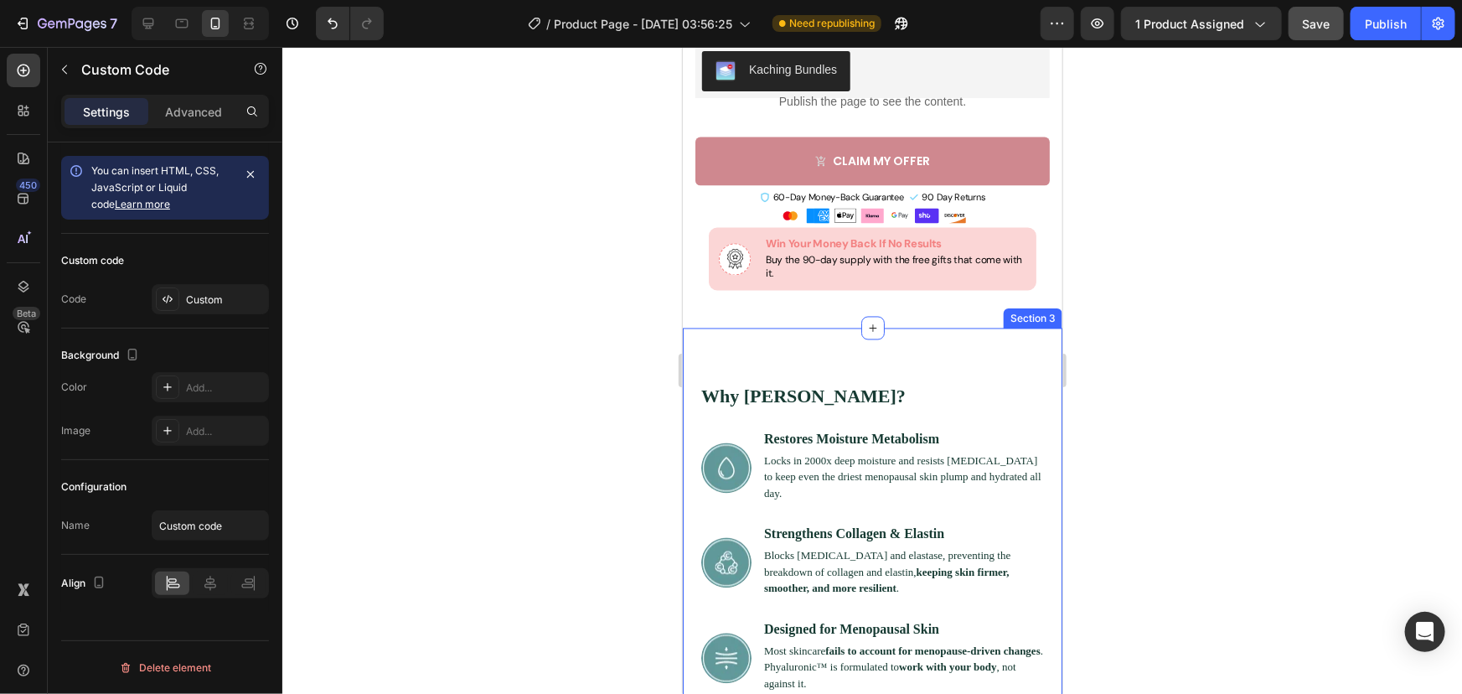
click at [810, 396] on div "Why Nourish? Restores Moisture Metabolism Locks in 2000x deep moisture and resi…" at bounding box center [871, 680] width 379 height 705
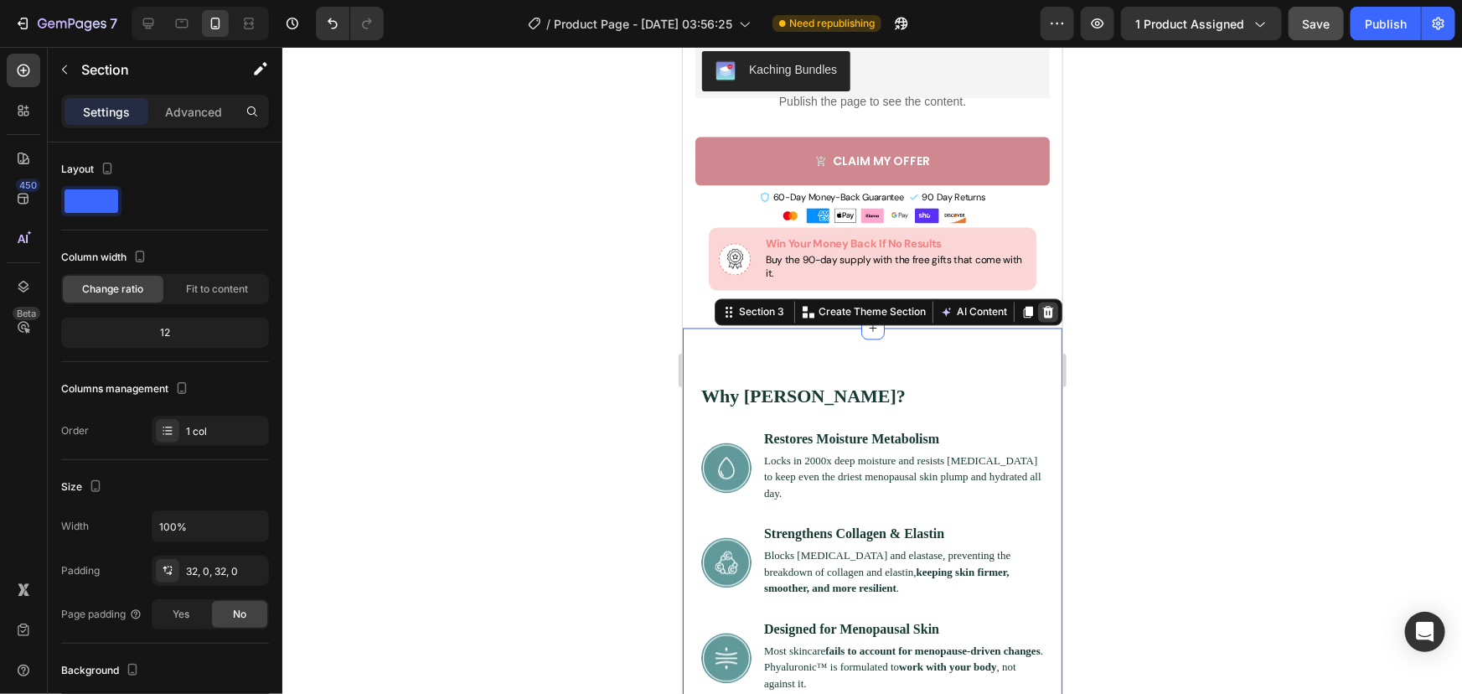
click at [1042, 318] on icon at bounding box center [1047, 312] width 11 height 12
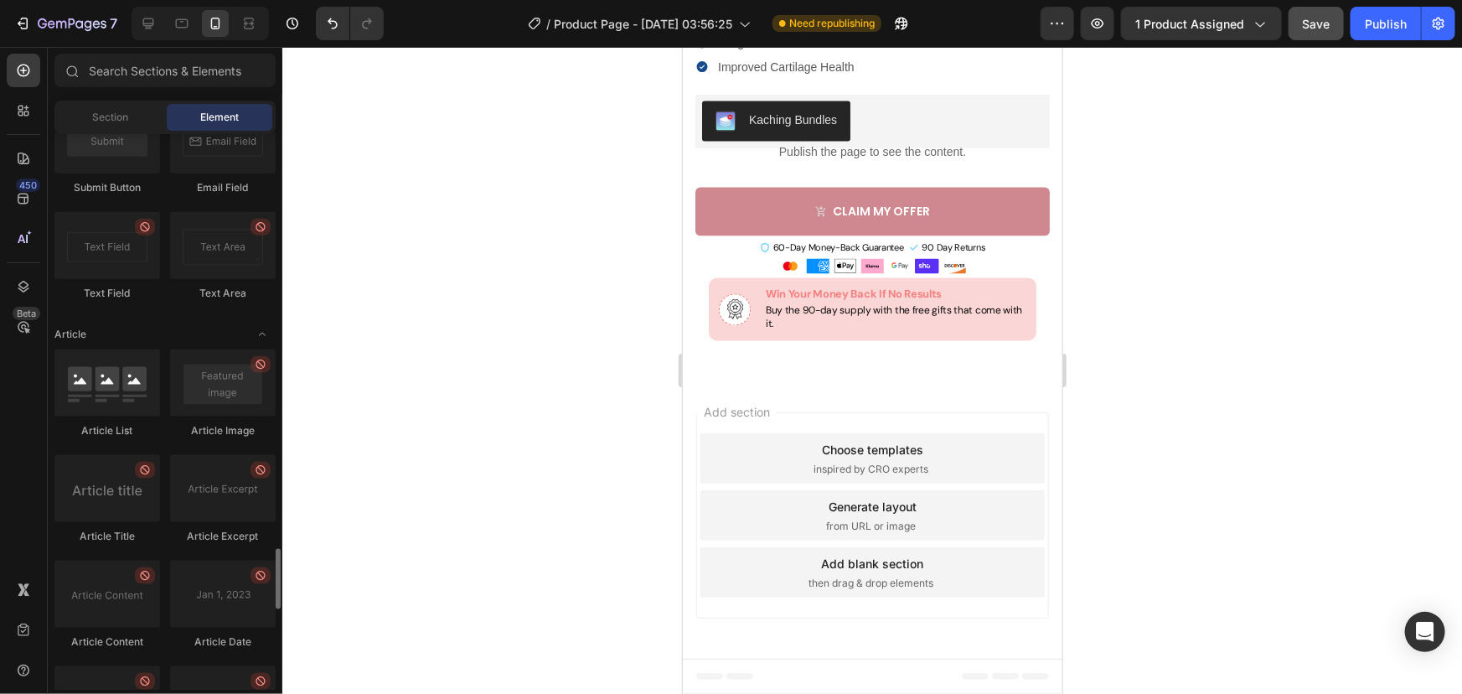
scroll to position [4520, 0]
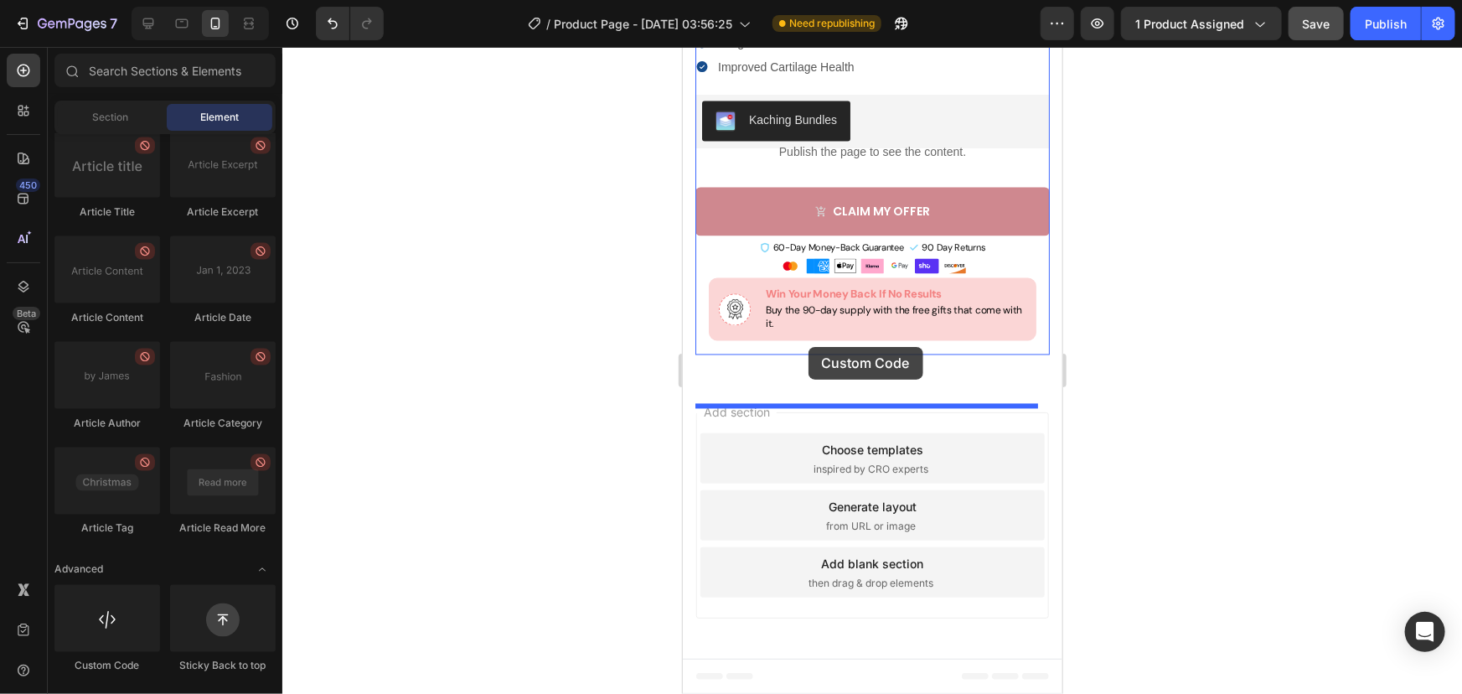
drag, startPoint x: 816, startPoint y: 670, endPoint x: 807, endPoint y: 345, distance: 325.2
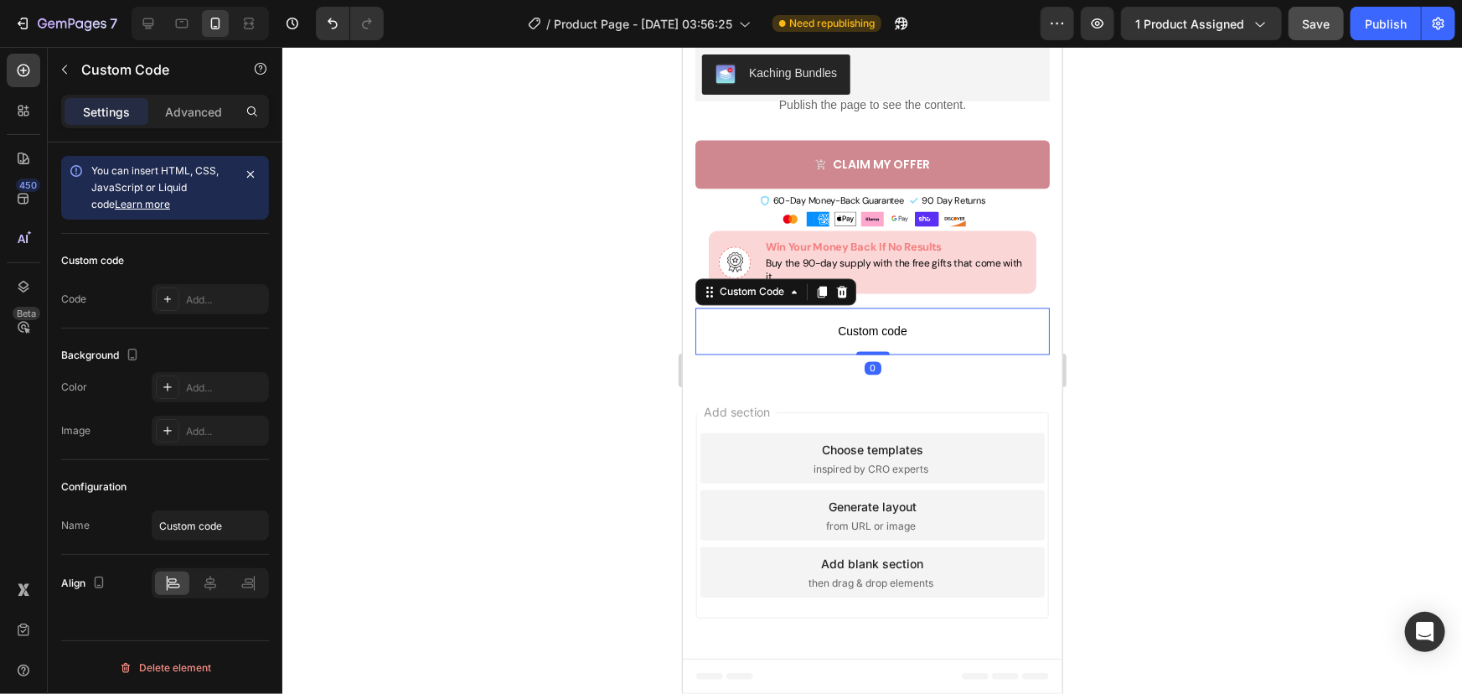
click at [787, 341] on span "Custom code" at bounding box center [871, 331] width 354 height 20
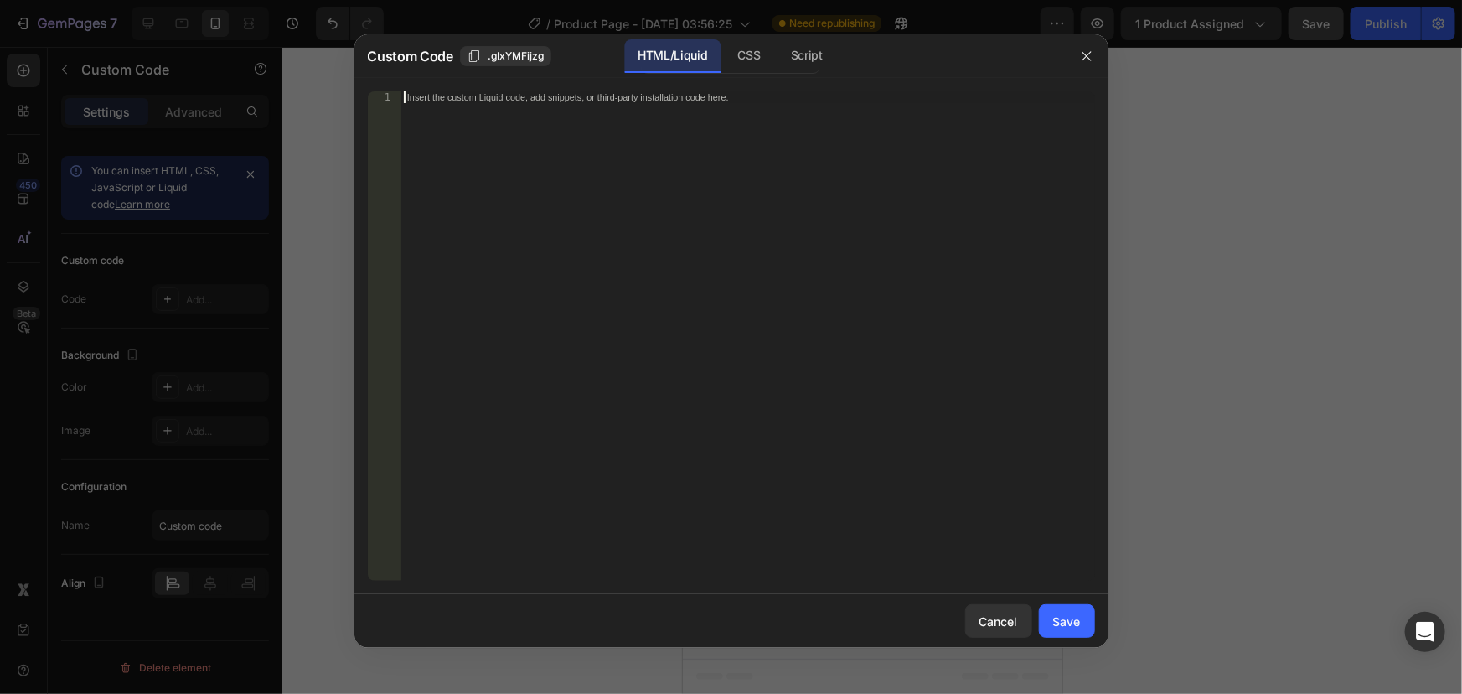
click at [767, 371] on div "Insert the custom Liquid code, add snippets, or third-party installation code h…" at bounding box center [747, 347] width 694 height 513
paste textarea "</html>"
type textarea "</html>"
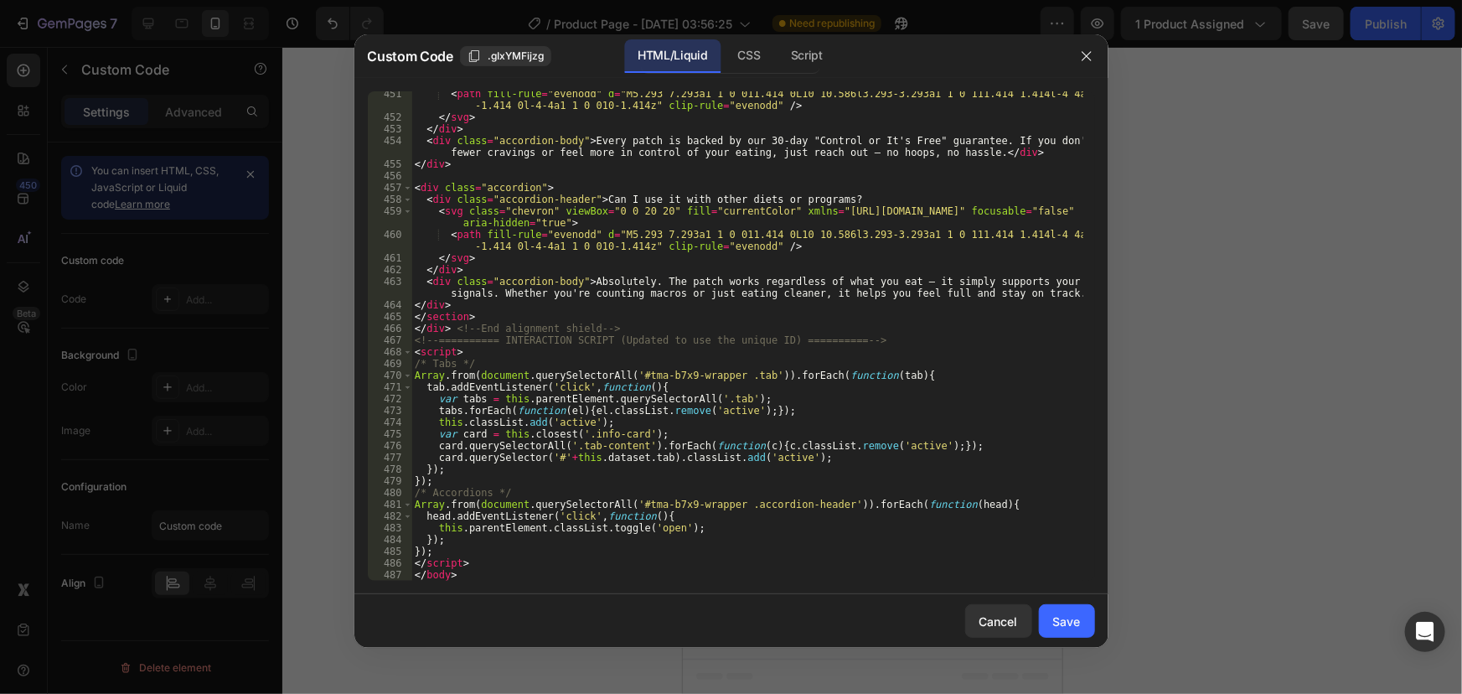
scroll to position [5550, 0]
click at [1067, 611] on button "Save" at bounding box center [1067, 621] width 56 height 34
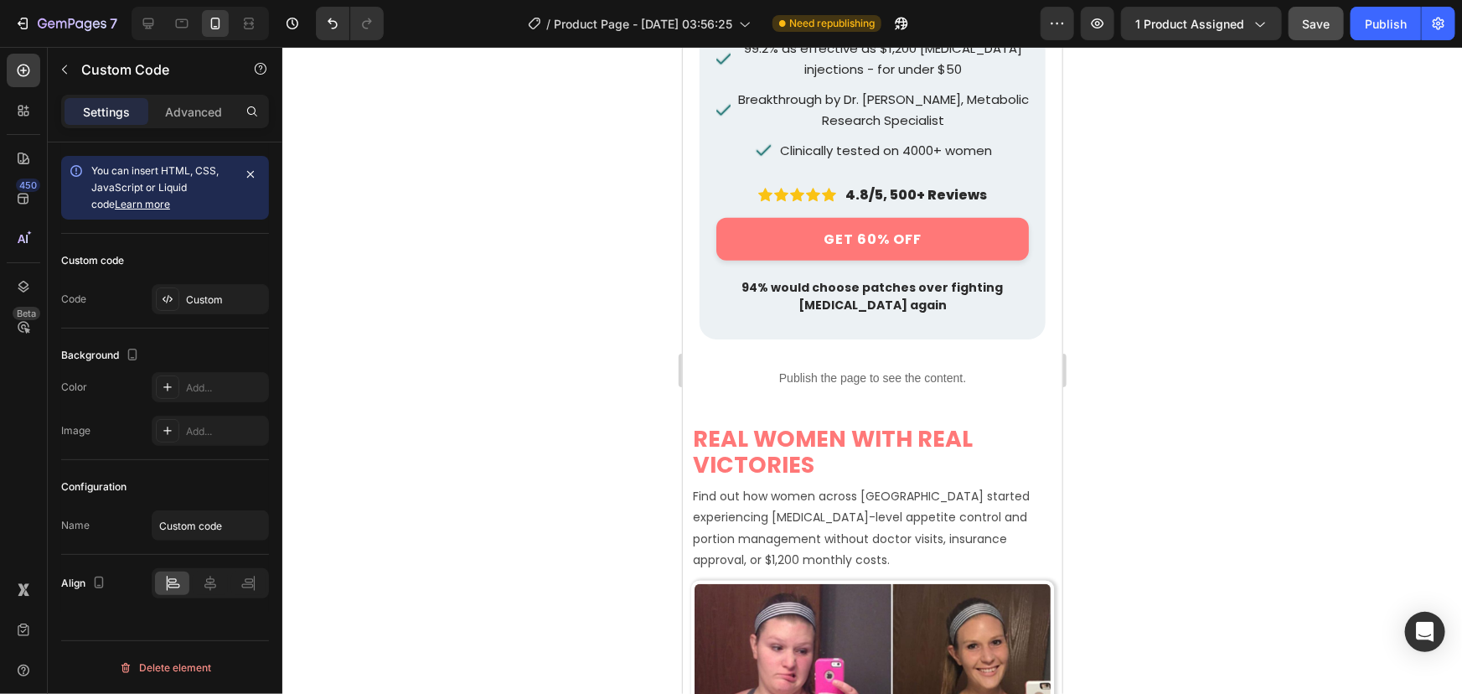
scroll to position [612, 0]
click at [844, 368] on p "Publish the page to see the content." at bounding box center [871, 377] width 379 height 18
click at [813, 369] on p "Publish the page to see the content." at bounding box center [871, 377] width 379 height 18
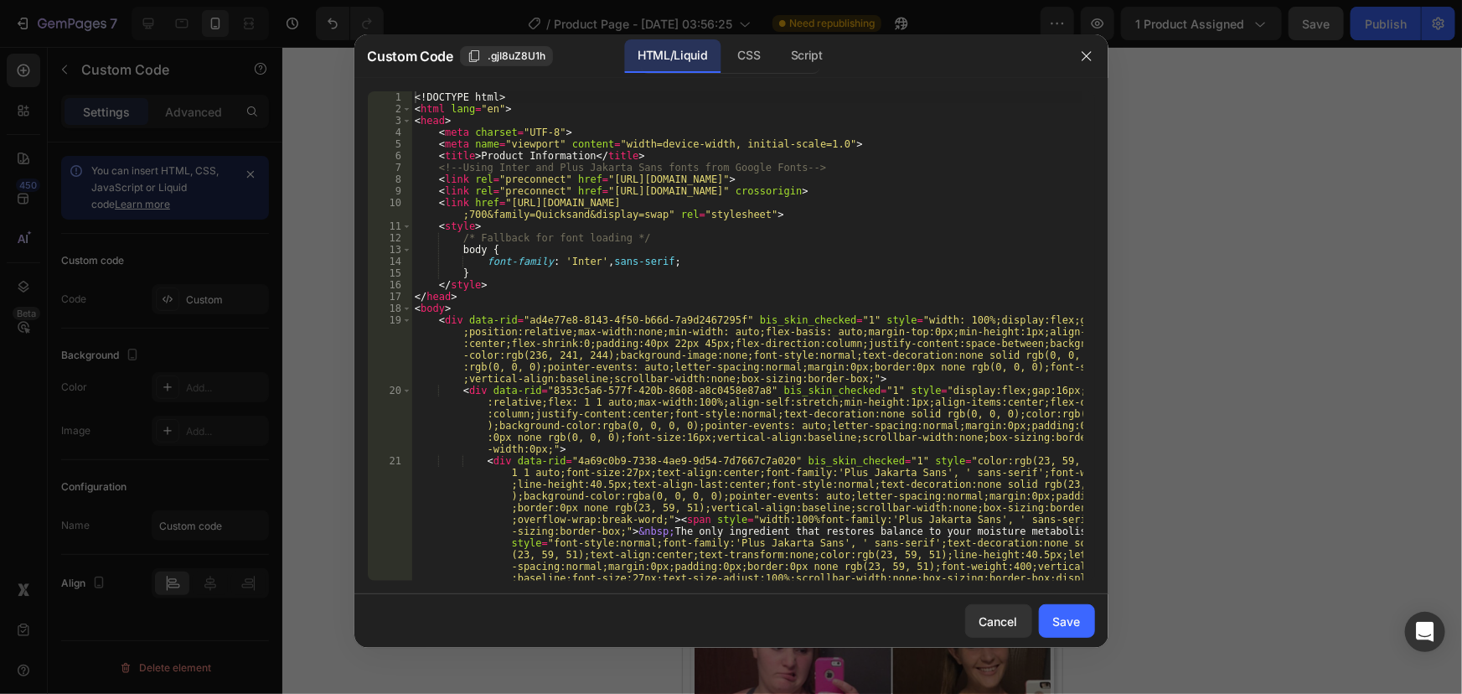
click at [769, 273] on div "<! DOCTYPE html > < html lang = "en" > < head > < meta charset = "UTF-8" > < me…" at bounding box center [746, 412] width 671 height 642
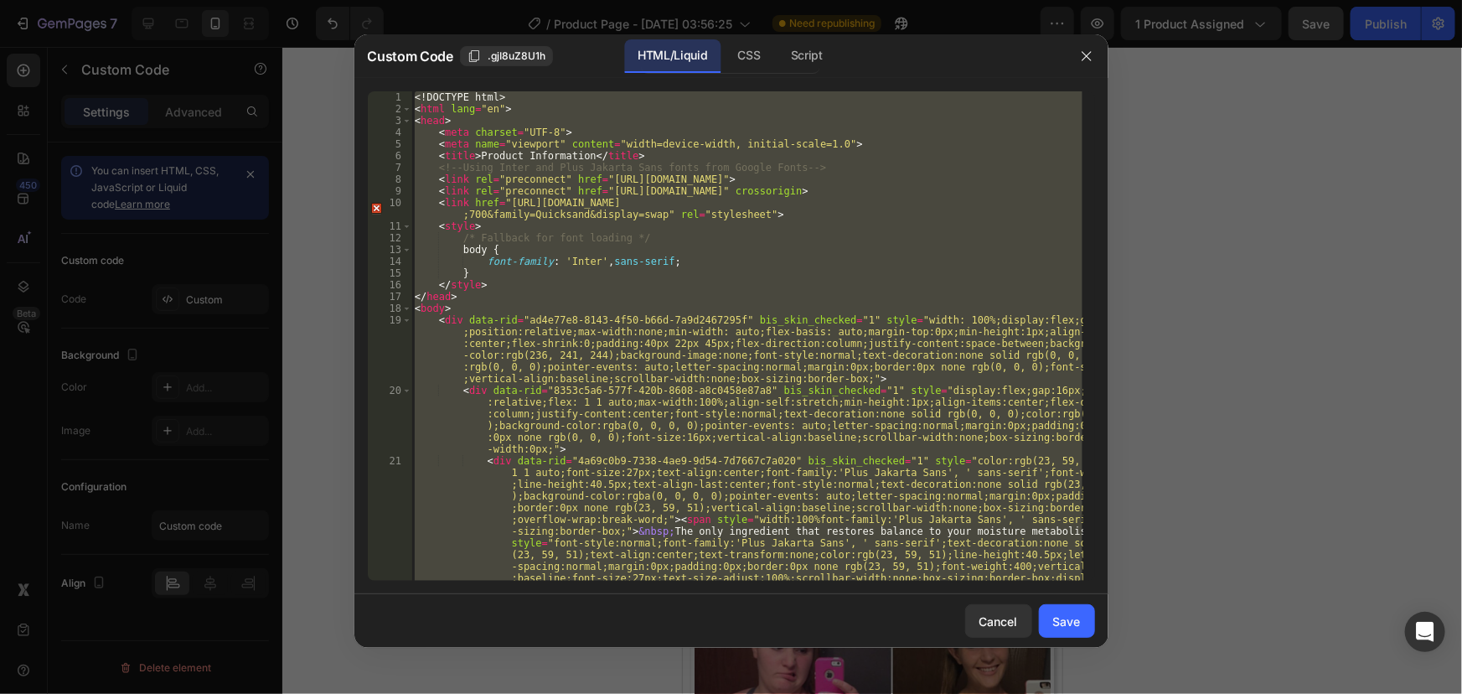
paste textarea "div>"
type textarea "</div>"
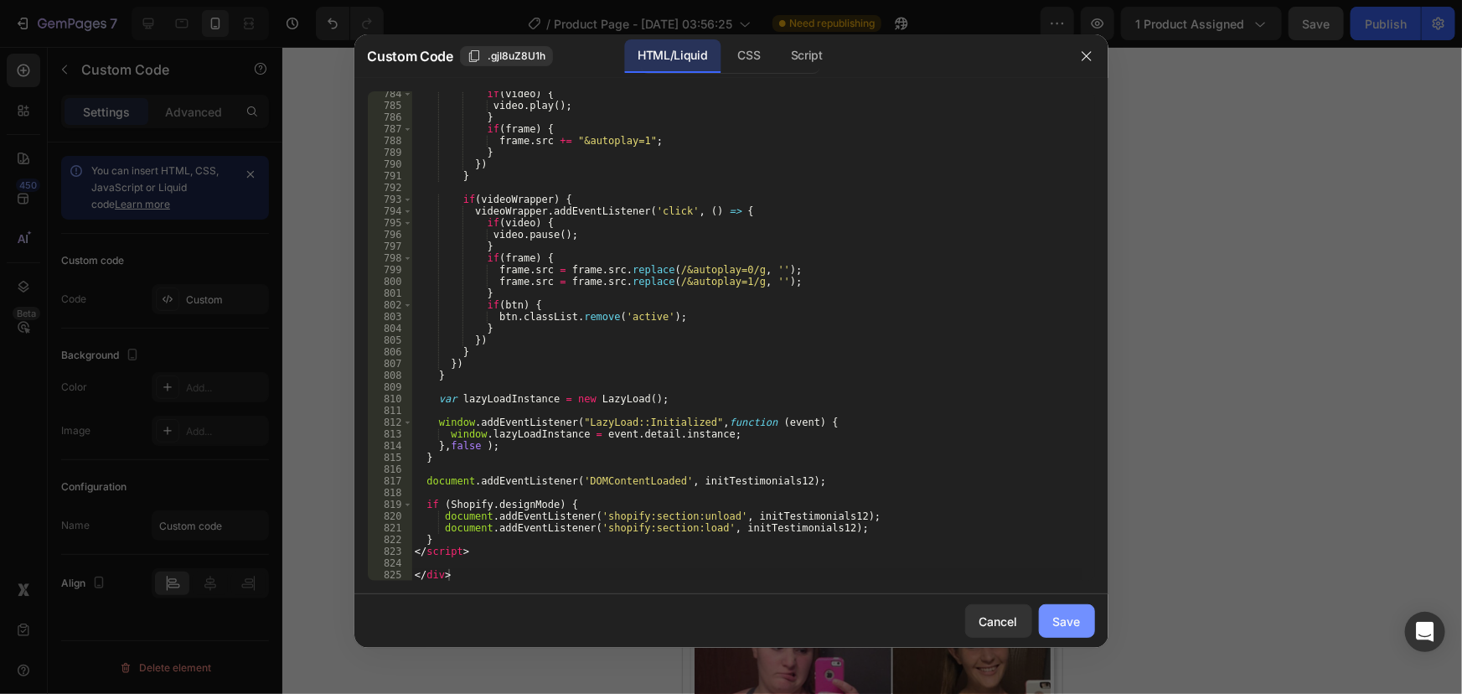
click at [1061, 619] on div "Save" at bounding box center [1067, 621] width 28 height 18
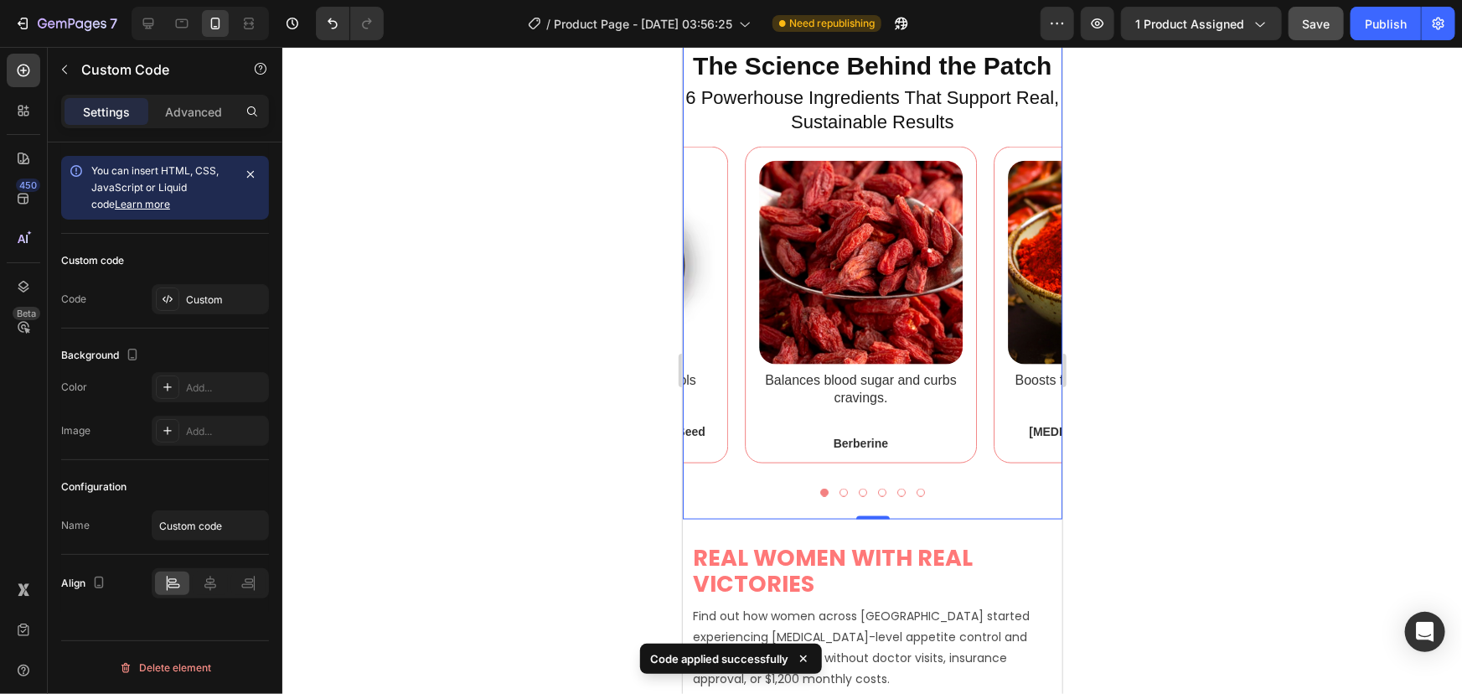
scroll to position [937, 0]
click at [839, 487] on span "Go to slide 2" at bounding box center [843, 491] width 8 height 8
click at [850, 487] on div at bounding box center [871, 491] width 111 height 8
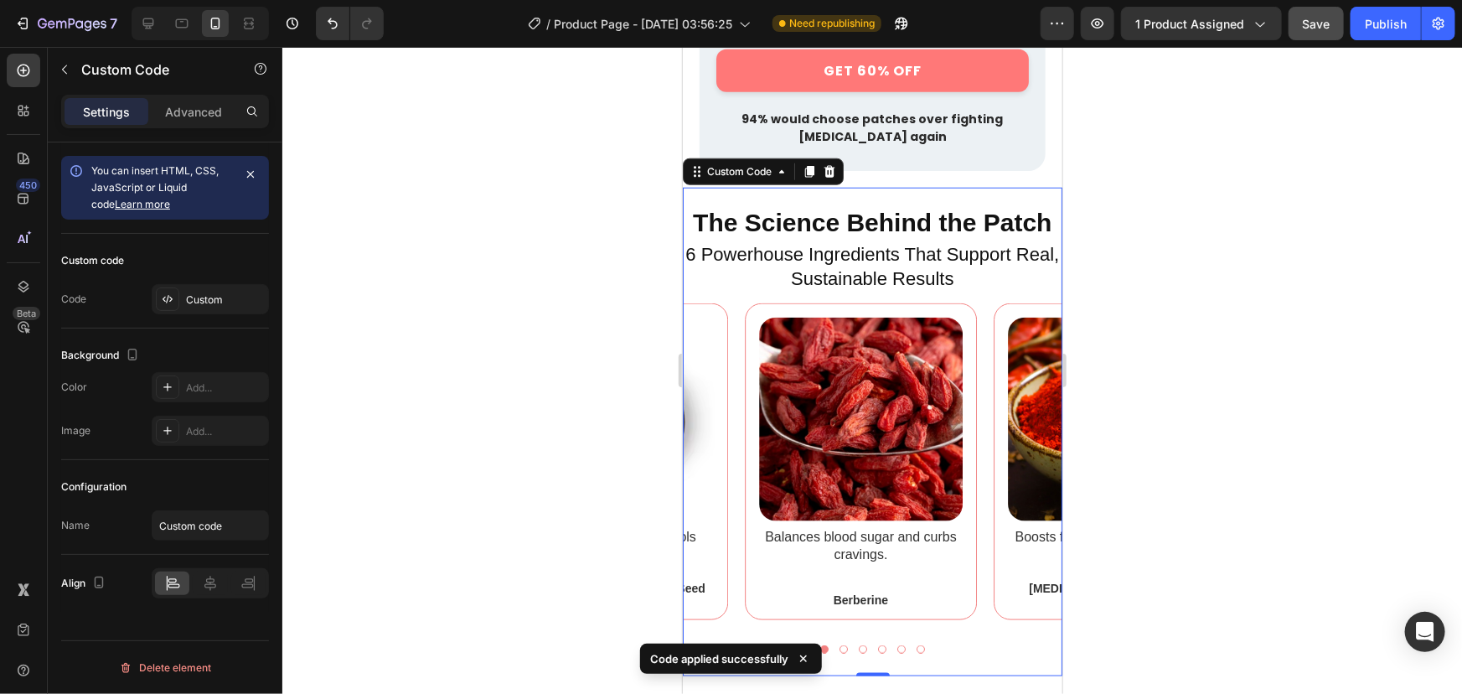
scroll to position [779, 0]
click at [1167, 277] on div at bounding box center [872, 370] width 1180 height 647
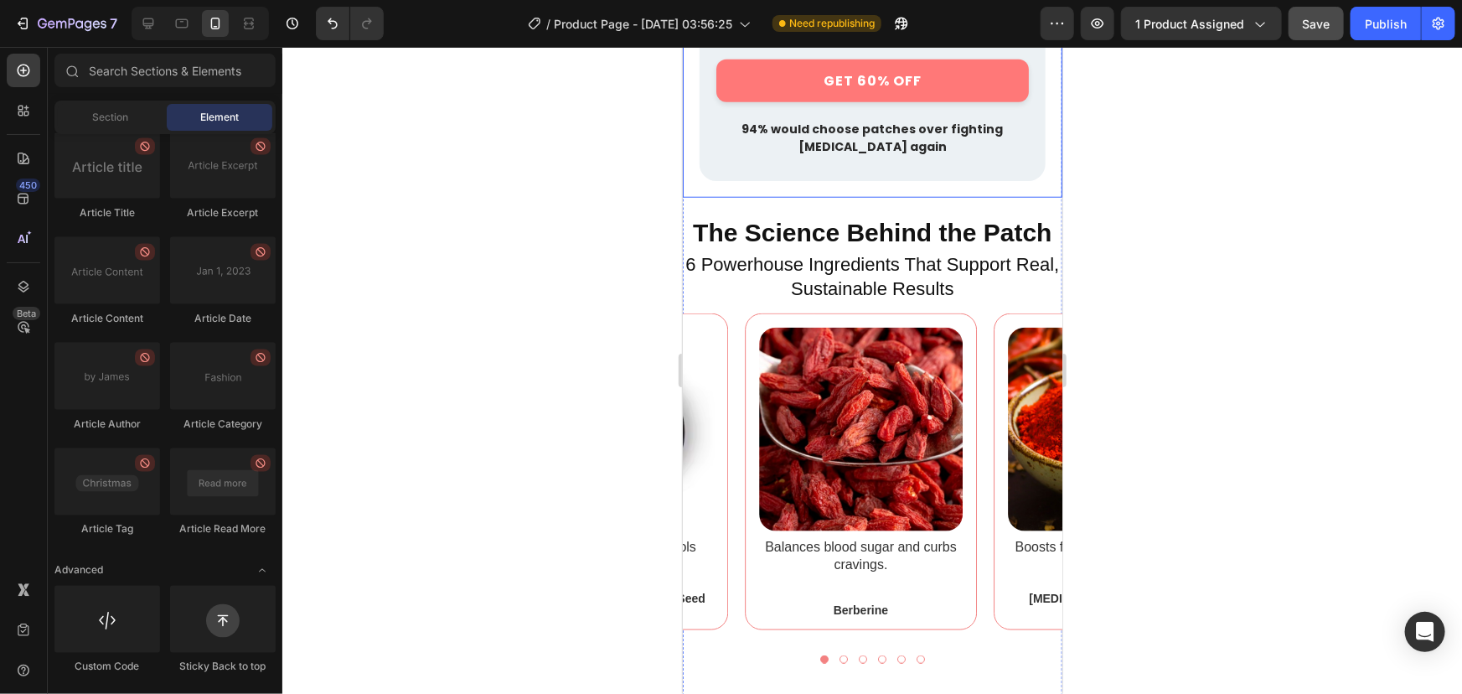
scroll to position [769, 0]
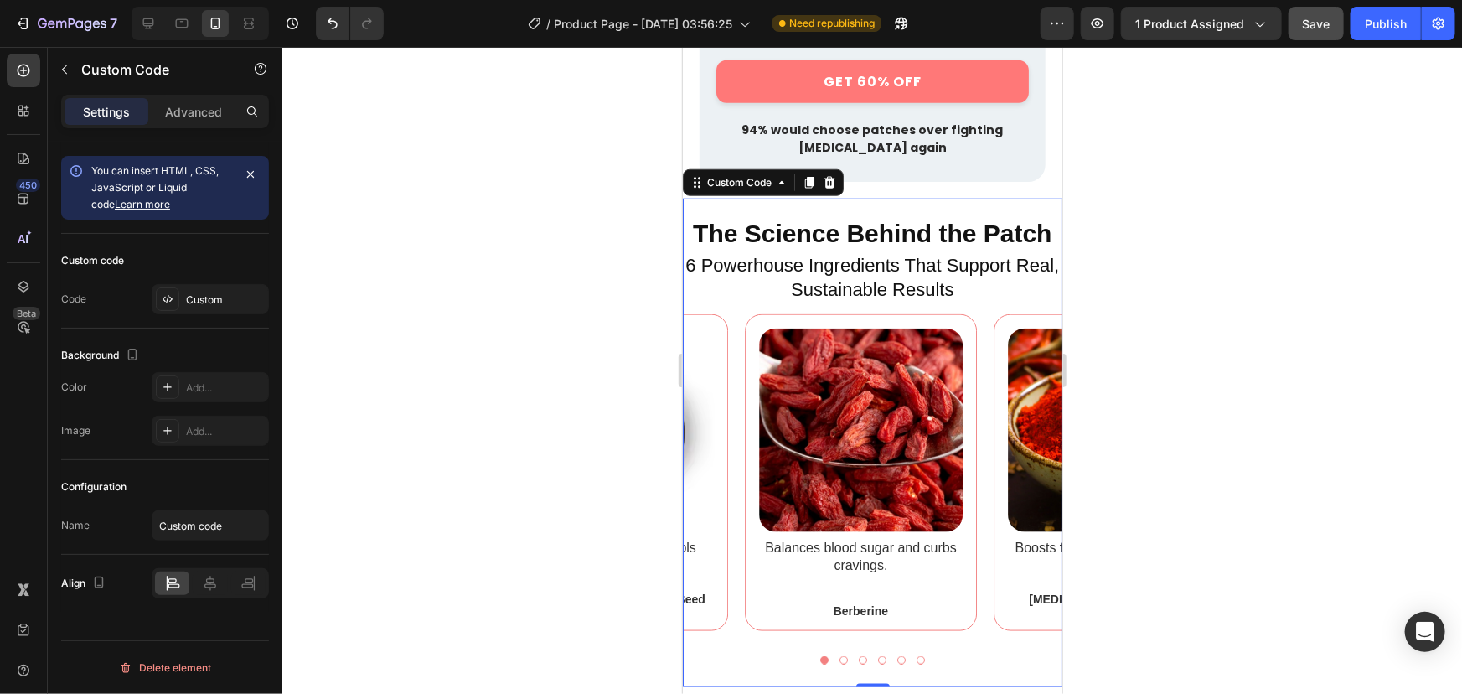
click at [992, 245] on strong "The Science Behind the Patch" at bounding box center [871, 233] width 359 height 28
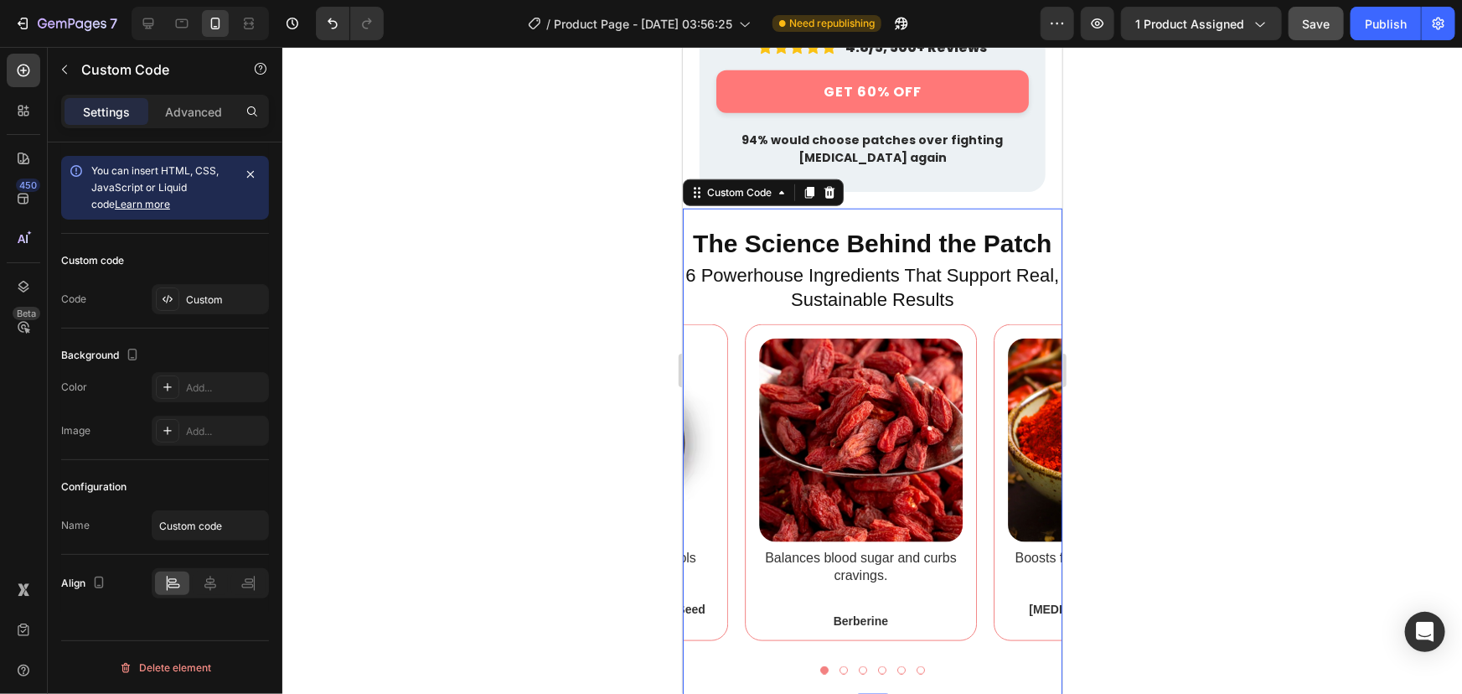
scroll to position [758, 0]
click at [839, 666] on span "Go to slide 2" at bounding box center [843, 670] width 8 height 8
click at [1261, 429] on div at bounding box center [872, 370] width 1180 height 647
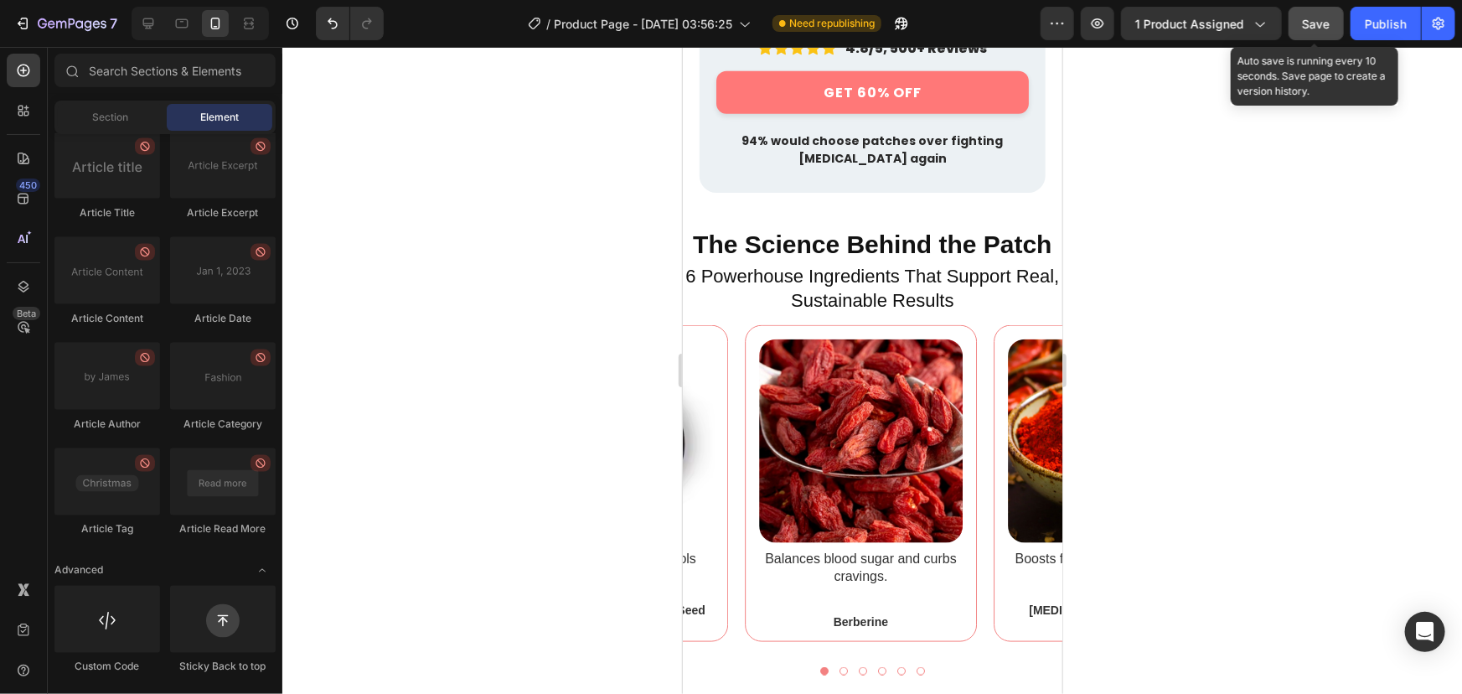
click at [1318, 17] on span "Save" at bounding box center [1317, 24] width 28 height 14
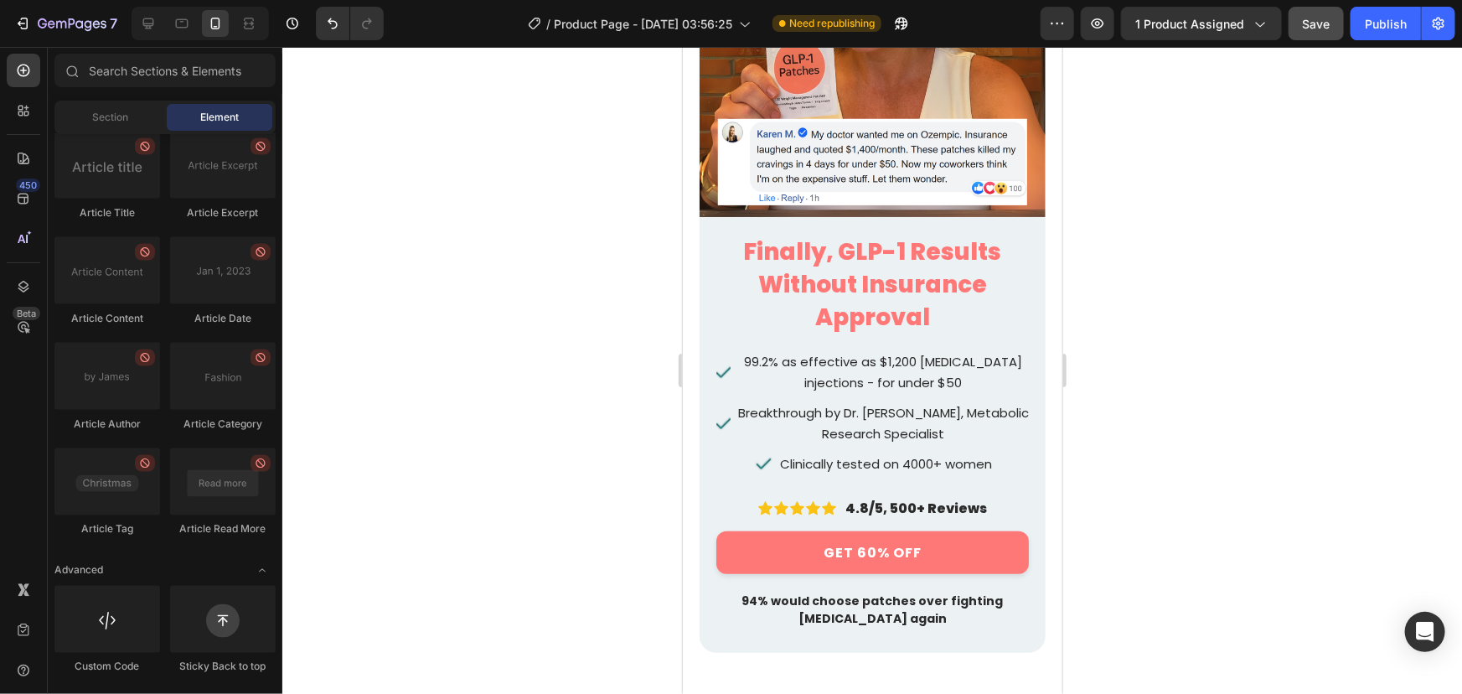
scroll to position [209, 0]
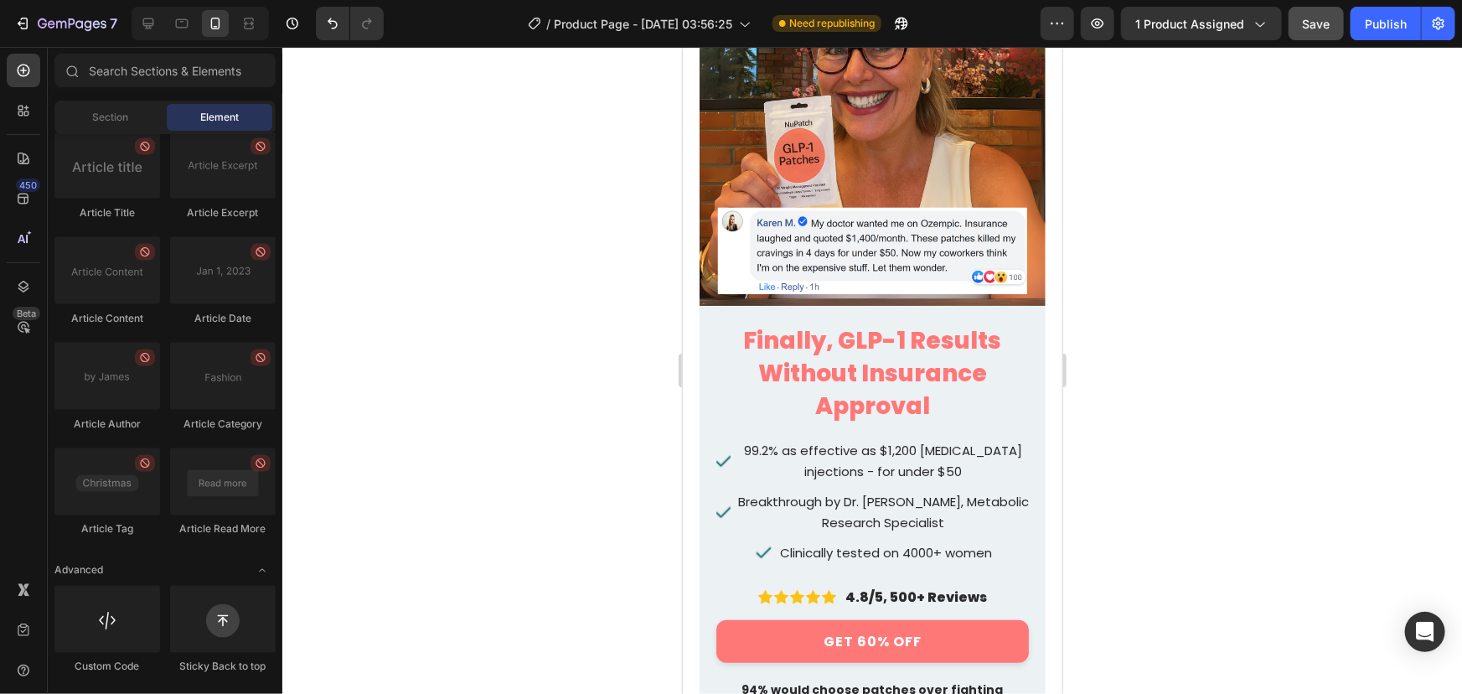
drag, startPoint x: 368, startPoint y: 6, endPoint x: 648, endPoint y: 240, distance: 365.1
click at [648, 240] on div at bounding box center [872, 370] width 1180 height 647
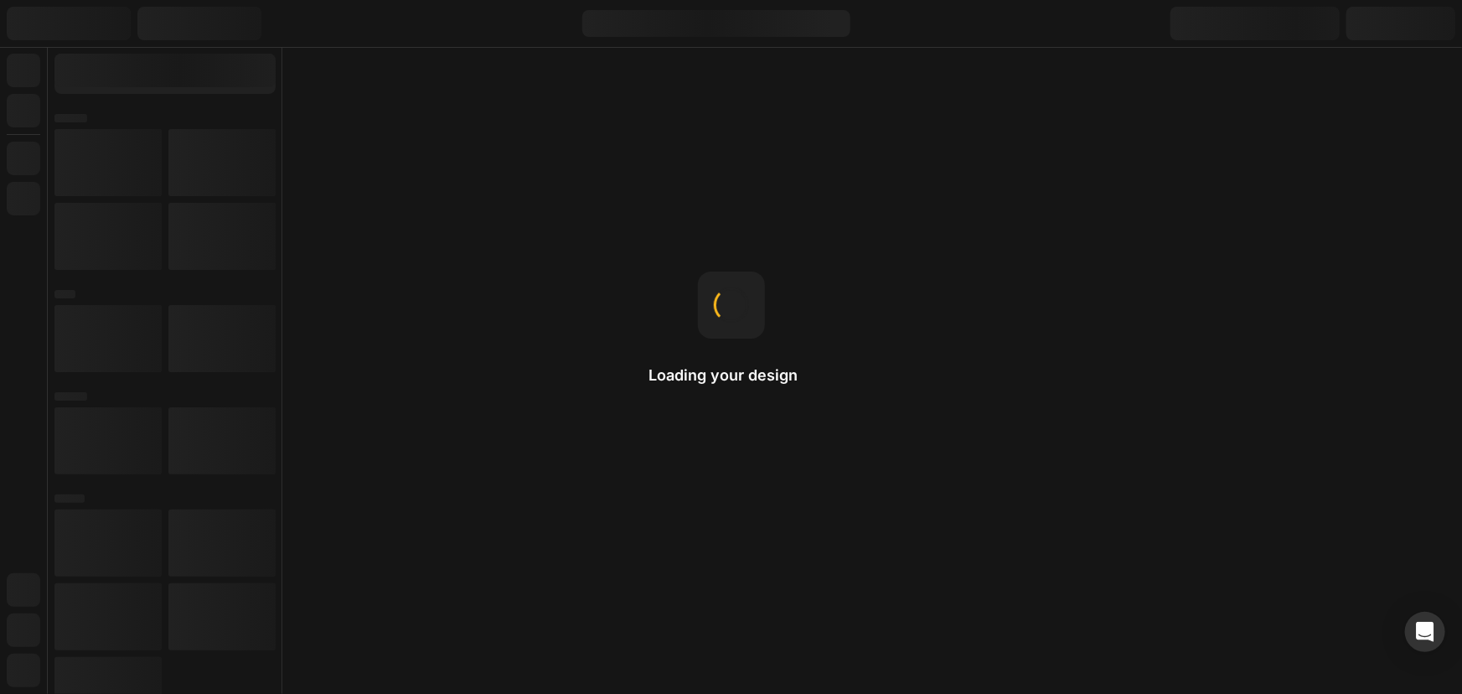
click at [38, 17] on div at bounding box center [69, 24] width 124 height 34
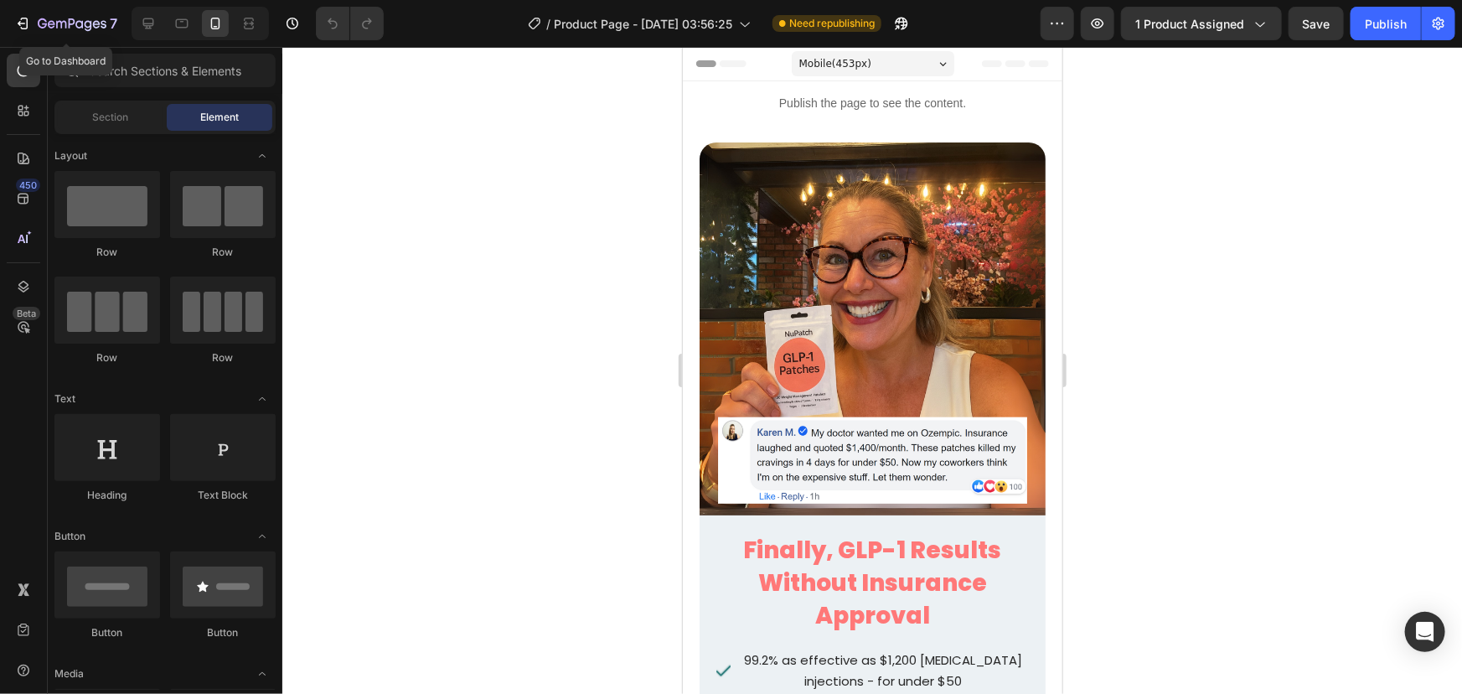
click at [38, 18] on icon "button" at bounding box center [72, 25] width 69 height 14
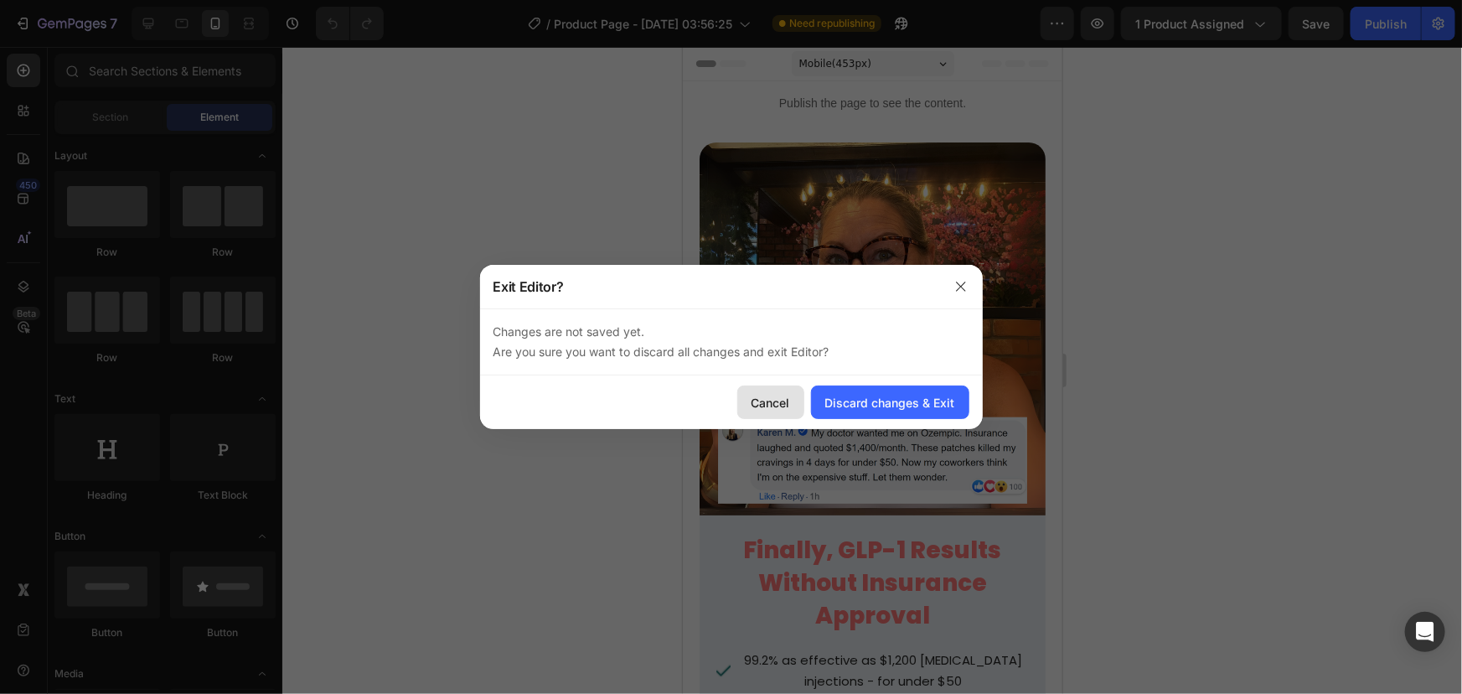
click at [767, 387] on button "Cancel" at bounding box center [770, 402] width 67 height 34
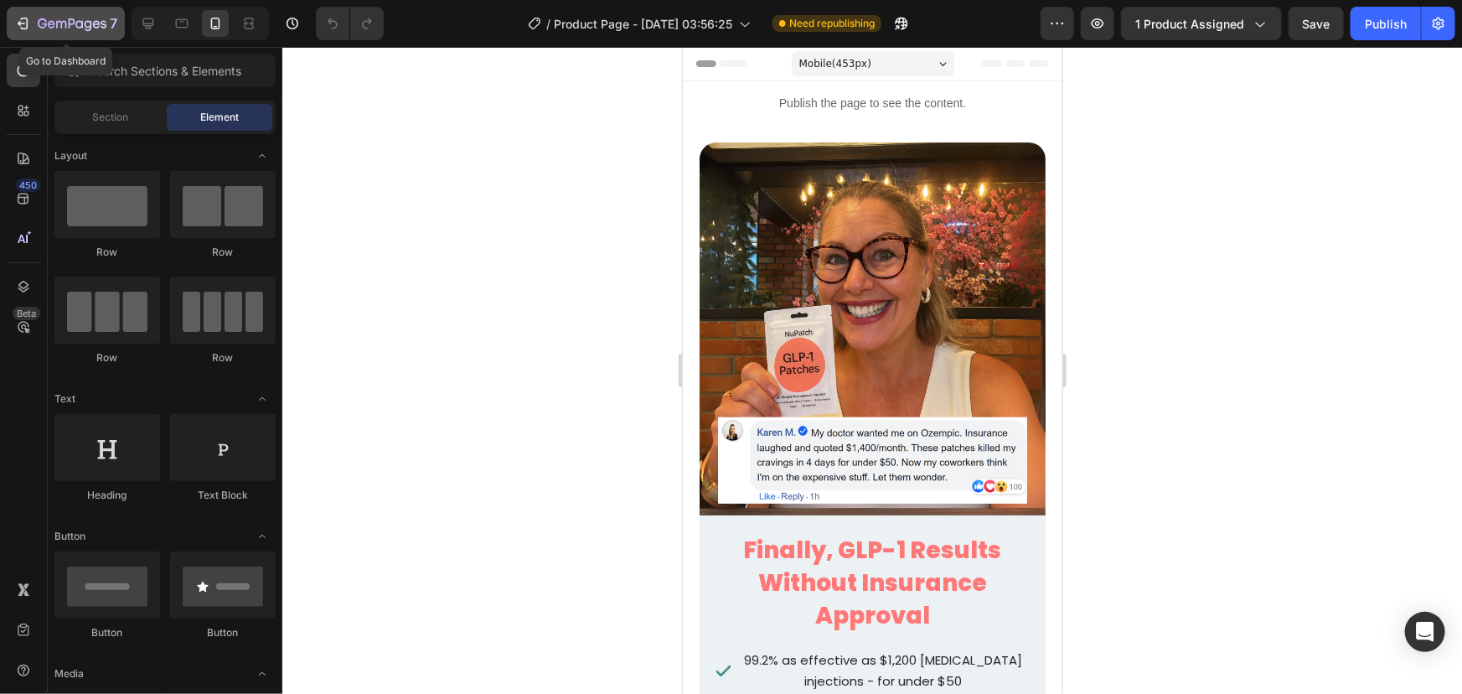
click at [83, 15] on div "7" at bounding box center [78, 23] width 80 height 20
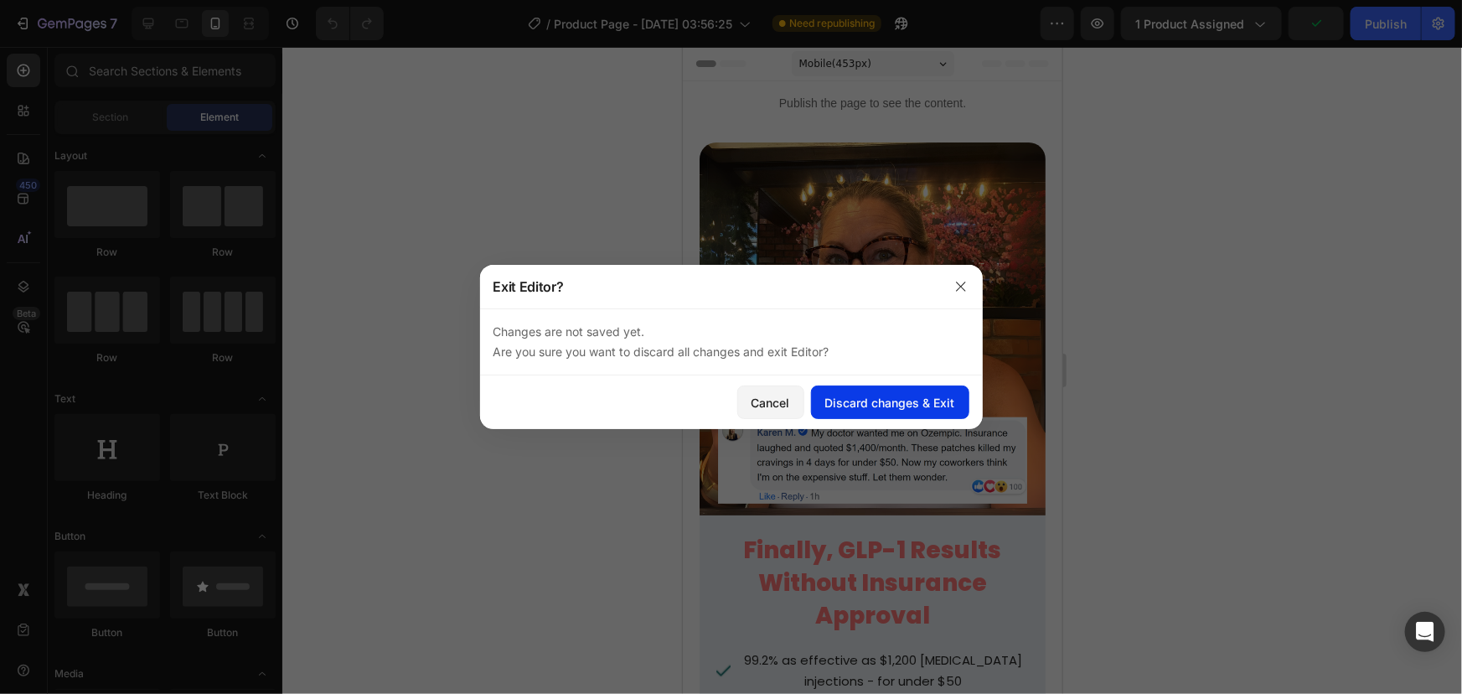
click at [882, 390] on button "Discard changes & Exit" at bounding box center [890, 402] width 158 height 34
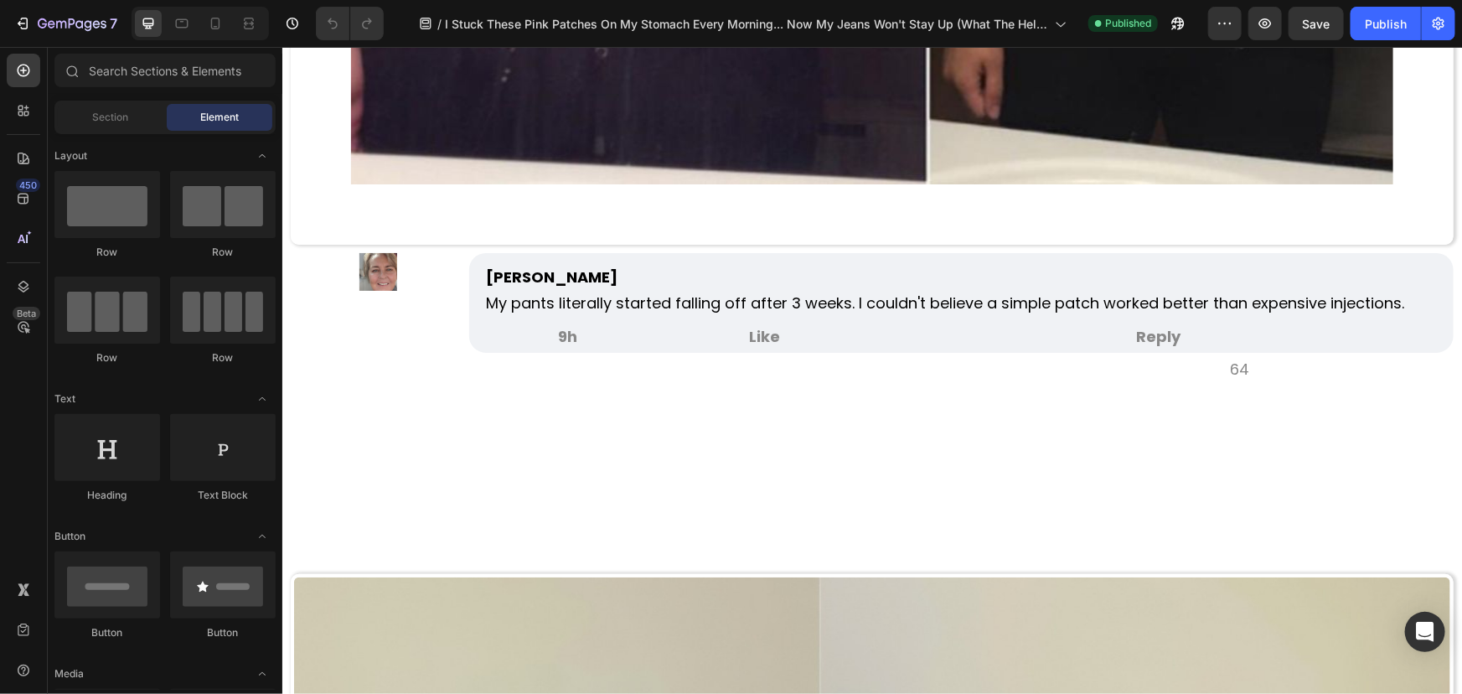
scroll to position [6660, 0]
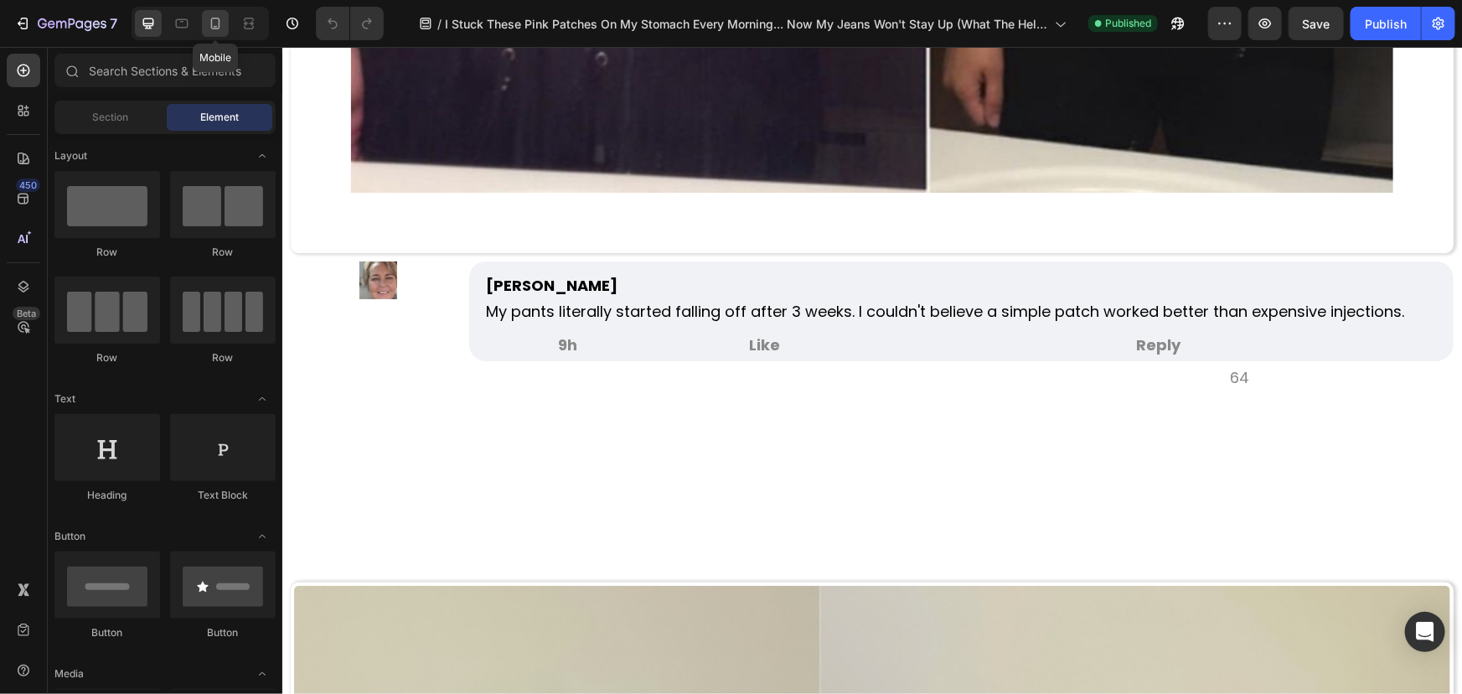
click at [215, 31] on icon at bounding box center [215, 23] width 17 height 17
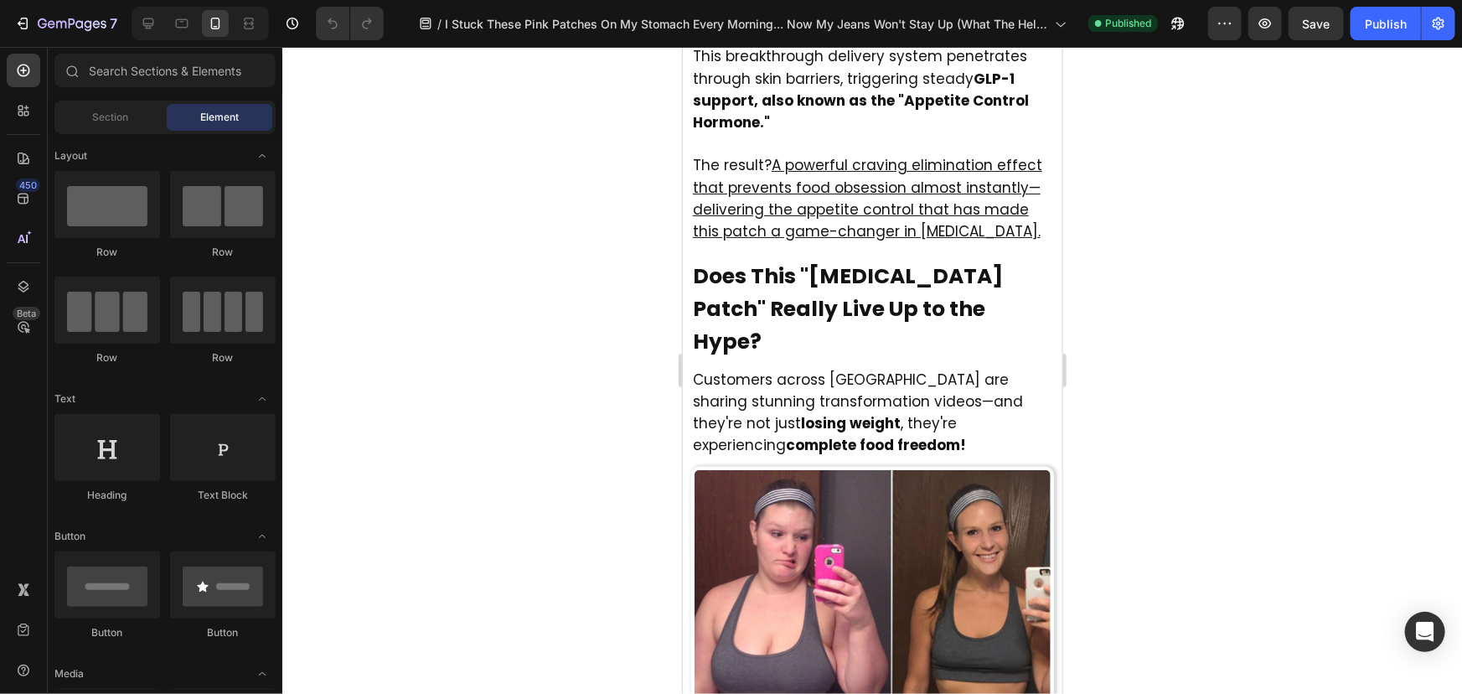
scroll to position [4987, 0]
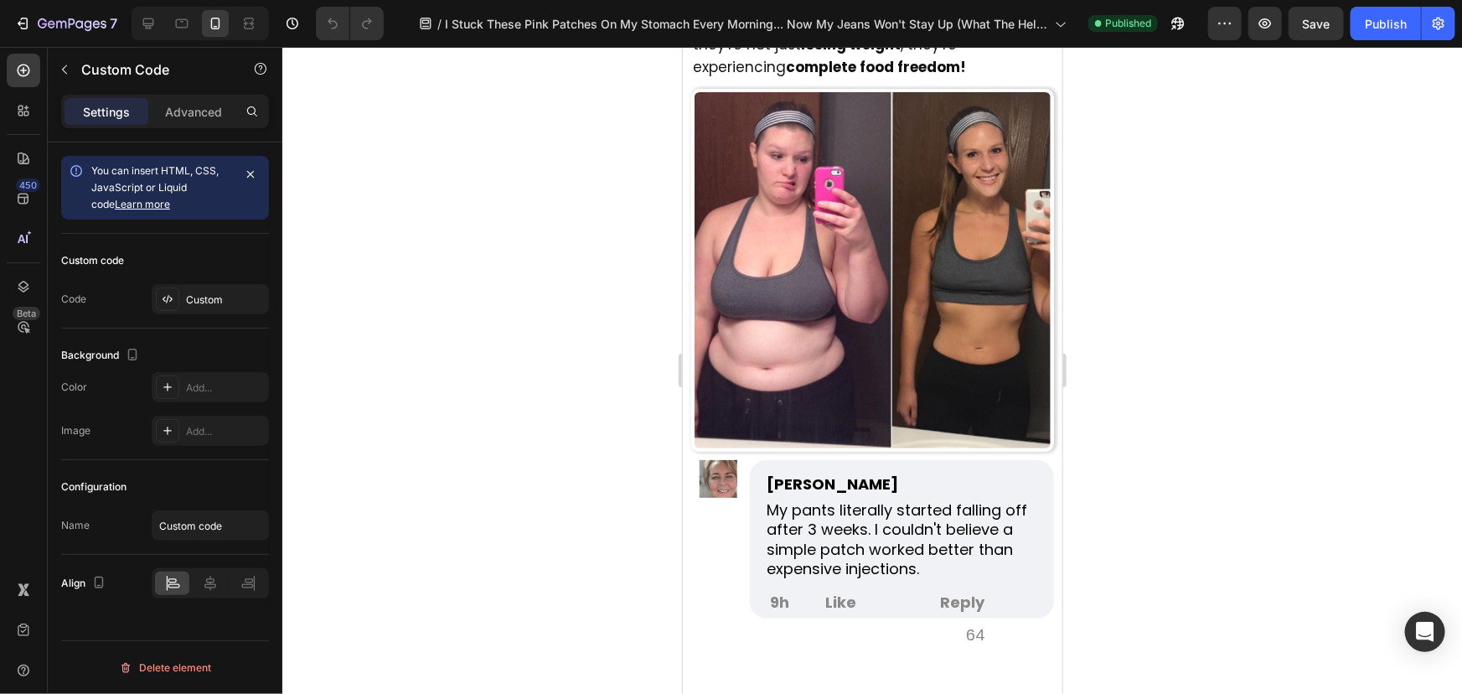
click at [767, 269] on img at bounding box center [871, 269] width 363 height 363
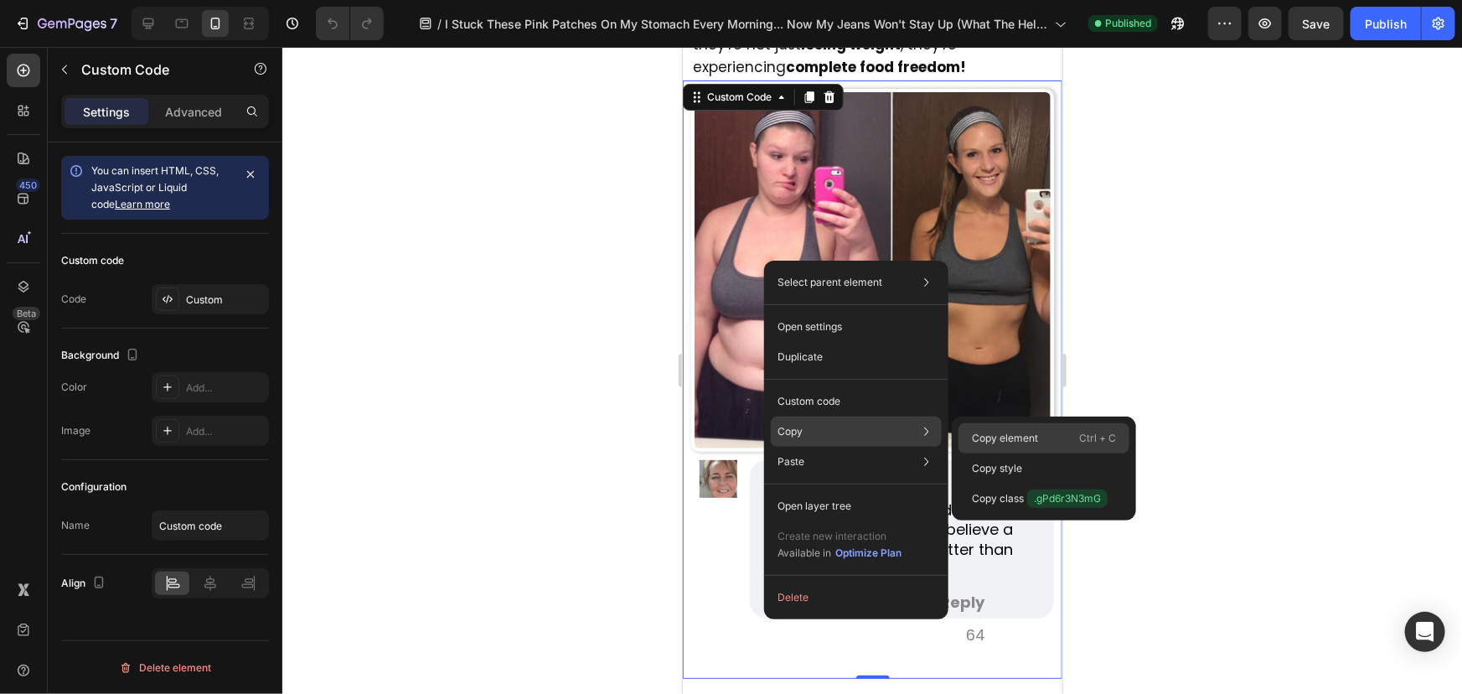
click at [997, 442] on p "Copy element" at bounding box center [1005, 438] width 66 height 15
